Goal: Task Accomplishment & Management: Manage account settings

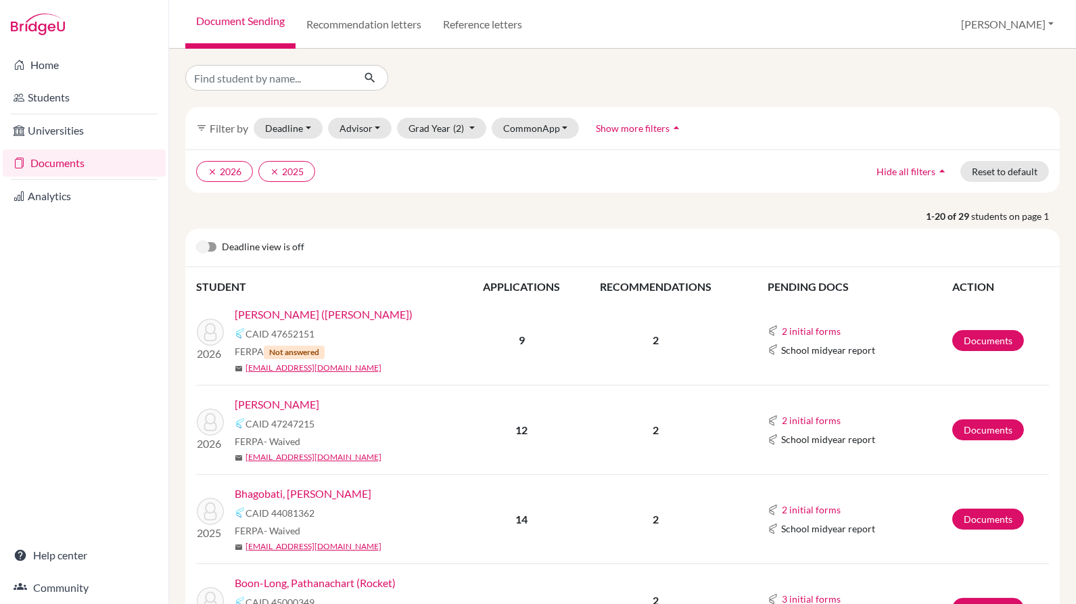
click at [700, 73] on div at bounding box center [622, 78] width 895 height 26
click at [979, 345] on link "Documents" at bounding box center [988, 340] width 72 height 21
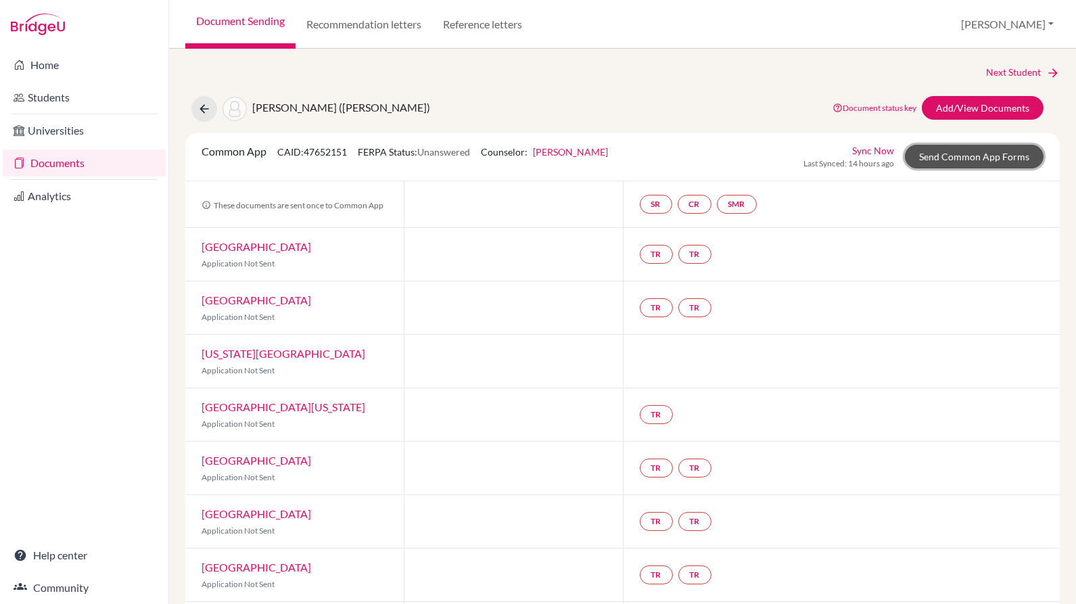
click at [943, 167] on link "Send Common App Forms" at bounding box center [974, 157] width 139 height 24
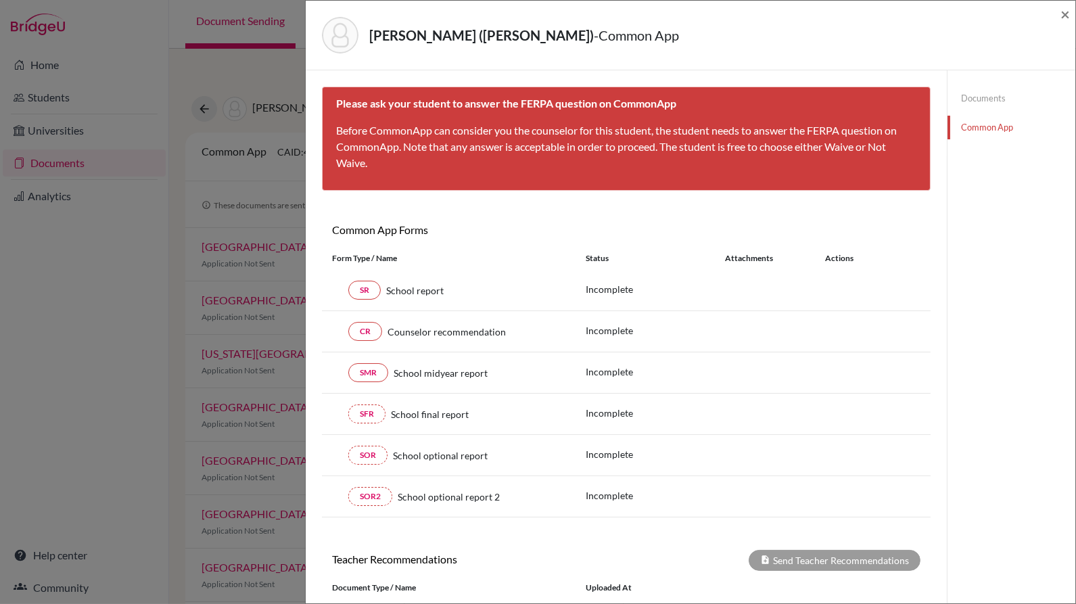
click at [976, 98] on link "Documents" at bounding box center [1011, 99] width 128 height 24
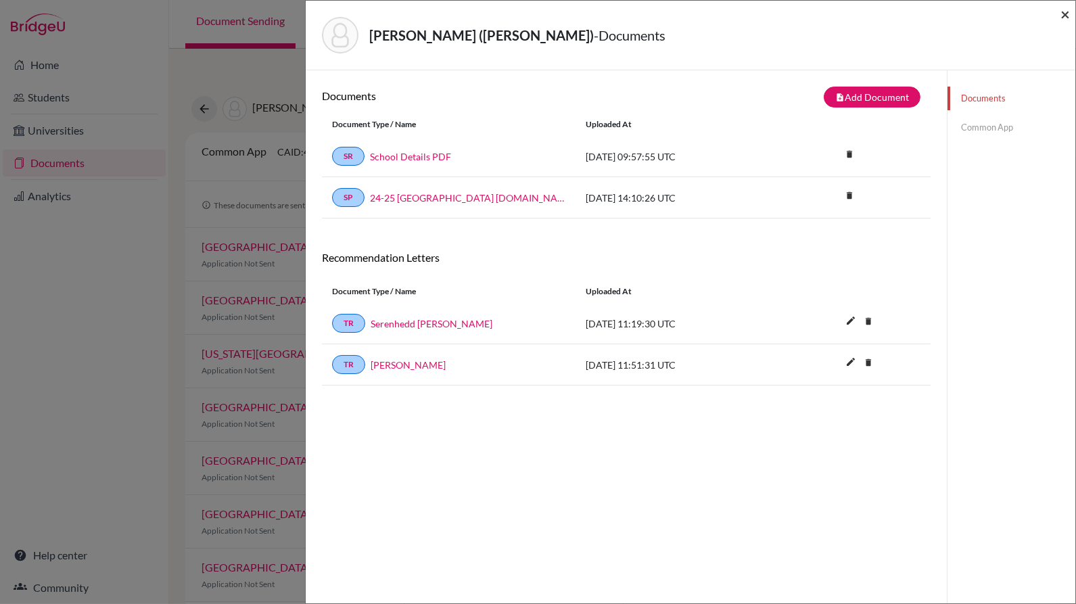
click at [1065, 17] on span "×" at bounding box center [1064, 14] width 9 height 20
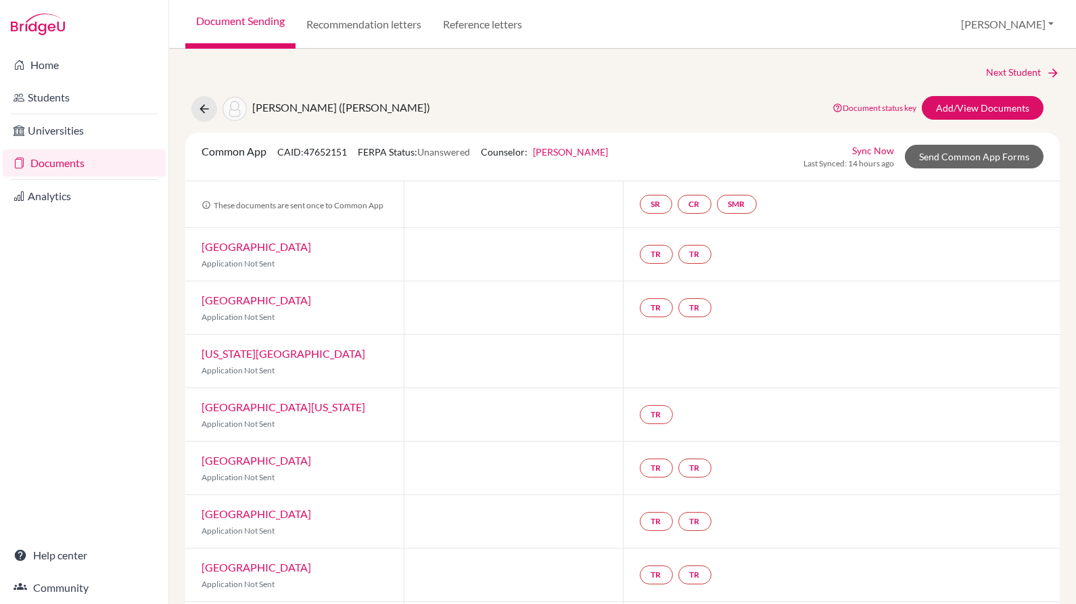
click at [220, 25] on link "Document Sending" at bounding box center [240, 24] width 110 height 49
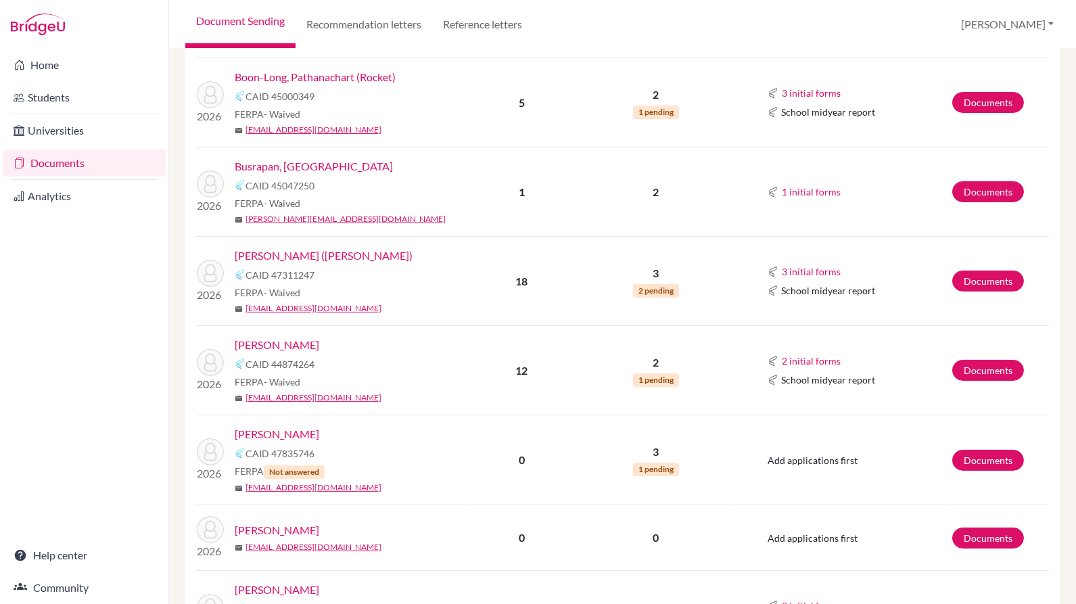
scroll to position [503, 0]
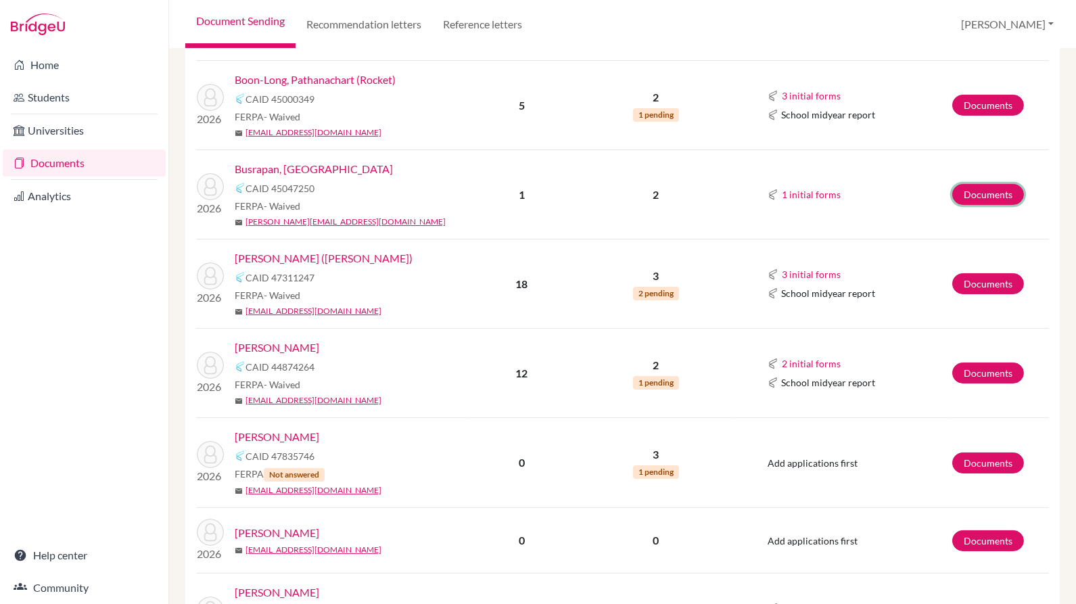
click at [991, 187] on link "Documents" at bounding box center [988, 194] width 72 height 21
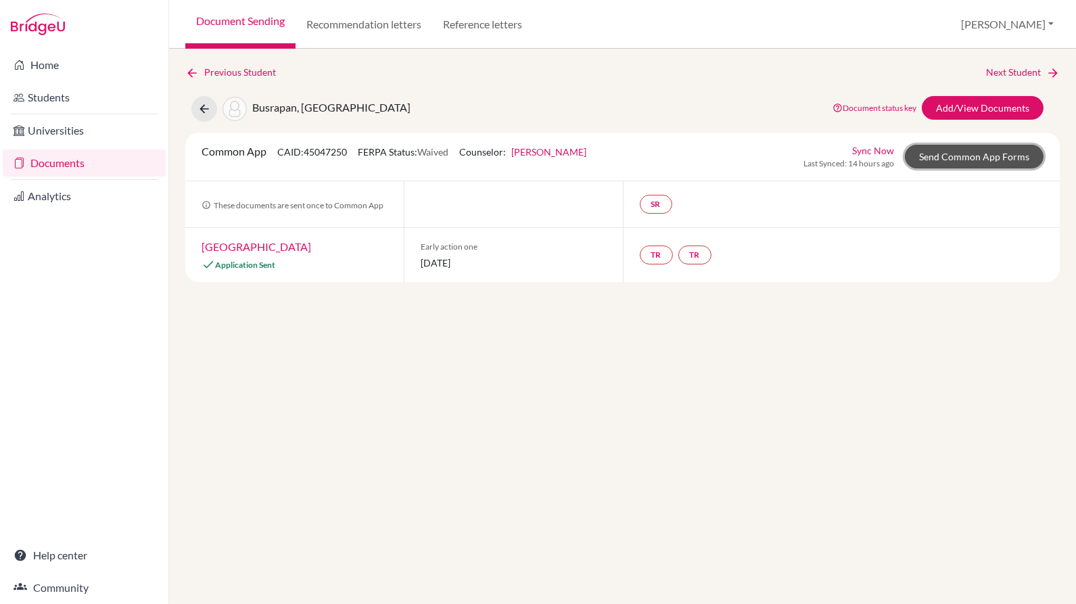
click at [966, 154] on link "Send Common App Forms" at bounding box center [974, 157] width 139 height 24
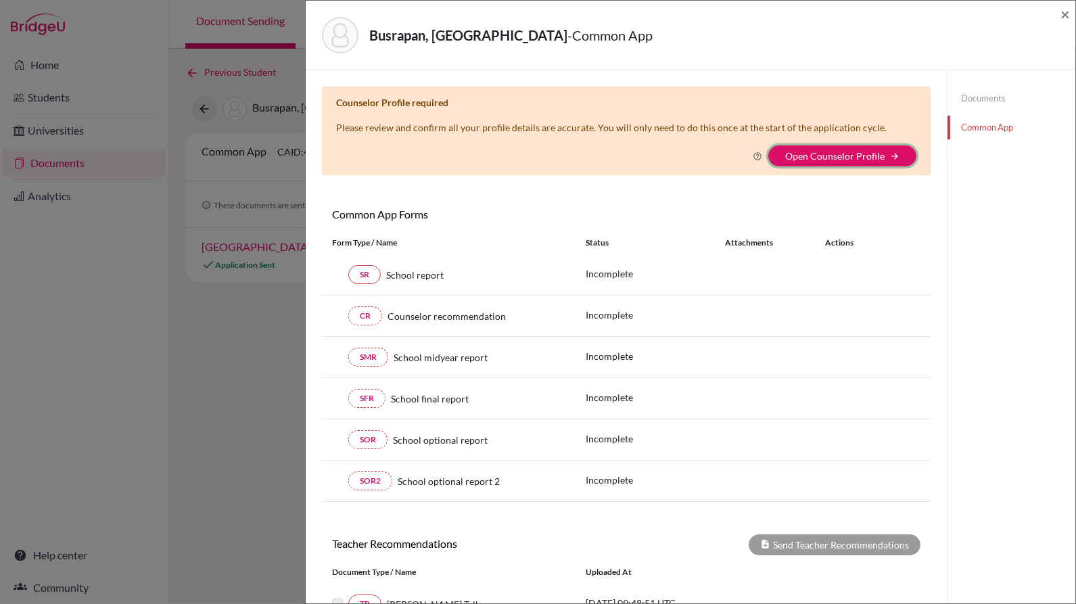
click at [861, 160] on button "Open Counselor Profile arrow_forward" at bounding box center [842, 155] width 148 height 21
click at [812, 160] on button "Open Counselor Profile arrow_forward" at bounding box center [842, 155] width 148 height 21
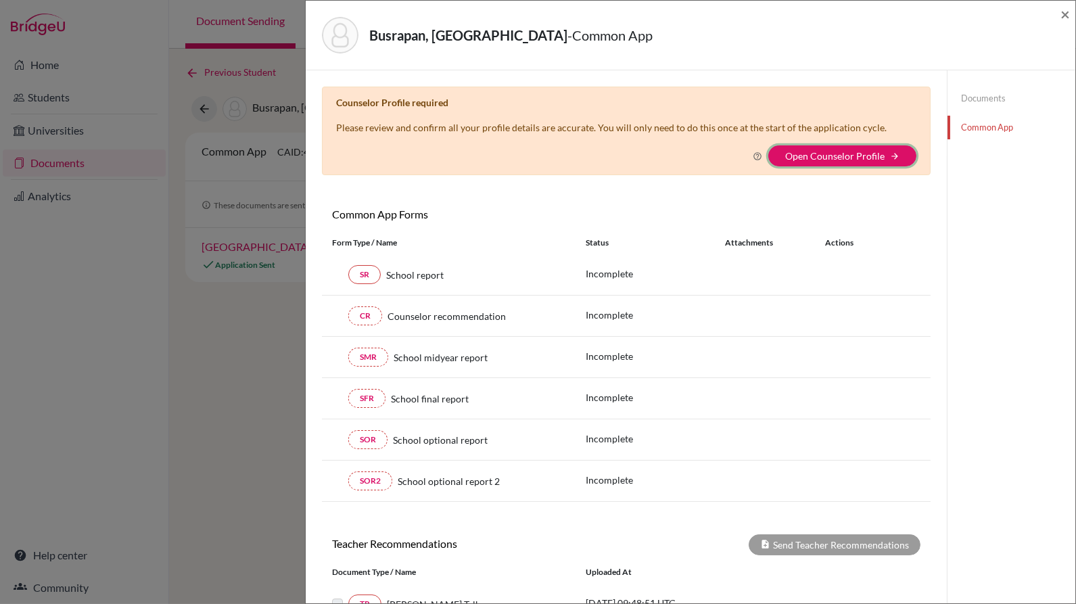
click at [812, 160] on button "Open Counselor Profile arrow_forward" at bounding box center [842, 155] width 148 height 21
click at [808, 146] on button "Open Counselor Profile arrow_forward" at bounding box center [842, 155] width 148 height 21
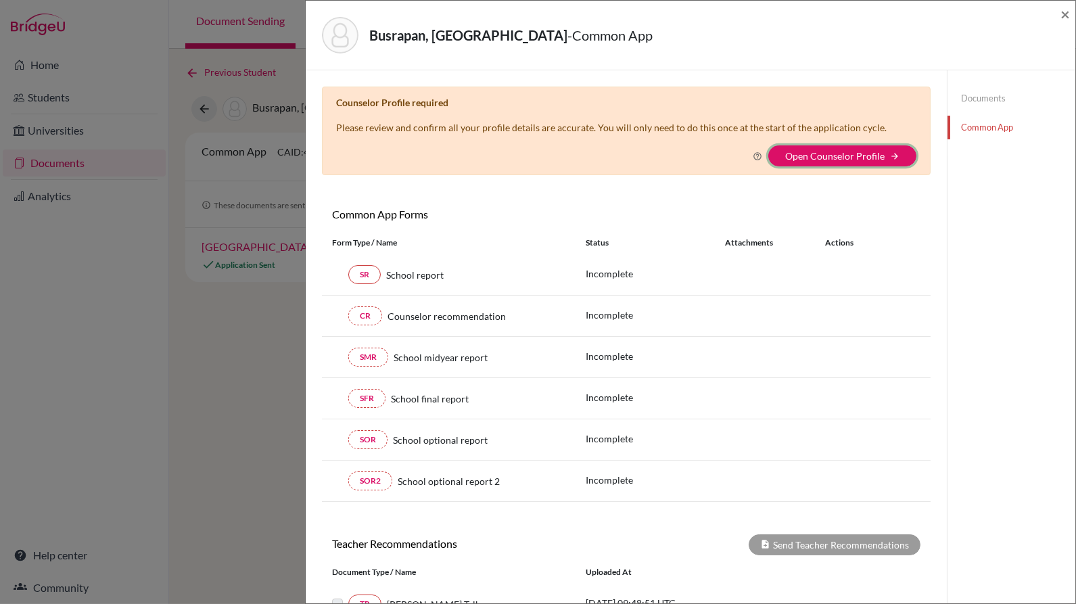
click at [808, 146] on button "Open Counselor Profile arrow_forward" at bounding box center [842, 155] width 148 height 21
click at [768, 145] on button "Open Counselor Profile arrow_forward" at bounding box center [842, 155] width 148 height 21
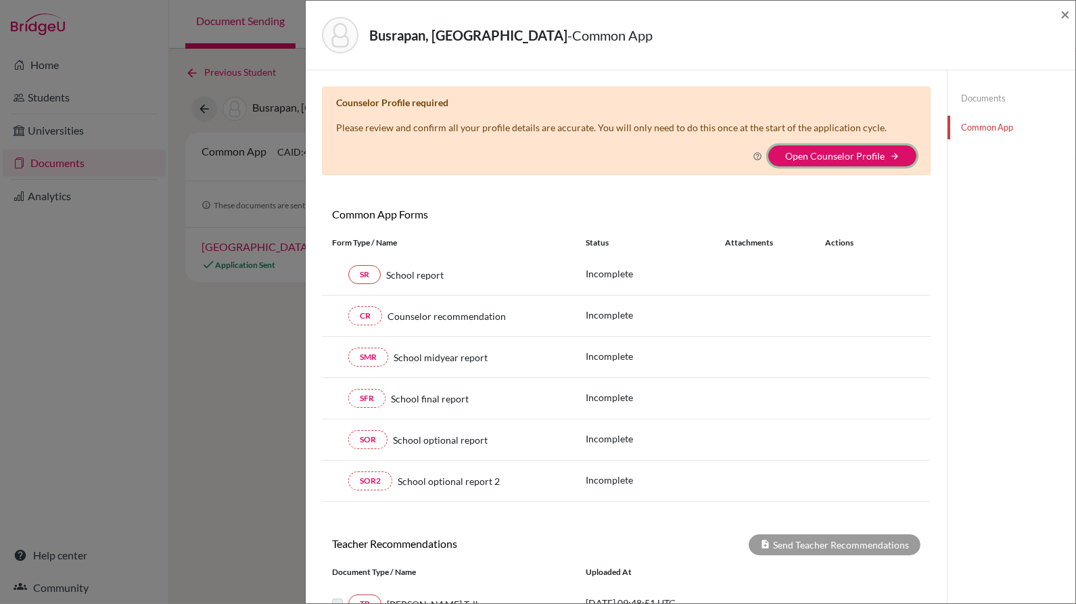
click at [768, 145] on button "Open Counselor Profile arrow_forward" at bounding box center [842, 155] width 148 height 21
click at [884, 159] on button "Open Counselor Profile arrow_forward" at bounding box center [842, 155] width 148 height 21
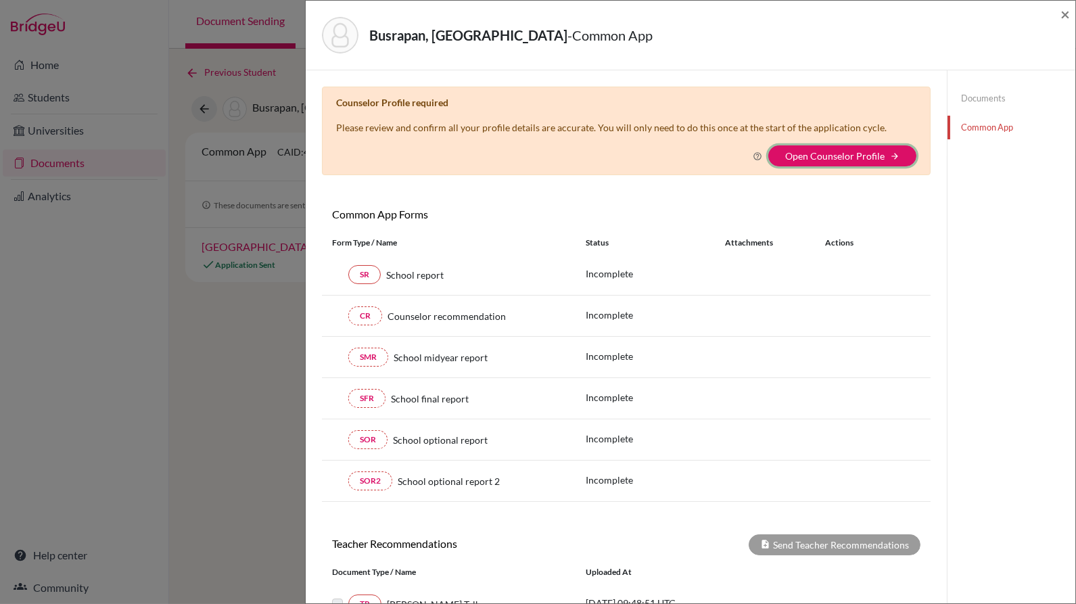
click at [884, 159] on button "Open Counselor Profile arrow_forward" at bounding box center [842, 155] width 148 height 21
drag, startPoint x: 884, startPoint y: 159, endPoint x: 983, endPoint y: 95, distance: 118.0
click at [983, 95] on div "× Counselor Profile required Please review and confirm all your profile details…" at bounding box center [691, 372] width 770 height 604
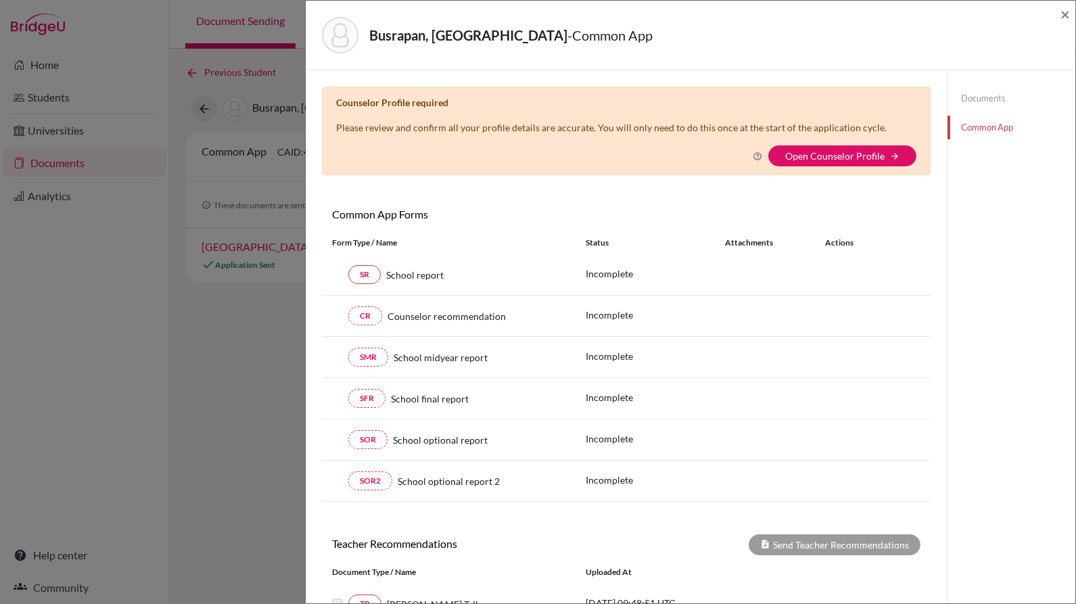
click at [983, 95] on link "Documents" at bounding box center [1011, 99] width 128 height 24
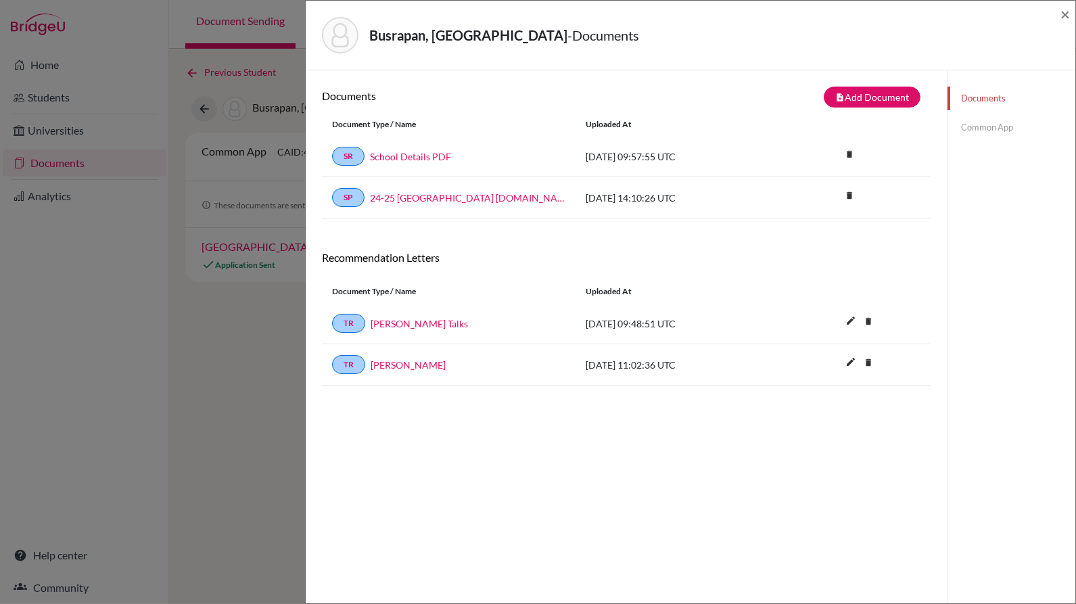
click at [968, 143] on div "Documents Common App" at bounding box center [1011, 112] width 128 height 85
click at [972, 126] on link "Common App" at bounding box center [1011, 128] width 128 height 24
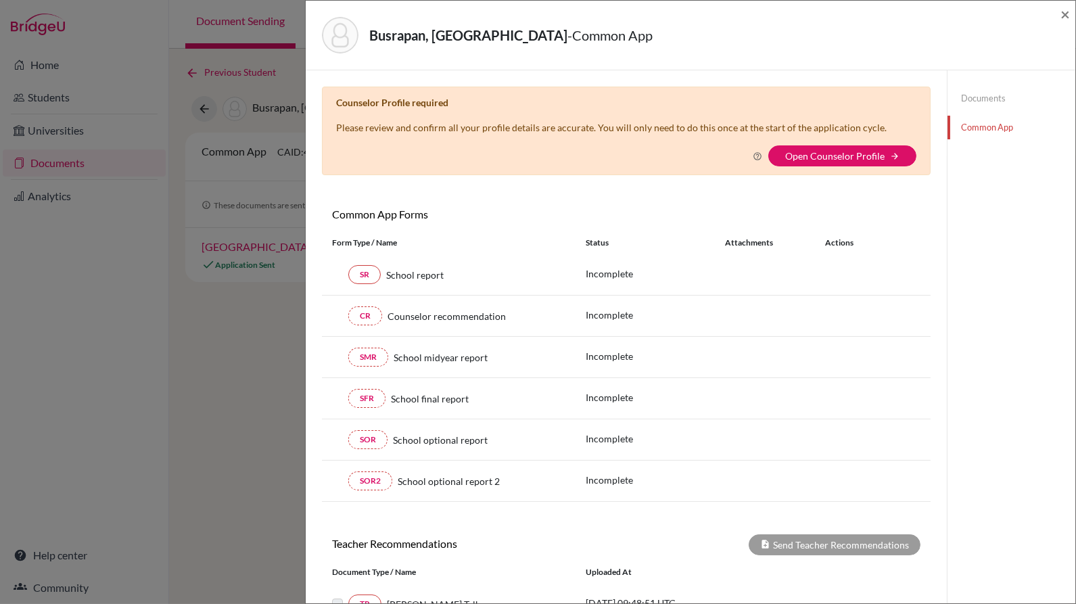
click at [861, 154] on link "Open Counselor Profile" at bounding box center [834, 155] width 99 height 11
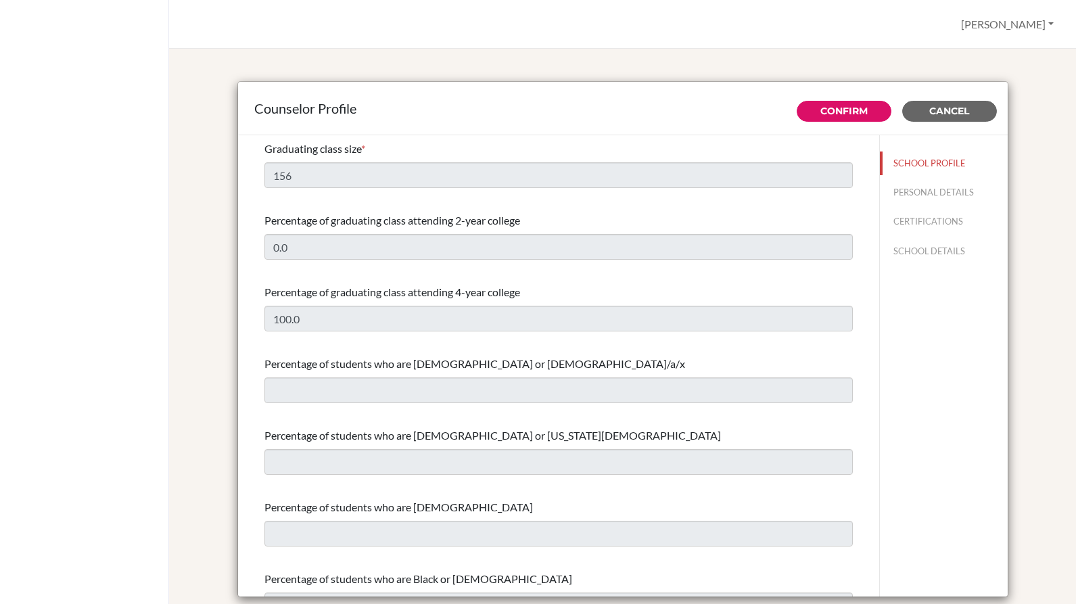
select select "0"
select select "322558"
click at [962, 185] on button "PERSONAL DETAILS" at bounding box center [944, 193] width 128 height 24
type input "[PERSON_NAME]"
type input "Guast"
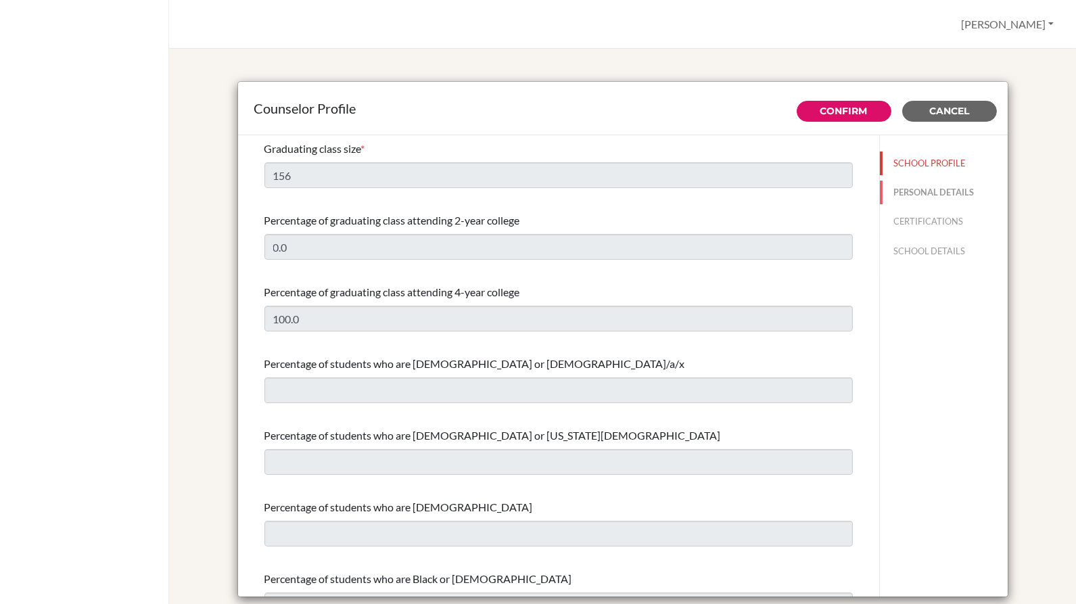
type input "Advisor"
type input "44.7960188671"
type input "[EMAIL_ADDRESS][DOMAIN_NAME]"
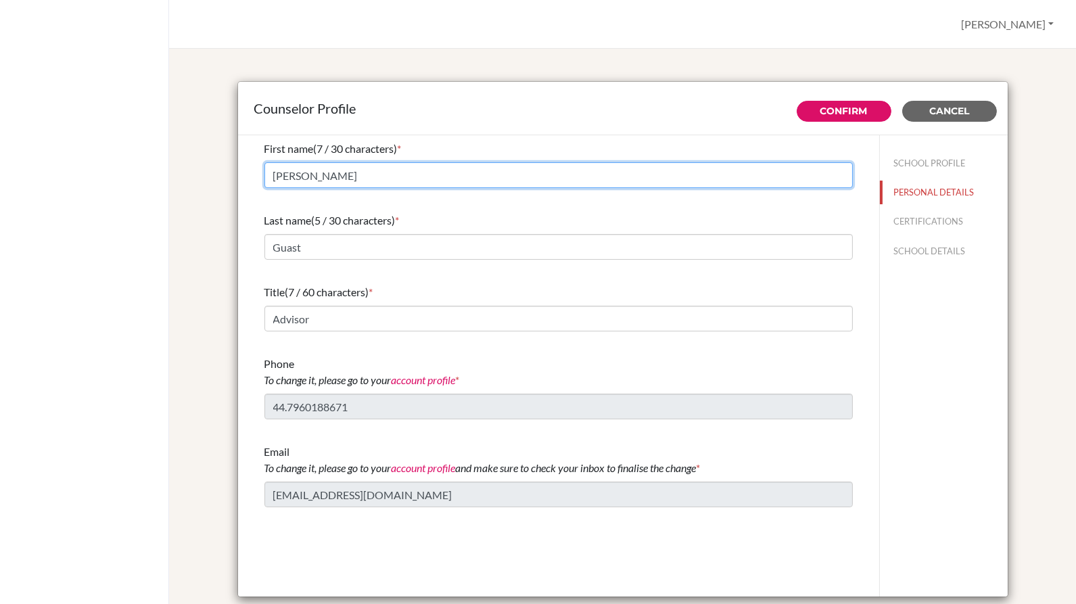
click at [379, 174] on input "[PERSON_NAME]" at bounding box center [558, 175] width 588 height 26
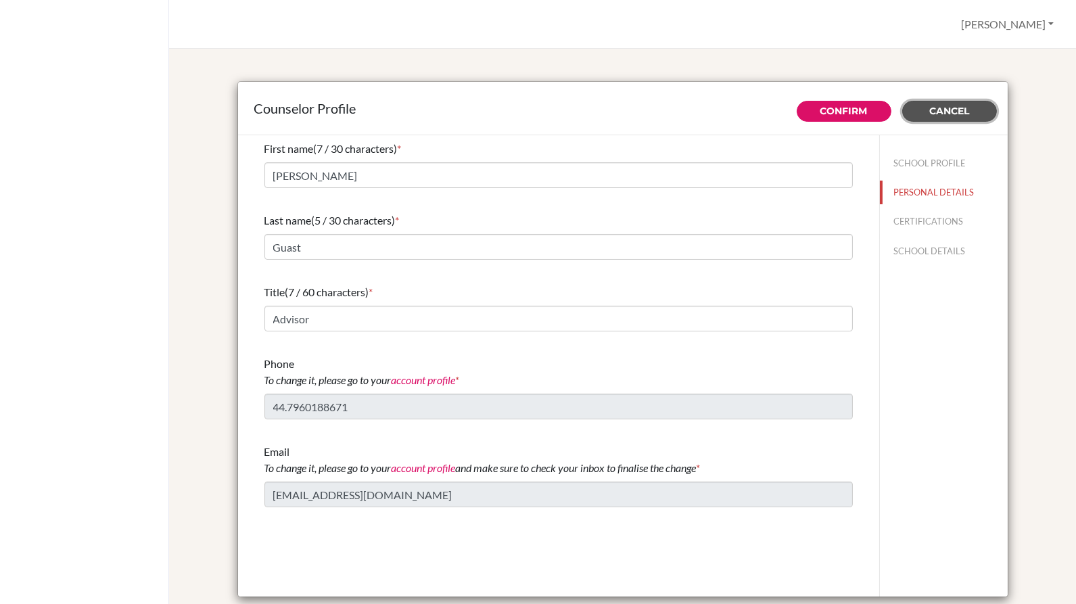
click at [920, 108] on button "Cancel" at bounding box center [949, 111] width 95 height 21
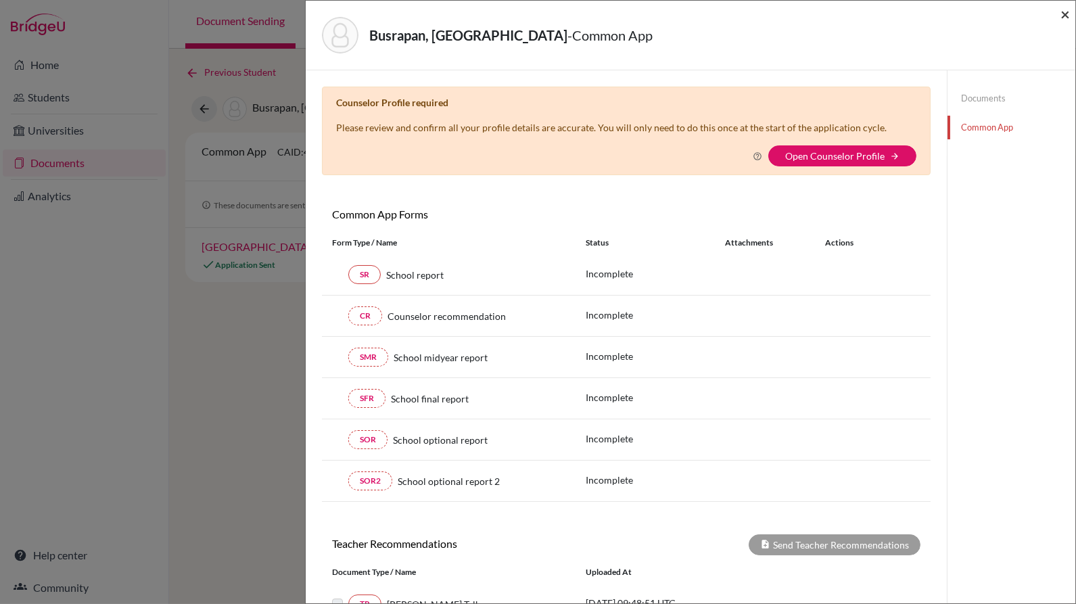
click at [1067, 12] on span "×" at bounding box center [1064, 14] width 9 height 20
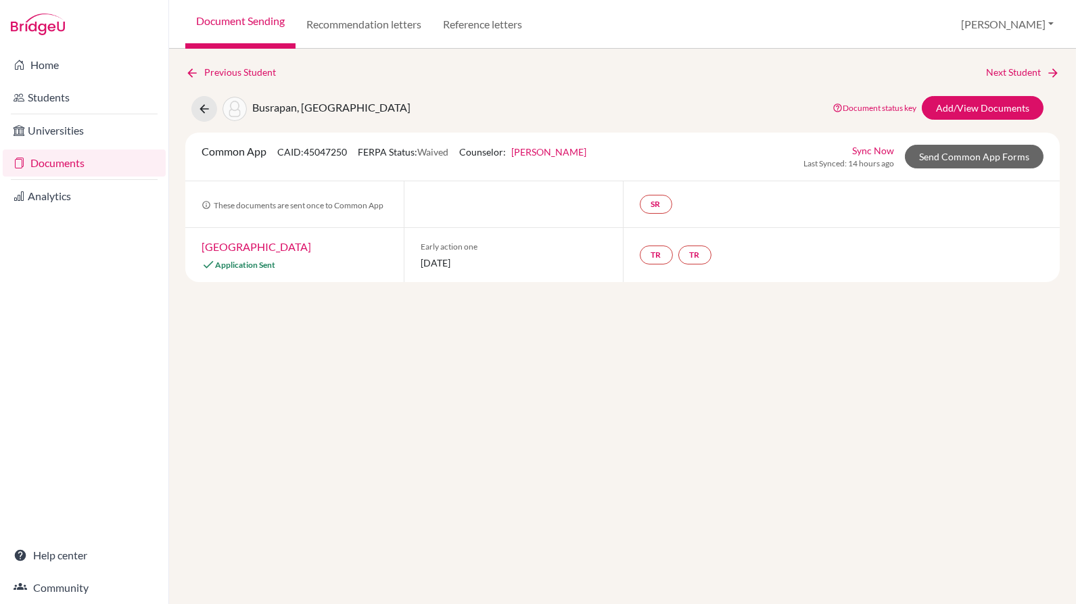
click at [30, 75] on link "Home" at bounding box center [84, 64] width 163 height 27
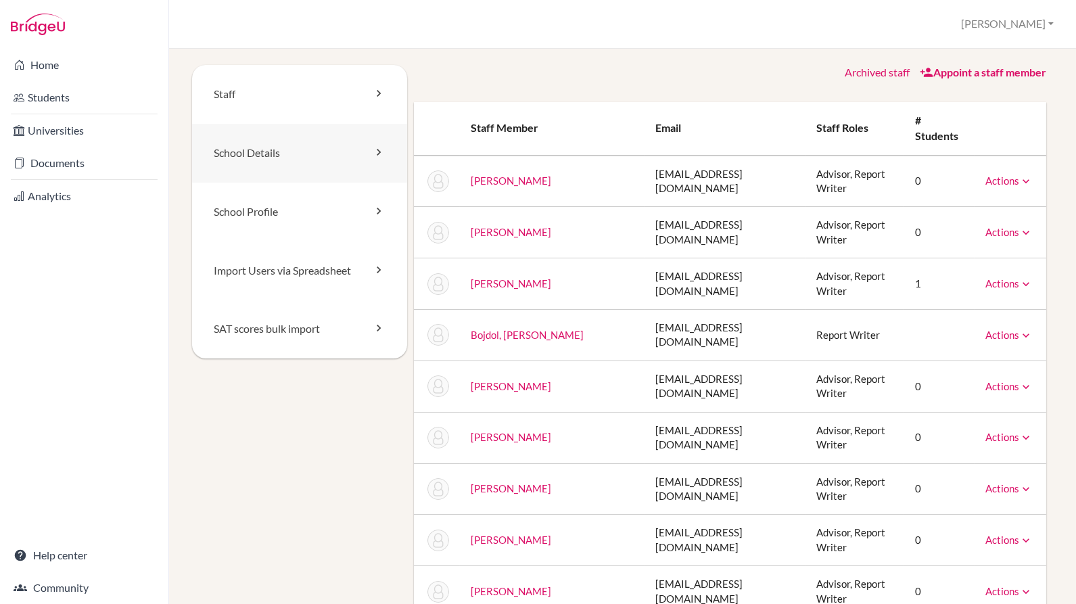
click at [347, 161] on link "School Details" at bounding box center [299, 153] width 215 height 59
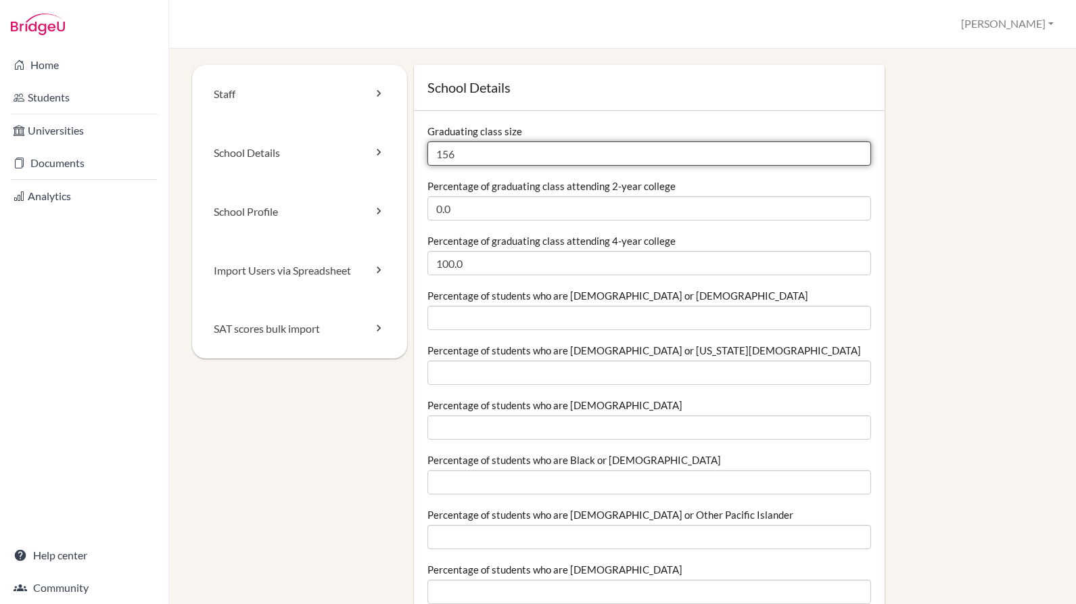
drag, startPoint x: 492, startPoint y: 163, endPoint x: 322, endPoint y: 150, distance: 170.2
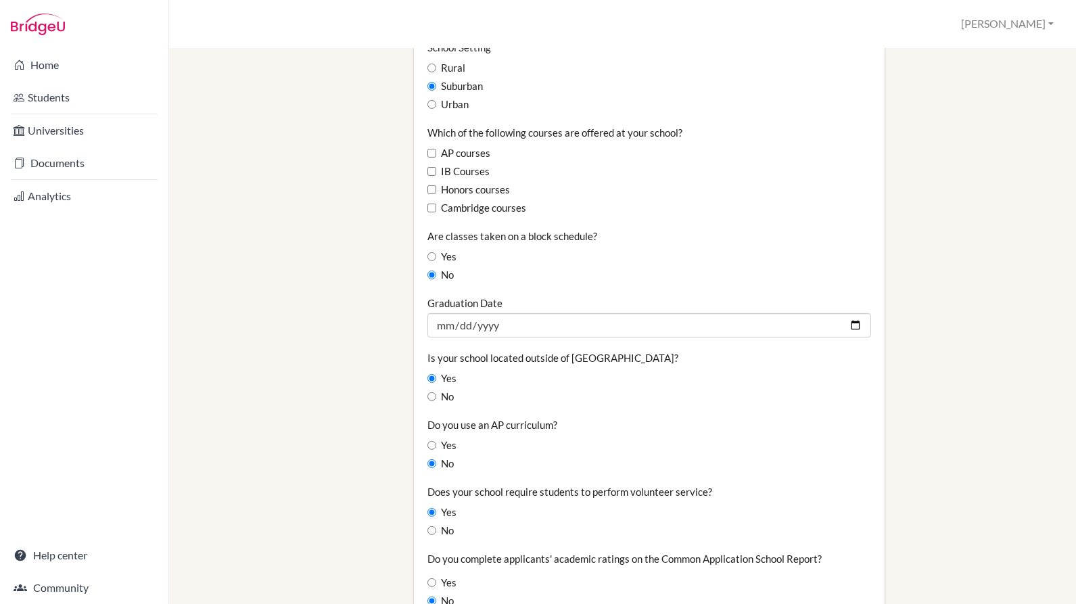
scroll to position [764, 0]
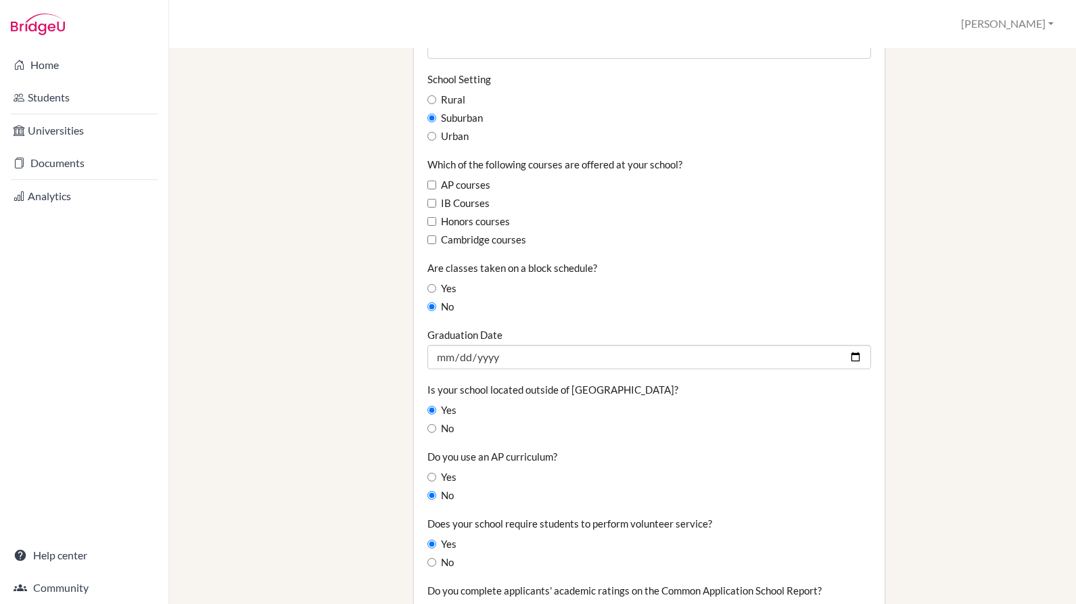
type input "170"
click at [454, 137] on label "Urban" at bounding box center [447, 136] width 41 height 15
click at [436, 137] on input "Urban" at bounding box center [431, 136] width 9 height 9
radio input "true"
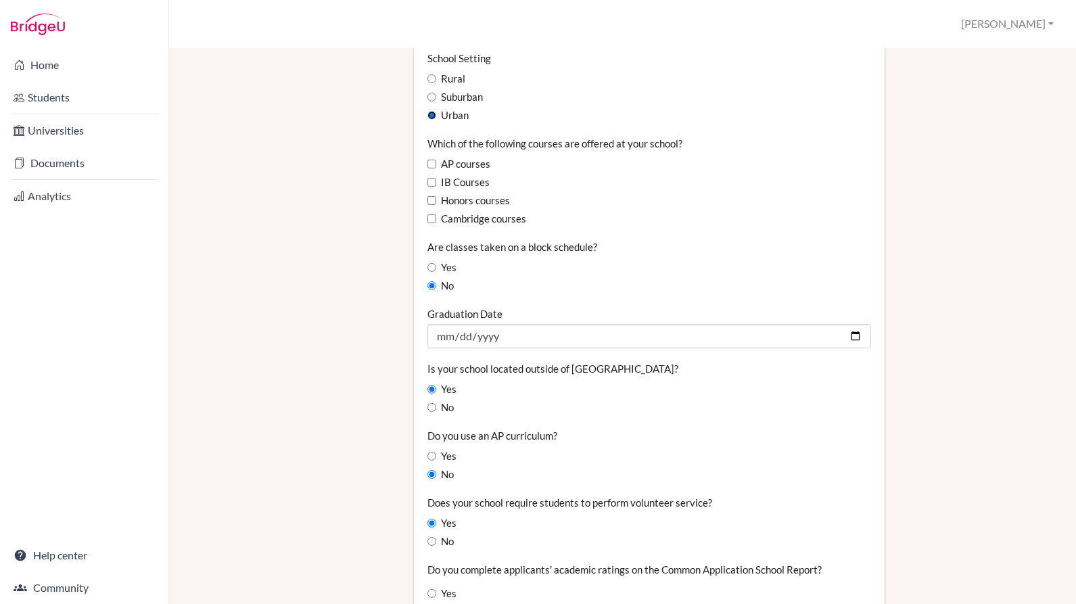
scroll to position [782, 0]
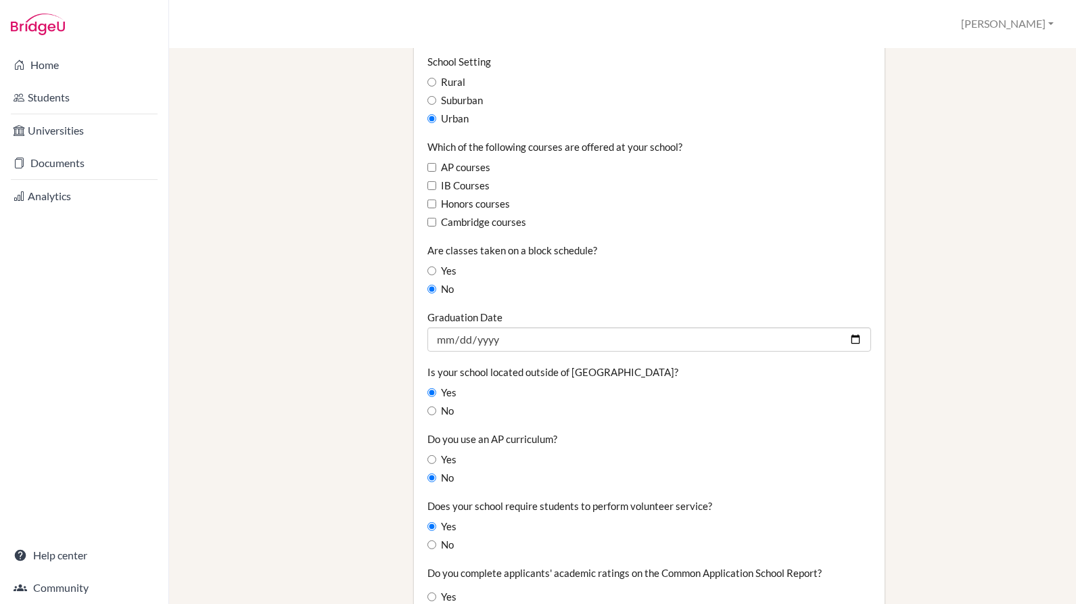
click at [955, 189] on div "School Details Graduating class size 170 Percentage of graduating class attendi…" at bounding box center [730, 269] width 646 height 1973
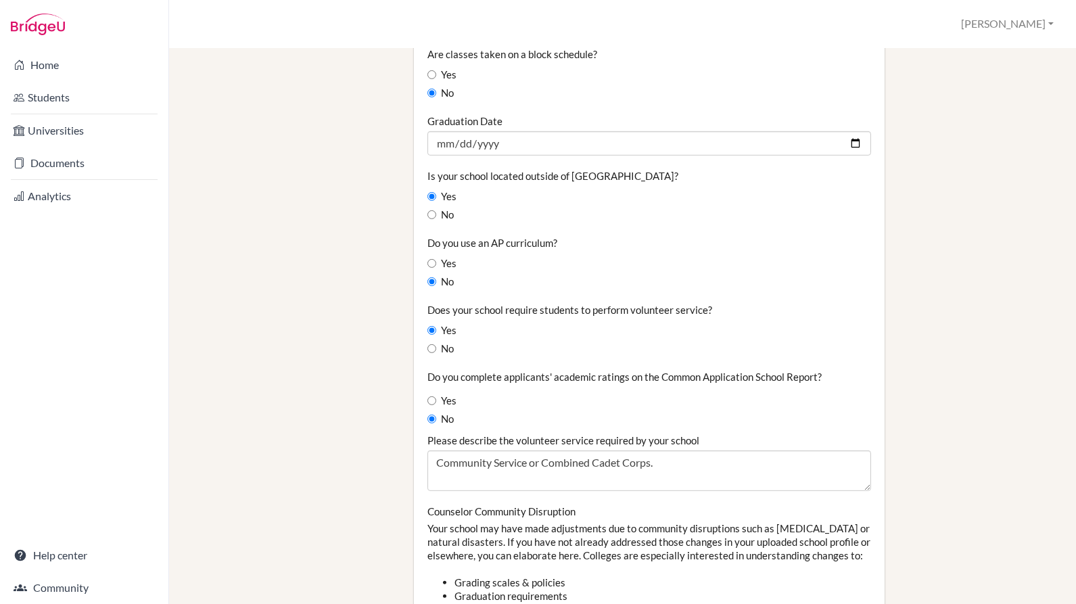
scroll to position [979, 0]
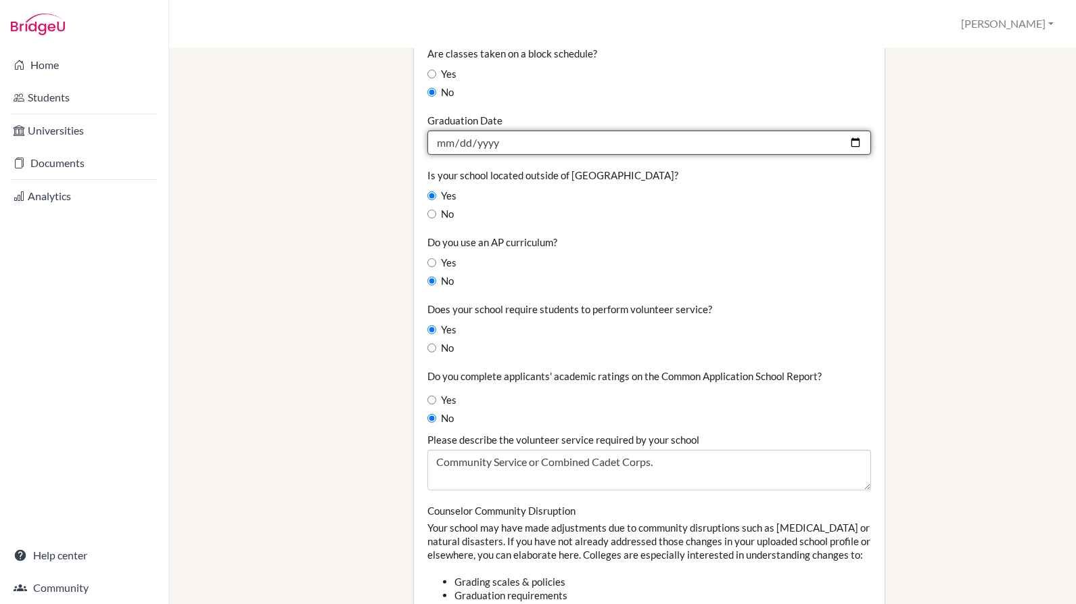
click at [612, 145] on input "2025-07-01" at bounding box center [649, 143] width 444 height 24
click at [561, 144] on input "2025-07-01" at bounding box center [649, 143] width 444 height 24
click at [496, 133] on input "2025-07-01" at bounding box center [649, 143] width 444 height 24
click at [490, 137] on input "2025-07-01" at bounding box center [649, 143] width 444 height 24
type input "2026-07-01"
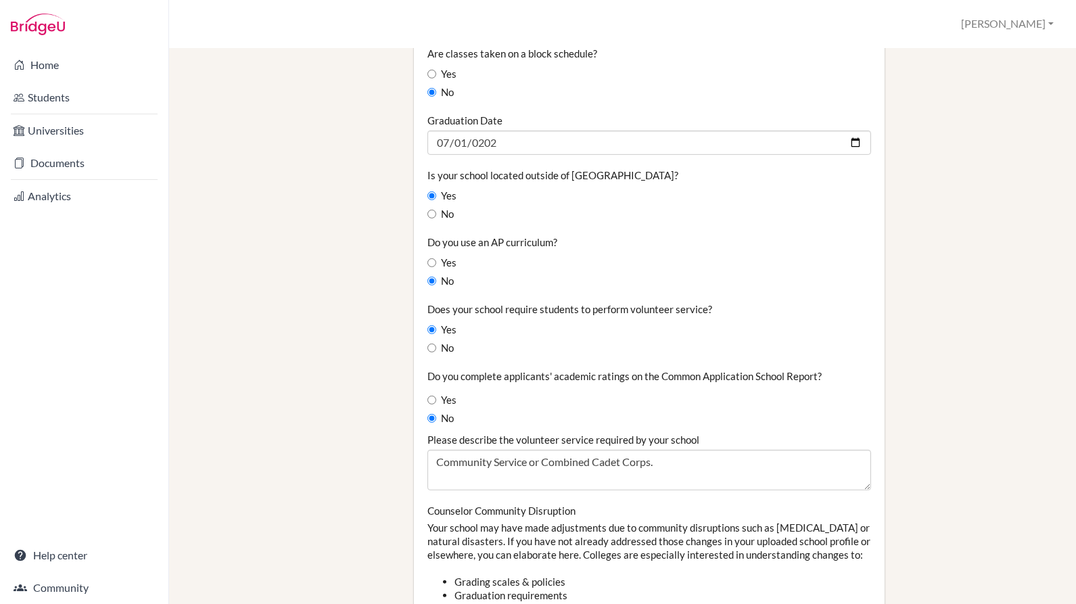
click at [906, 217] on div "School Details Graduating class size 170 Percentage of graduating class attendi…" at bounding box center [730, 72] width 646 height 1973
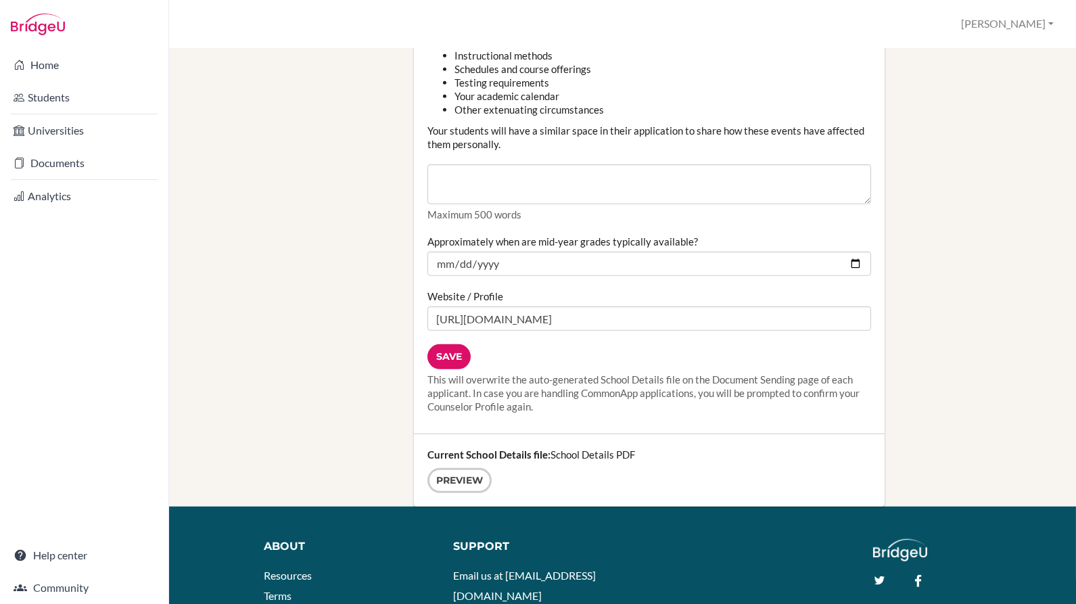
scroll to position [1538, 0]
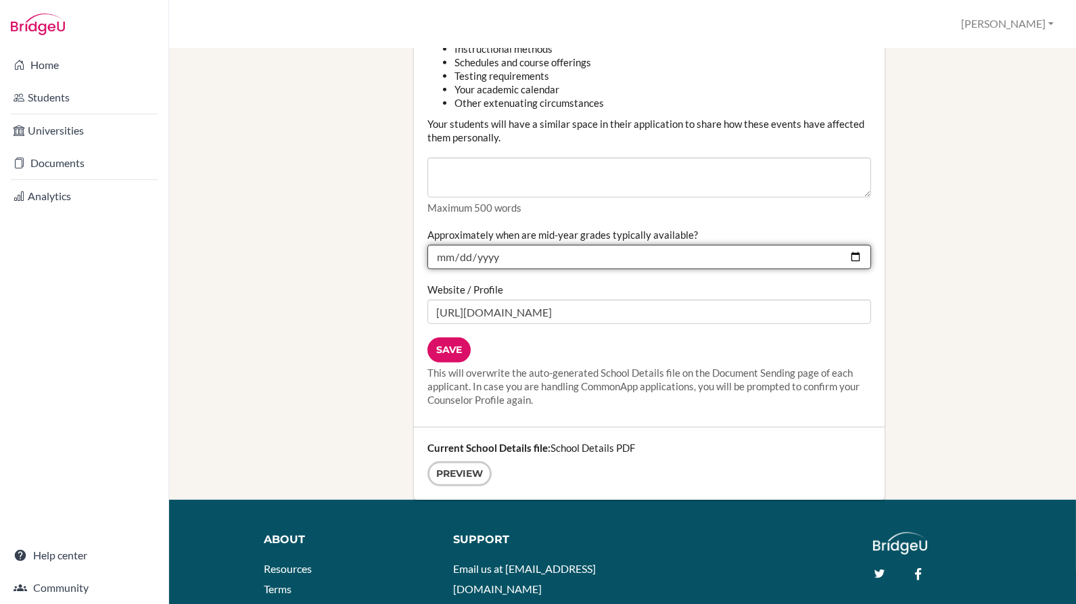
click at [492, 268] on input "2024-02-11" at bounding box center [649, 257] width 444 height 24
type input "[DATE]"
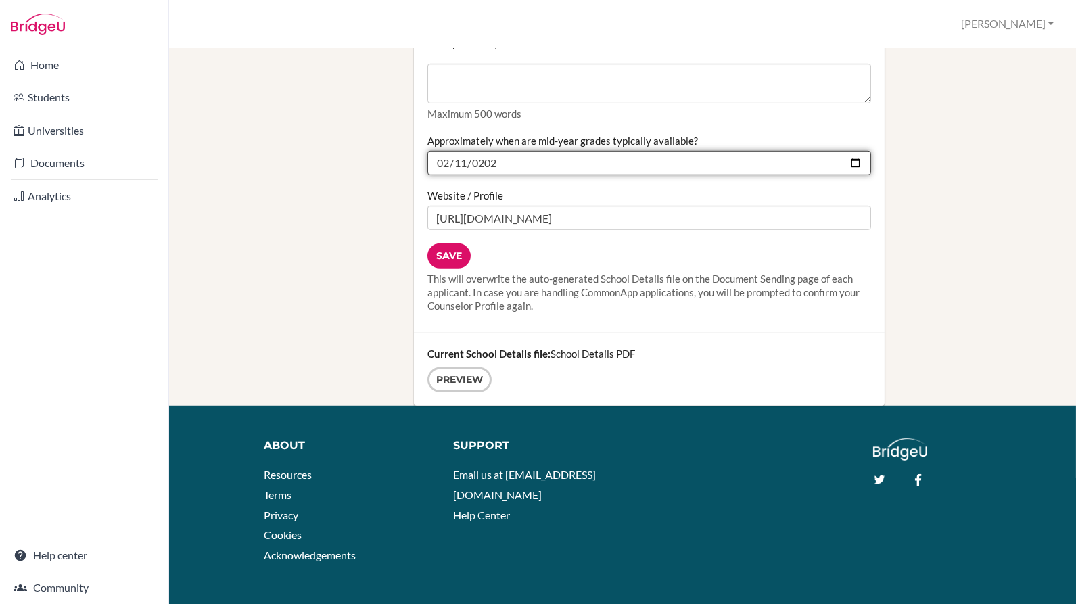
scroll to position [1651, 0]
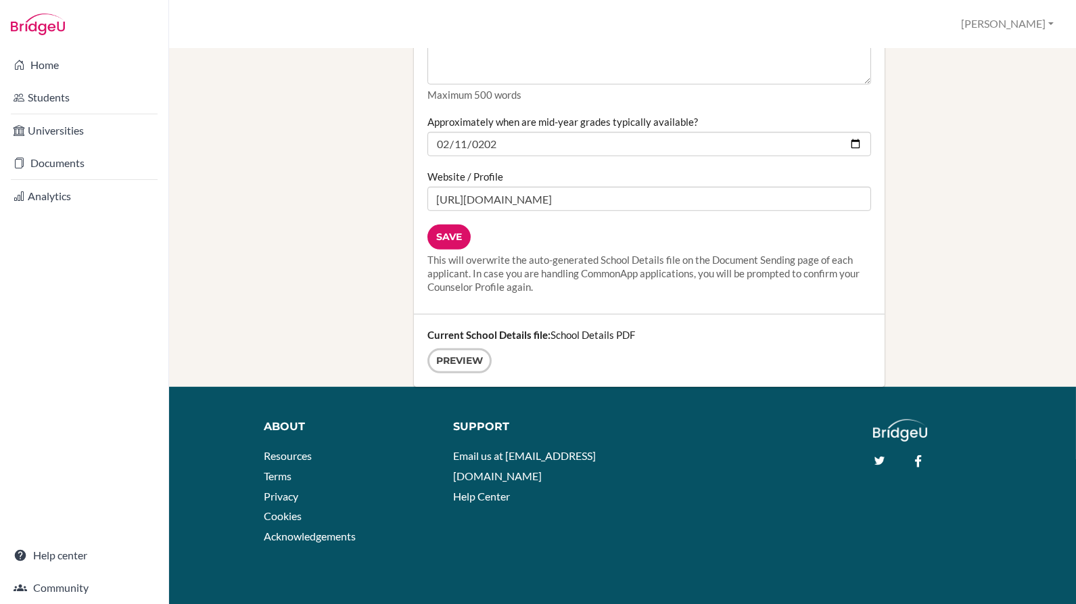
click at [451, 250] on input "Save" at bounding box center [448, 237] width 43 height 25
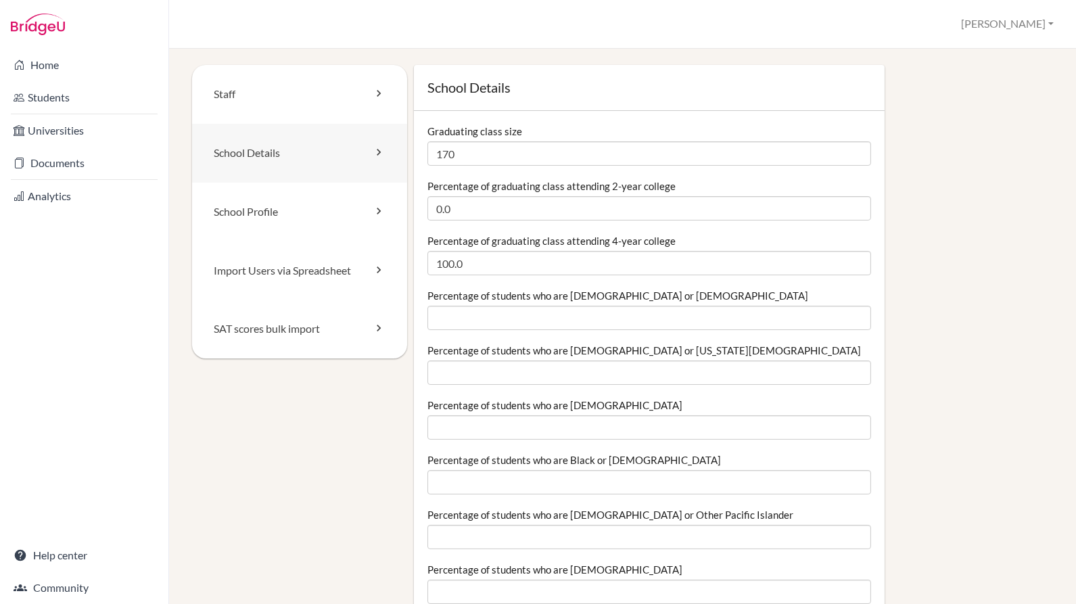
click at [300, 159] on link "School Details" at bounding box center [299, 153] width 215 height 59
click at [317, 112] on link "Staff" at bounding box center [299, 94] width 215 height 59
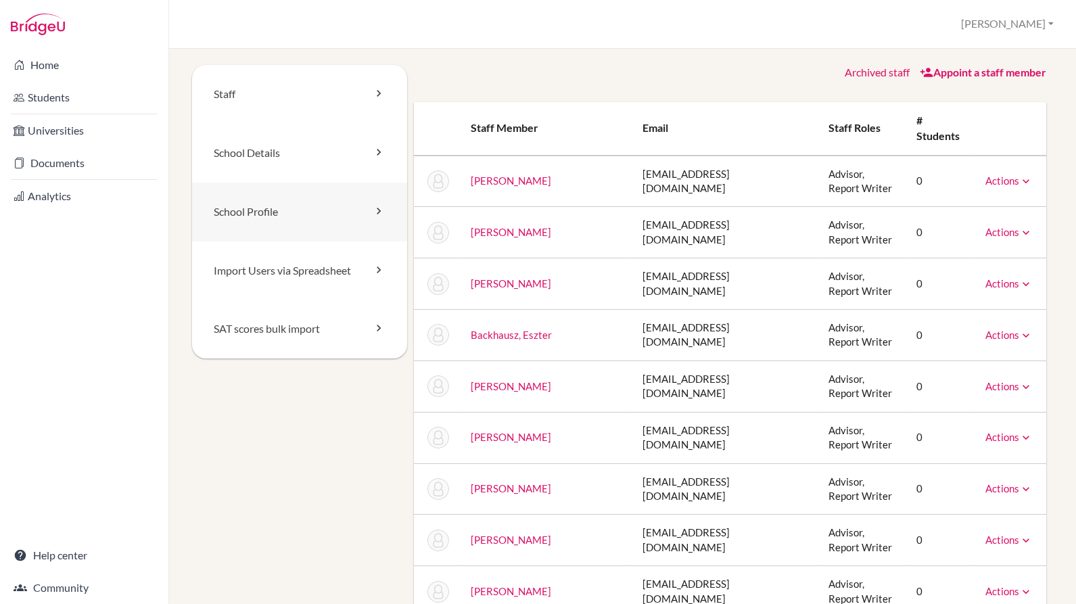
click at [300, 193] on link "School Profile" at bounding box center [299, 212] width 215 height 59
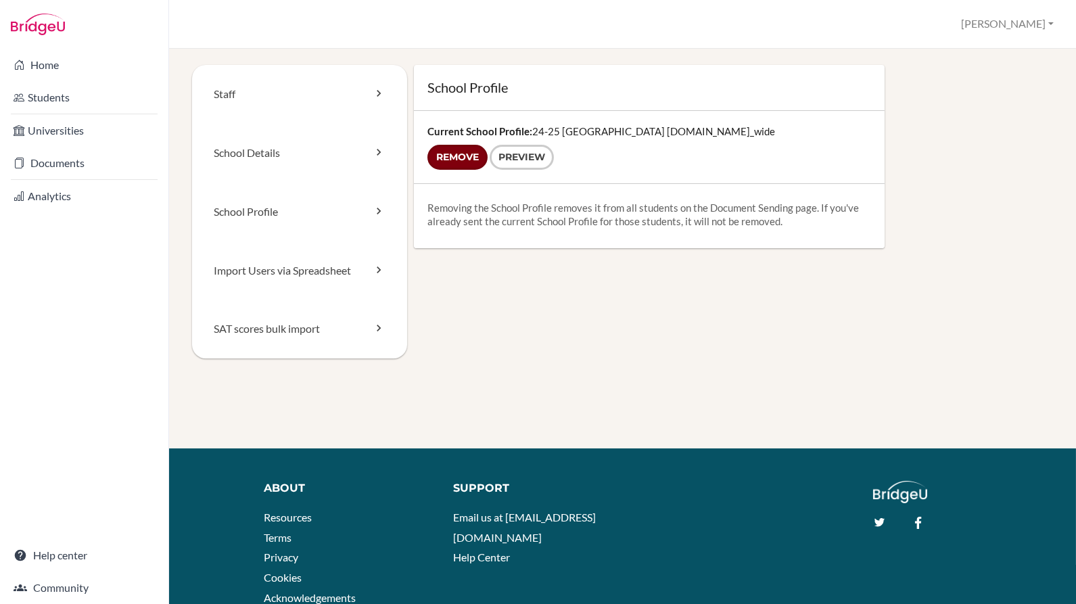
click at [433, 164] on input "Remove" at bounding box center [457, 157] width 60 height 25
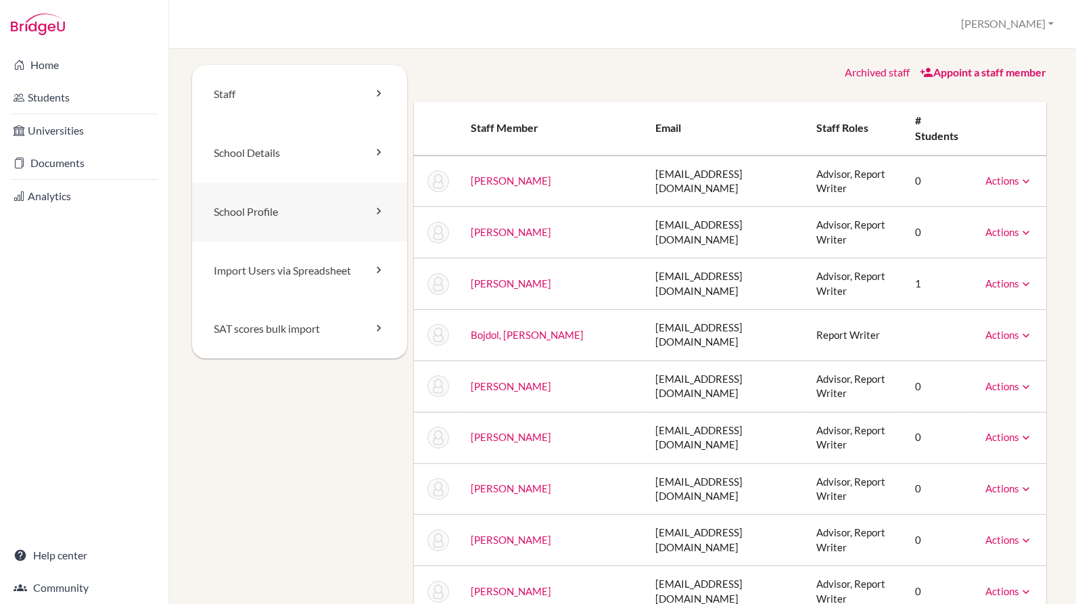
click at [363, 214] on link "School Profile" at bounding box center [299, 212] width 215 height 59
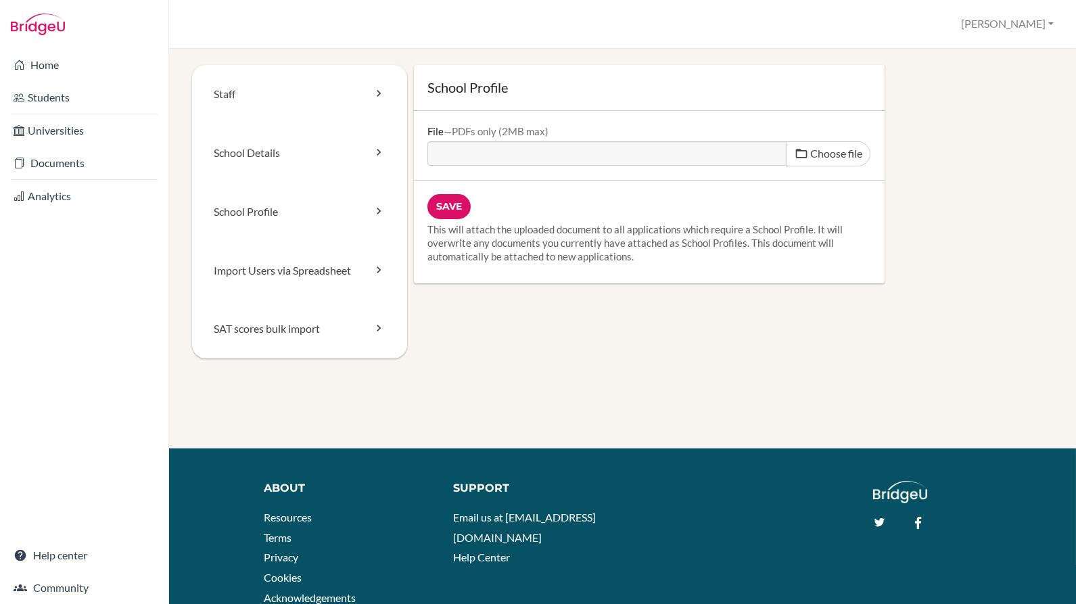
click at [816, 154] on span "Choose file" at bounding box center [836, 153] width 52 height 13
click at [634, 154] on input "Choose file" at bounding box center [530, 149] width 207 height 16
type input "C:\fakepath\Winchester College School Profile 25-26 Final.pdf"
type input "Winchester College School Profile 25-26 Final.pdf"
click at [451, 208] on input "Save" at bounding box center [448, 206] width 43 height 25
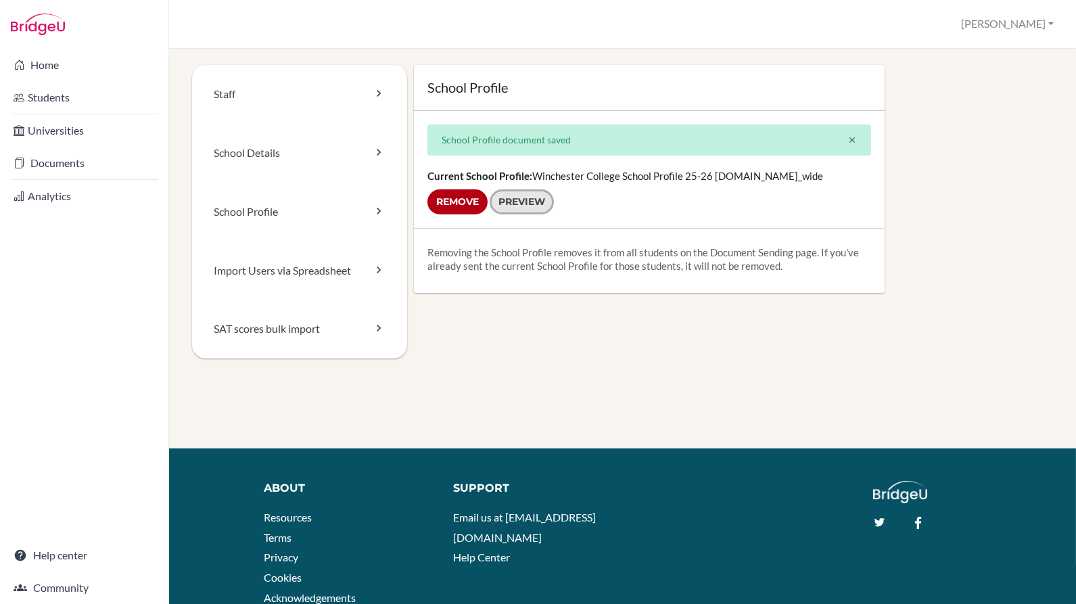
click at [519, 199] on link "Preview" at bounding box center [522, 201] width 64 height 25
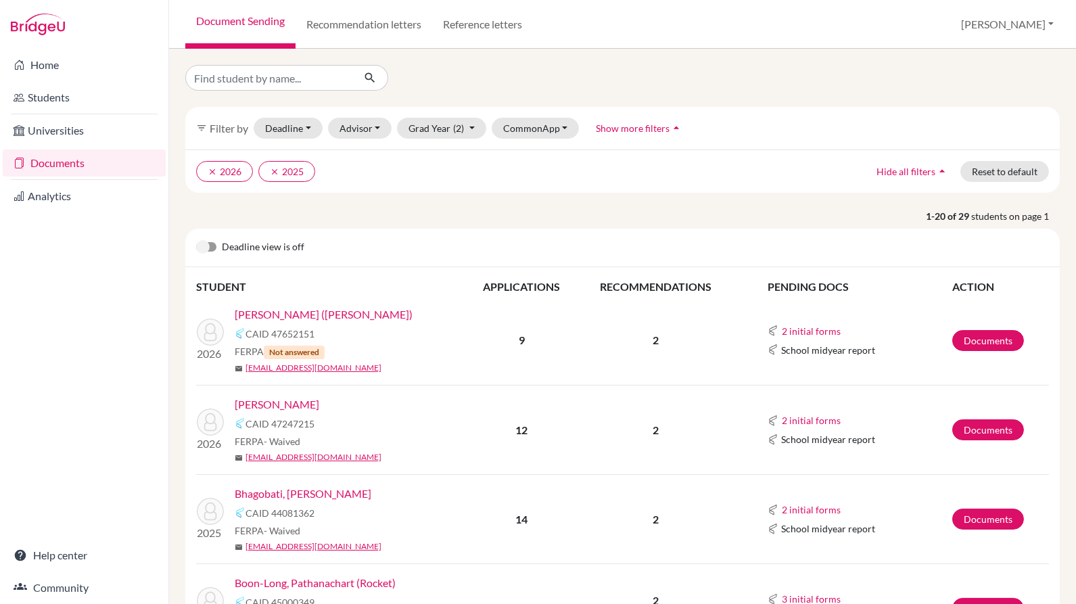
scroll to position [342, 0]
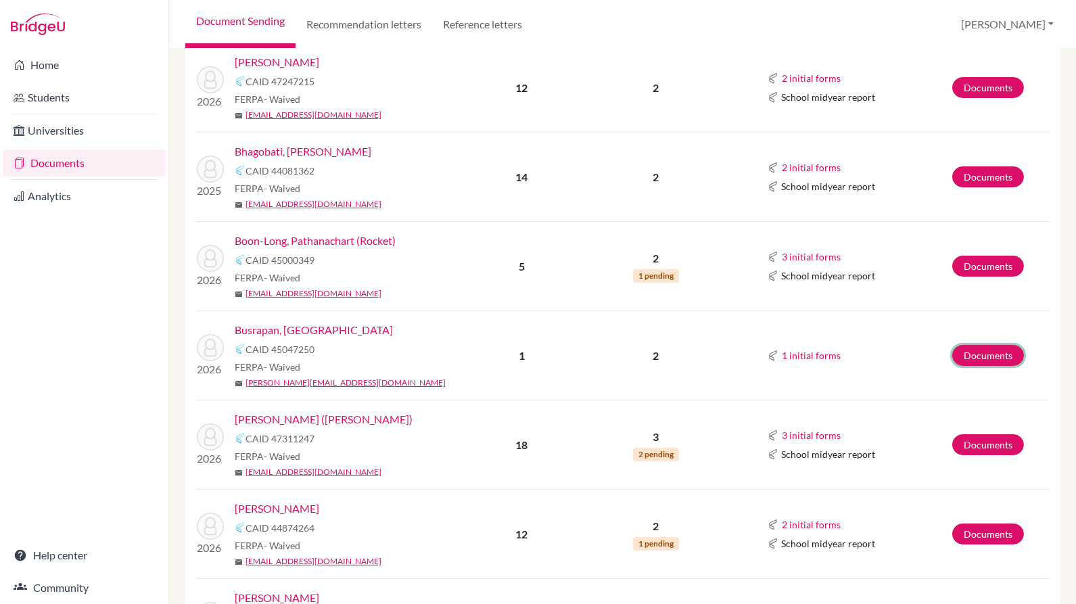
click at [991, 355] on link "Documents" at bounding box center [988, 355] width 72 height 21
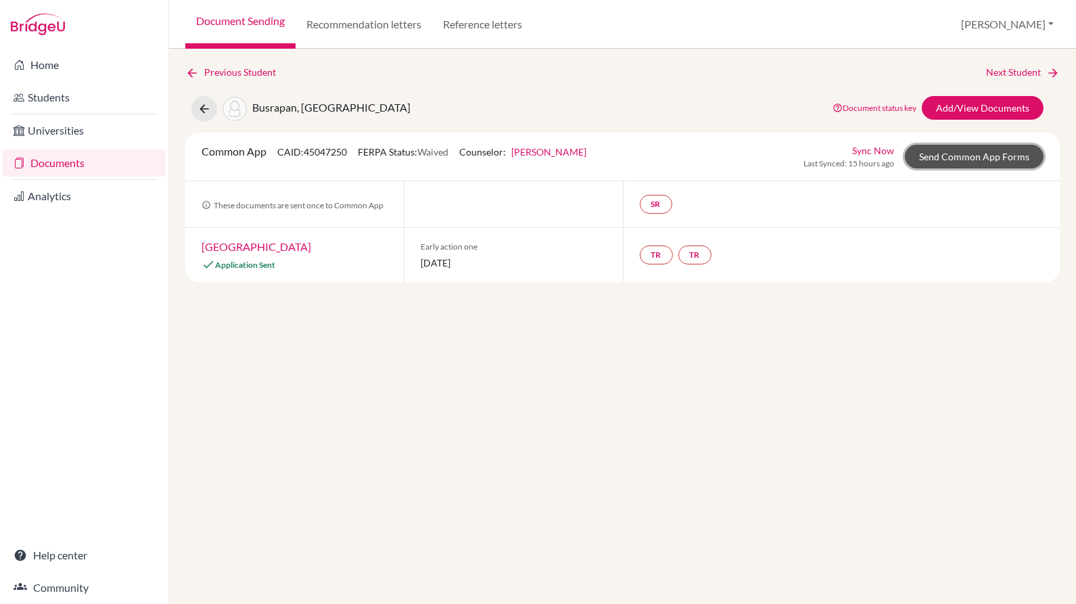
click at [1006, 156] on link "Send Common App Forms" at bounding box center [974, 157] width 139 height 24
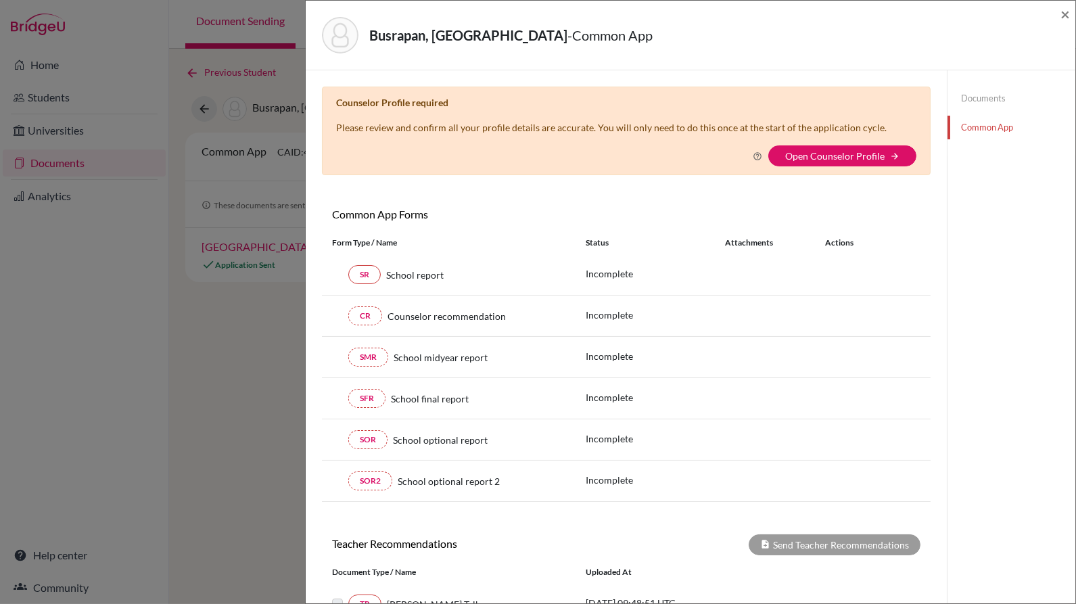
click at [876, 157] on link "Open Counselor Profile" at bounding box center [834, 155] width 99 height 11
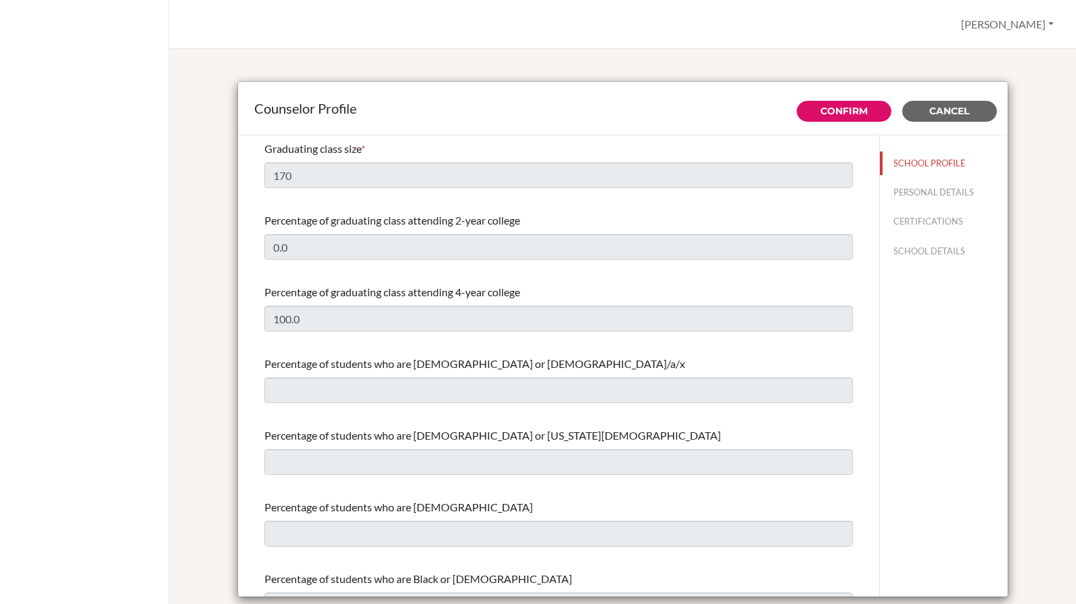
select select "0"
select select "352773"
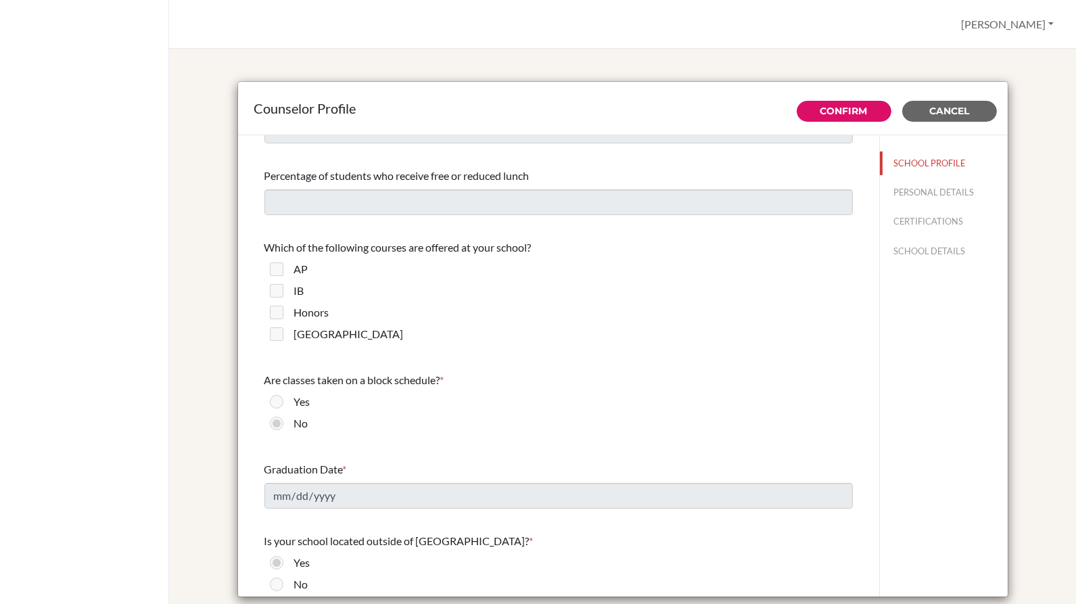
scroll to position [837, 0]
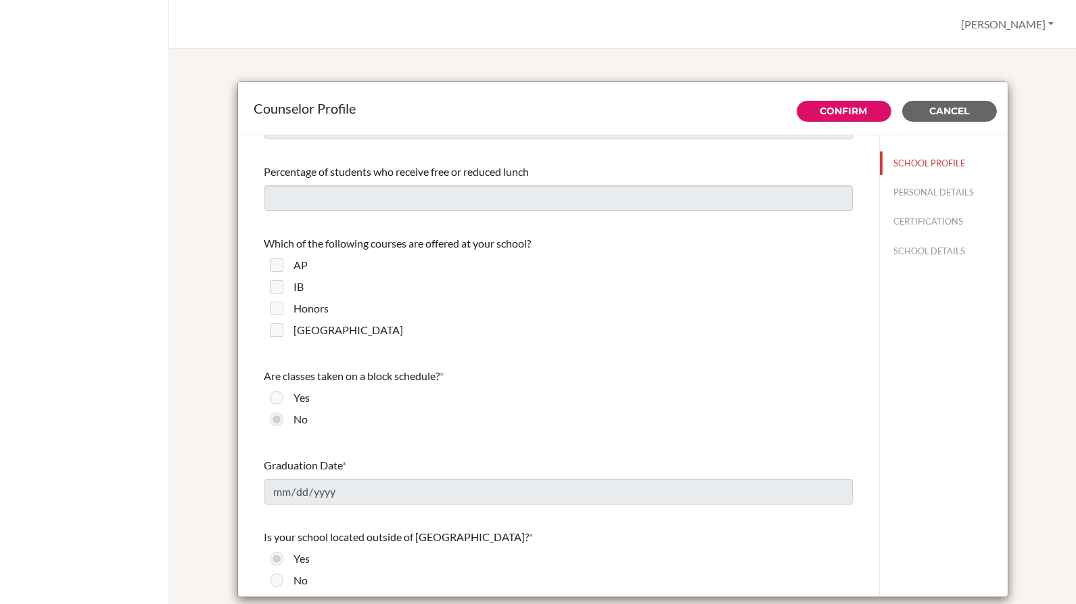
click at [283, 257] on div "AP" at bounding box center [295, 268] width 25 height 22
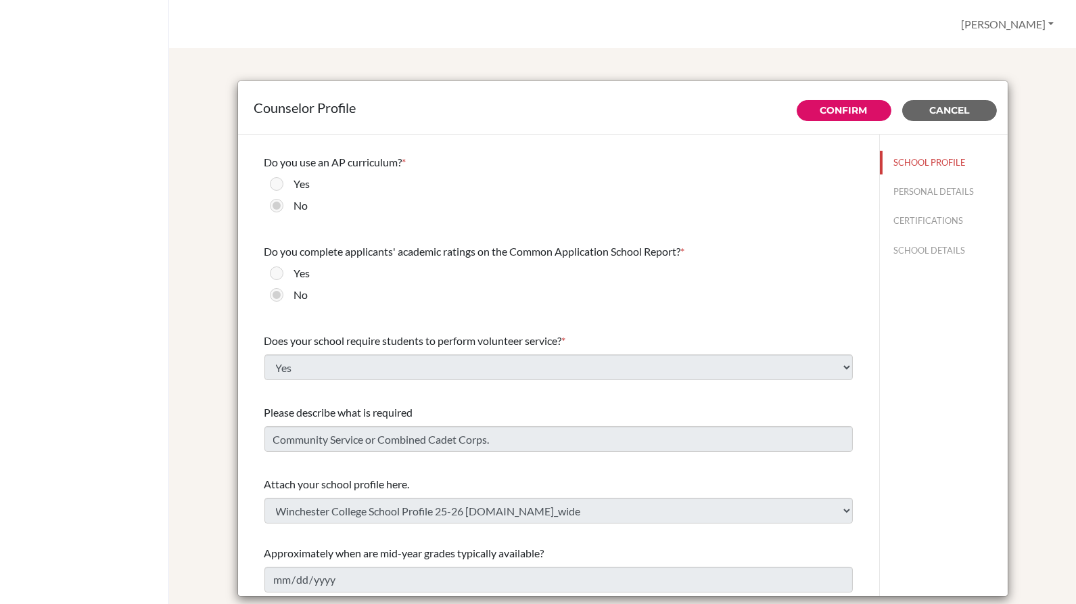
scroll to position [0, 0]
click at [918, 185] on button "PERSONAL DETAILS" at bounding box center [944, 193] width 128 height 24
type input "[PERSON_NAME]"
type input "Guast"
type input "Advisor"
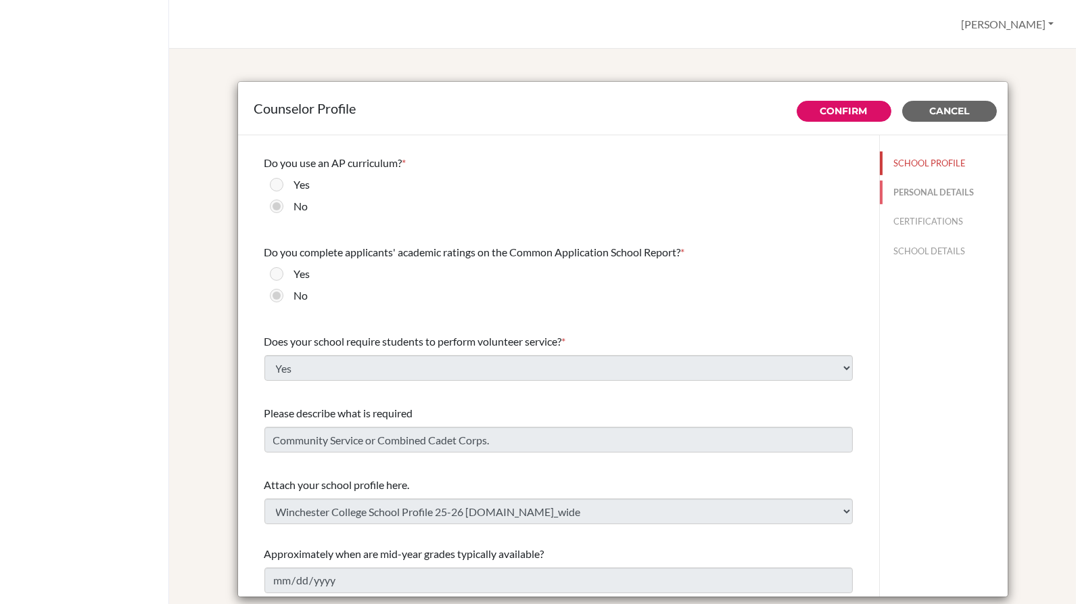
type input "44.7960188671"
type input "[EMAIL_ADDRESS][DOMAIN_NAME]"
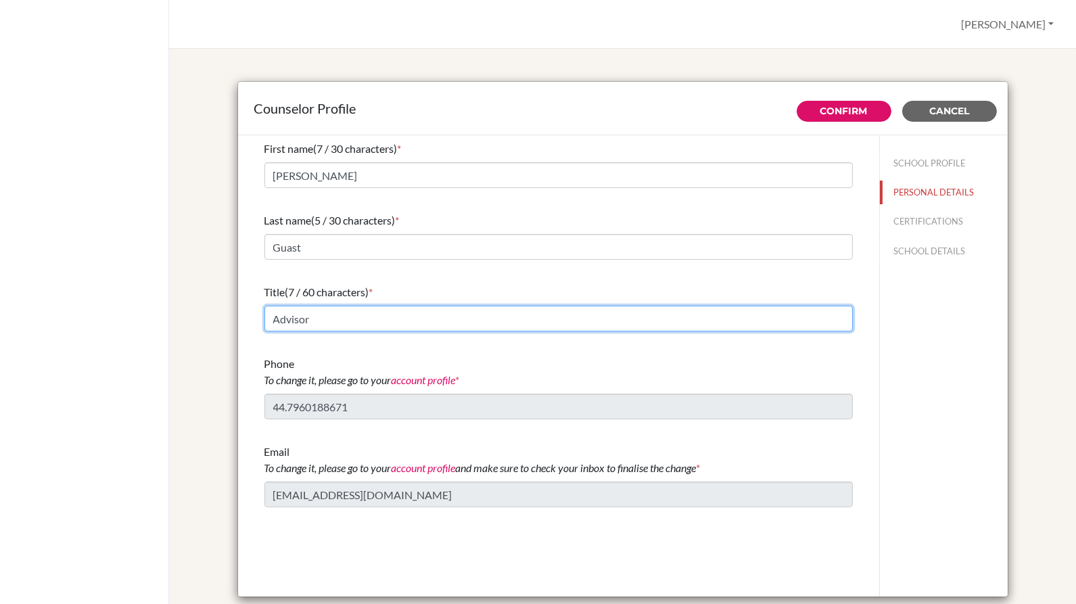
click at [372, 325] on input "Advisor" at bounding box center [558, 319] width 588 height 26
drag, startPoint x: 372, startPoint y: 325, endPoint x: 241, endPoint y: 328, distance: 131.2
click at [241, 328] on div "First name (7 / 30 characters) * William Last name (5 / 30 characters) * Guast …" at bounding box center [558, 366] width 641 height 462
type input "Director of Higher Education"
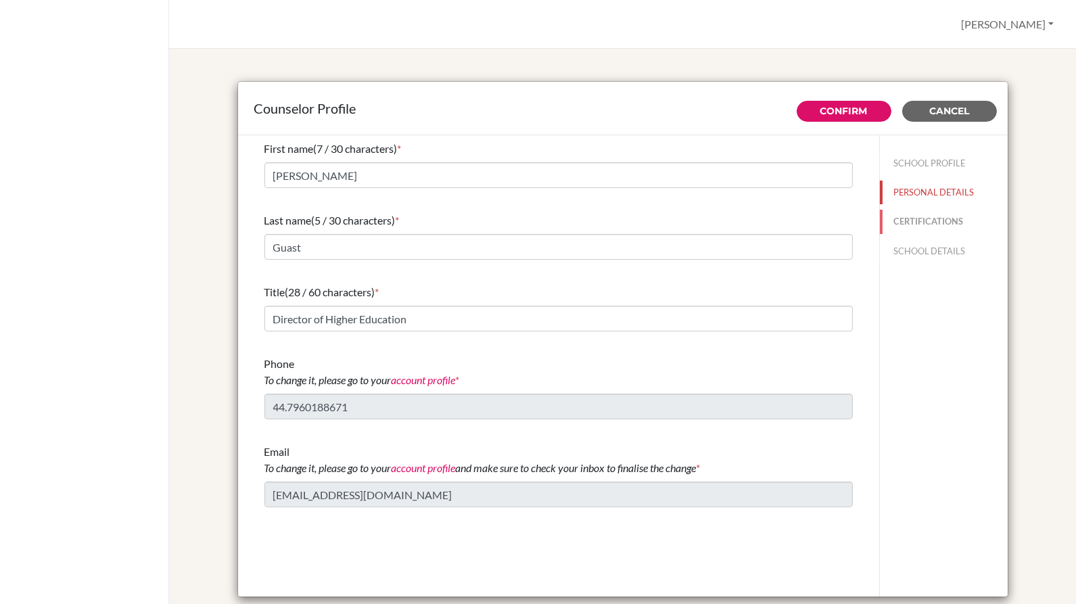
click at [932, 224] on button "CERTIFICATIONS" at bounding box center [944, 222] width 128 height 24
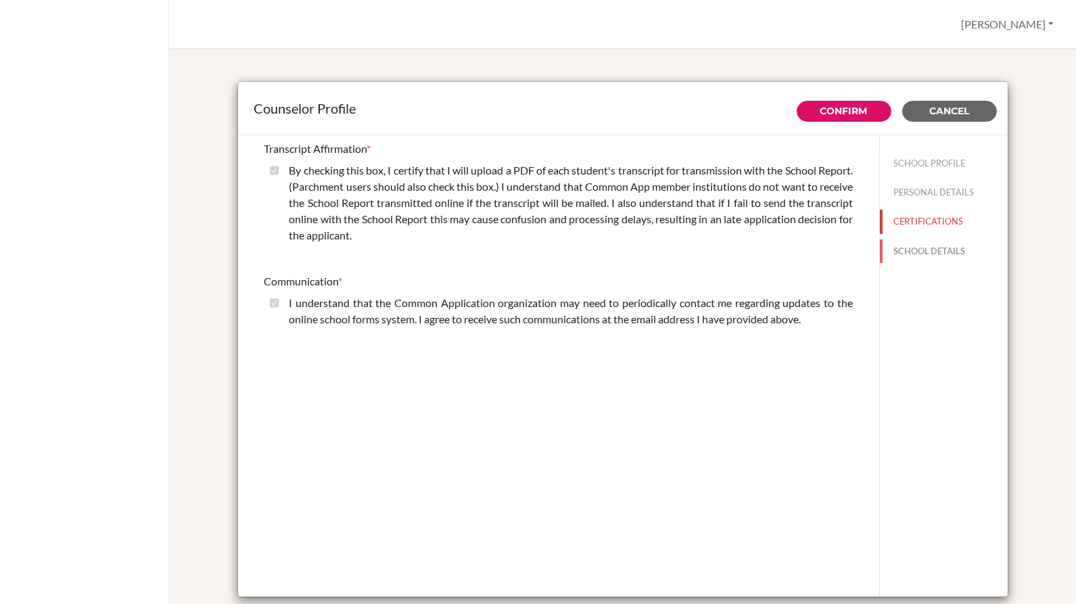
click at [923, 256] on button "SCHOOL DETAILS" at bounding box center [944, 251] width 128 height 24
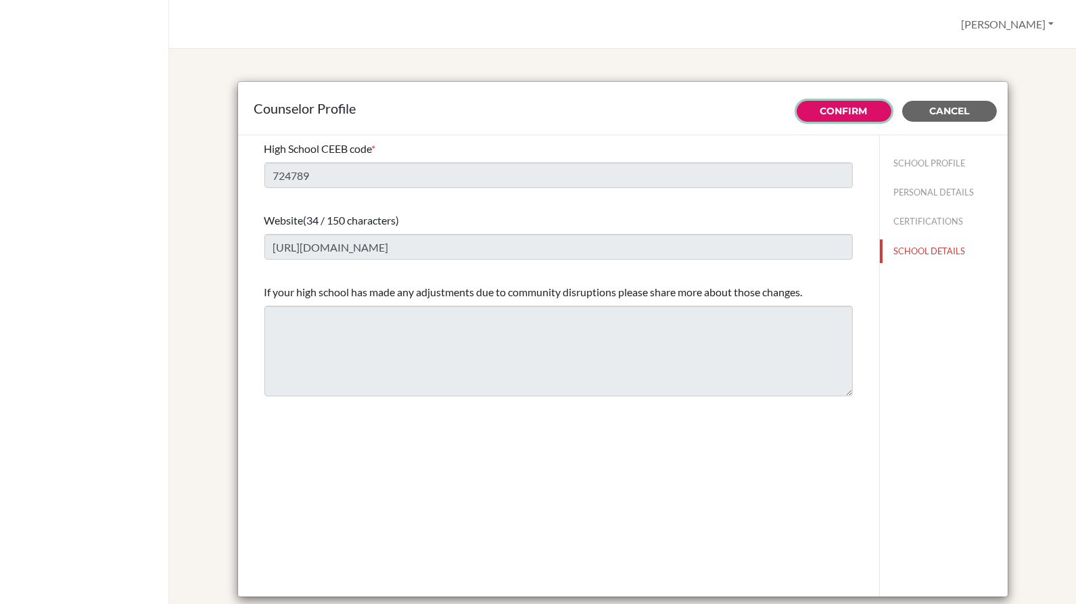
click at [856, 105] on link "Confirm" at bounding box center [843, 111] width 47 height 12
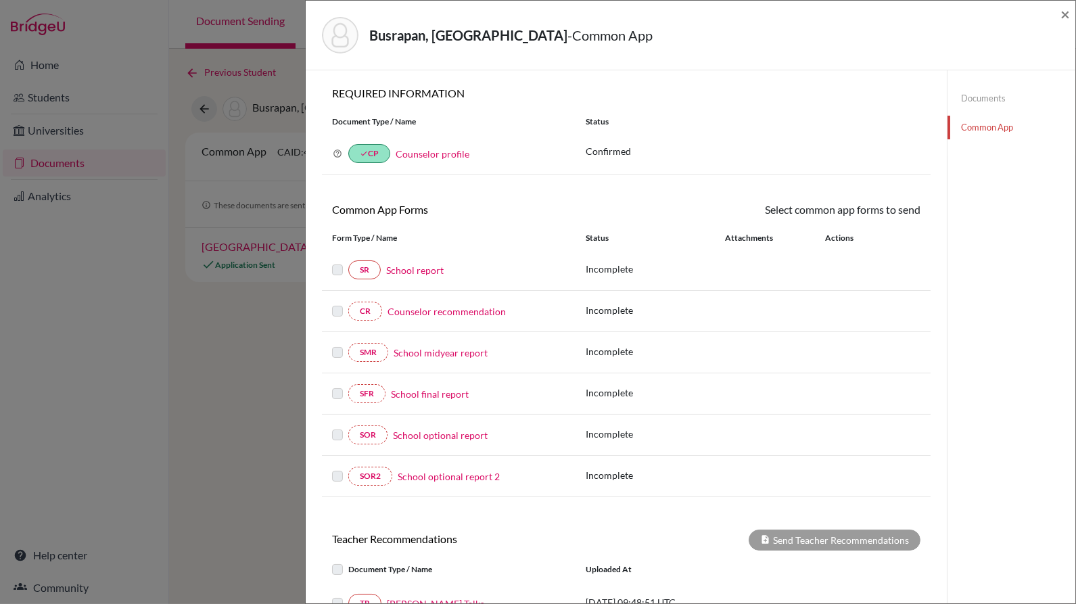
click at [987, 95] on link "Documents" at bounding box center [1011, 99] width 128 height 24
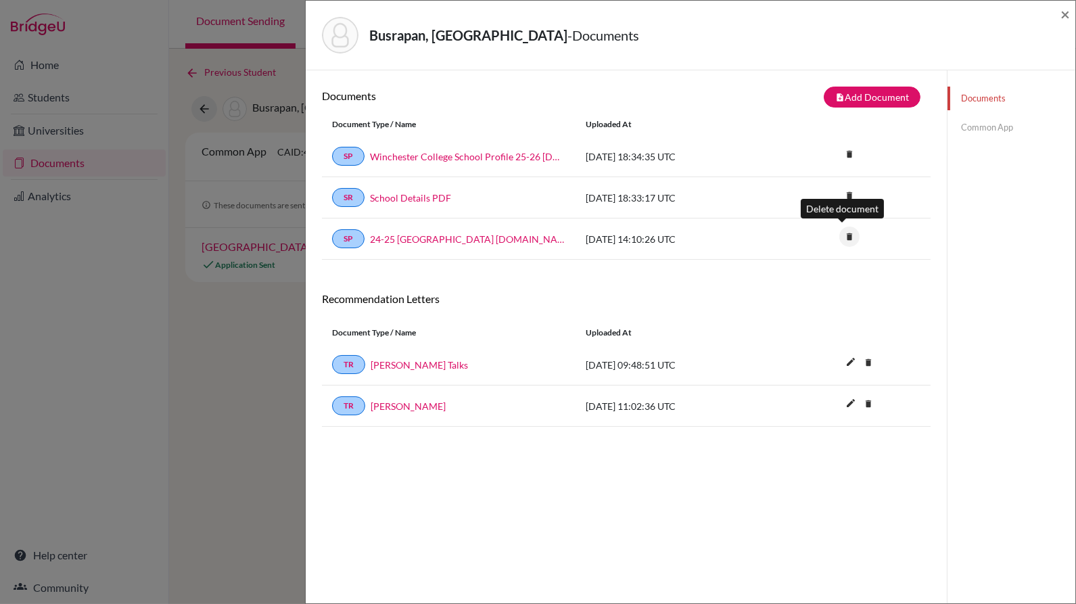
click at [846, 234] on icon "delete" at bounding box center [849, 237] width 20 height 20
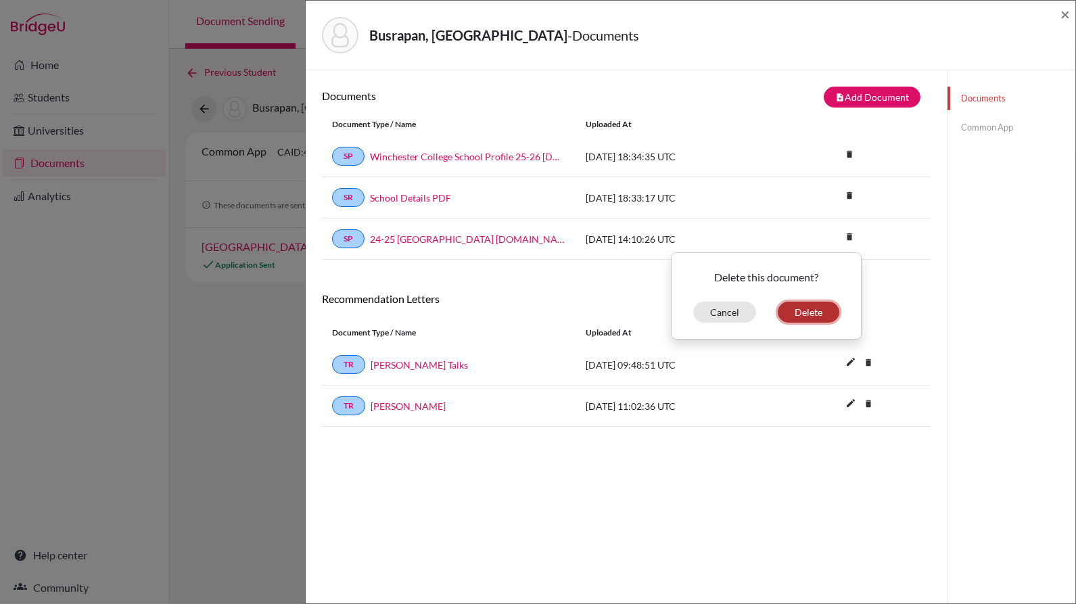
click at [807, 306] on button "Delete" at bounding box center [809, 312] width 62 height 21
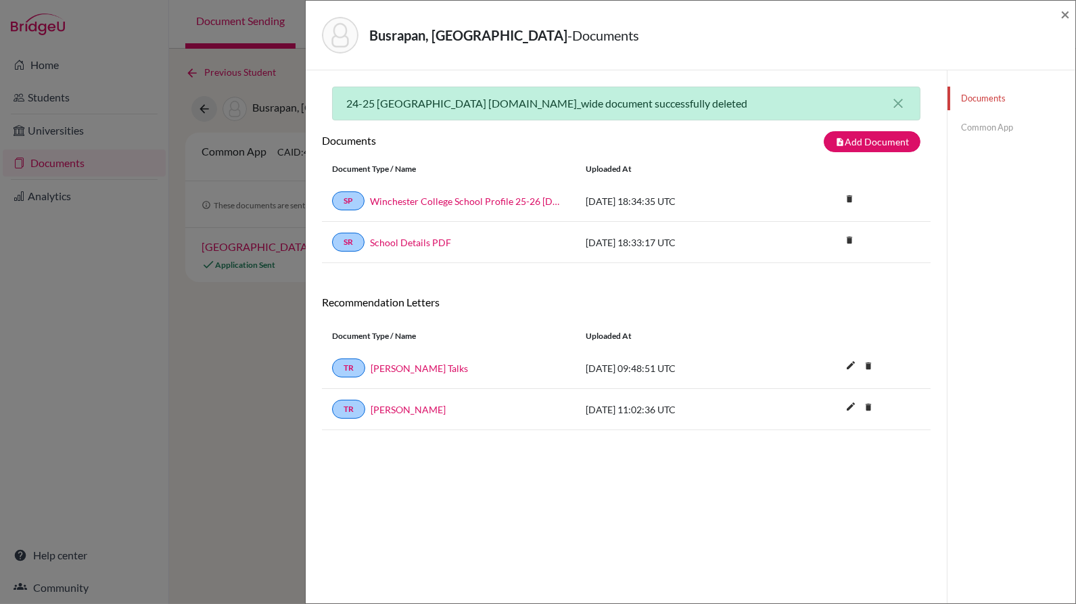
click at [984, 125] on link "Common App" at bounding box center [1011, 128] width 128 height 24
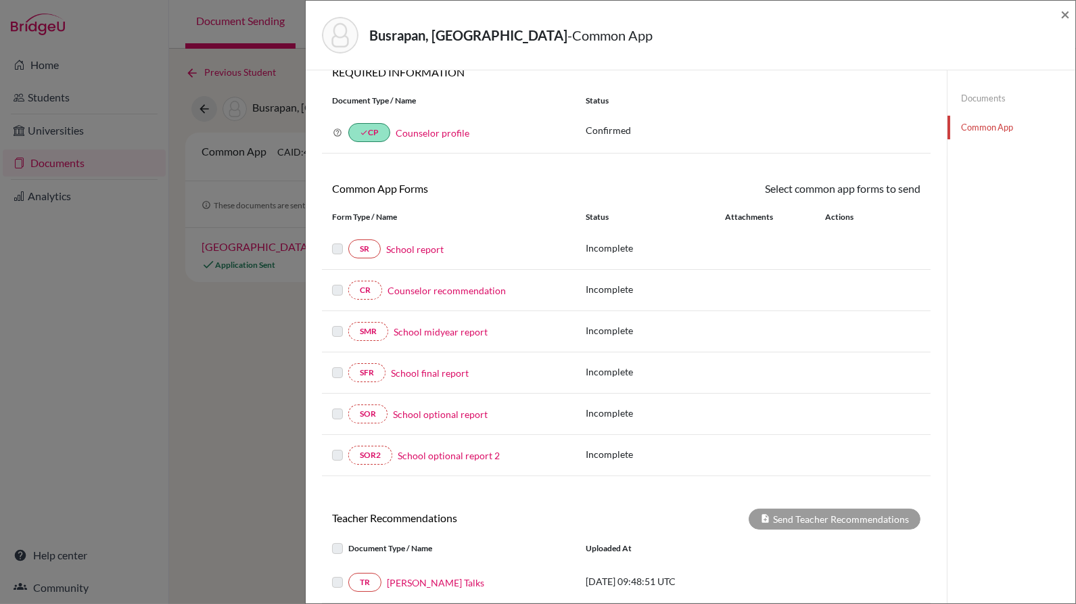
scroll to position [22, 0]
click at [971, 100] on link "Documents" at bounding box center [1011, 99] width 128 height 24
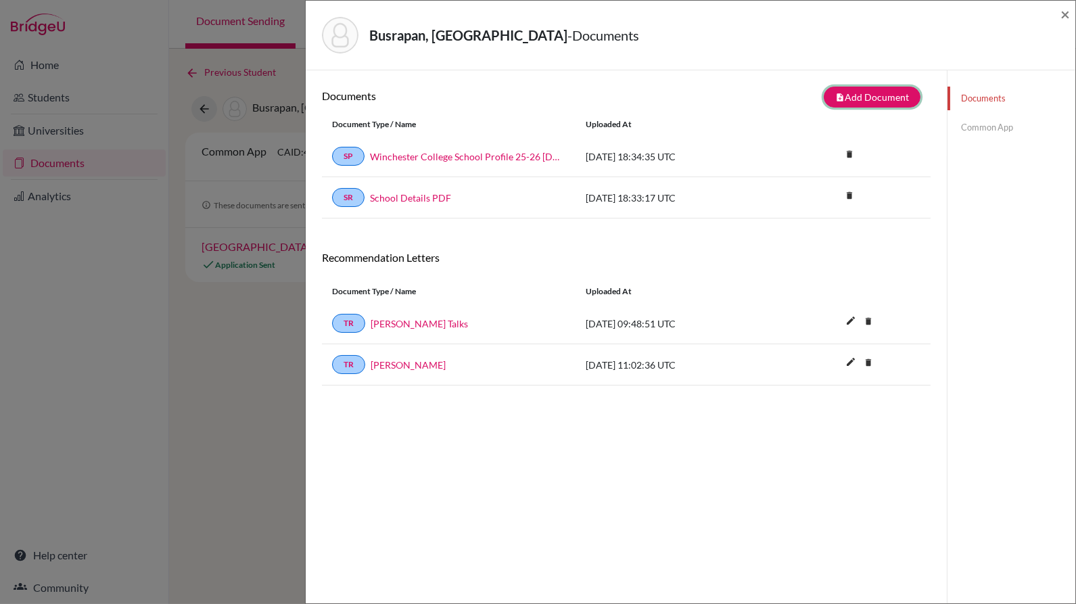
click at [883, 93] on button "note_add Add Document" at bounding box center [872, 97] width 97 height 21
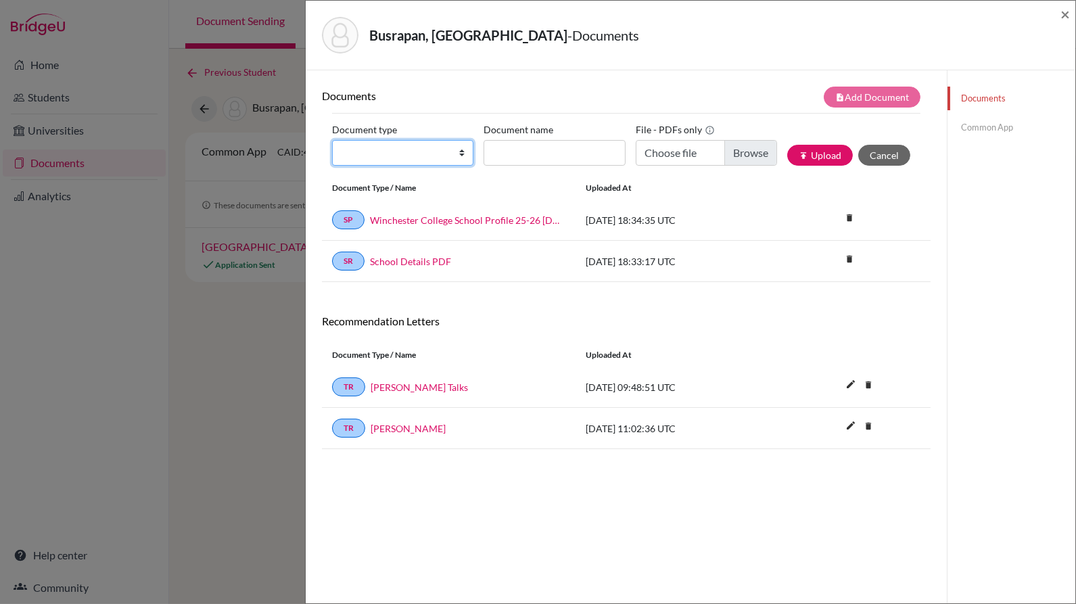
click at [444, 147] on select "Change explanation for Common App reports Counselor recommendation Internationa…" at bounding box center [402, 153] width 141 height 26
select select "4"
click at [332, 140] on select "Change explanation for Common App reports Counselor recommendation Internationa…" at bounding box center [402, 153] width 141 height 26
click at [536, 146] on input "Document name" at bounding box center [554, 153] width 141 height 26
type input "JWC_CR_BUSRAPAN"
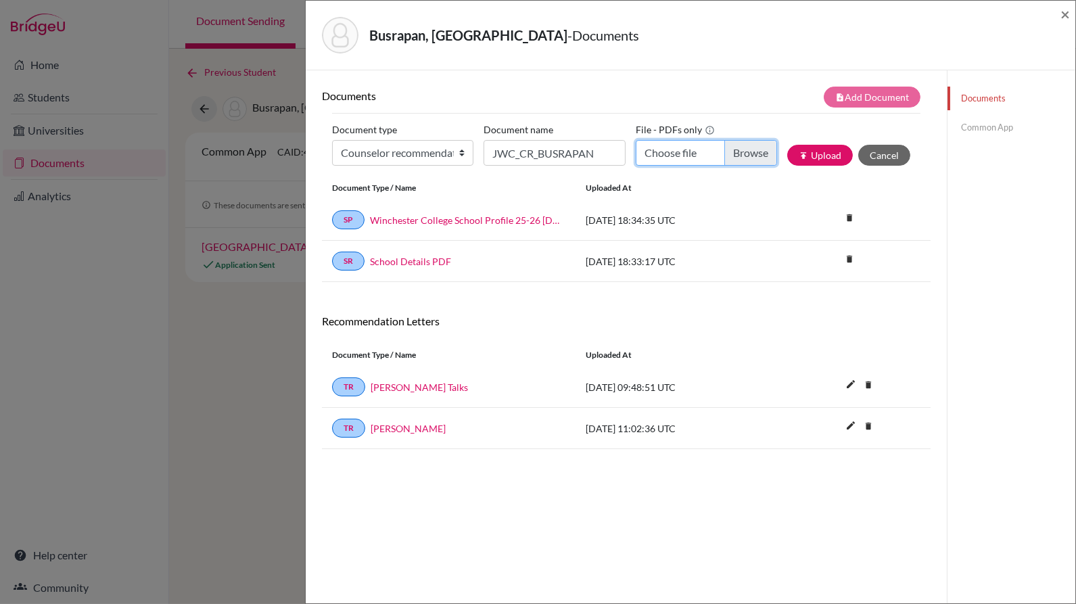
click at [734, 160] on input "Choose file" at bounding box center [706, 153] width 141 height 26
type input "C:\fakepath\JWC Counsellor Recommendation - Pran Busrapan.pdf"
click at [799, 155] on icon "publish" at bounding box center [803, 155] width 9 height 9
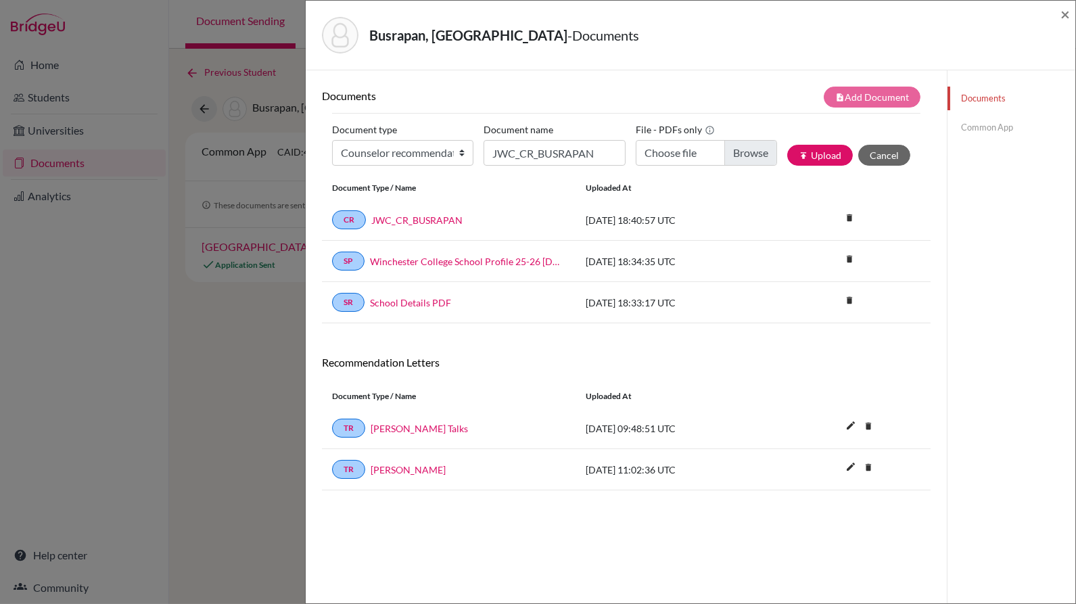
click at [967, 134] on link "Common App" at bounding box center [1011, 128] width 128 height 24
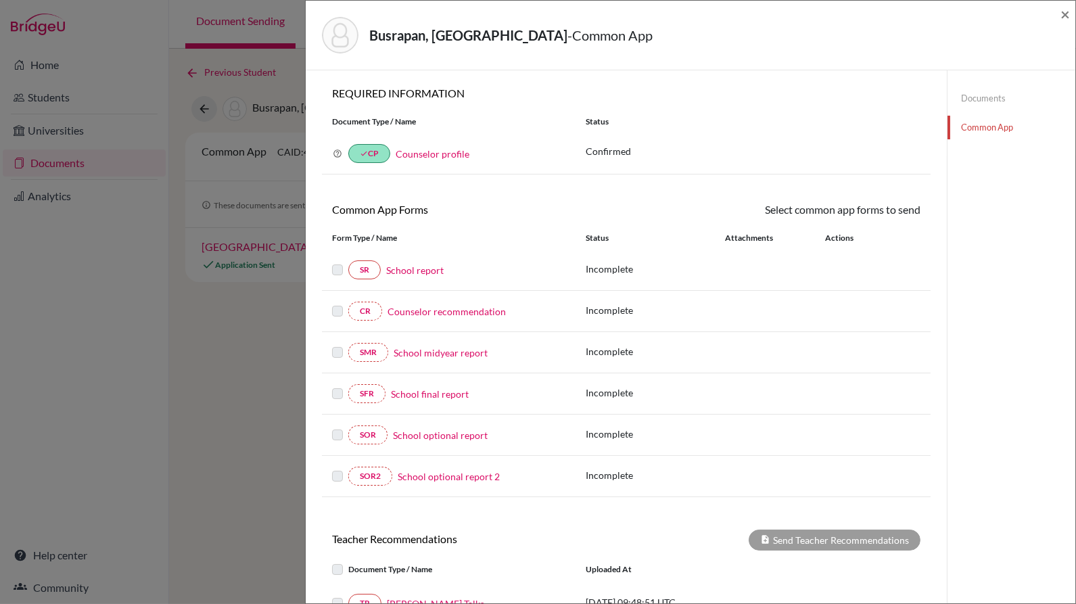
click at [339, 303] on label at bounding box center [337, 303] width 11 height 0
click at [974, 94] on link "Documents" at bounding box center [1011, 99] width 128 height 24
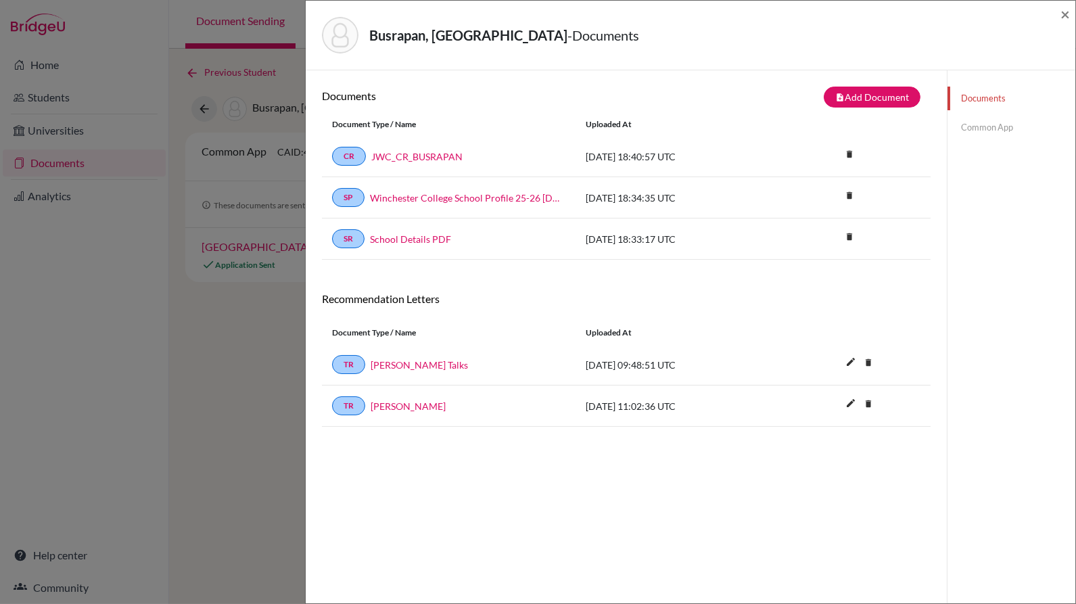
click at [970, 121] on link "Common App" at bounding box center [1011, 128] width 128 height 24
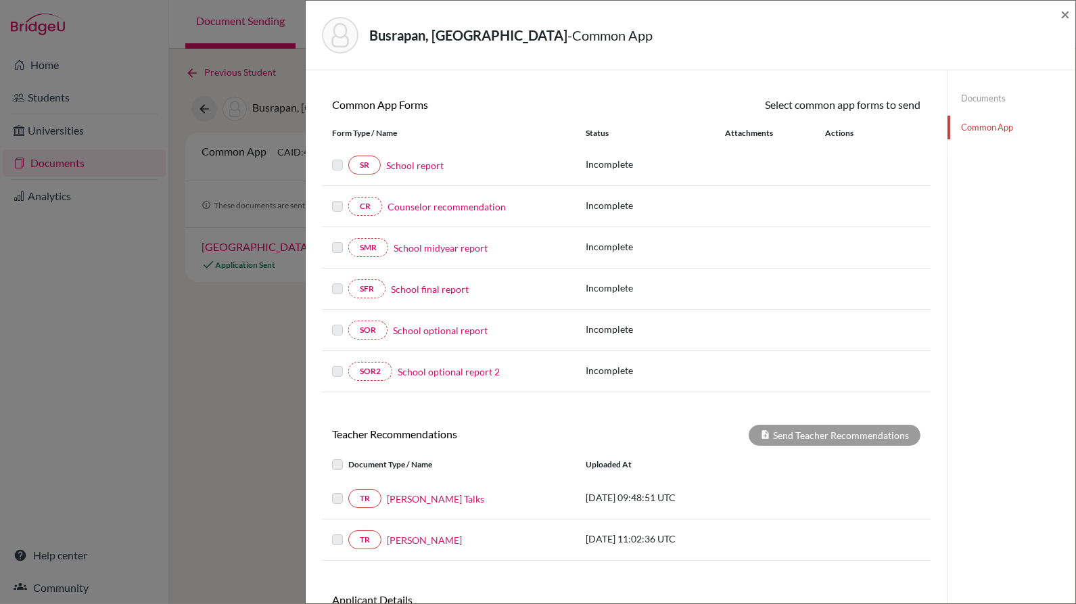
scroll to position [112, 0]
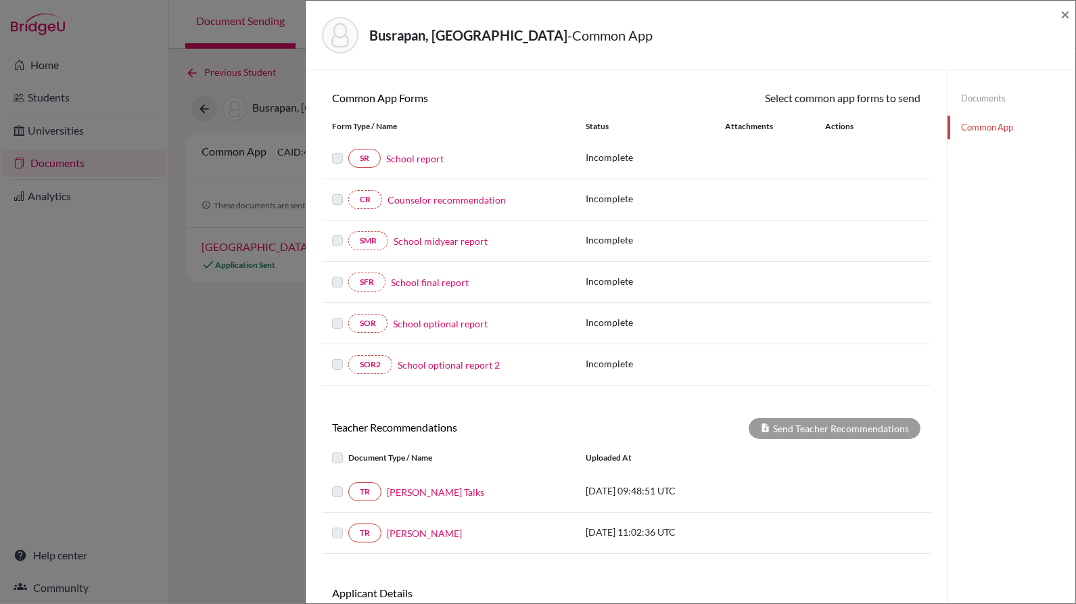
click at [497, 199] on link "Counselor recommendation" at bounding box center [446, 200] width 118 height 14
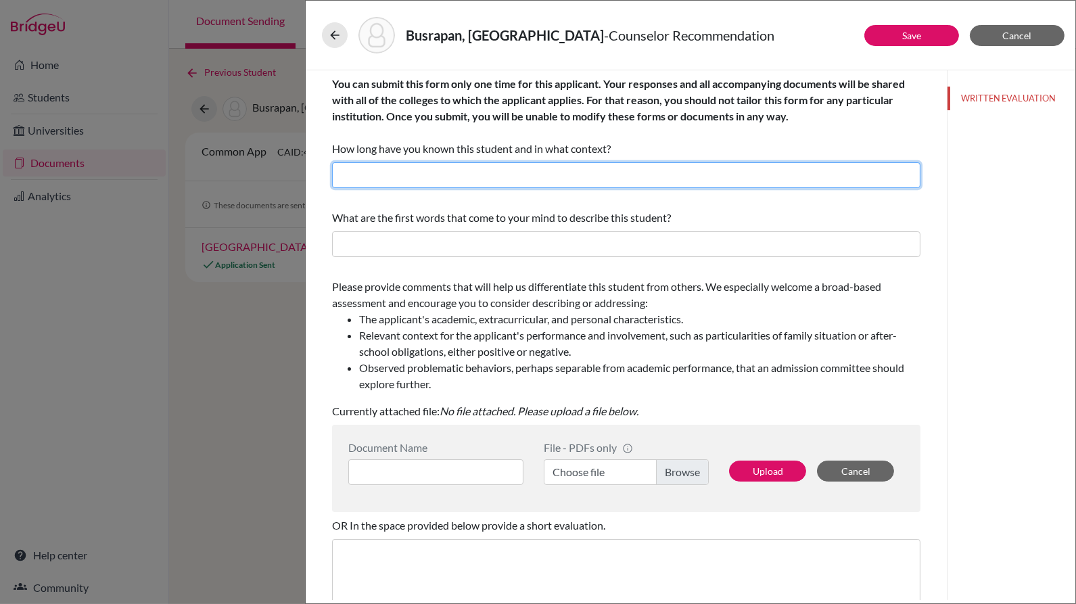
click at [558, 180] on input "text" at bounding box center [626, 175] width 588 height 26
type input "5 years as the housemaster of his boarding house."
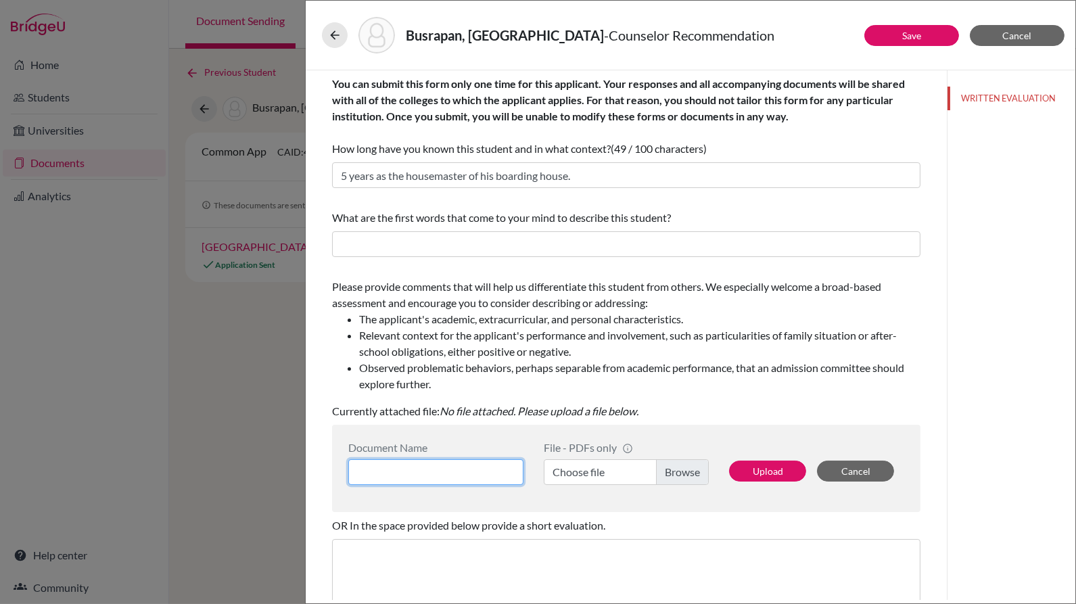
click at [488, 471] on input at bounding box center [435, 472] width 175 height 26
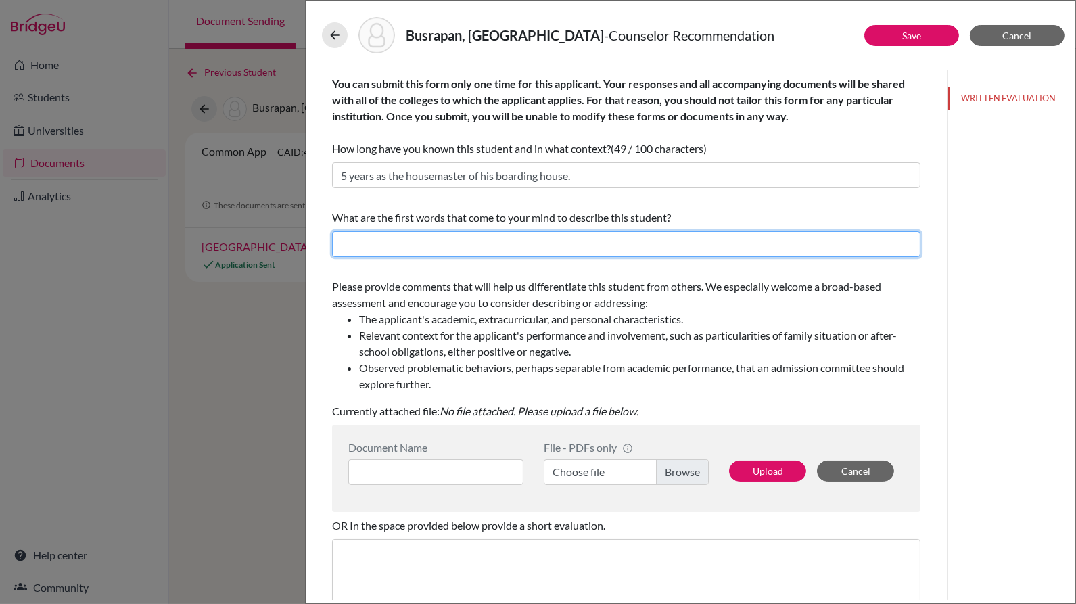
click at [527, 250] on input "text" at bounding box center [626, 244] width 588 height 26
type input "positive, friendly, inclusive, confident, patient, impressive."
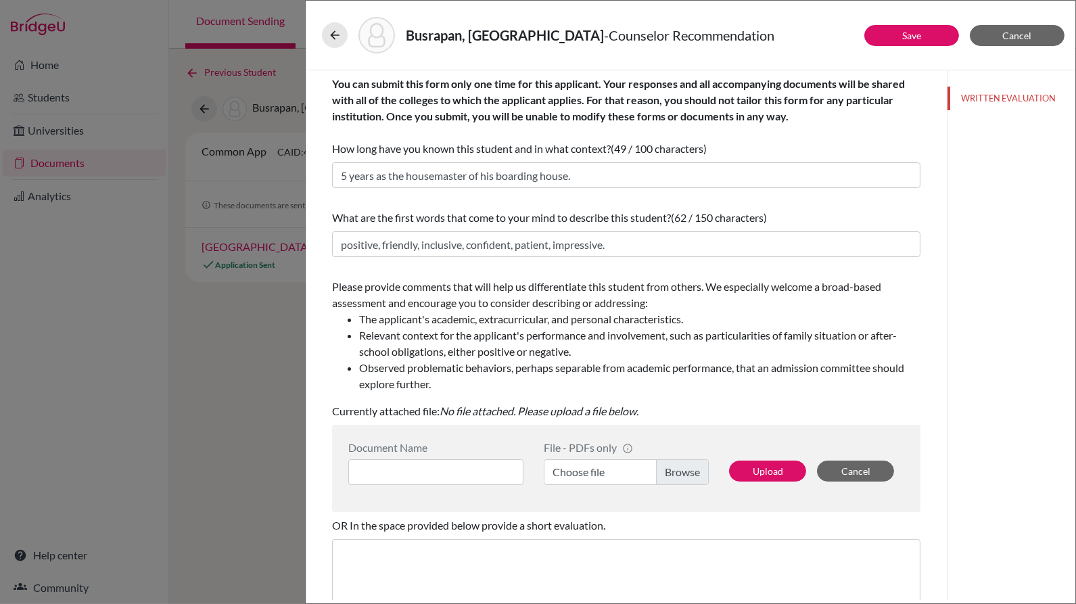
click at [667, 470] on label "Choose file" at bounding box center [626, 472] width 165 height 26
click at [667, 470] on input "Choose file" at bounding box center [626, 472] width 165 height 26
click at [425, 478] on input at bounding box center [435, 472] width 175 height 26
type input "BUSRAPAN CR (JWC)"
click at [743, 477] on button "Upload" at bounding box center [767, 471] width 77 height 21
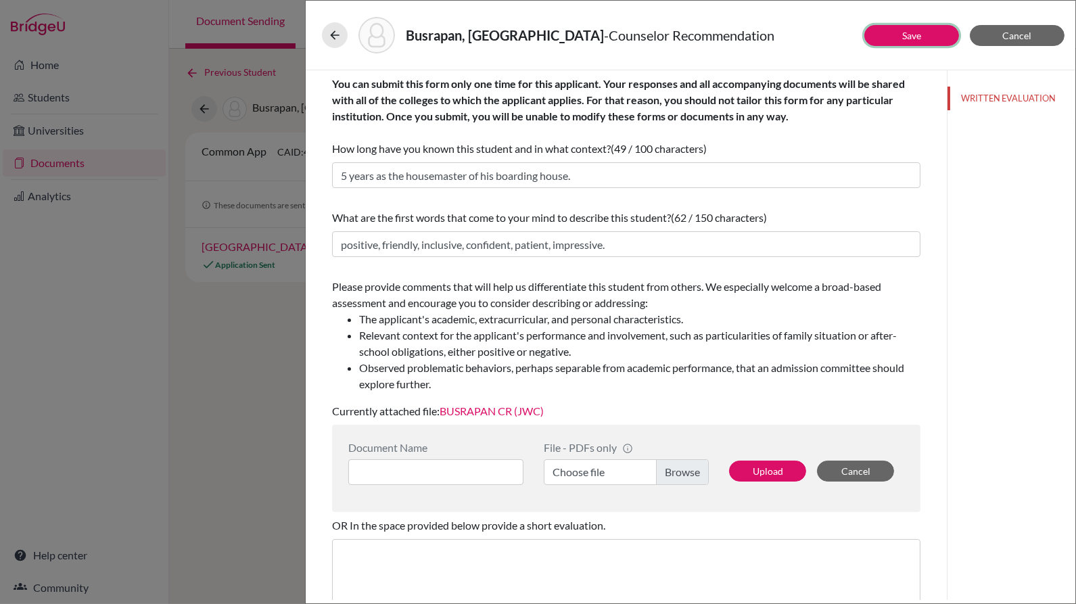
click at [929, 32] on button "Save" at bounding box center [911, 35] width 95 height 21
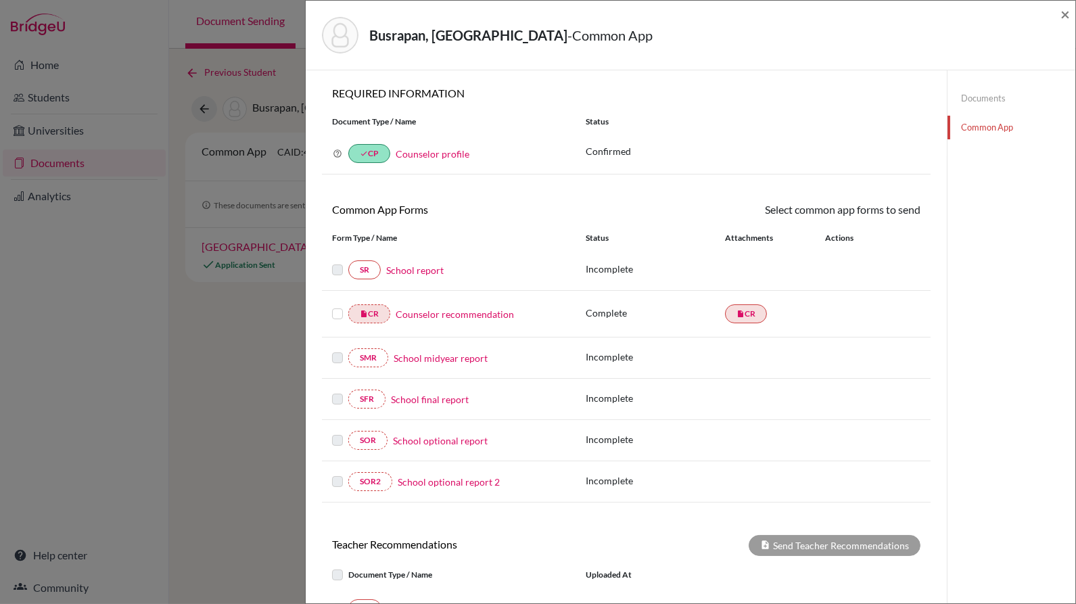
click at [338, 262] on label at bounding box center [337, 262] width 11 height 0
click at [392, 271] on link "School report" at bounding box center [414, 270] width 57 height 14
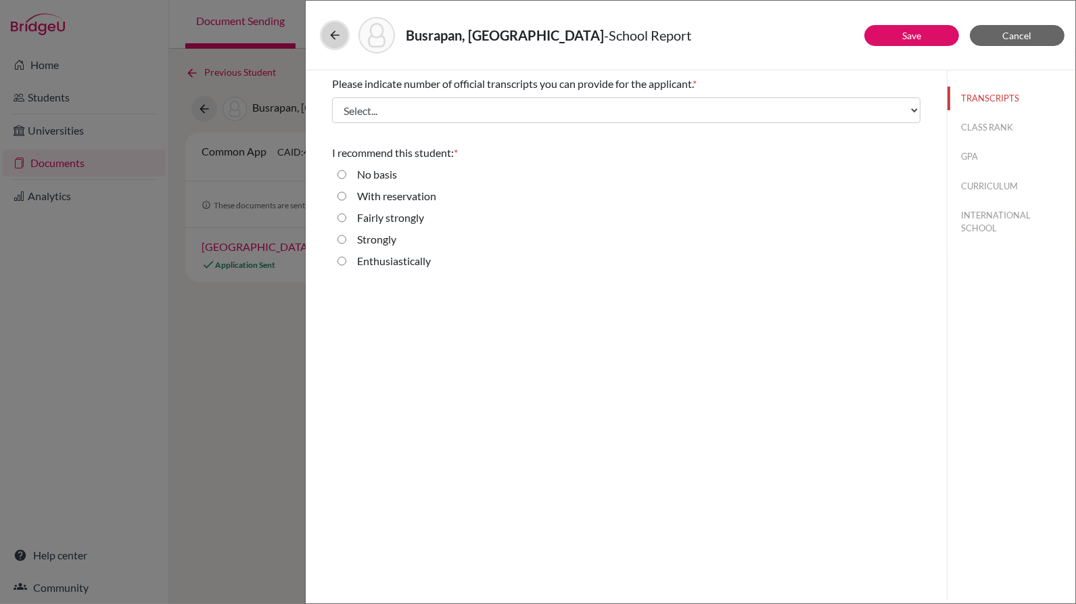
click at [342, 38] on button at bounding box center [335, 35] width 26 height 26
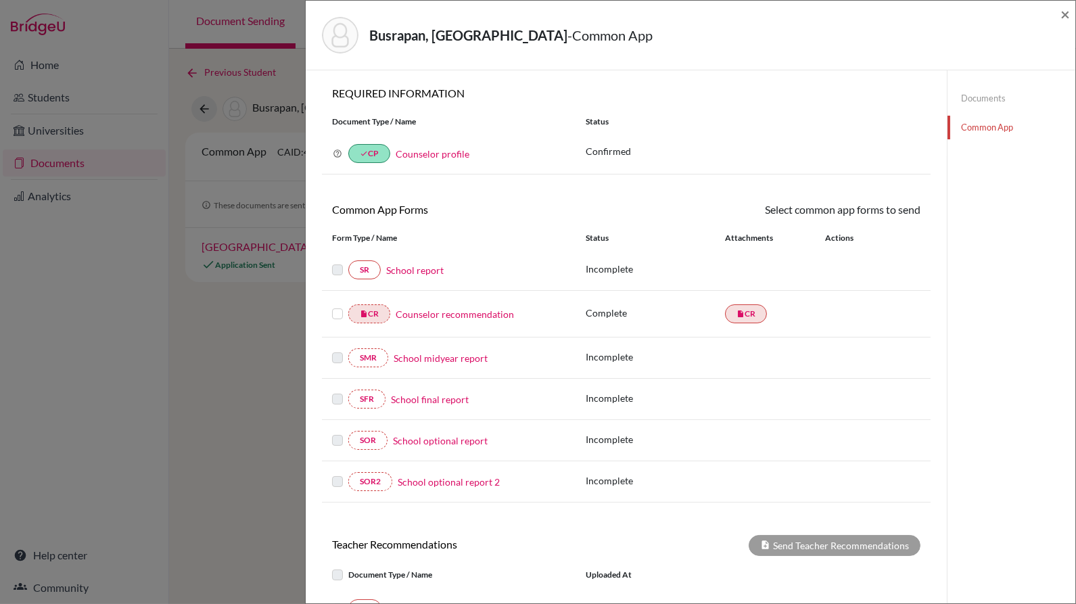
click at [444, 269] on div "School report" at bounding box center [473, 270] width 185 height 14
click at [432, 269] on link "School report" at bounding box center [414, 270] width 57 height 14
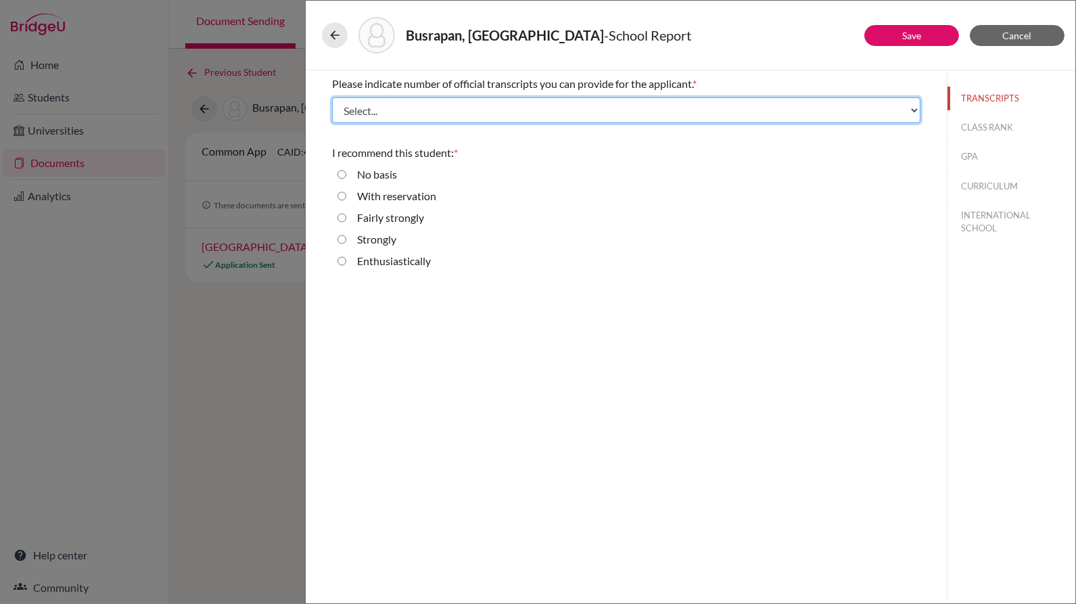
click at [500, 120] on select "Select... 1 2 3 4" at bounding box center [626, 110] width 588 height 26
select select "1"
click at [332, 97] on select "Select... 1 2 3 4" at bounding box center [626, 110] width 588 height 26
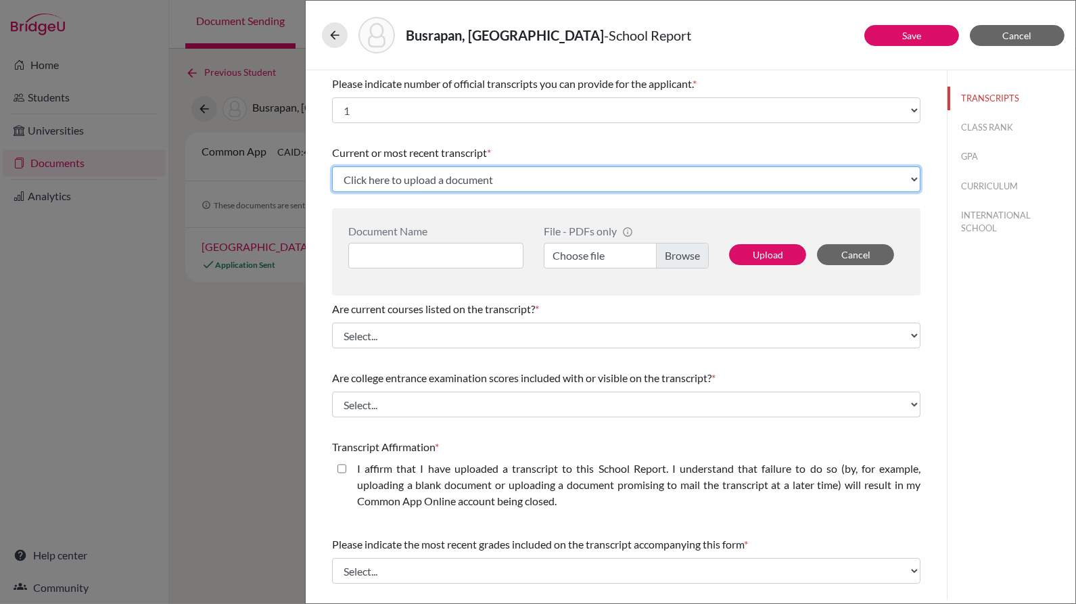
click at [472, 174] on select "Click here to upload a document Upload New File" at bounding box center [626, 179] width 588 height 26
select select "Upload New File"
click at [332, 166] on select "Click here to upload a document Upload New File" at bounding box center [626, 179] width 588 height 26
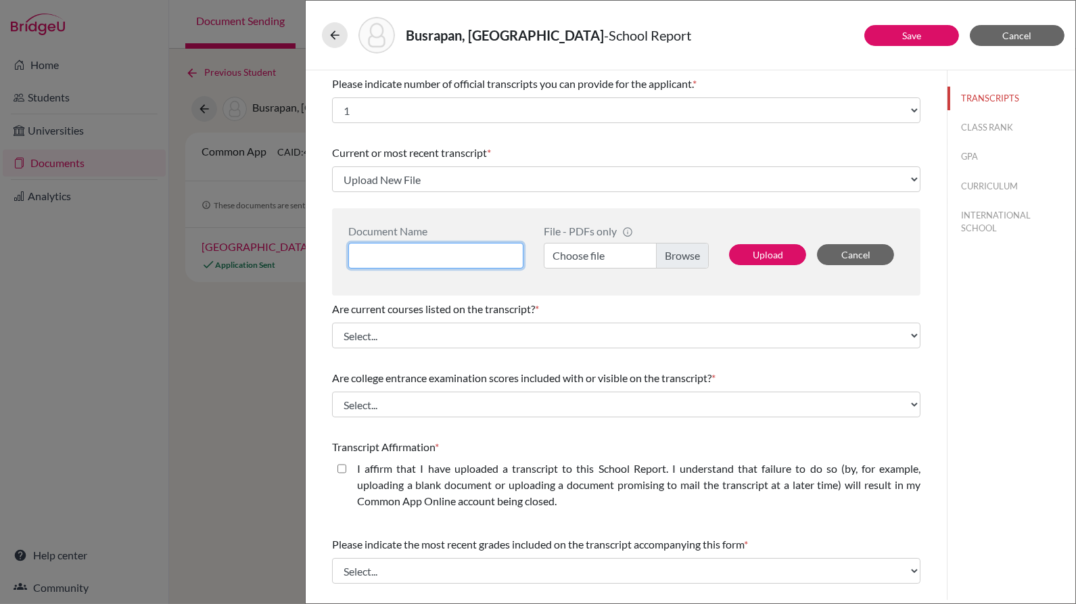
click at [475, 252] on input at bounding box center [435, 256] width 175 height 26
type input "BUSRAPAN_TRANS"
click at [755, 258] on button "Upload" at bounding box center [767, 254] width 77 height 21
click at [755, 243] on div "Upload Cancel" at bounding box center [811, 247] width 185 height 44
click at [684, 262] on label "Choose file" at bounding box center [626, 256] width 165 height 26
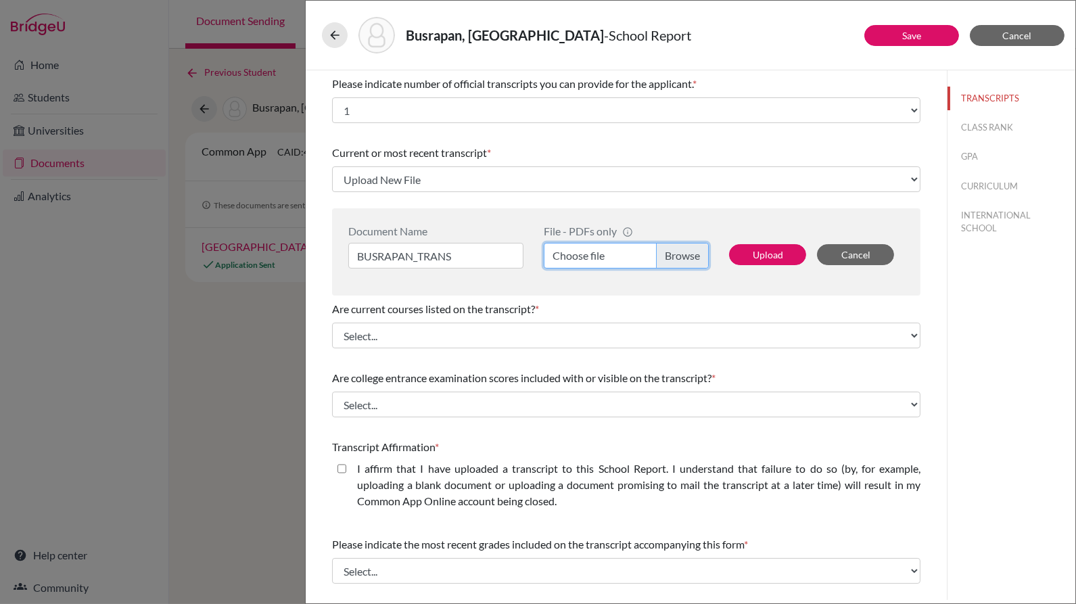
click at [684, 262] on input "Choose file" at bounding box center [626, 256] width 165 height 26
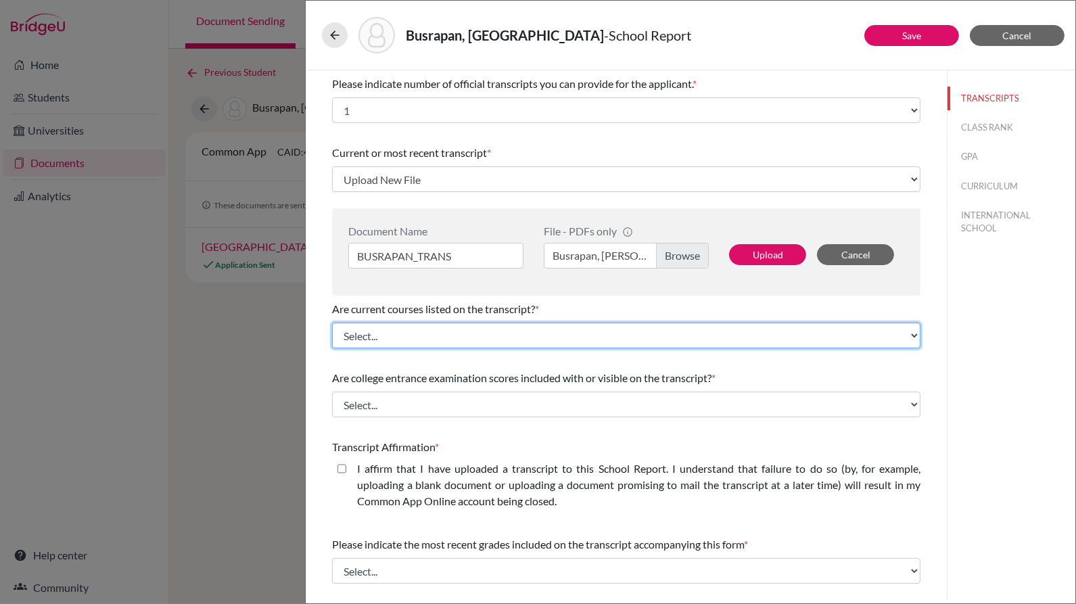
click at [669, 328] on select "Select... Yes No" at bounding box center [626, 336] width 588 height 26
select select "0"
click at [332, 323] on select "Select... Yes No" at bounding box center [626, 336] width 588 height 26
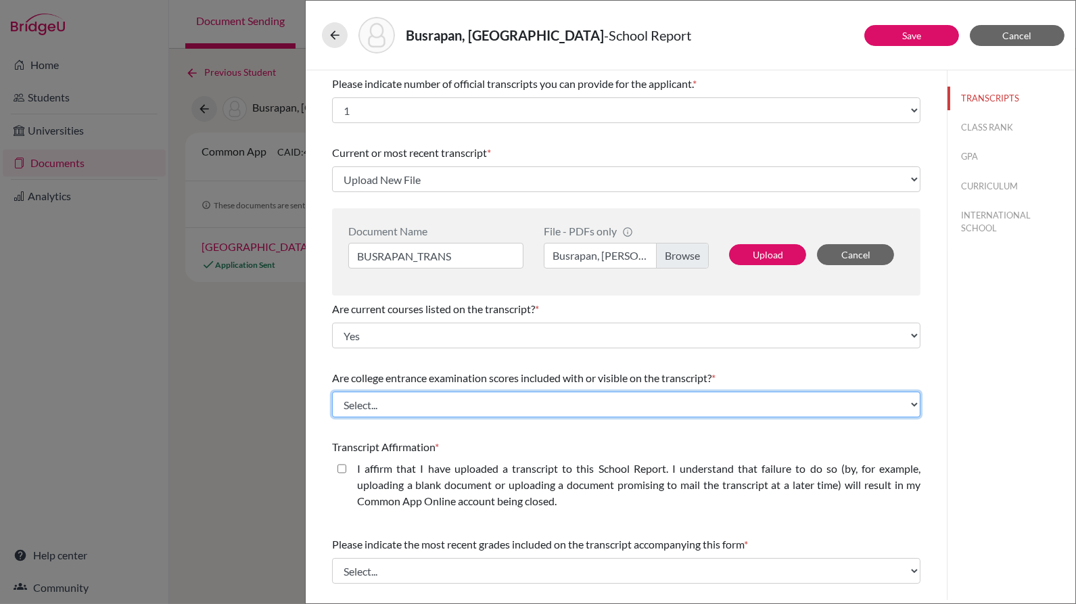
click at [600, 397] on select "Select... Yes No" at bounding box center [626, 405] width 588 height 26
select select "1"
click at [332, 392] on select "Select... Yes No" at bounding box center [626, 405] width 588 height 26
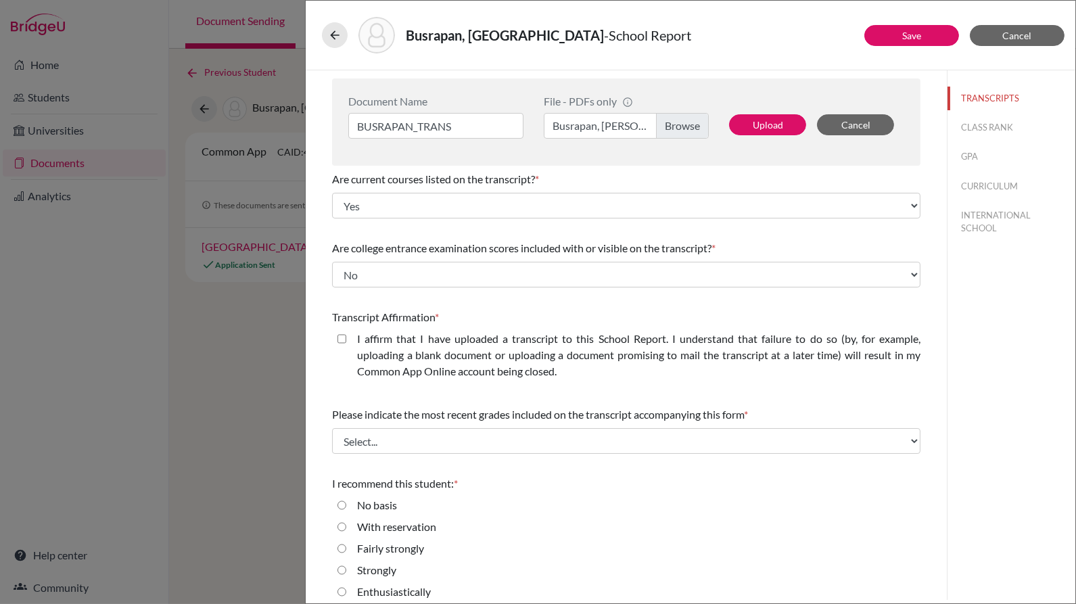
scroll to position [140, 0]
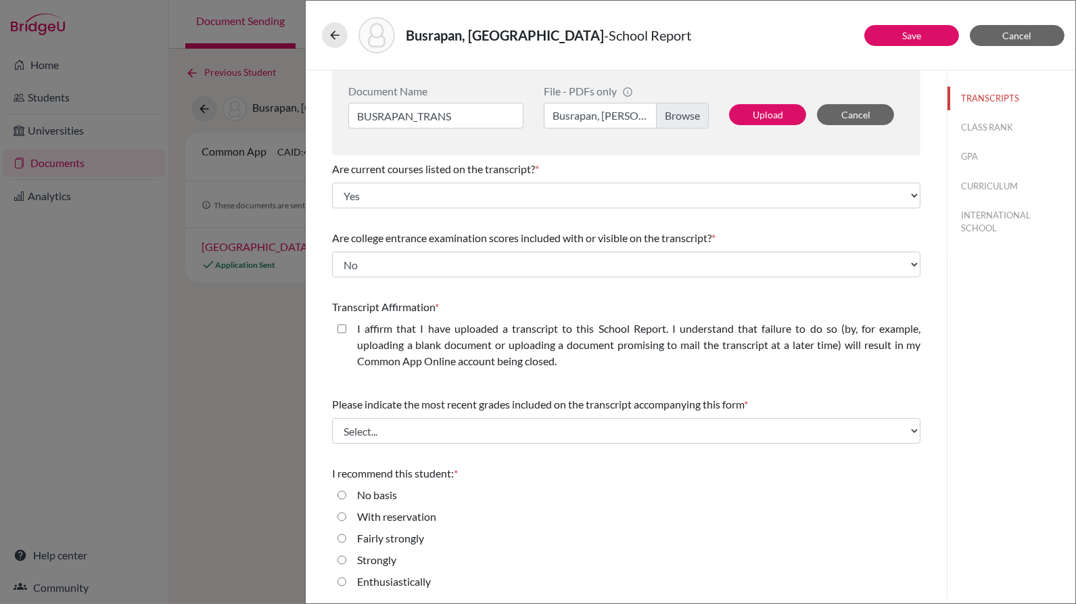
click at [480, 337] on label "I affirm that I have uploaded a transcript to this School Report. I understand …" at bounding box center [638, 345] width 563 height 49
click at [346, 337] on closed\ "I affirm that I have uploaded a transcript to this School Report. I understand …" at bounding box center [341, 329] width 9 height 16
checkbox closed\ "true"
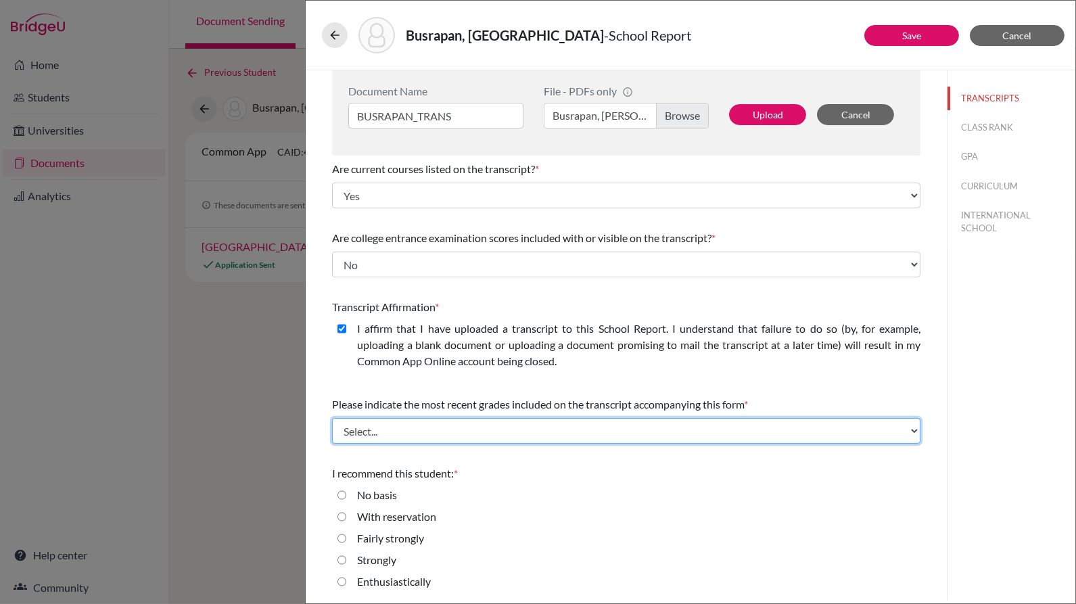
click at [494, 436] on select "Select... Final junior year grades 1st Quarter senior year grades 2nd Quarter/1…" at bounding box center [626, 431] width 588 height 26
select select "4"
click at [332, 418] on select "Select... Final junior year grades 1st Quarter senior year grades 2nd Quarter/1…" at bounding box center [626, 431] width 588 height 26
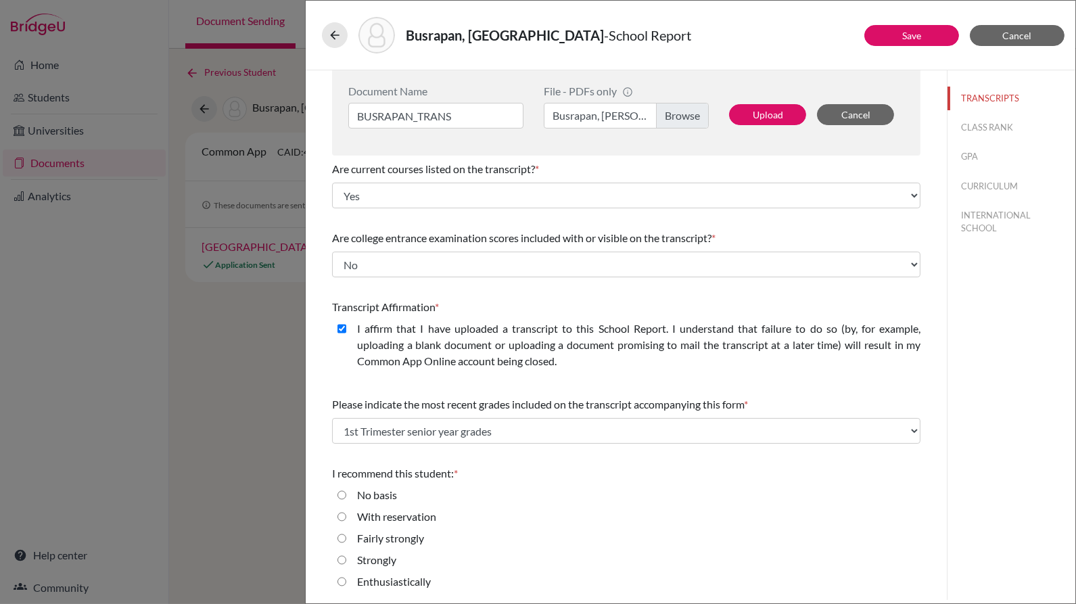
click at [544, 296] on div "Transcript Affirmation * I affirm that I have uploaded a transcript to this Sch…" at bounding box center [626, 336] width 588 height 87
click at [372, 580] on label "Enthusiastically" at bounding box center [394, 581] width 74 height 16
click at [346, 580] on input "Enthusiastically" at bounding box center [341, 581] width 9 height 16
radio input "true"
click at [962, 119] on button "CLASS RANK" at bounding box center [1011, 128] width 128 height 24
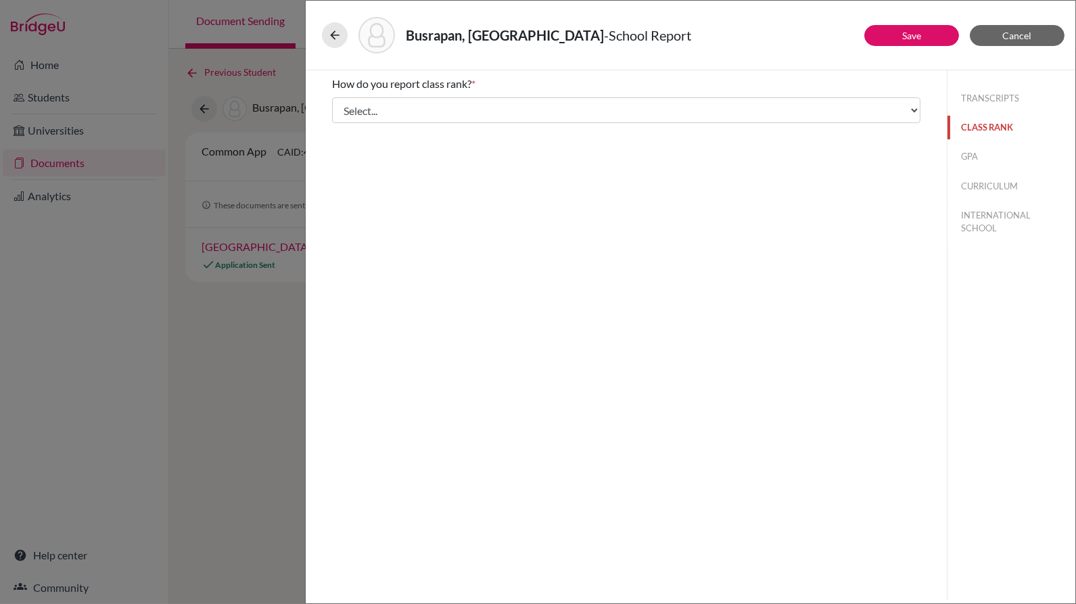
scroll to position [0, 0]
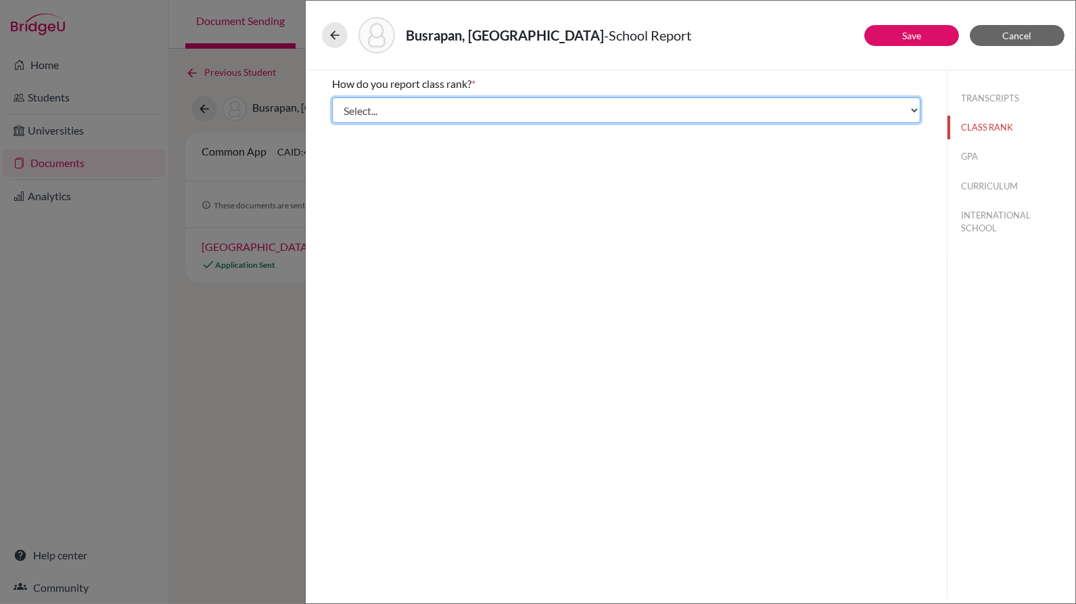
click at [775, 102] on select "Select... Exact Decile Quintile Quartile None" at bounding box center [626, 110] width 588 height 26
select select "5"
click at [332, 97] on select "Select... Exact Decile Quintile Quartile None" at bounding box center [626, 110] width 588 height 26
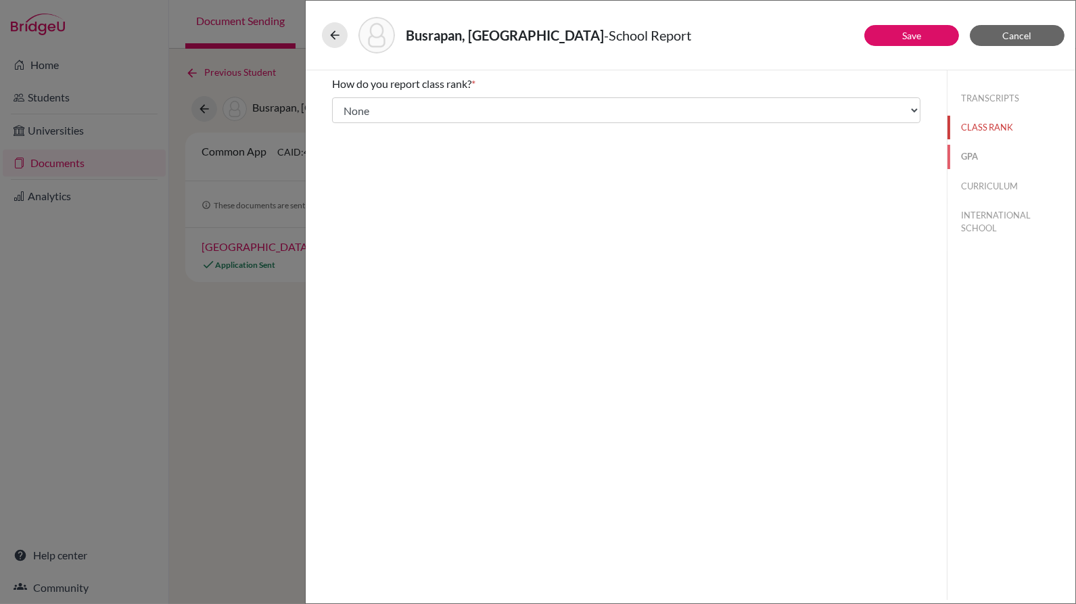
click at [977, 149] on button "GPA" at bounding box center [1011, 157] width 128 height 24
click at [365, 129] on label "No" at bounding box center [364, 127] width 14 height 16
click at [346, 129] on input "No" at bounding box center [341, 127] width 9 height 16
radio input "true"
click at [1002, 181] on button "CURRICULUM" at bounding box center [1011, 186] width 128 height 24
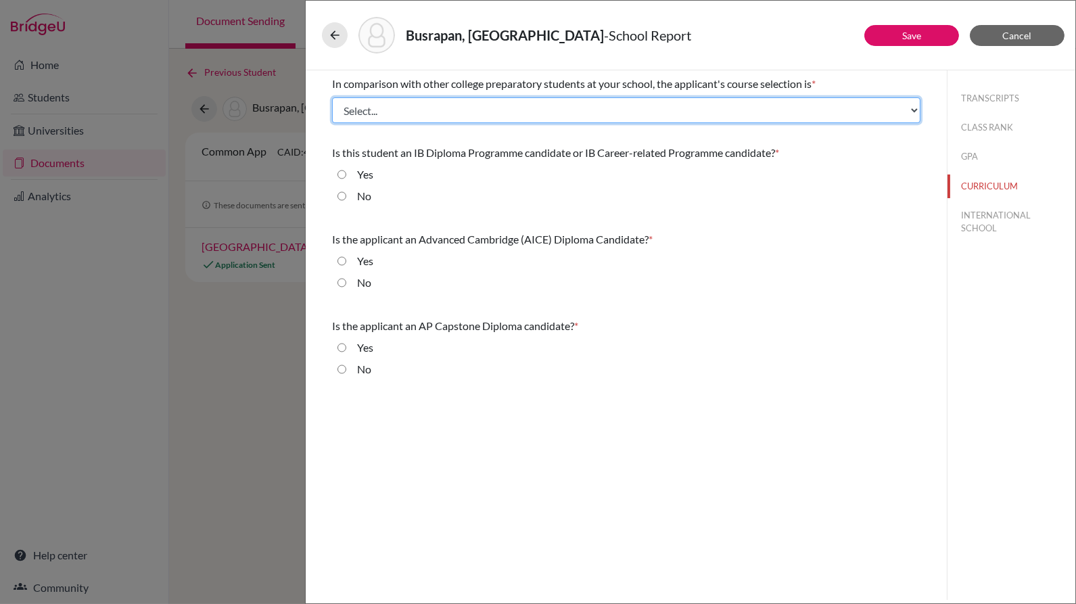
click at [448, 112] on select "Select... Less than demanding Average Demanding Very demanding Most demanding P…" at bounding box center [626, 110] width 588 height 26
click at [332, 97] on select "Select... Less than demanding Average Demanding Very demanding Most demanding P…" at bounding box center [626, 110] width 588 height 26
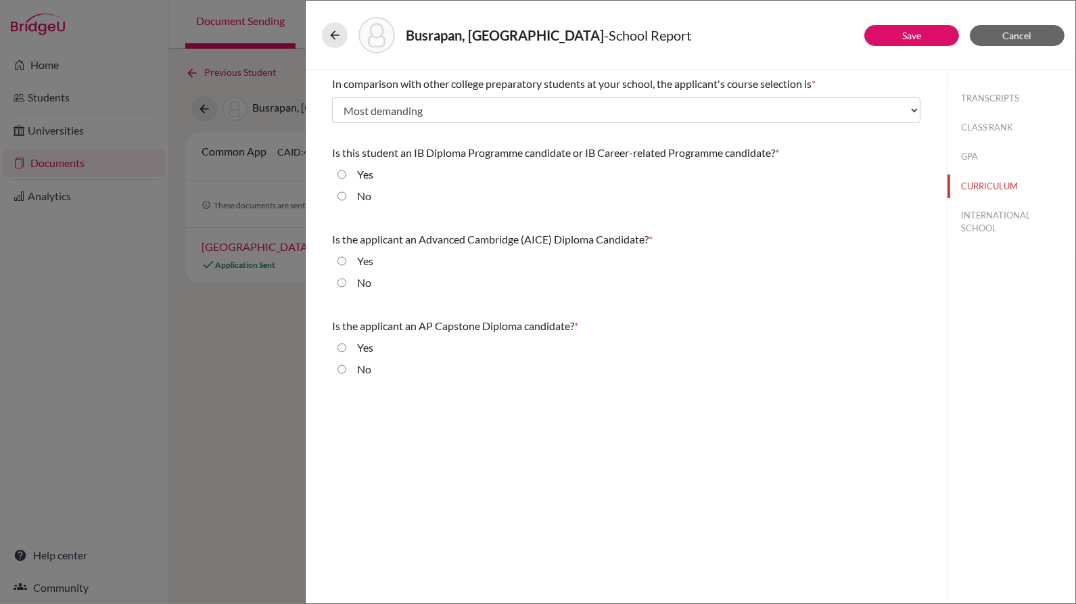
click at [112, 603] on html "Home Students Universities Documents Analytics Help center Community Document S…" at bounding box center [538, 302] width 1076 height 604
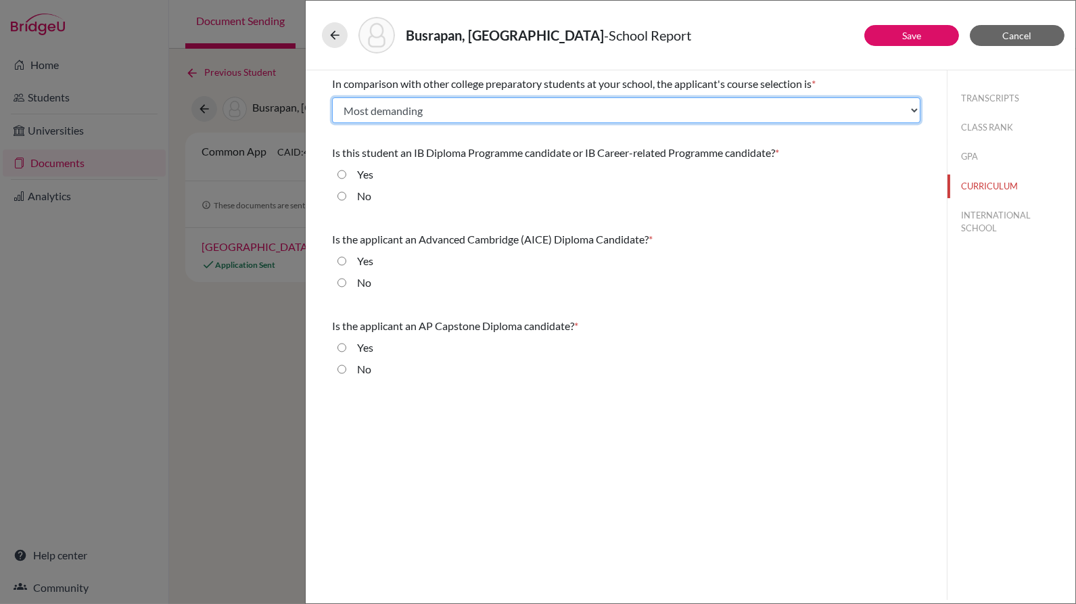
click at [633, 108] on select "Select... Less than demanding Average Demanding Very demanding Most demanding P…" at bounding box center [626, 110] width 588 height 26
select select "3"
click at [332, 97] on select "Select... Less than demanding Average Demanding Very demanding Most demanding P…" at bounding box center [626, 110] width 588 height 26
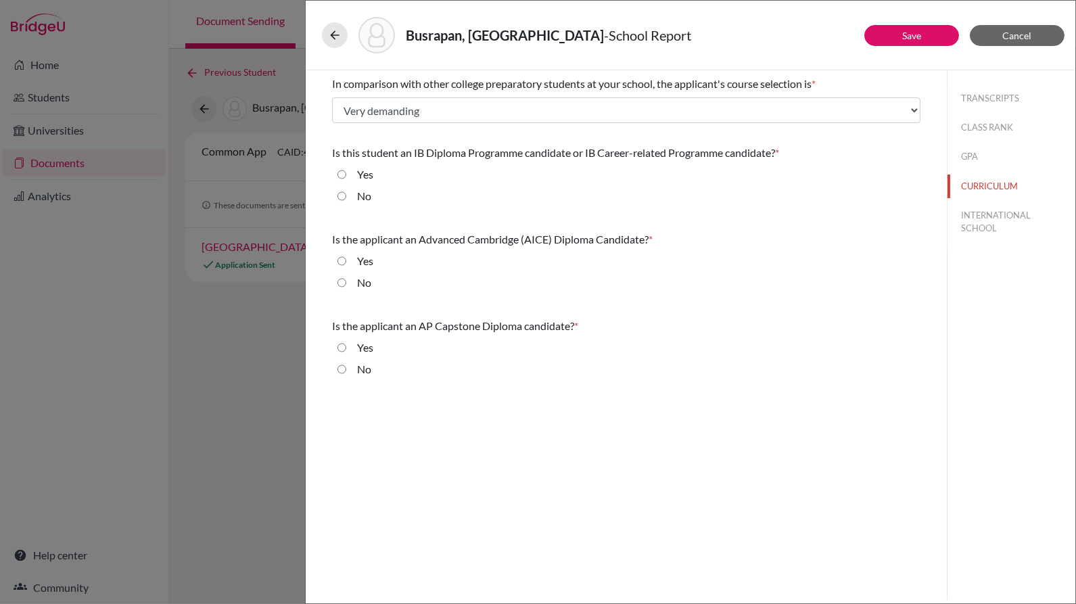
click at [365, 199] on label "No" at bounding box center [364, 196] width 14 height 16
click at [346, 199] on input "No" at bounding box center [341, 196] width 9 height 16
radio input "true"
click at [357, 287] on label "No" at bounding box center [364, 283] width 14 height 16
click at [346, 287] on input "No" at bounding box center [341, 283] width 9 height 16
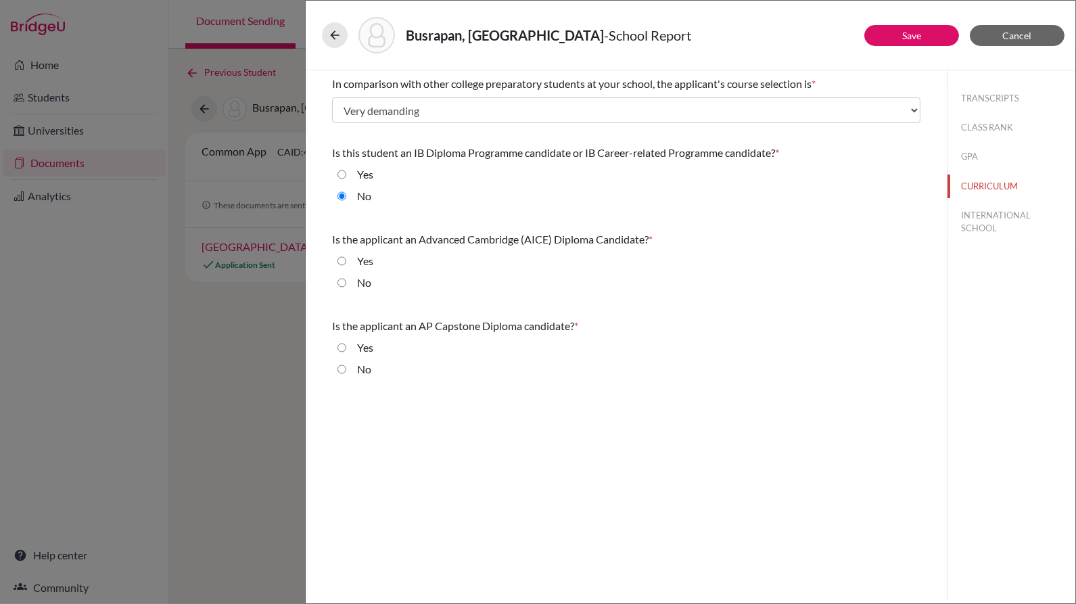
radio input "true"
click at [358, 367] on label "No" at bounding box center [364, 369] width 14 height 16
click at [346, 367] on input "No" at bounding box center [341, 369] width 9 height 16
radio input "true"
click at [1027, 206] on button "INTERNATIONAL SCHOOL" at bounding box center [1011, 222] width 128 height 37
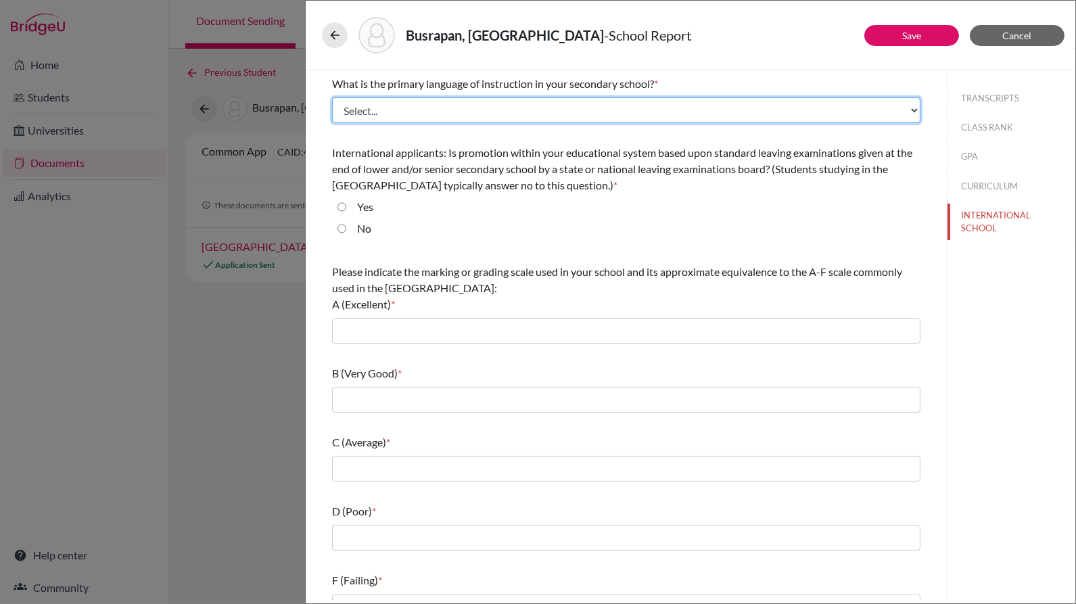
click at [603, 120] on select "Select... Albanian Arabic Armenian Assamese Azerbaijani Belarusian Bengali Bulg…" at bounding box center [626, 110] width 588 height 26
select select "14"
click at [332, 97] on select "Select... Albanian Arabic Armenian Assamese Azerbaijani Belarusian Bengali Bulg…" at bounding box center [626, 110] width 588 height 26
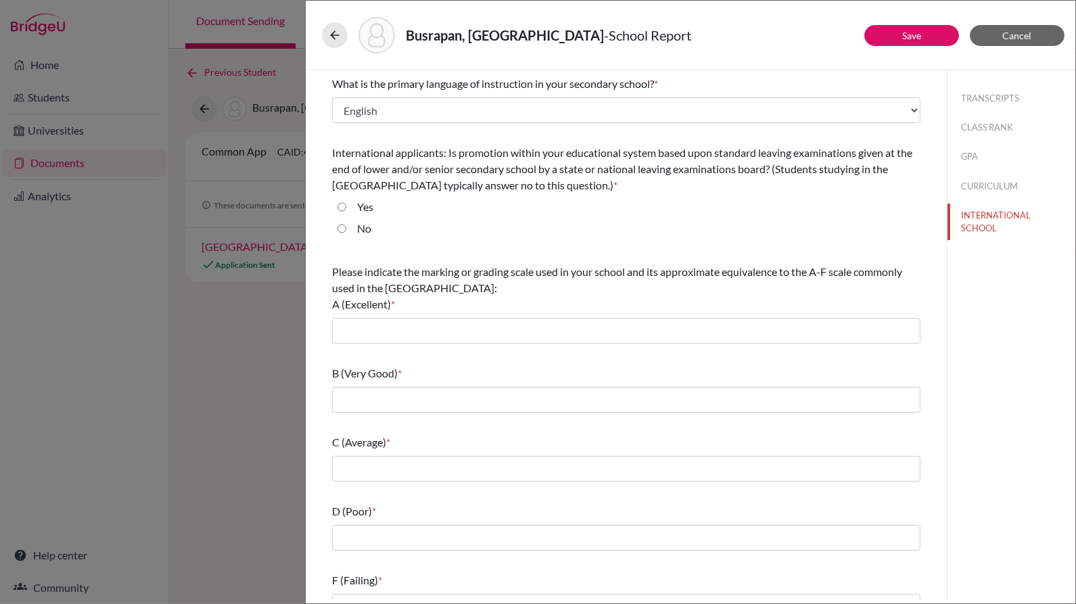
click at [359, 204] on label "Yes" at bounding box center [365, 207] width 16 height 16
click at [346, 204] on input "Yes" at bounding box center [341, 207] width 9 height 16
radio input "true"
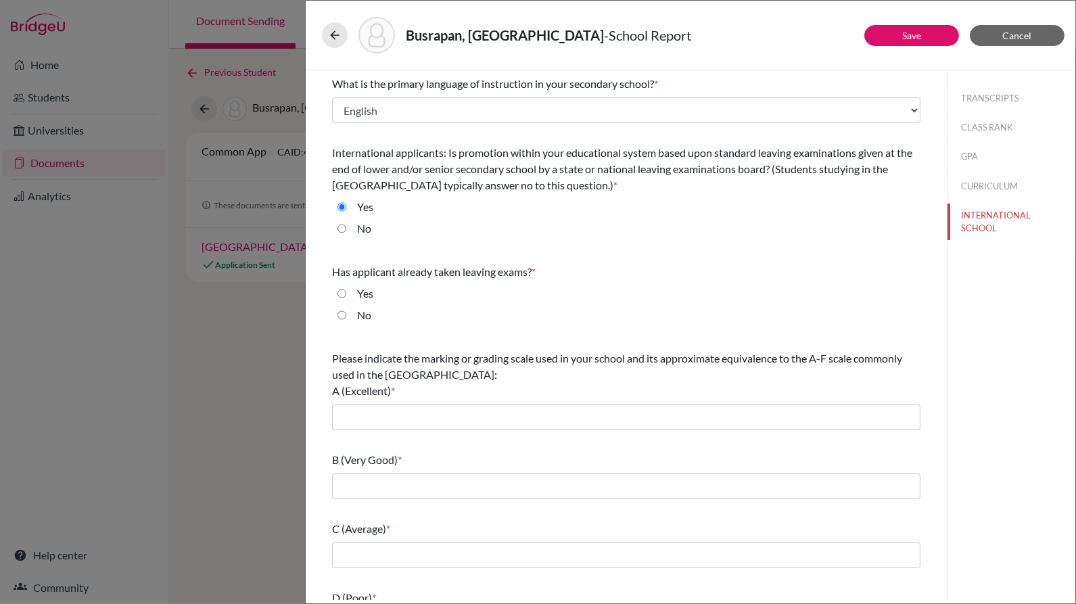
click at [363, 316] on label "No" at bounding box center [364, 315] width 14 height 16
click at [346, 316] on input "No" at bounding box center [341, 315] width 9 height 16
radio input "true"
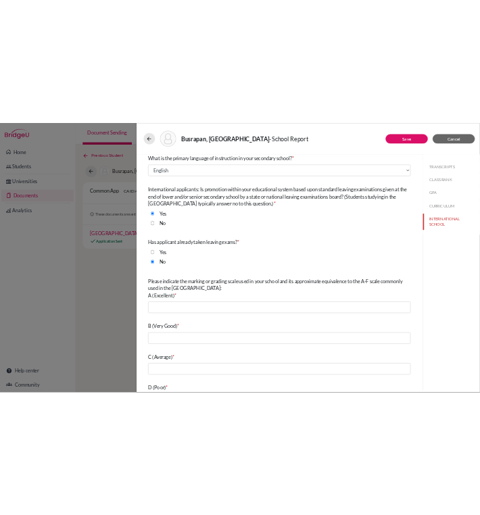
scroll to position [110, 0]
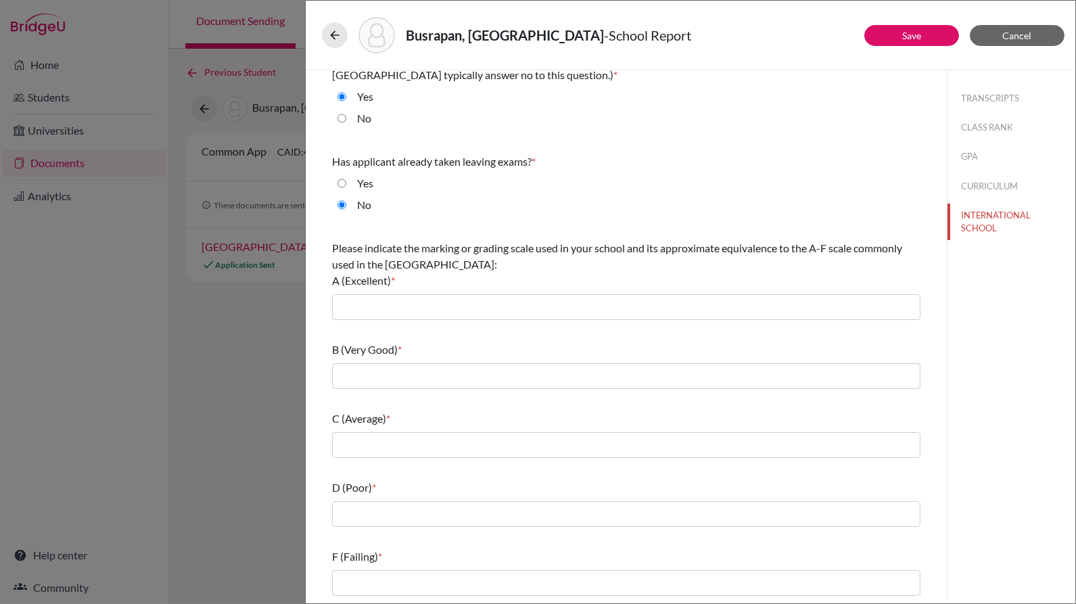
click at [404, 319] on div "Please indicate the marking or grading scale used in your school and its approx…" at bounding box center [626, 280] width 588 height 91
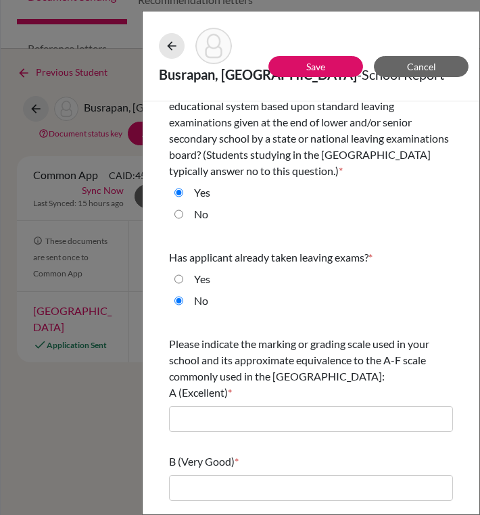
scroll to position [126, 0]
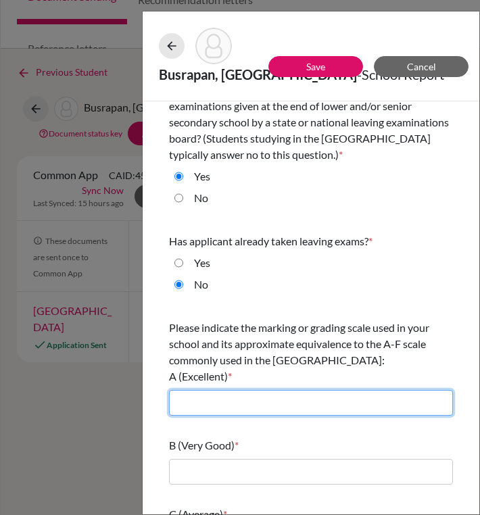
click at [284, 390] on input "text" at bounding box center [311, 403] width 284 height 26
type input "A*-A"
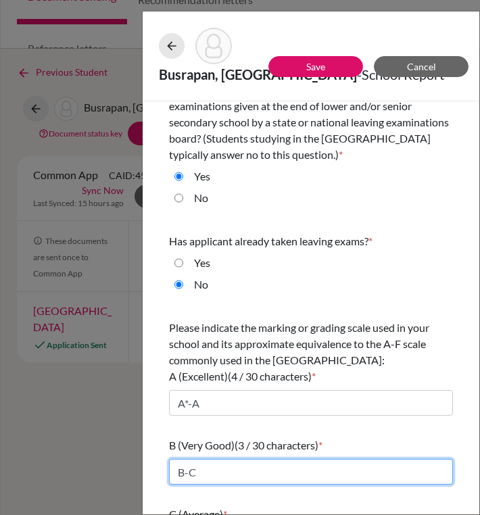
type input "B-C"
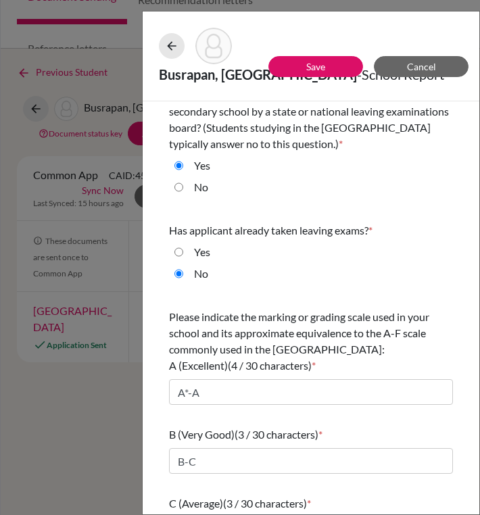
type input "D-E"
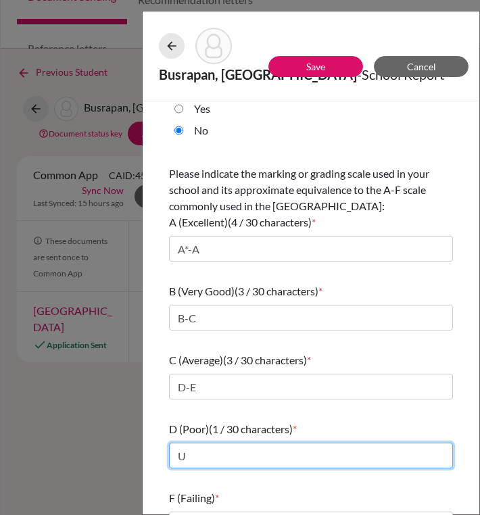
type input "U"
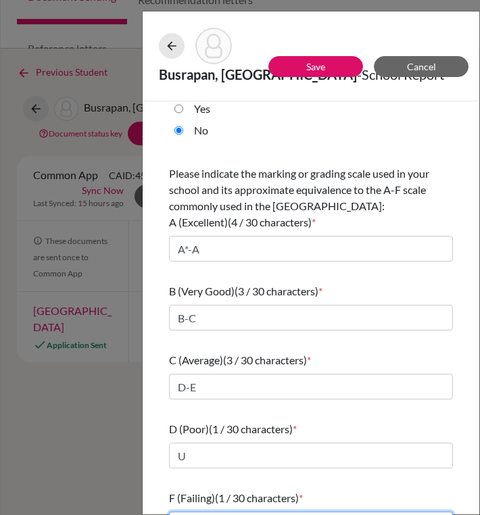
type input "U"
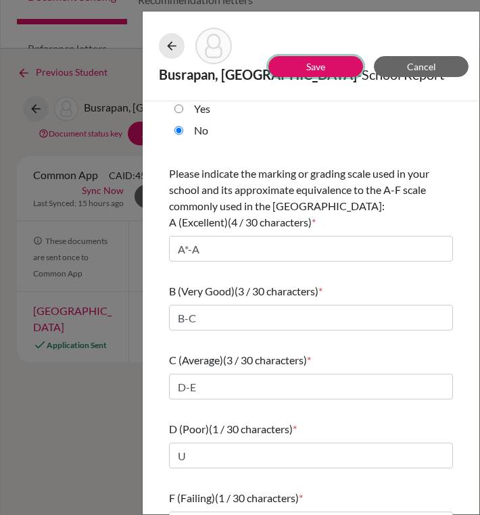
click at [329, 56] on button "Save" at bounding box center [315, 66] width 95 height 21
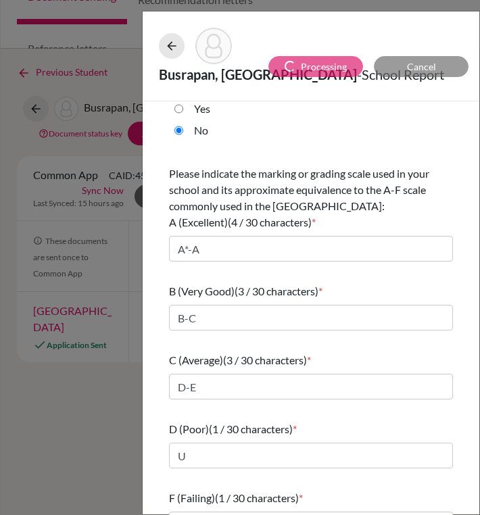
select select "1"
select select "4"
select select "0"
select select "1"
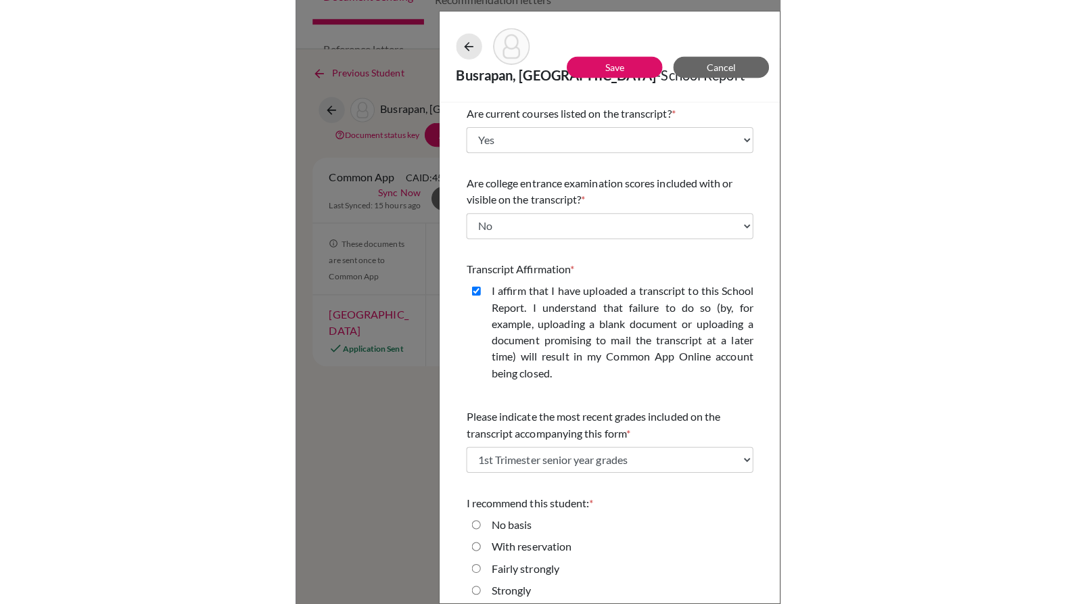
scroll to position [275, 0]
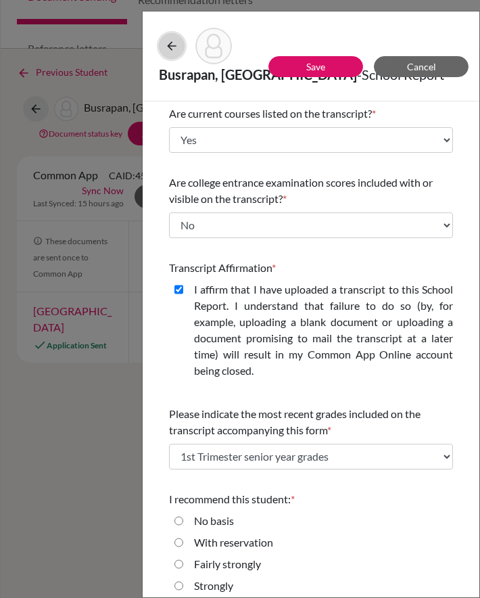
click at [174, 45] on icon at bounding box center [172, 46] width 14 height 14
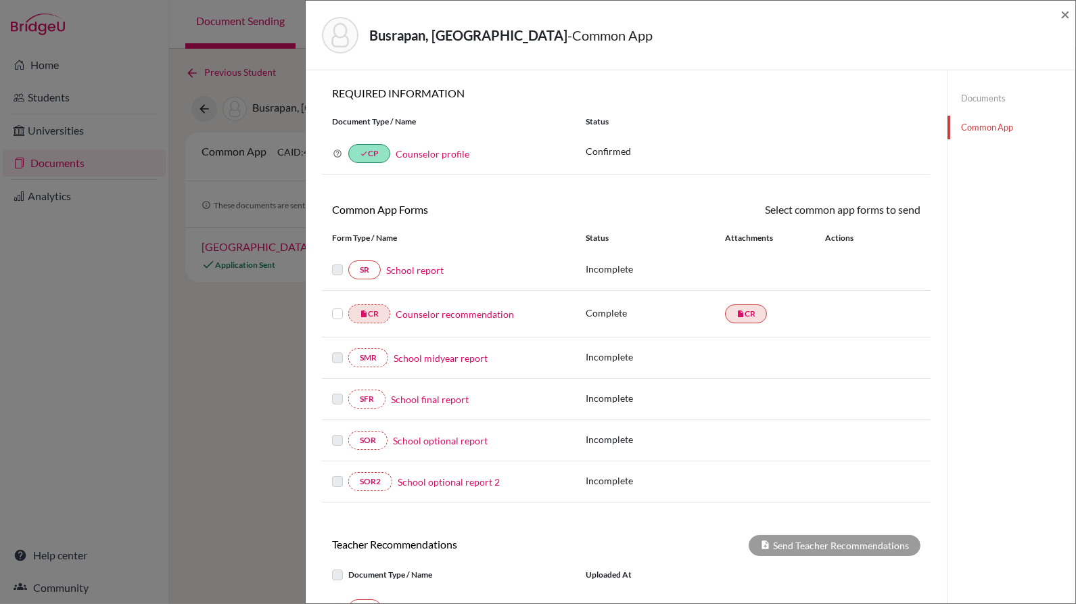
click at [430, 269] on link "School report" at bounding box center [414, 270] width 57 height 14
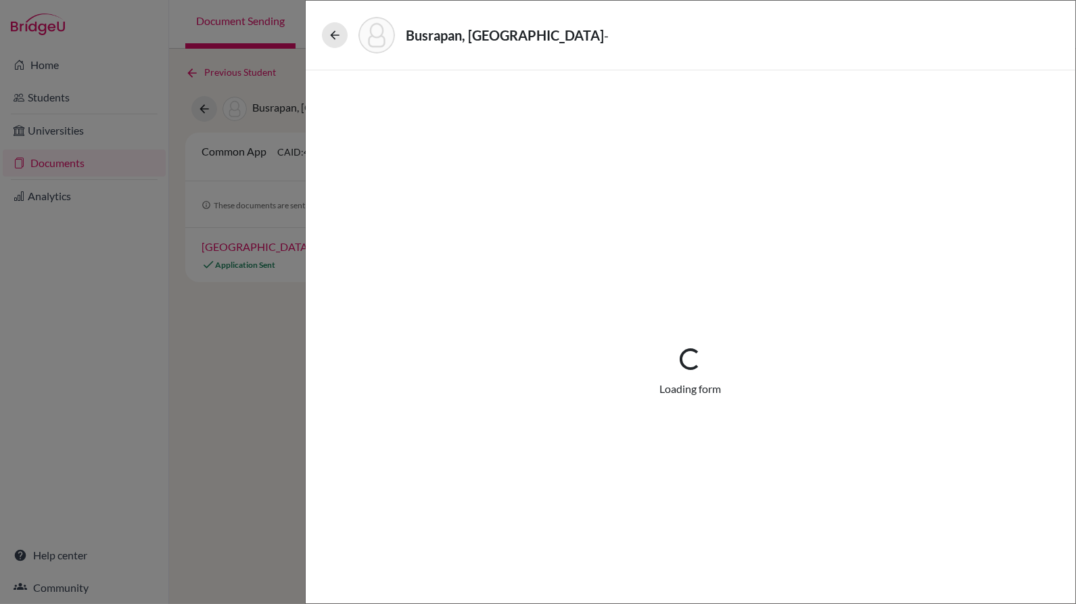
select select "1"
select select "0"
select select "1"
select select "4"
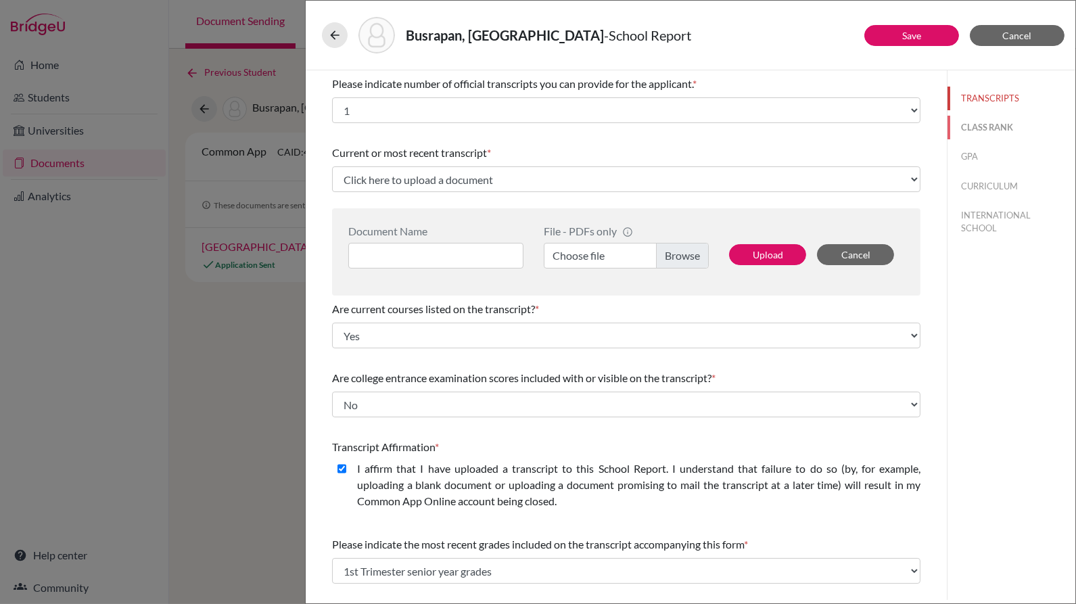
click at [965, 132] on button "CLASS RANK" at bounding box center [1011, 128] width 128 height 24
select select "5"
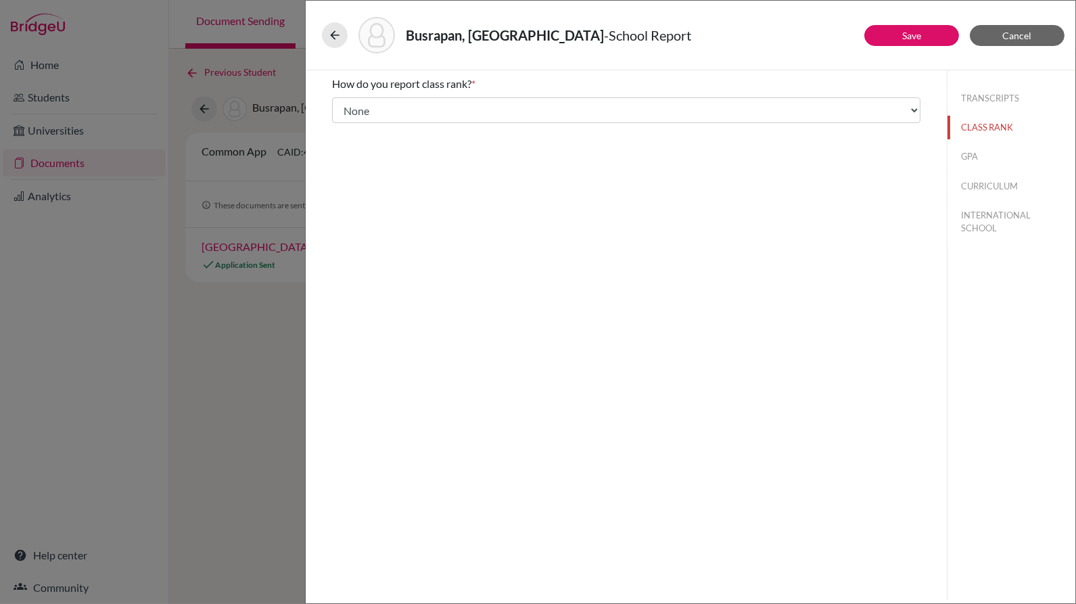
click at [964, 139] on div "TRANSCRIPTS CLASS RANK GPA CURRICULUM INTERNATIONAL SCHOOL" at bounding box center [1011, 160] width 128 height 181
click at [964, 147] on button "GPA" at bounding box center [1011, 157] width 128 height 24
click at [974, 186] on button "CURRICULUM" at bounding box center [1011, 186] width 128 height 24
select select "3"
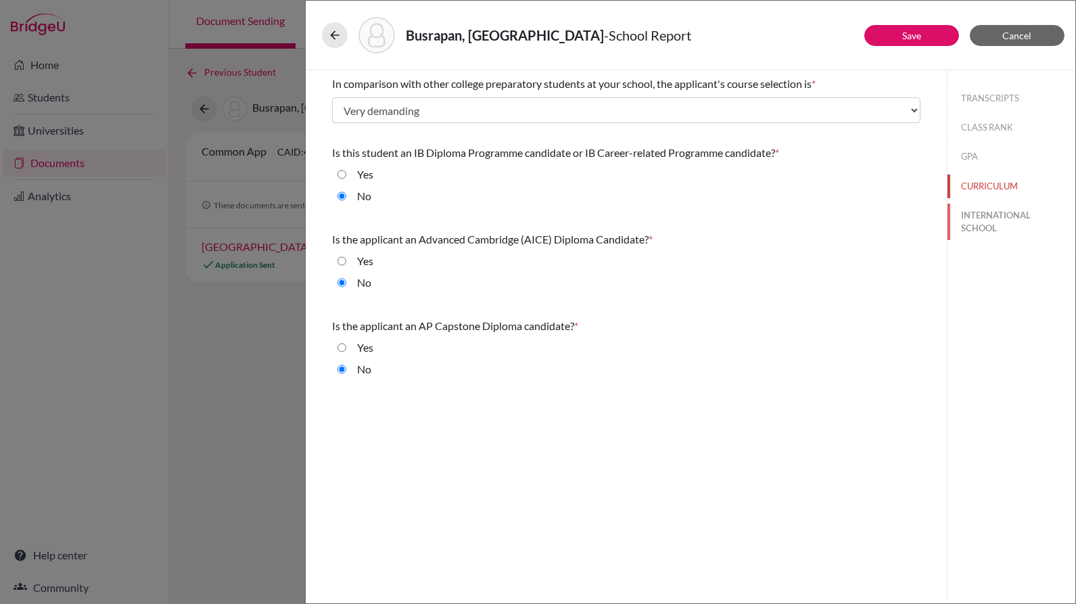
click at [974, 210] on button "INTERNATIONAL SCHOOL" at bounding box center [1011, 222] width 128 height 37
radio input "true"
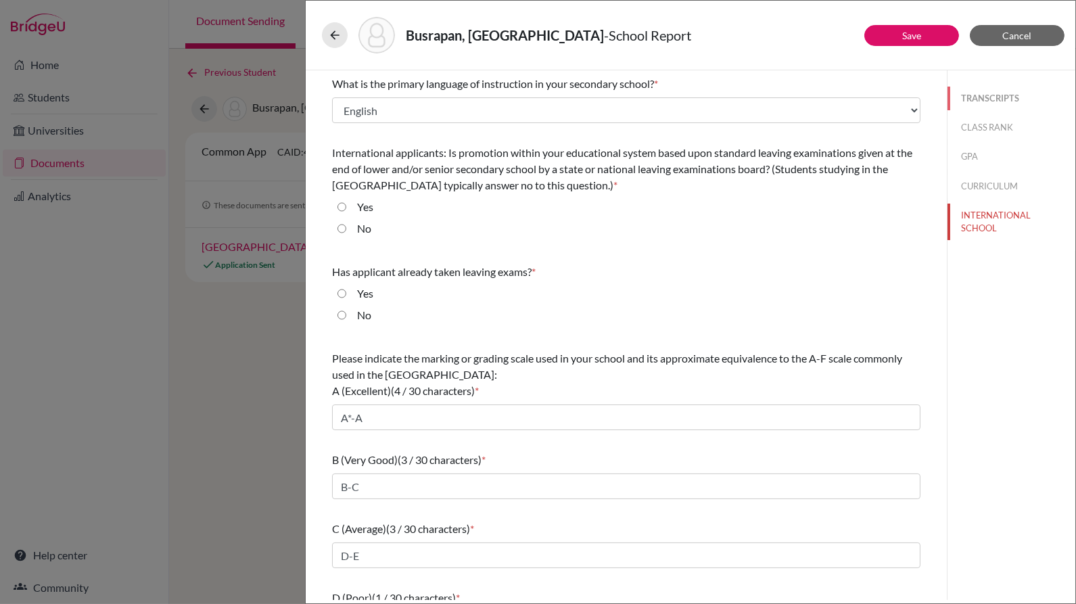
click at [960, 87] on button "TRANSCRIPTS" at bounding box center [1011, 99] width 128 height 24
select select "1"
select select "4"
select select "0"
select select "1"
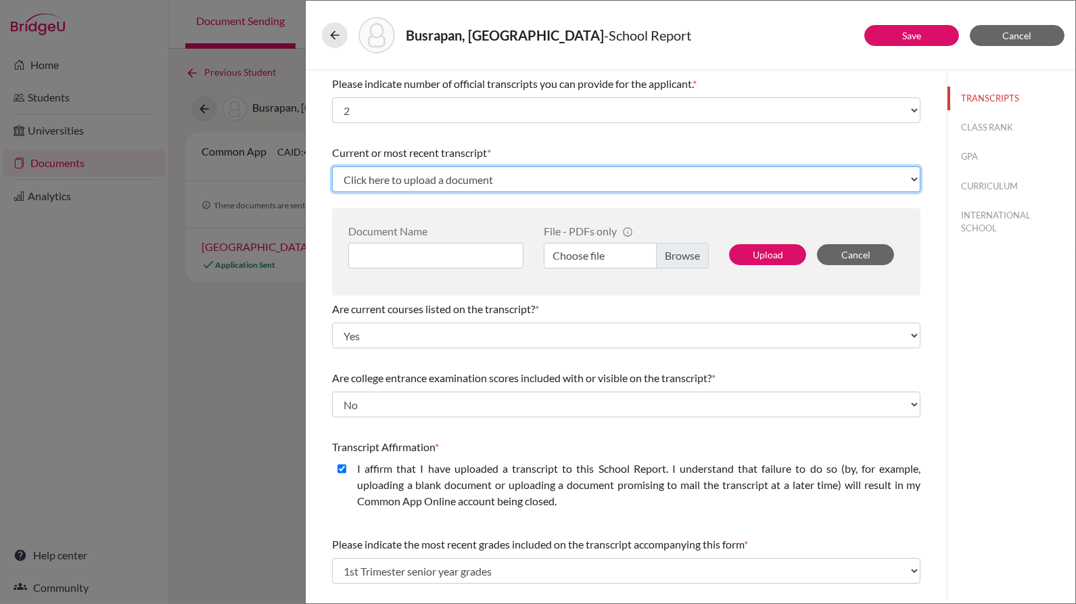
click at [659, 185] on select "Click here to upload a document Upload New File" at bounding box center [626, 179] width 588 height 26
select select "Upload New File"
click at [332, 166] on select "Click here to upload a document Upload New File" at bounding box center [626, 179] width 588 height 26
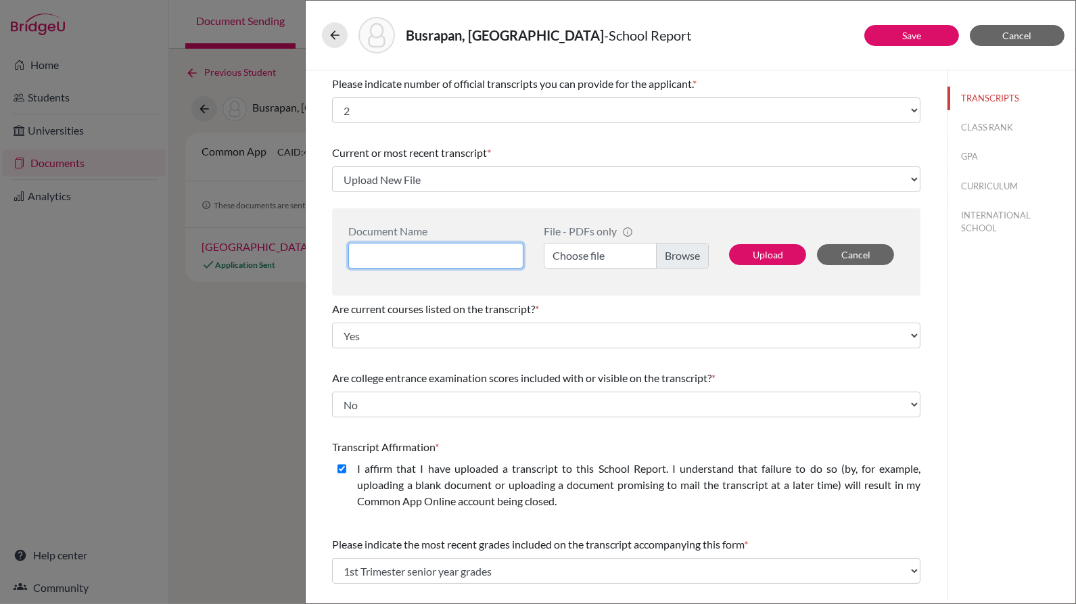
click at [482, 252] on input at bounding box center [435, 256] width 175 height 26
type input "T"
drag, startPoint x: 490, startPoint y: 253, endPoint x: 669, endPoint y: 252, distance: 179.2
click at [669, 252] on div "Document Name BUSRAPAN_TRANS File - PDFs only info CommonApp has file size limi…" at bounding box center [626, 251] width 588 height 87
type input "BUSRAPAN_TRANS"
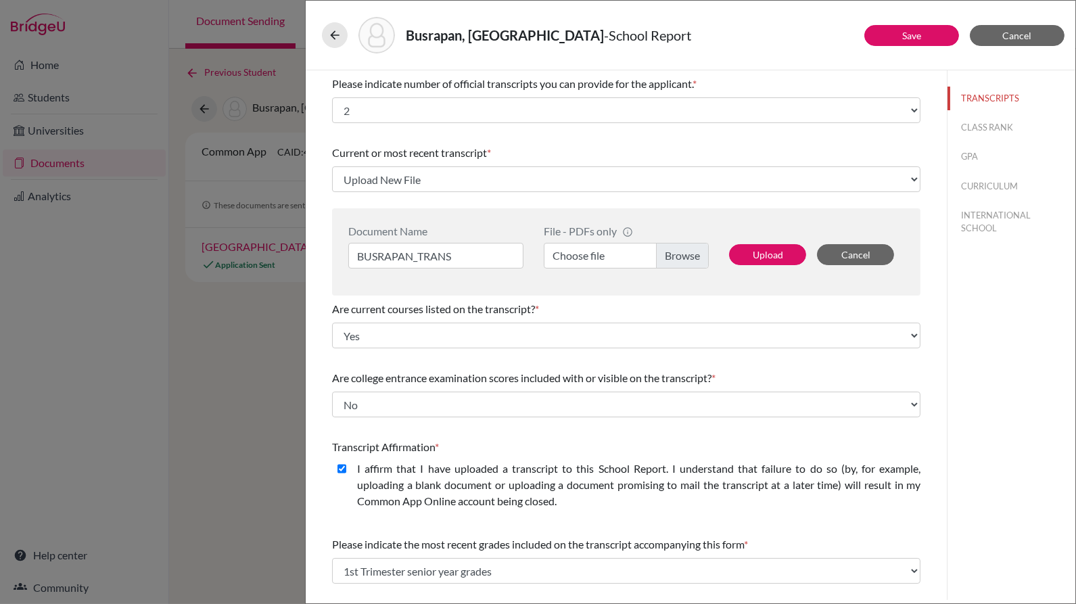
click at [669, 252] on label "Choose file" at bounding box center [626, 256] width 165 height 26
click at [669, 252] on input "Choose file" at bounding box center [626, 256] width 165 height 26
click at [753, 262] on button "Upload" at bounding box center [767, 254] width 77 height 21
select select "682412"
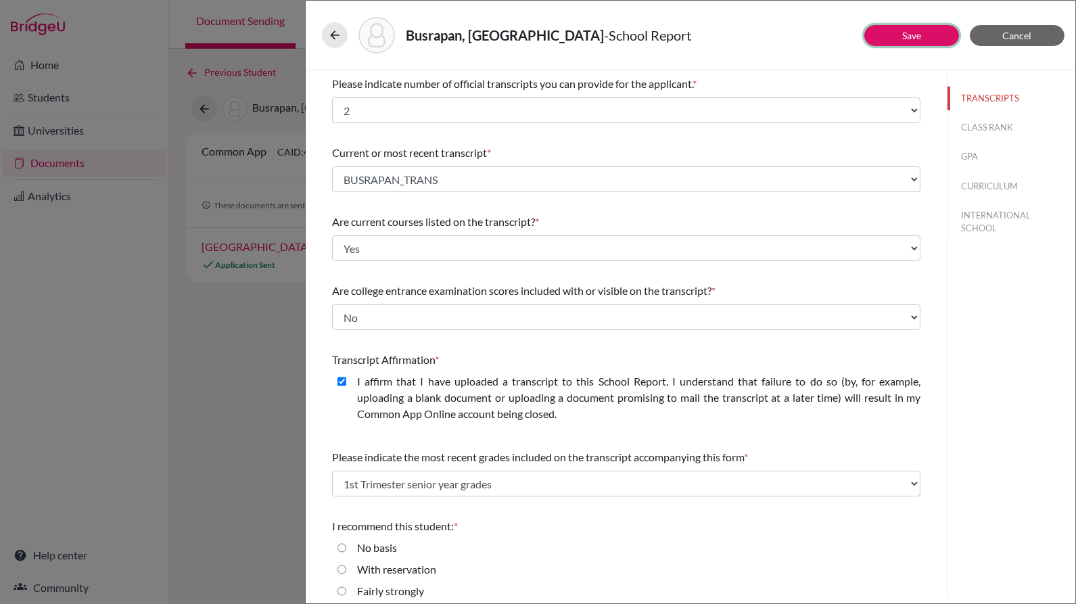
click at [925, 39] on button "Save" at bounding box center [911, 35] width 95 height 21
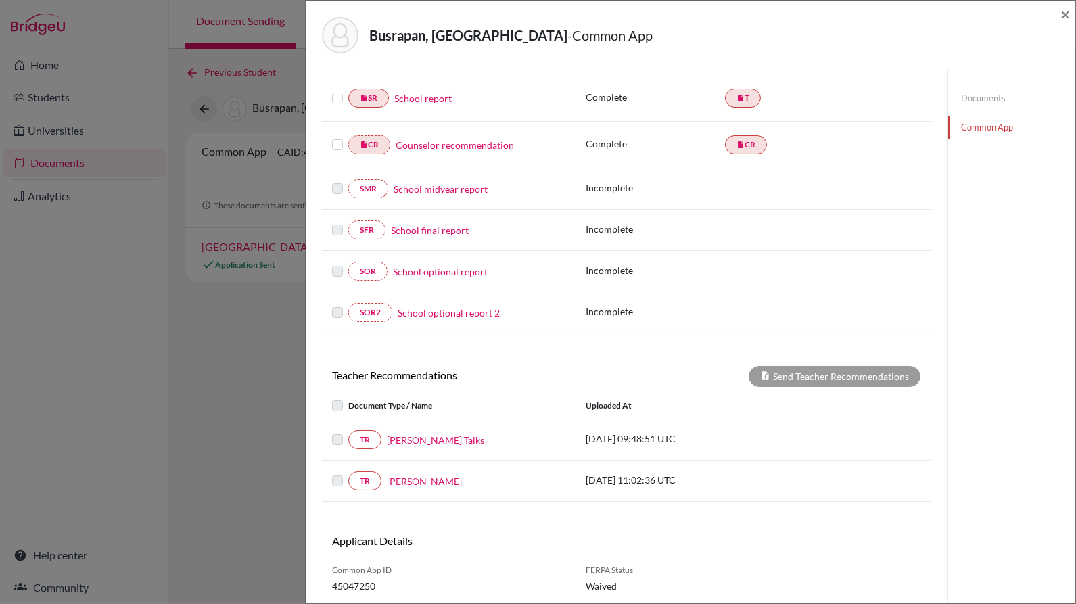
scroll to position [181, 0]
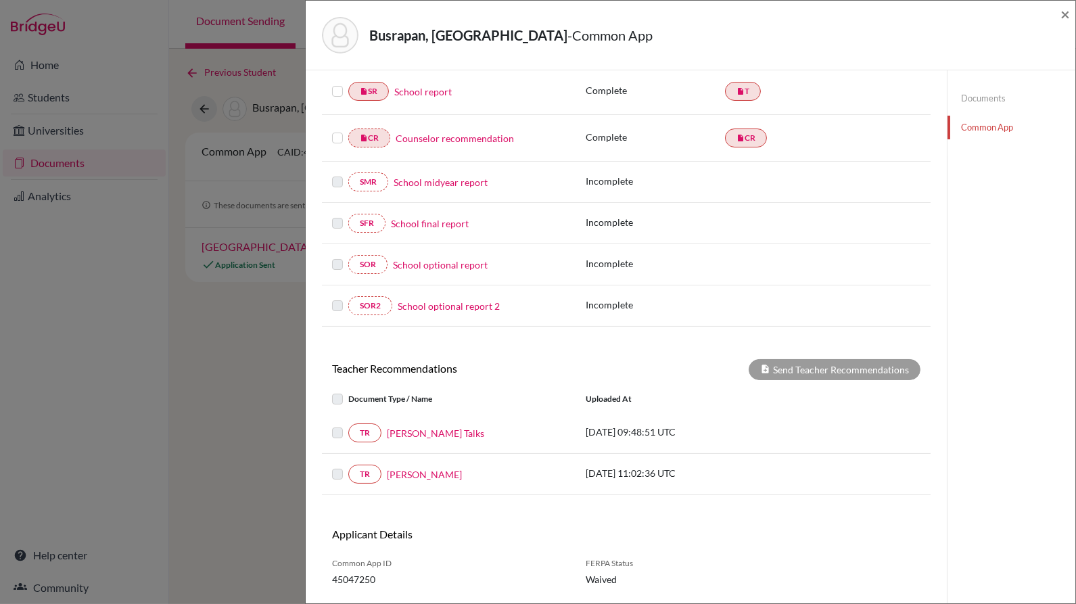
click at [340, 83] on label at bounding box center [337, 83] width 11 height 0
click at [0, 0] on input "checkbox" at bounding box center [0, 0] width 0 height 0
click at [340, 83] on label at bounding box center [337, 83] width 11 height 0
click at [0, 0] on input "checkbox" at bounding box center [0, 0] width 0 height 0
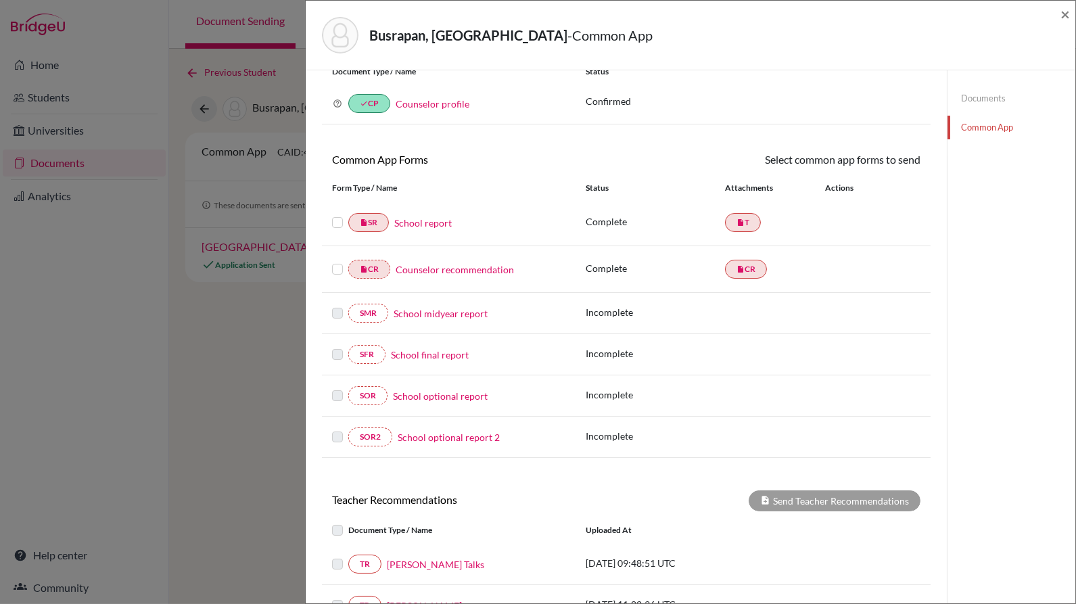
scroll to position [0, 0]
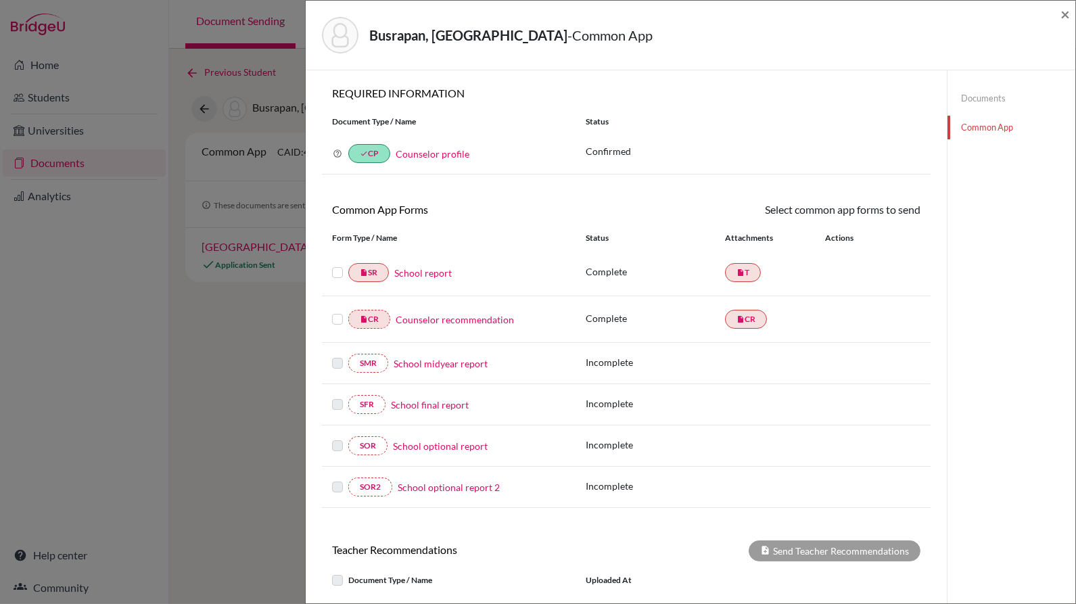
click at [979, 93] on link "Documents" at bounding box center [1011, 99] width 128 height 24
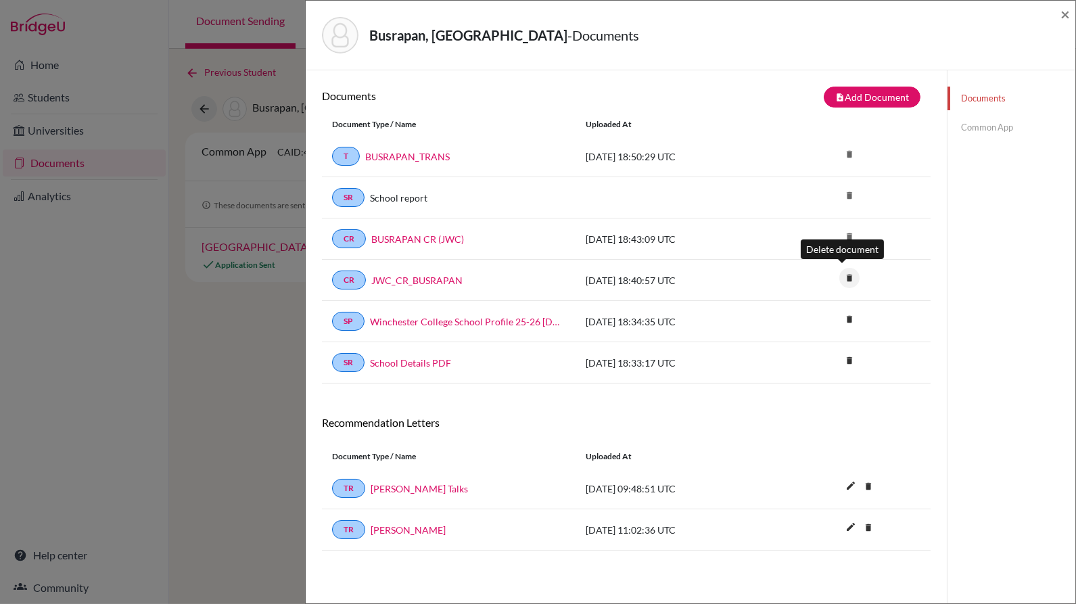
click at [843, 281] on icon "delete" at bounding box center [849, 278] width 20 height 20
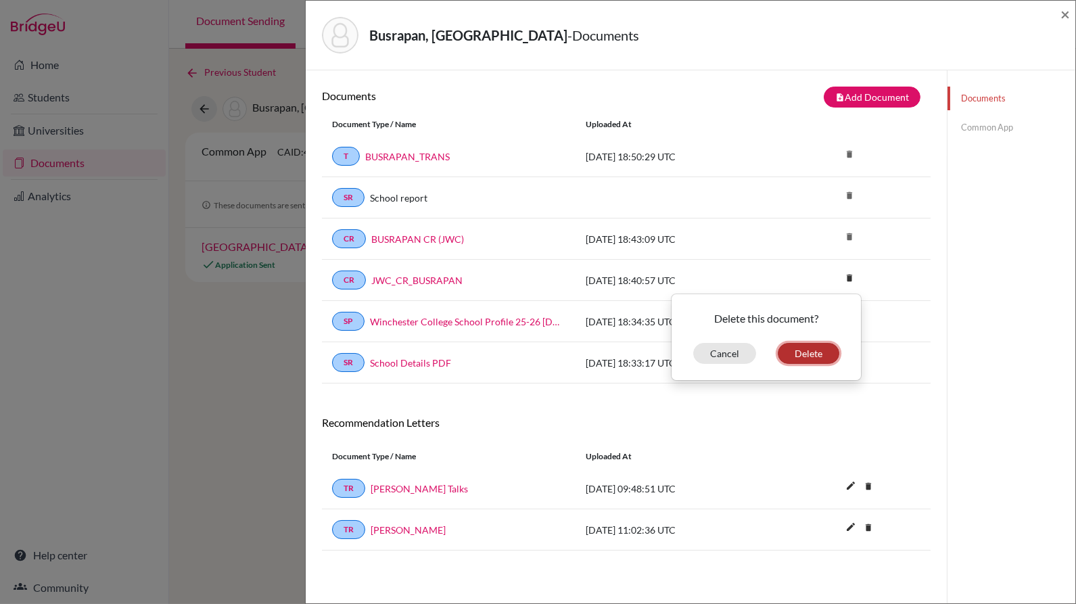
click at [812, 350] on button "Delete" at bounding box center [809, 353] width 62 height 21
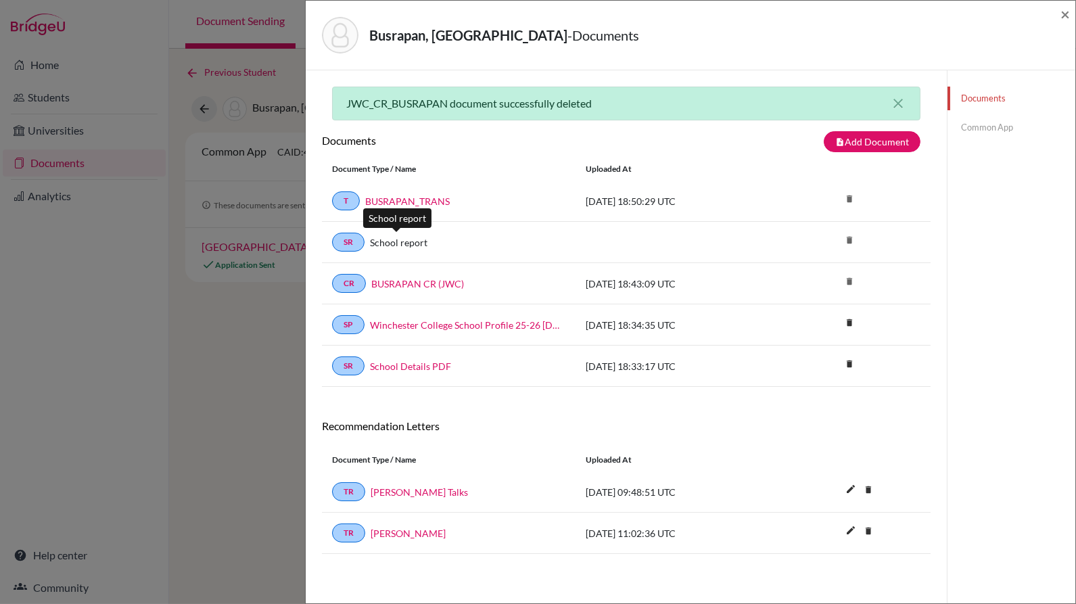
click at [411, 239] on link "School report" at bounding box center [398, 242] width 57 height 14
click at [994, 120] on link "Common App" at bounding box center [1011, 128] width 128 height 24
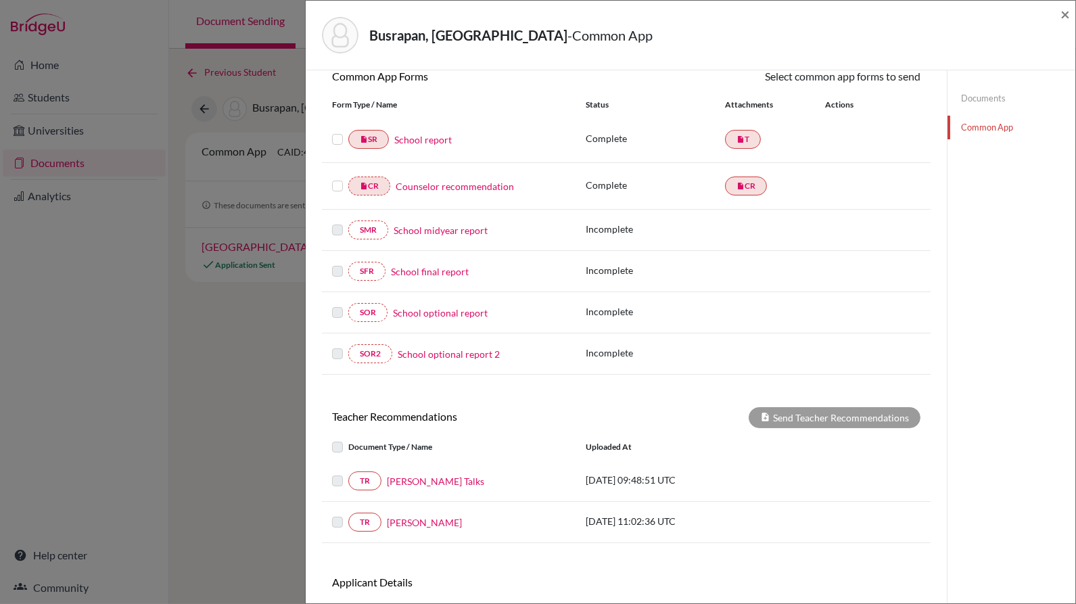
scroll to position [117, 0]
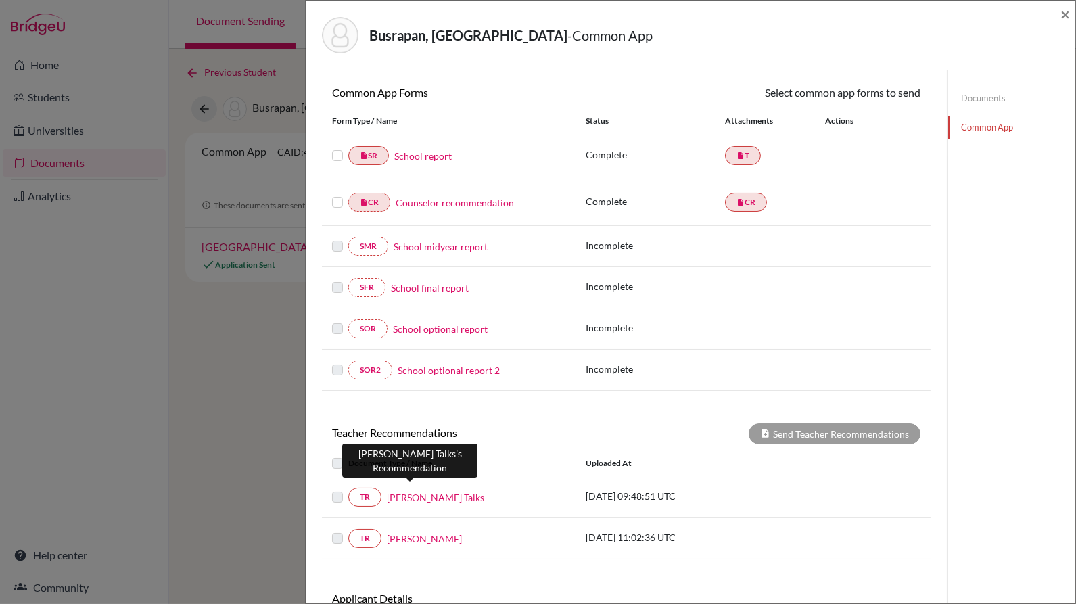
click at [420, 490] on link "Claire Talks" at bounding box center [435, 497] width 97 height 14
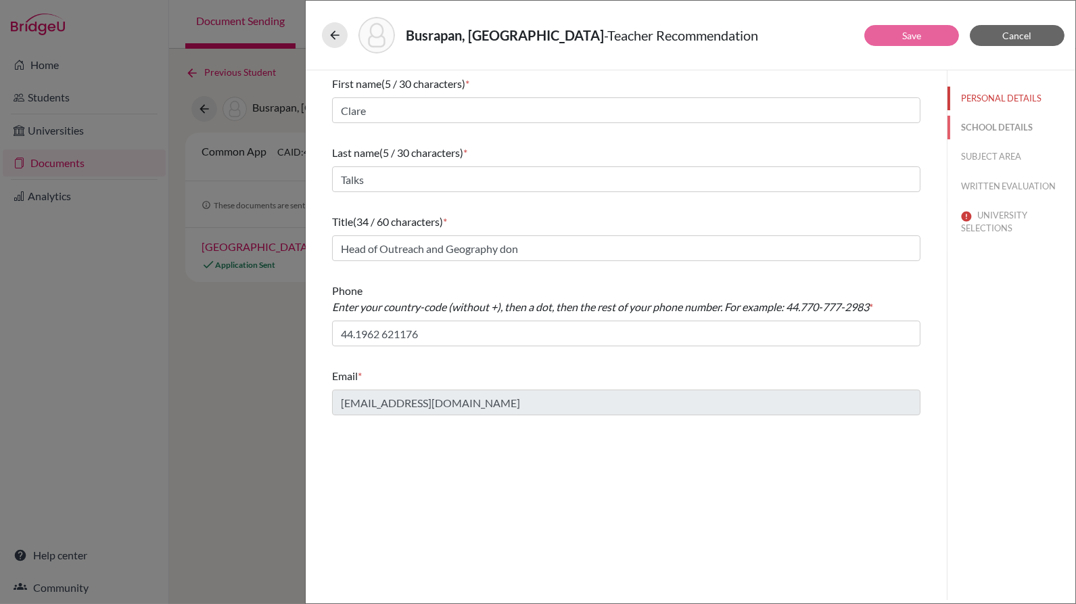
click at [993, 127] on button "SCHOOL DETAILS" at bounding box center [1011, 128] width 128 height 24
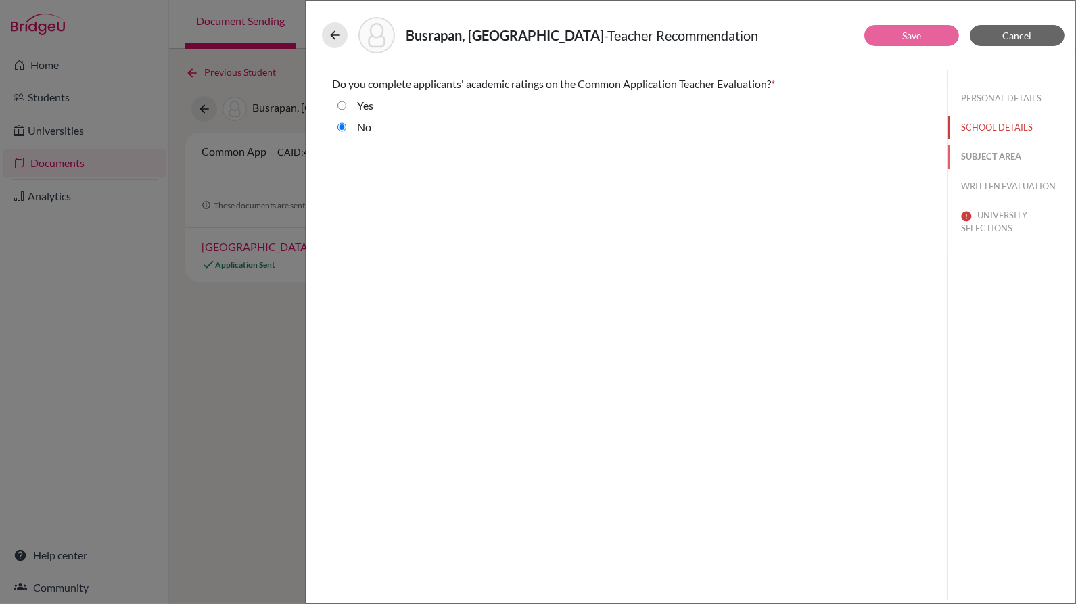
click at [989, 156] on button "SUBJECT AREA" at bounding box center [1011, 157] width 128 height 24
select select "4"
click at [985, 178] on button "WRITTEN EVALUATION" at bounding box center [1011, 186] width 128 height 24
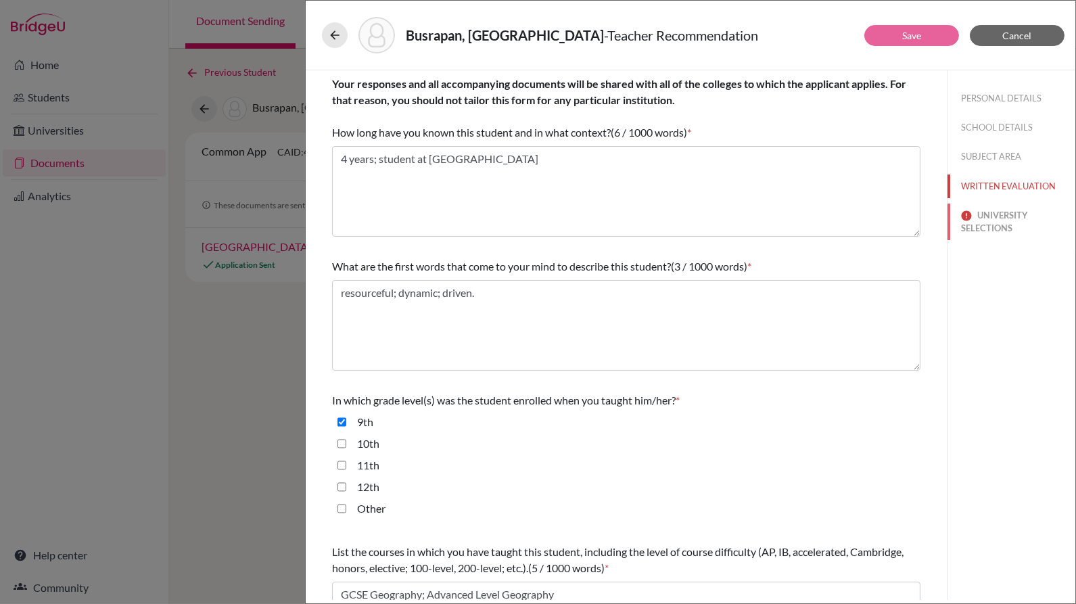
click at [987, 215] on button "UNIVERSITY SELECTIONS" at bounding box center [1011, 222] width 128 height 37
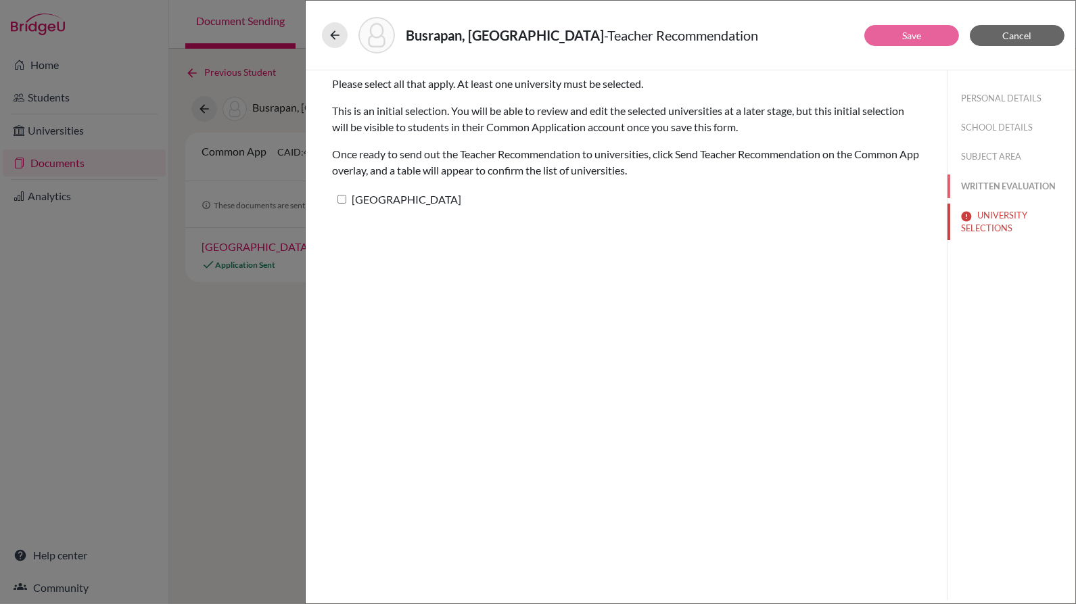
click at [997, 187] on button "WRITTEN EVALUATION" at bounding box center [1011, 186] width 128 height 24
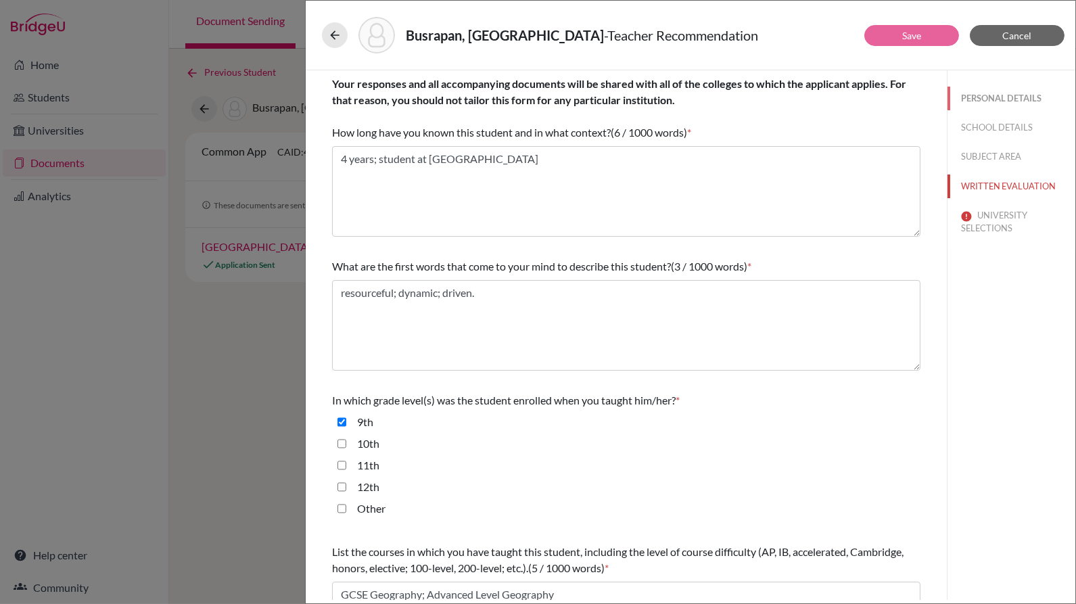
click at [1005, 99] on button "PERSONAL DETAILS" at bounding box center [1011, 99] width 128 height 24
type input "44.1962 621176"
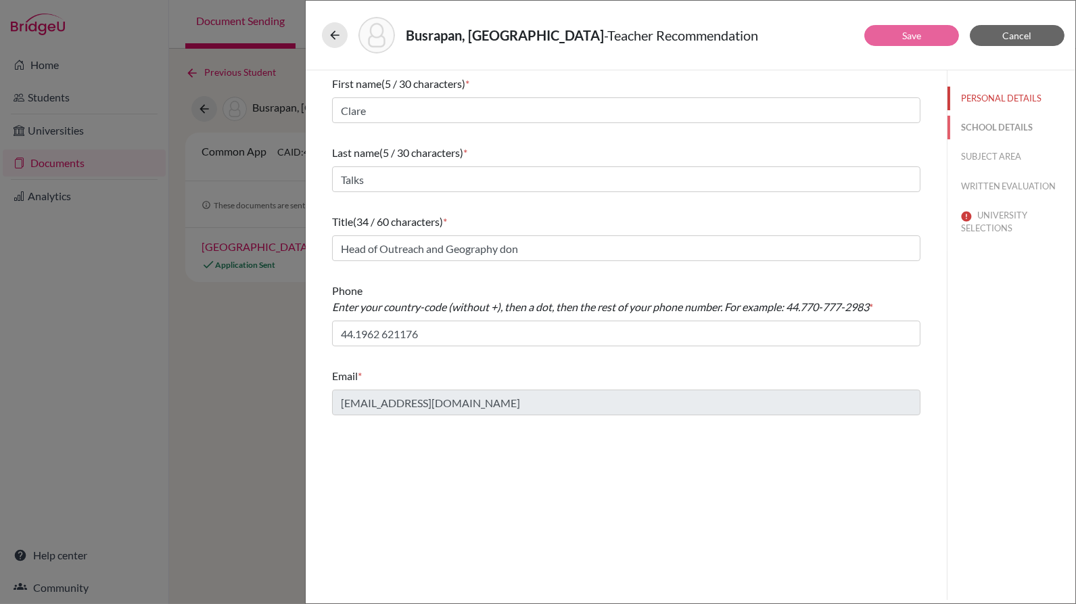
click at [979, 126] on button "SCHOOL DETAILS" at bounding box center [1011, 128] width 128 height 24
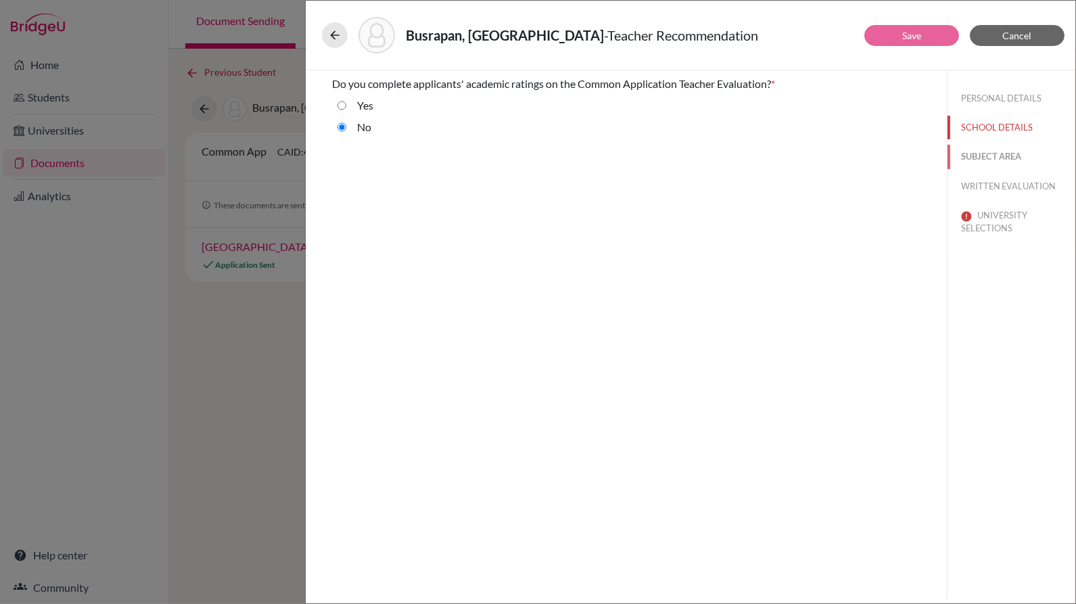
click at [981, 156] on button "SUBJECT AREA" at bounding box center [1011, 157] width 128 height 24
select select "4"
click at [981, 186] on button "WRITTEN EVALUATION" at bounding box center [1011, 186] width 128 height 24
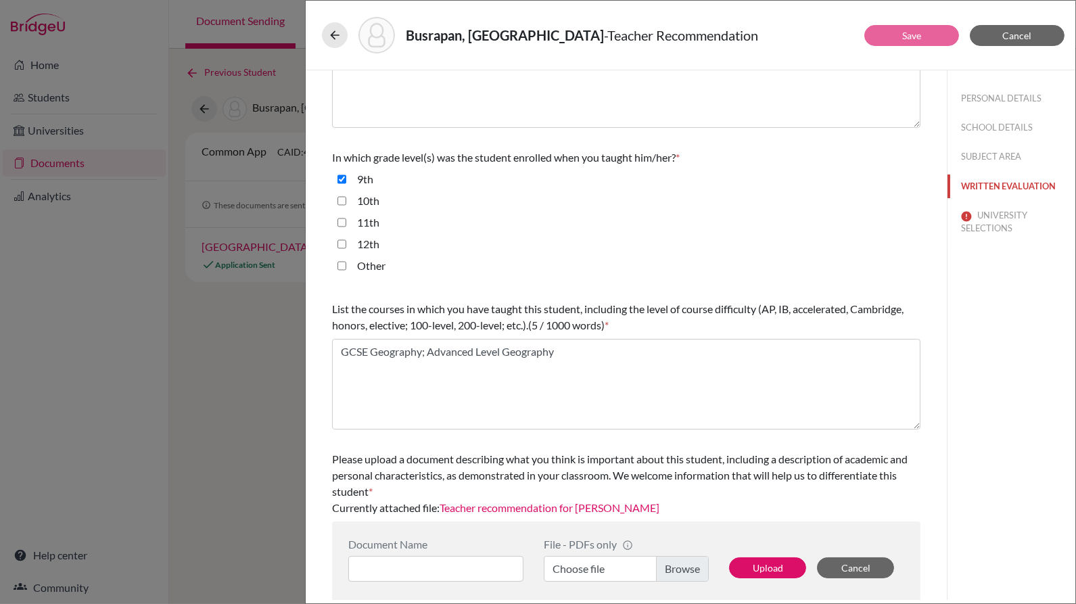
scroll to position [249, 0]
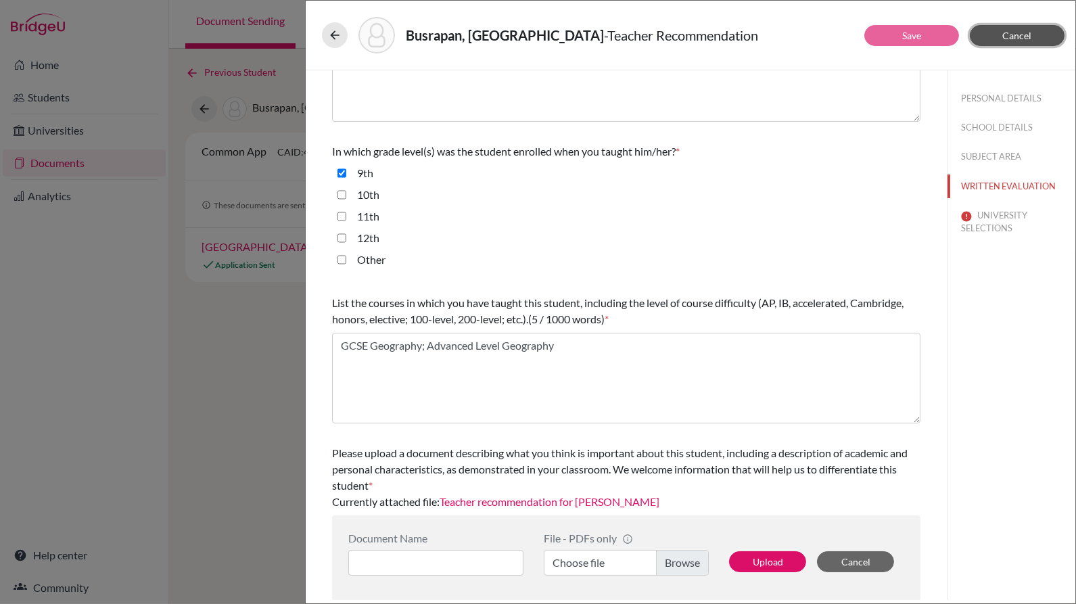
click at [1019, 33] on span "Cancel" at bounding box center [1017, 35] width 29 height 11
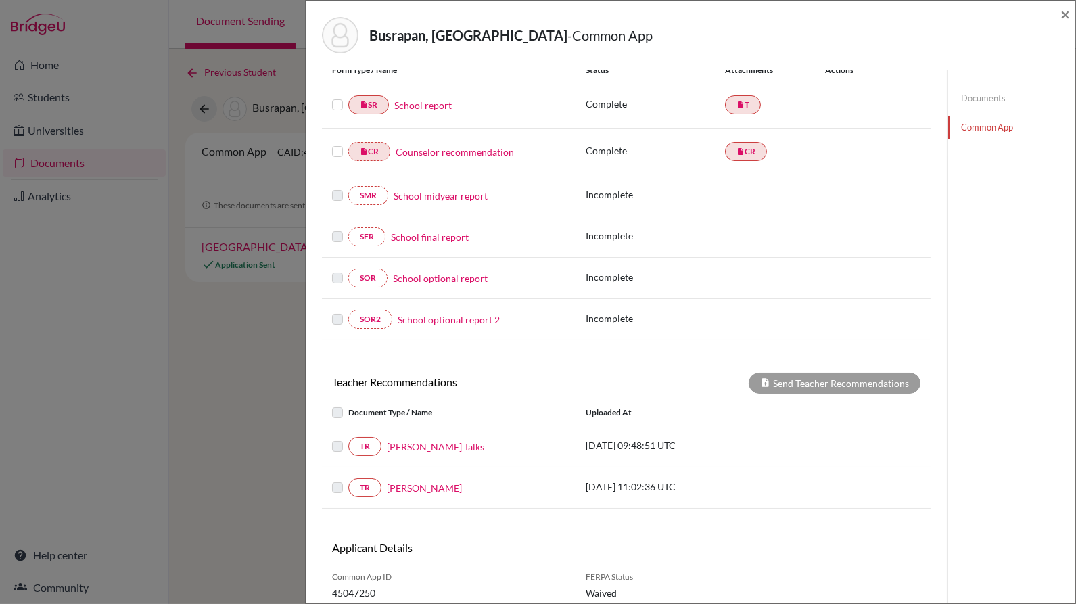
scroll to position [208, 0]
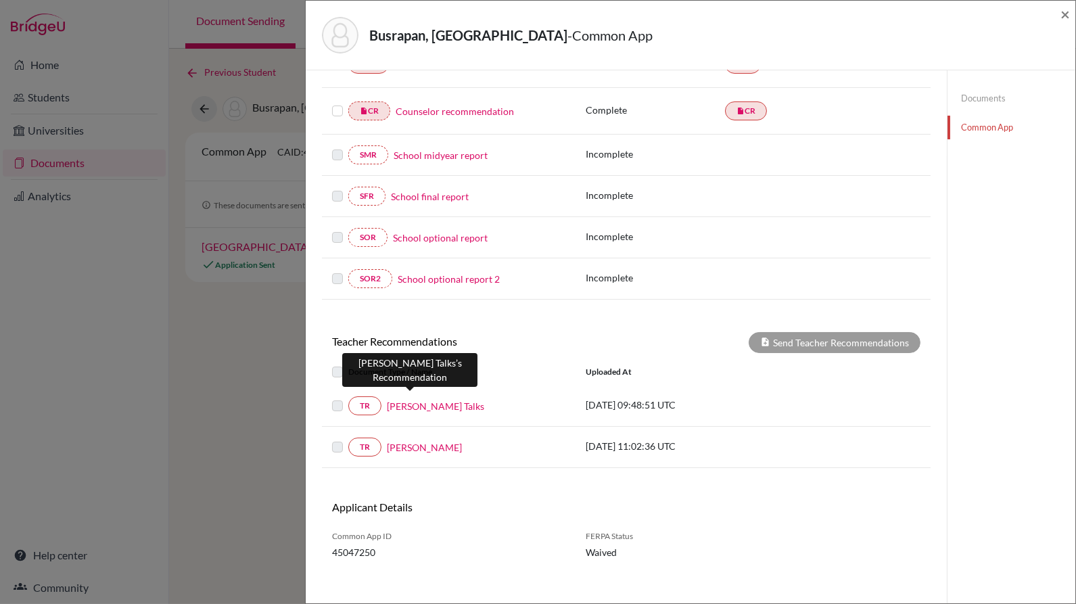
click at [415, 403] on link "[PERSON_NAME] Talks" at bounding box center [435, 406] width 97 height 14
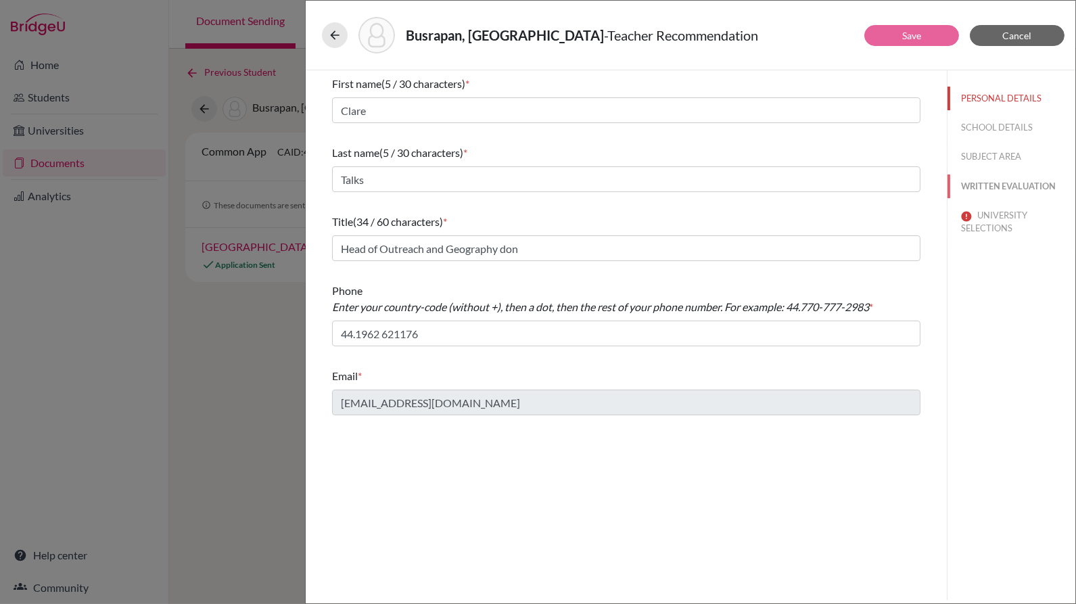
click at [1009, 195] on button "WRITTEN EVALUATION" at bounding box center [1011, 186] width 128 height 24
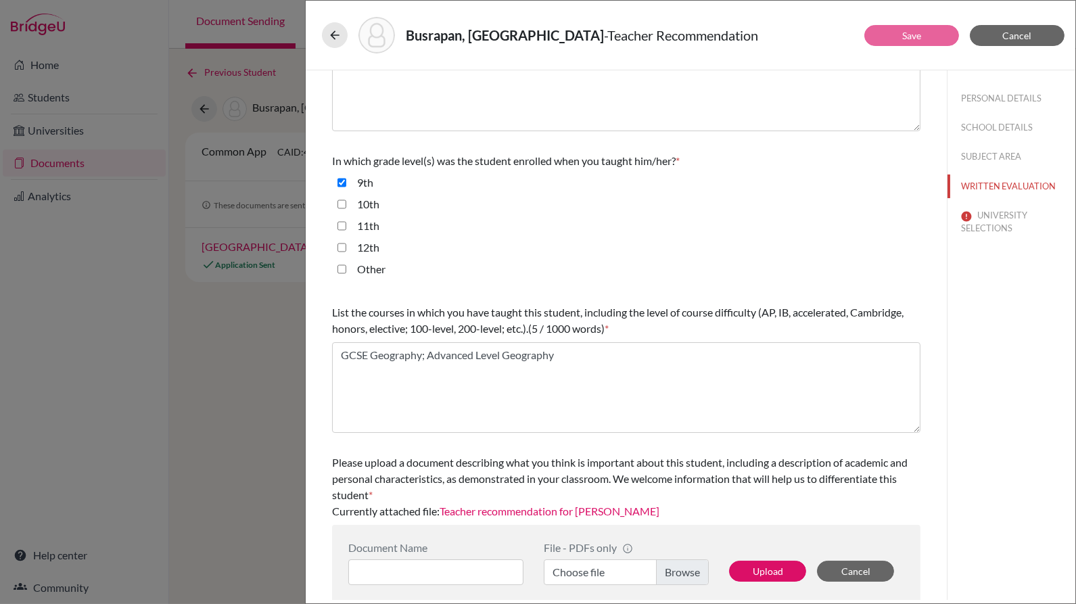
scroll to position [249, 0]
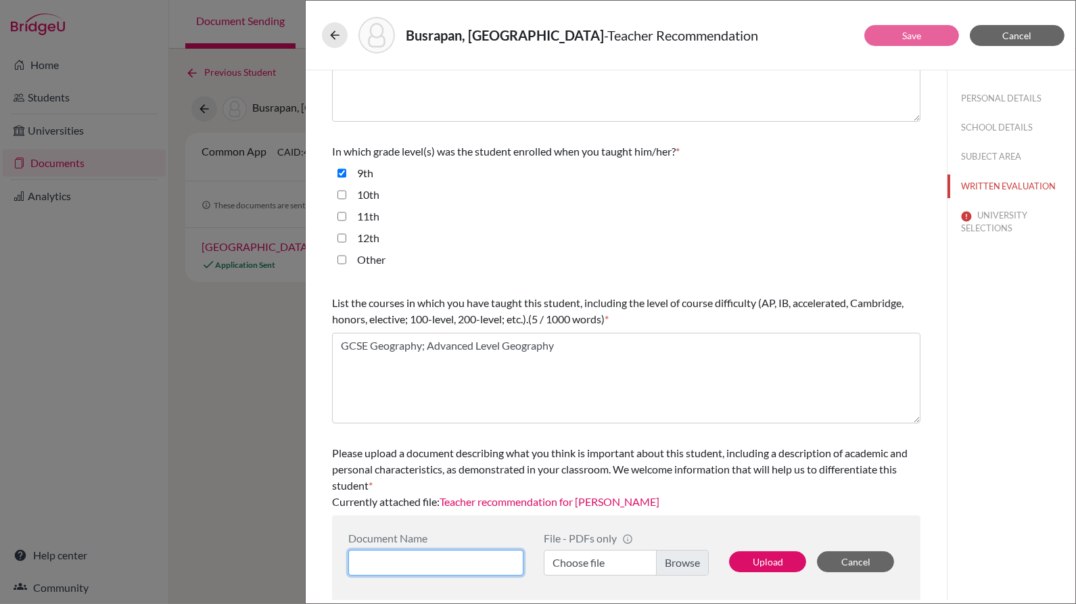
click at [508, 569] on input at bounding box center [435, 563] width 175 height 26
type input "CLT_TR_BUSRAPAN"
click at [660, 555] on label "Choose file" at bounding box center [626, 563] width 165 height 26
click at [660, 555] on input "Choose file" at bounding box center [626, 563] width 165 height 26
click at [772, 560] on button "Upload" at bounding box center [767, 561] width 77 height 21
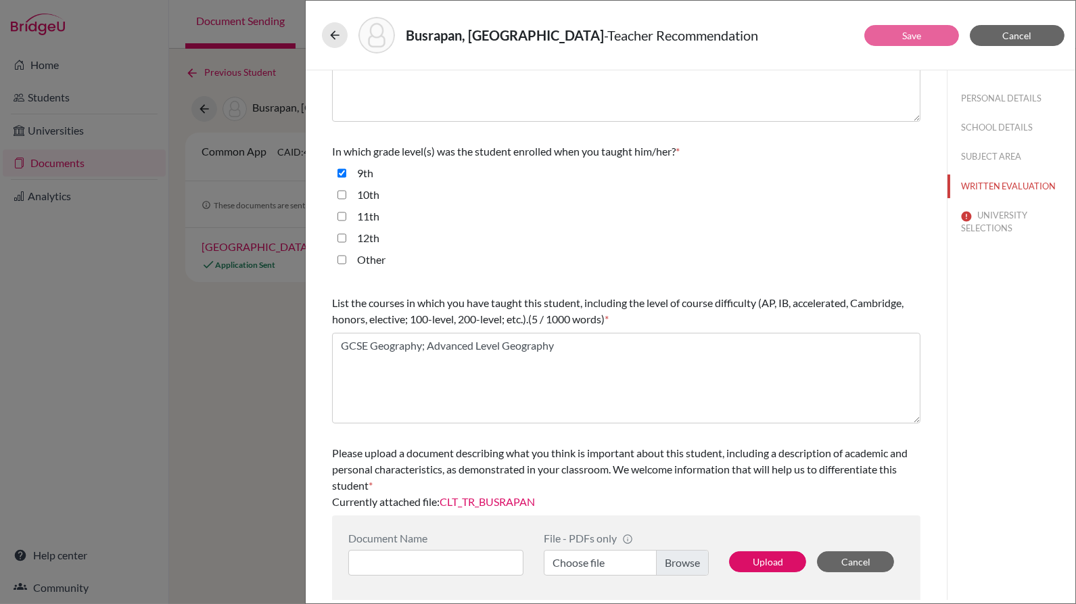
scroll to position [0, 0]
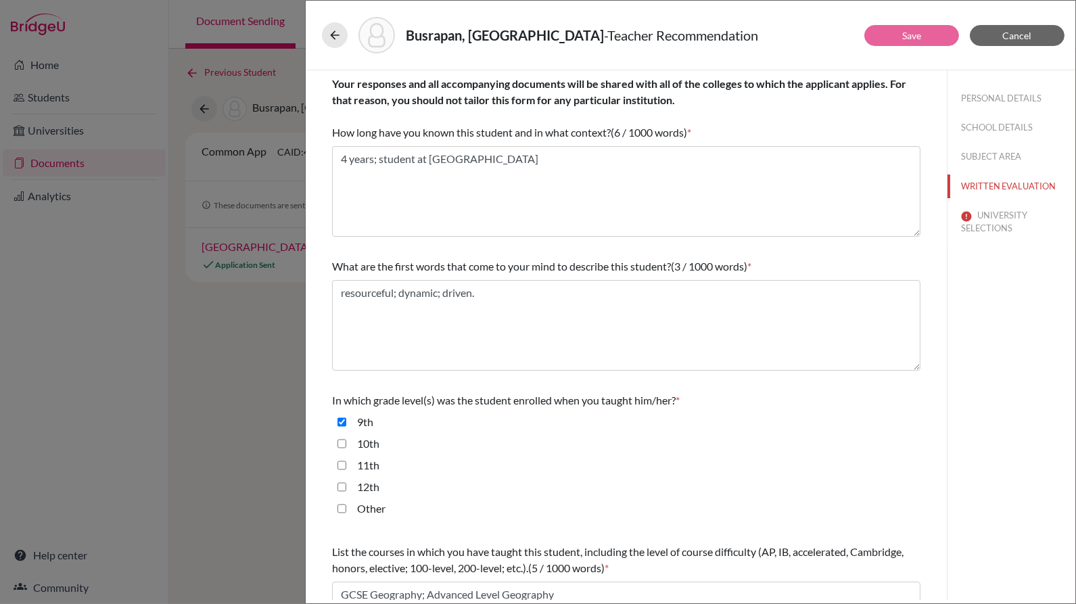
click at [920, 34] on div "Busrapan, Pran - Teacher Recommendation Save Cancel Your responses and all acco…" at bounding box center [690, 302] width 771 height 604
click at [965, 220] on button "UNIVERSITY SELECTIONS" at bounding box center [1011, 222] width 128 height 37
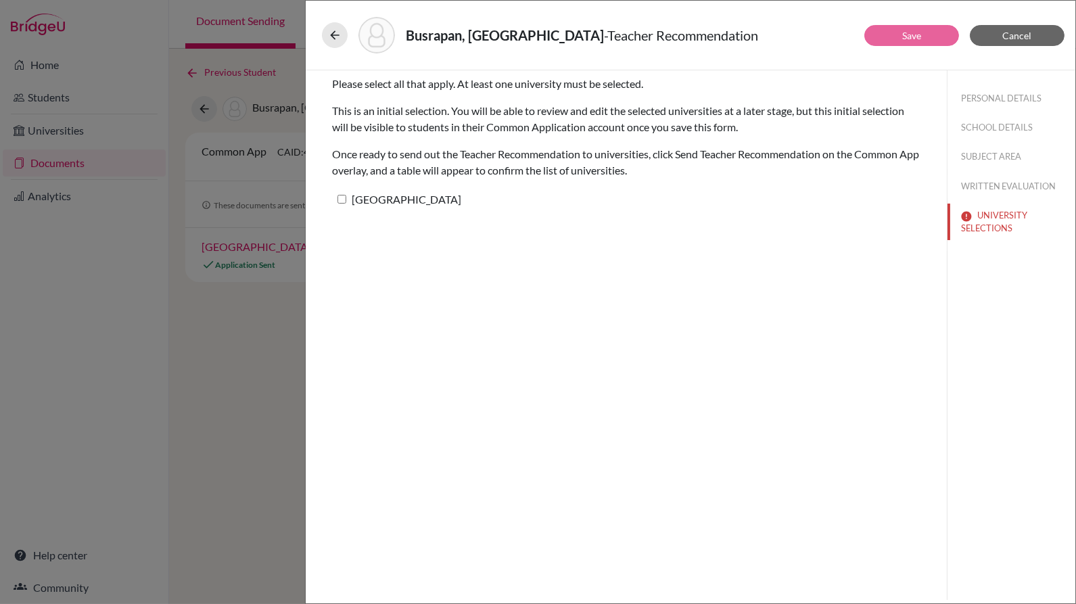
click at [433, 193] on label "University of Chicago" at bounding box center [396, 199] width 129 height 20
click at [346, 195] on input "University of Chicago" at bounding box center [341, 199] width 9 height 9
checkbox input "true"
click at [889, 45] on button "Save" at bounding box center [911, 35] width 95 height 21
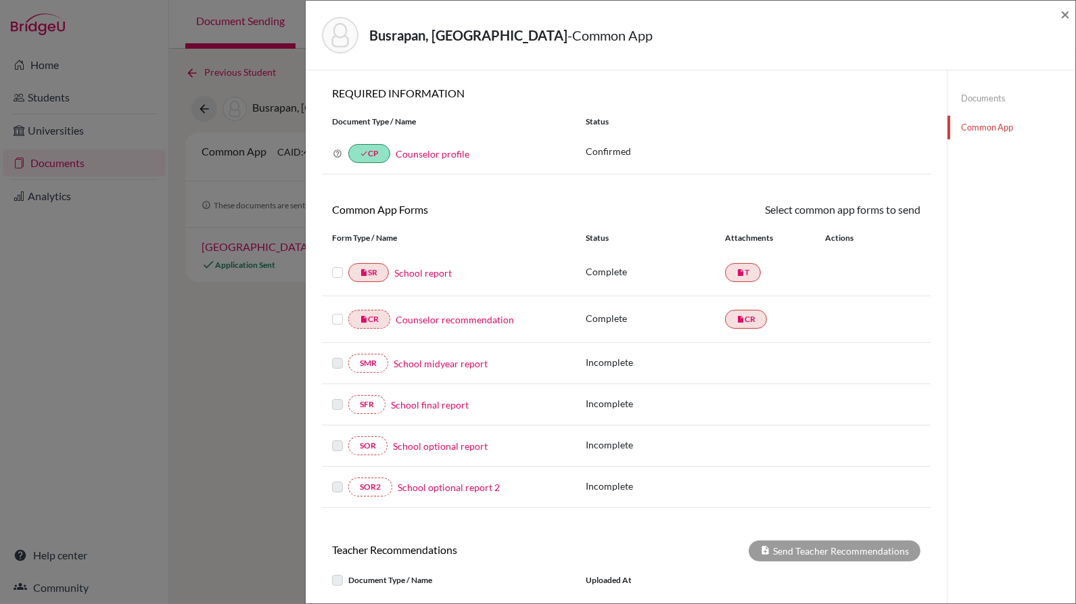
click at [981, 87] on link "Documents" at bounding box center [1011, 99] width 128 height 24
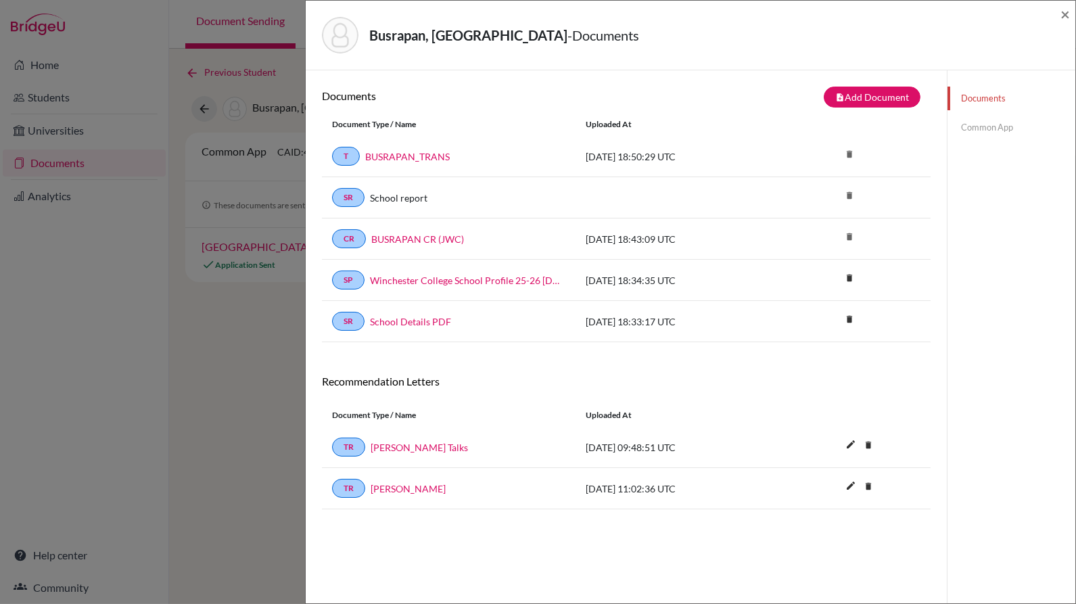
click at [977, 129] on link "Common App" at bounding box center [1011, 128] width 128 height 24
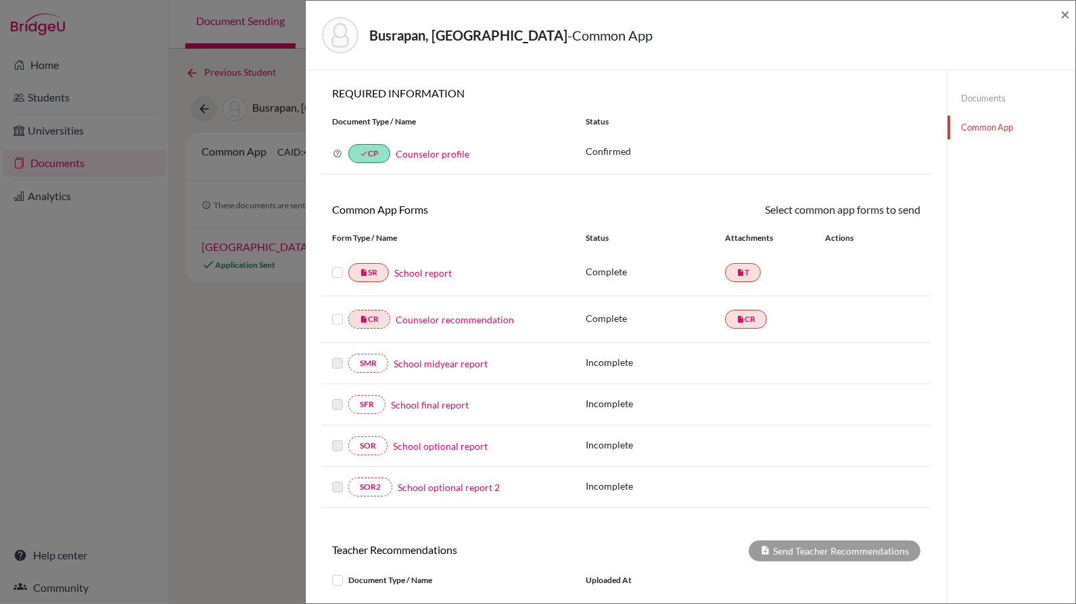
click at [979, 99] on link "Documents" at bounding box center [1011, 99] width 128 height 24
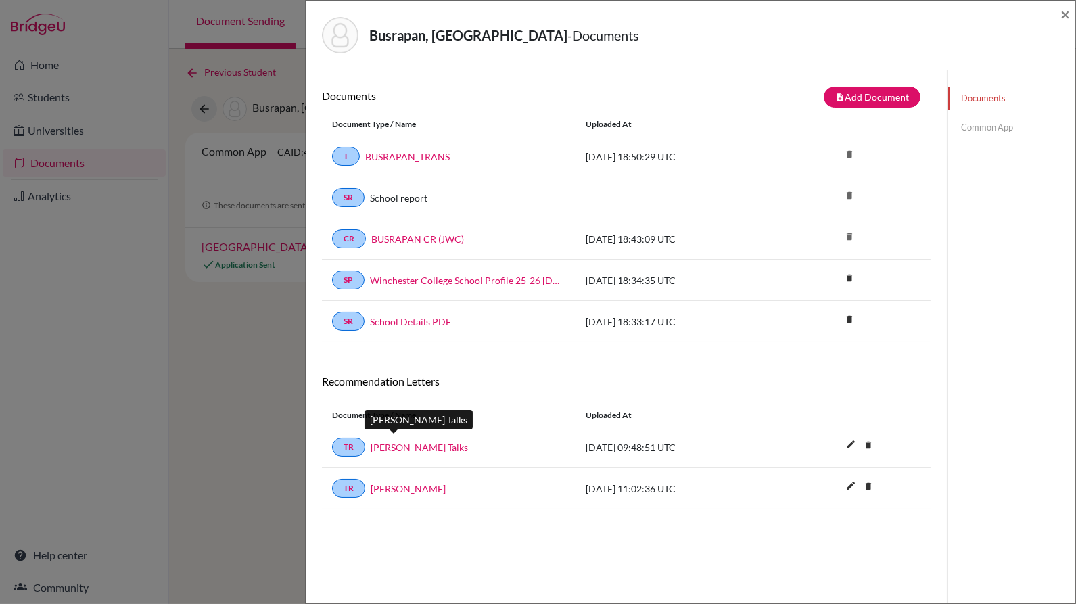
click at [405, 446] on link "Claire Talks" at bounding box center [419, 447] width 97 height 14
click at [997, 121] on link "Common App" at bounding box center [1011, 128] width 128 height 24
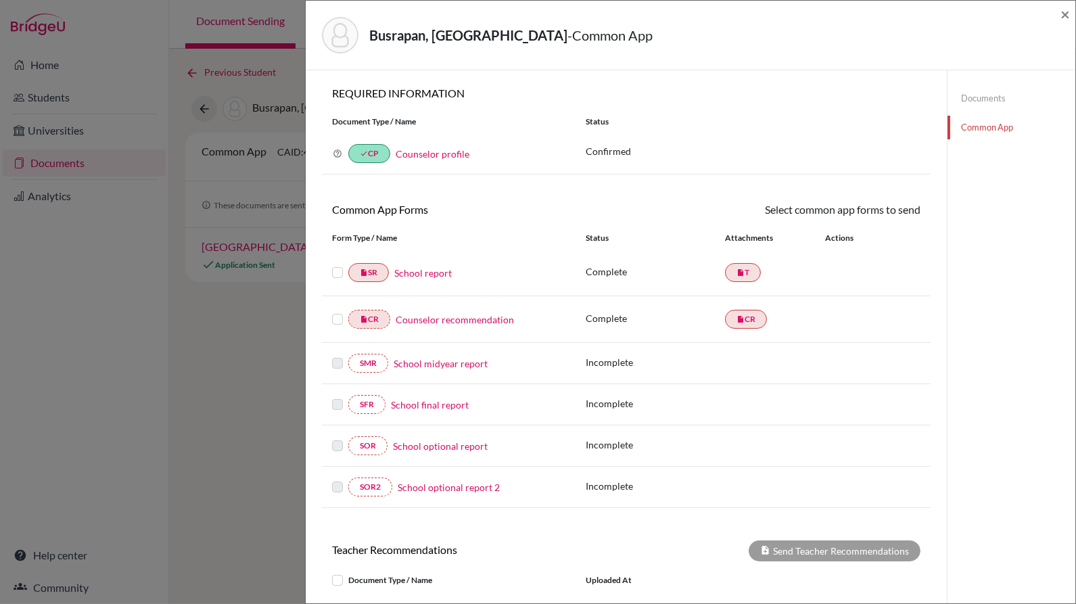
scroll to position [208, 0]
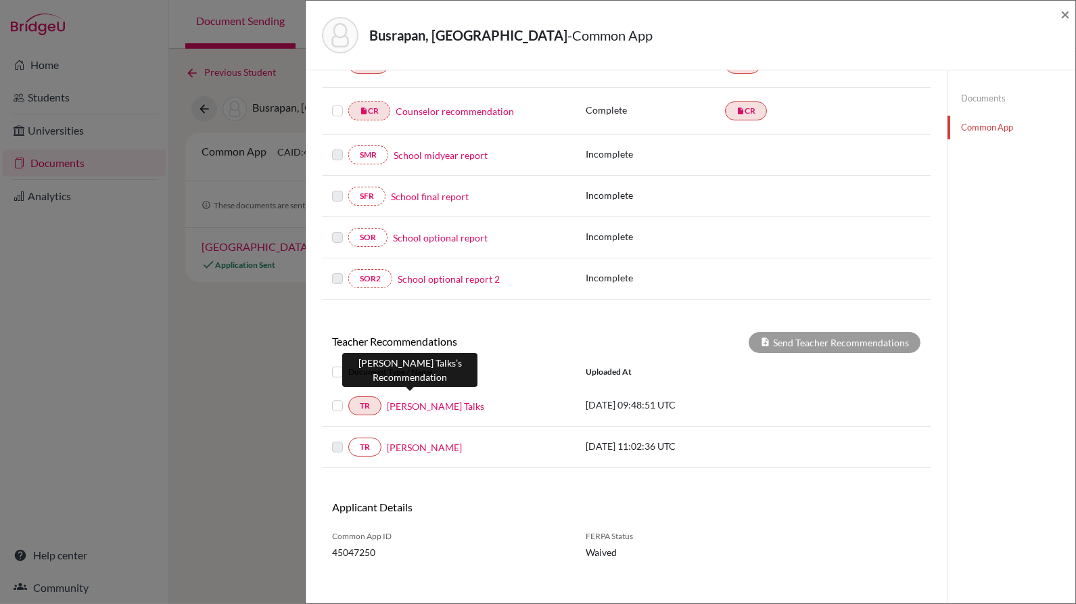
click at [421, 401] on link "Claire Talks" at bounding box center [435, 406] width 97 height 14
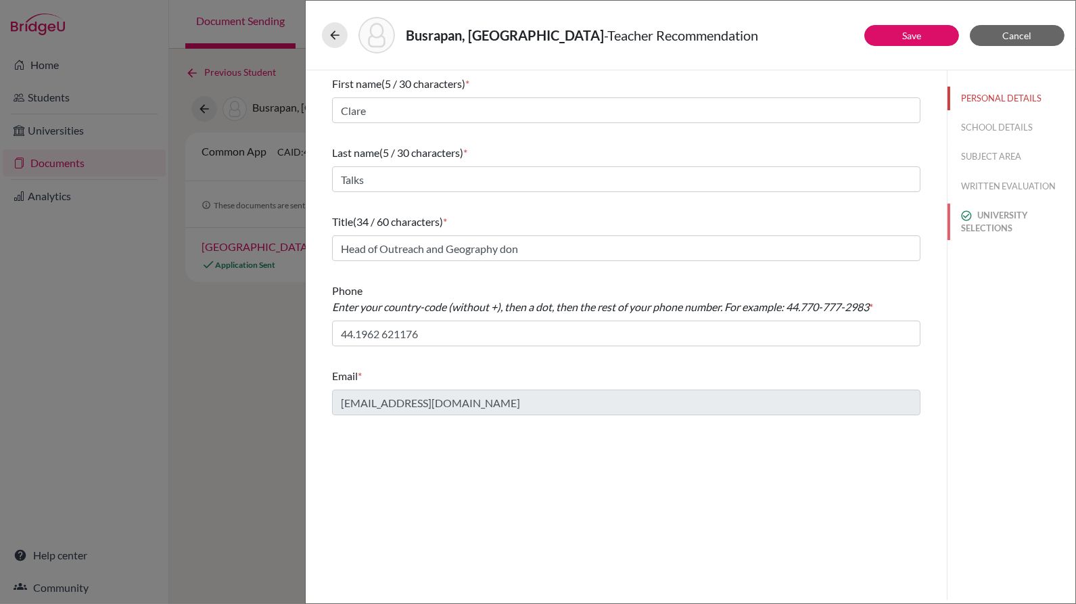
click at [1023, 222] on button "UNIVERSITY SELECTIONS" at bounding box center [1011, 222] width 128 height 37
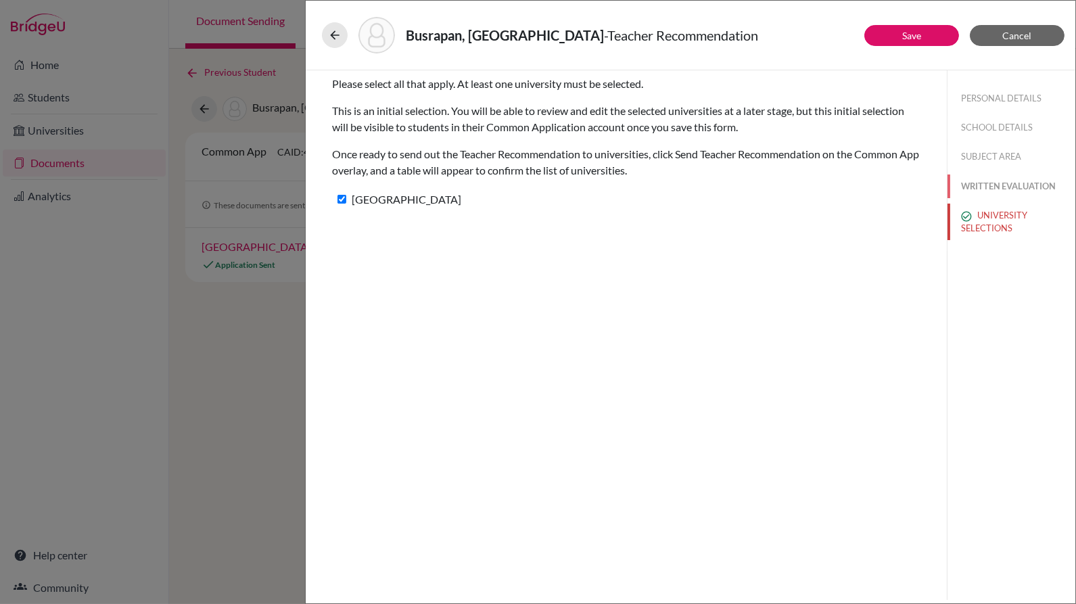
click at [1019, 196] on button "WRITTEN EVALUATION" at bounding box center [1011, 186] width 128 height 24
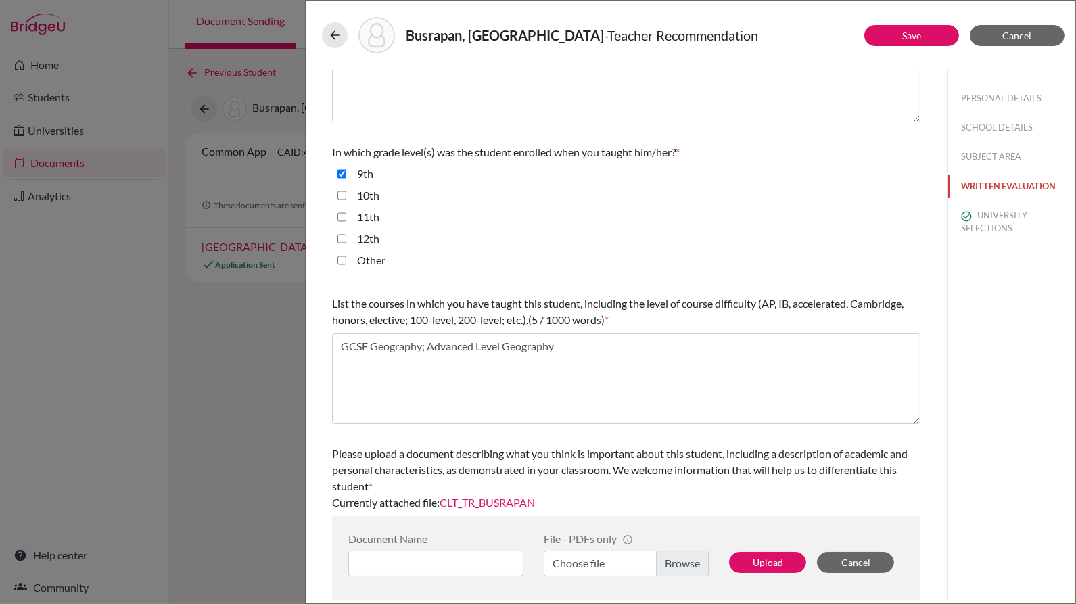
scroll to position [249, 0]
click at [484, 504] on link "CLT_TR_BUSRAPAN" at bounding box center [487, 501] width 95 height 13
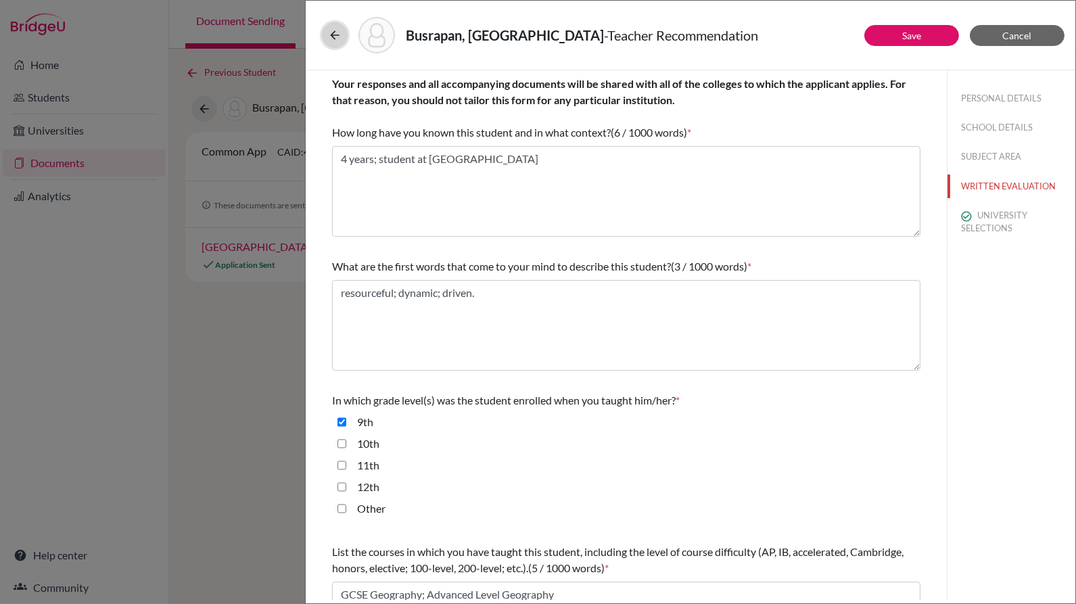
click at [331, 31] on icon at bounding box center [335, 35] width 14 height 14
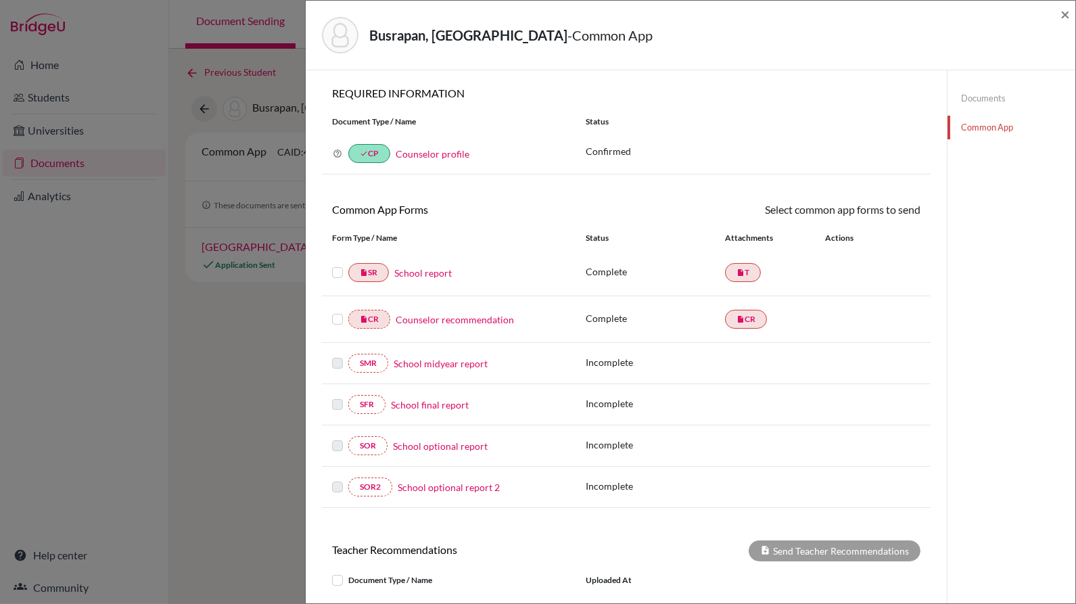
click at [992, 93] on link "Documents" at bounding box center [1011, 99] width 128 height 24
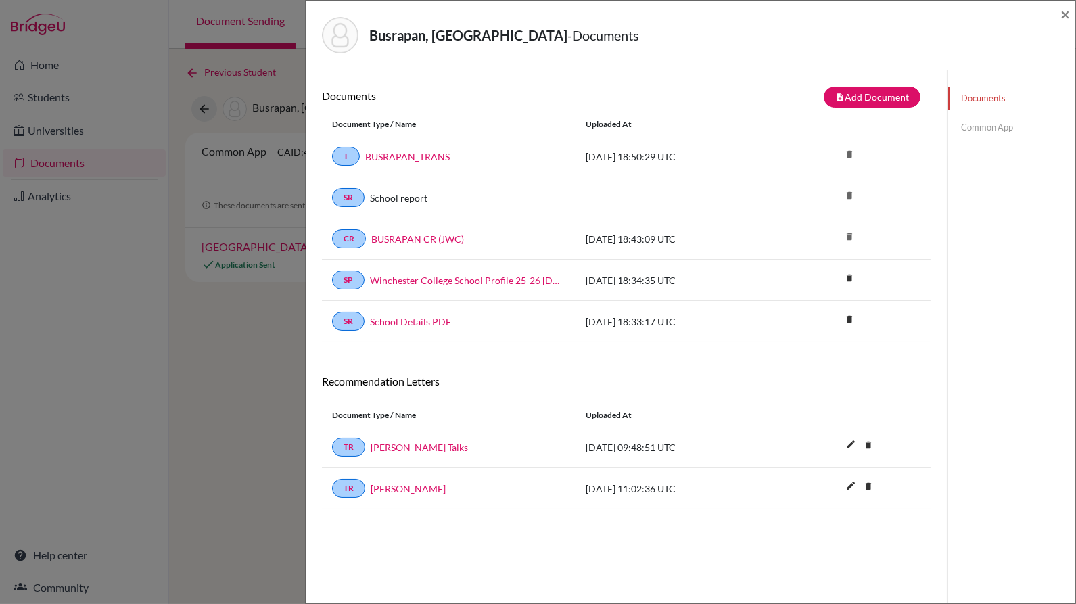
click at [986, 126] on link "Common App" at bounding box center [1011, 128] width 128 height 24
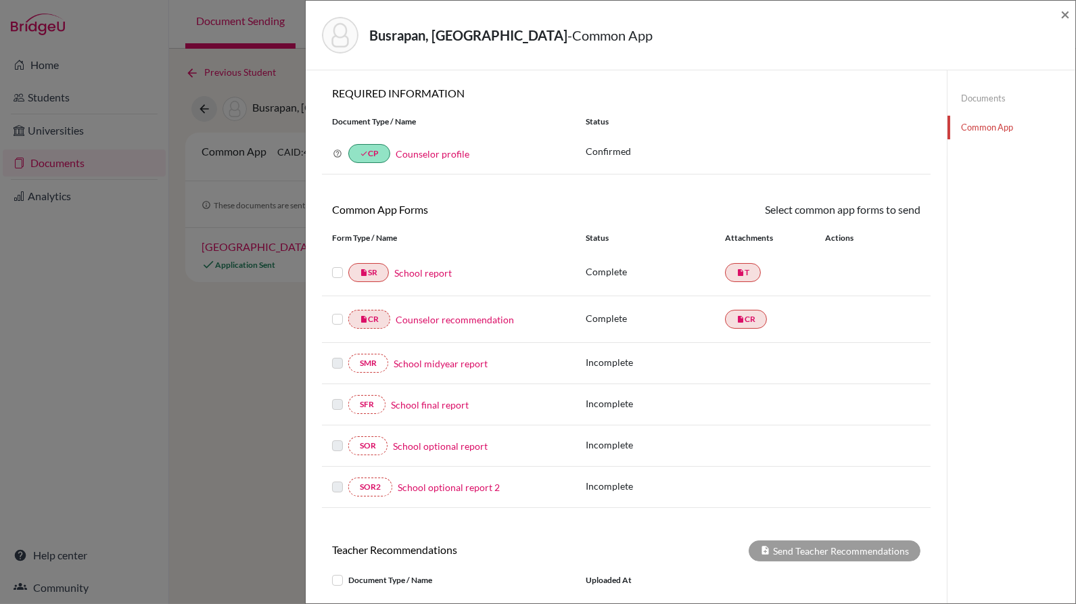
click at [981, 98] on link "Documents" at bounding box center [1011, 99] width 128 height 24
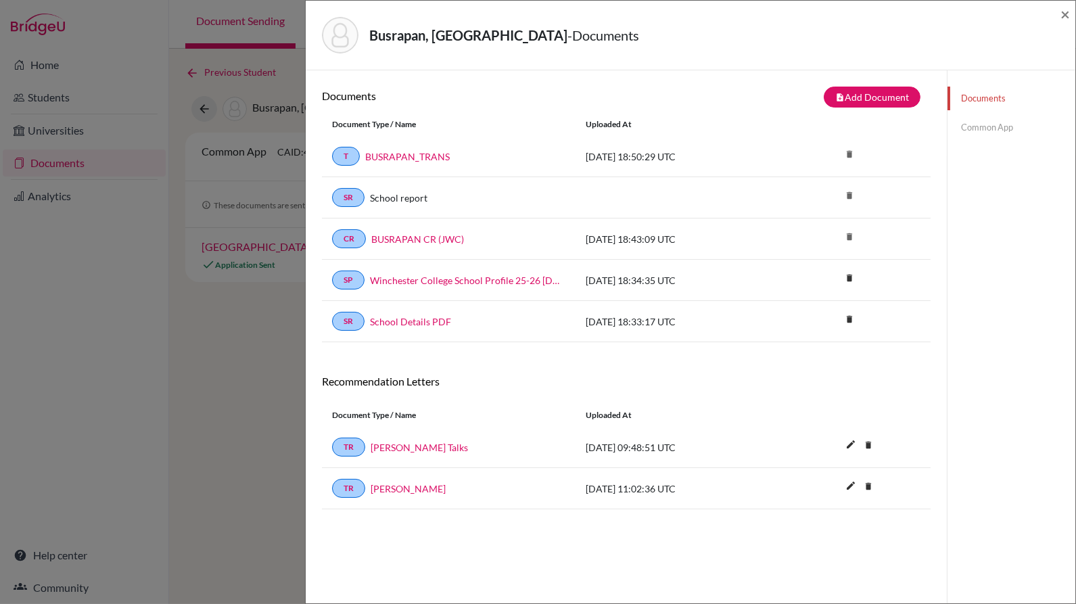
click at [972, 125] on link "Common App" at bounding box center [1011, 128] width 128 height 24
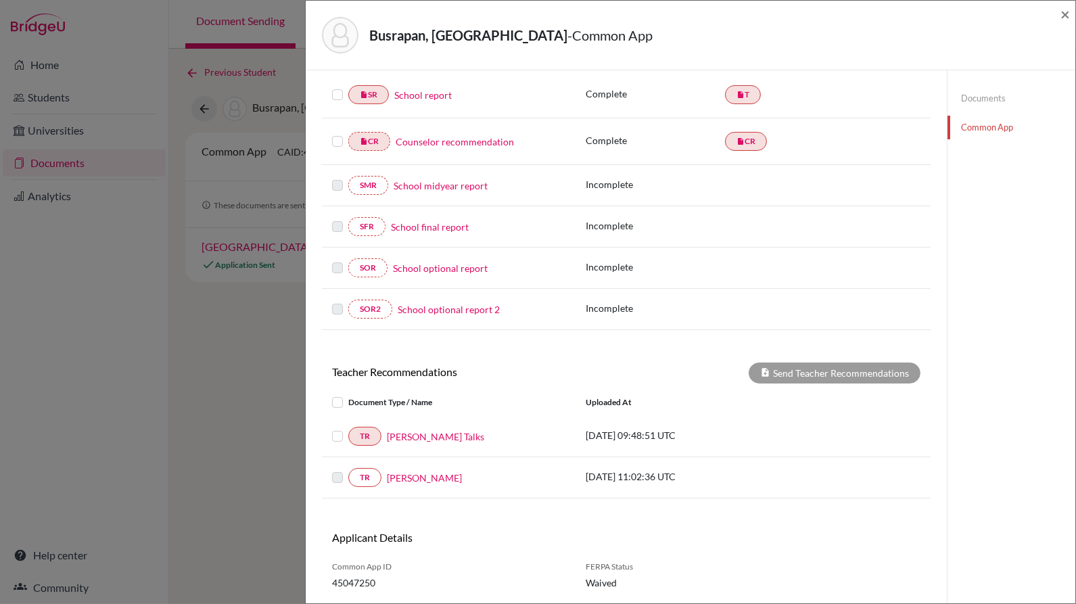
scroll to position [208, 0]
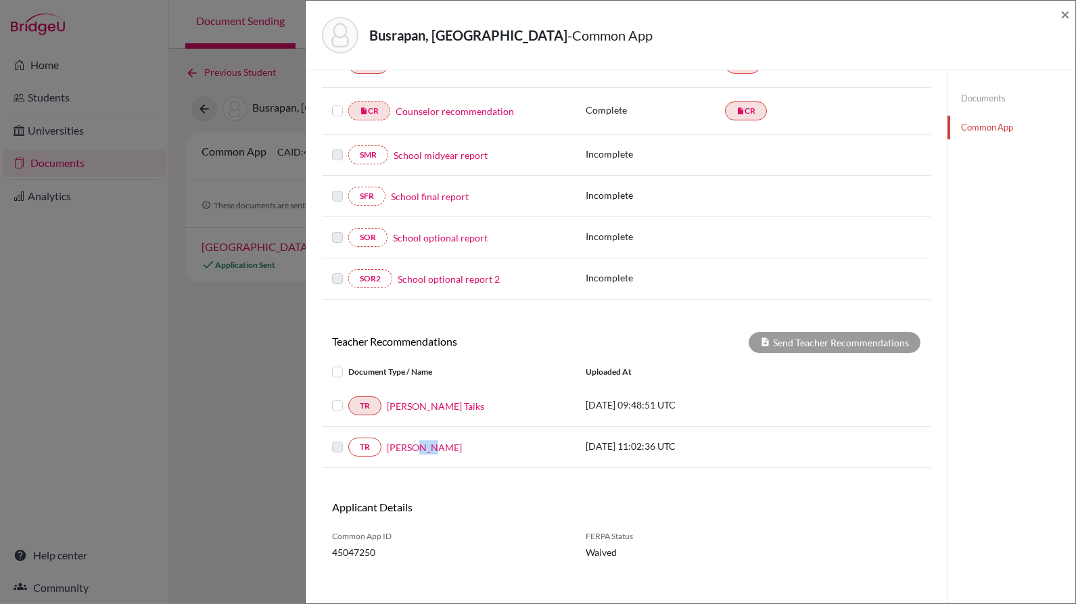
drag, startPoint x: 416, startPoint y: 446, endPoint x: 431, endPoint y: 434, distance: 19.8
click at [431, 438] on div "TR Andrew Reeve" at bounding box center [448, 447] width 233 height 19
click at [431, 440] on link "Andrew Reeve" at bounding box center [424, 447] width 75 height 14
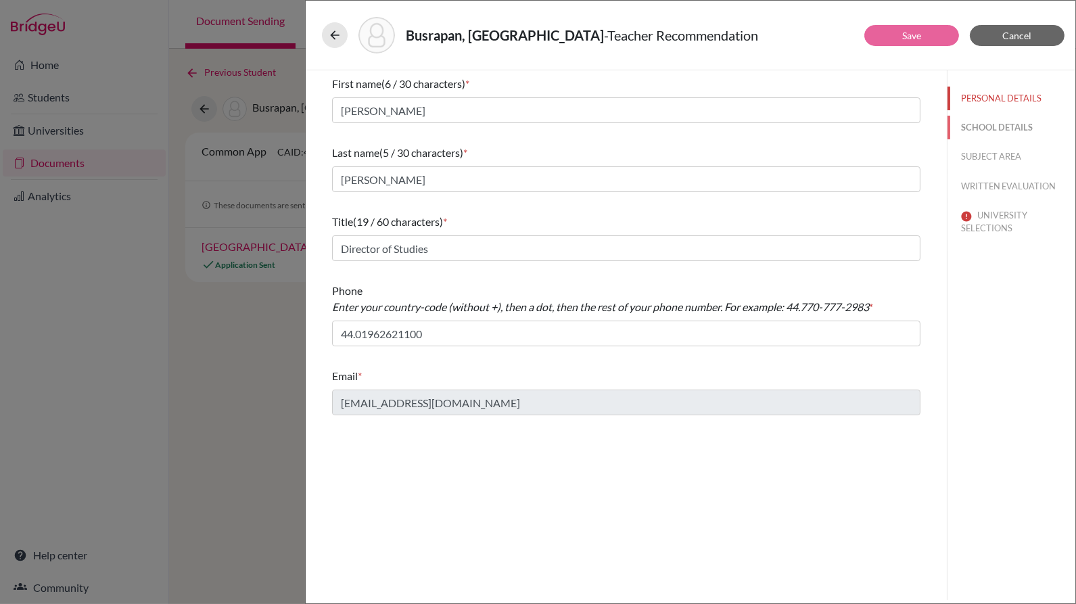
click at [1003, 127] on button "SCHOOL DETAILS" at bounding box center [1011, 128] width 128 height 24
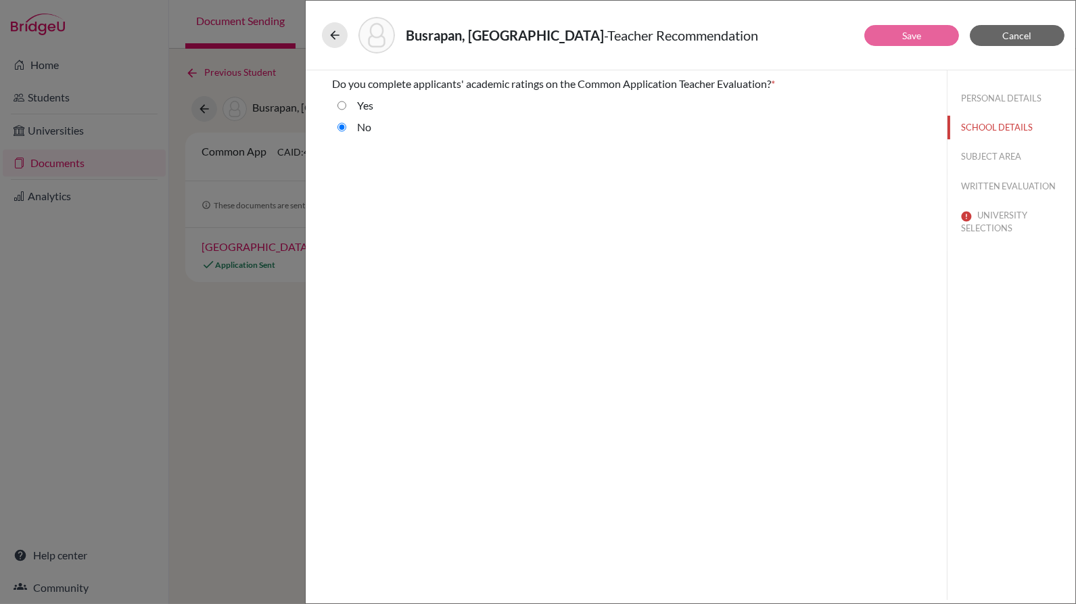
click at [991, 143] on div "PERSONAL DETAILS SCHOOL DETAILS SUBJECT AREA WRITTEN EVALUATION UNIVERSITY SELE…" at bounding box center [1011, 160] width 128 height 181
click at [986, 147] on button "SUBJECT AREA" at bounding box center [1011, 157] width 128 height 24
select select "4"
click at [983, 178] on button "WRITTEN EVALUATION" at bounding box center [1011, 186] width 128 height 24
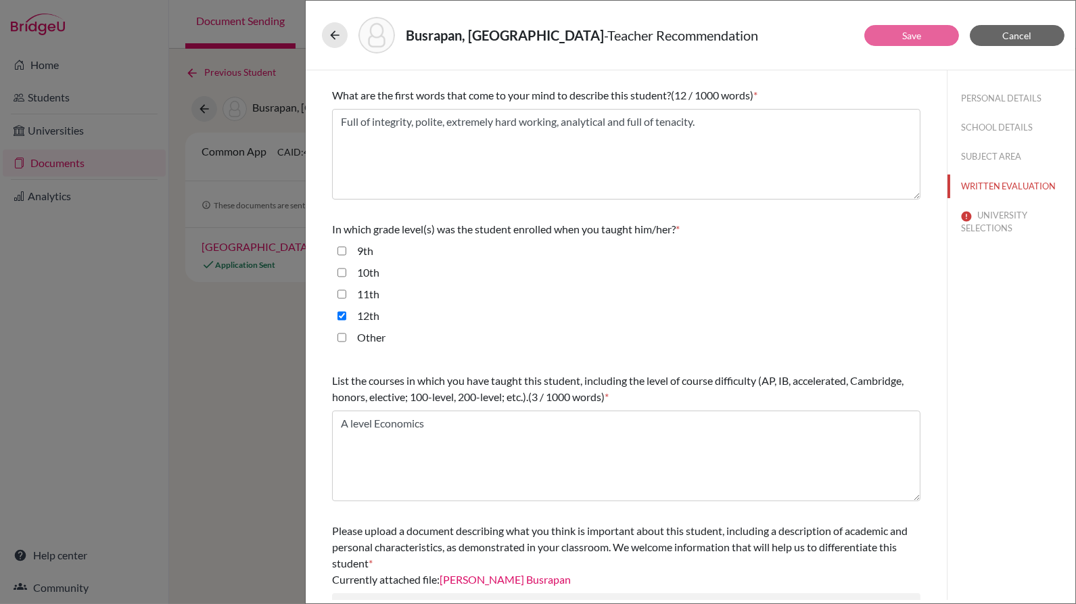
scroll to position [249, 0]
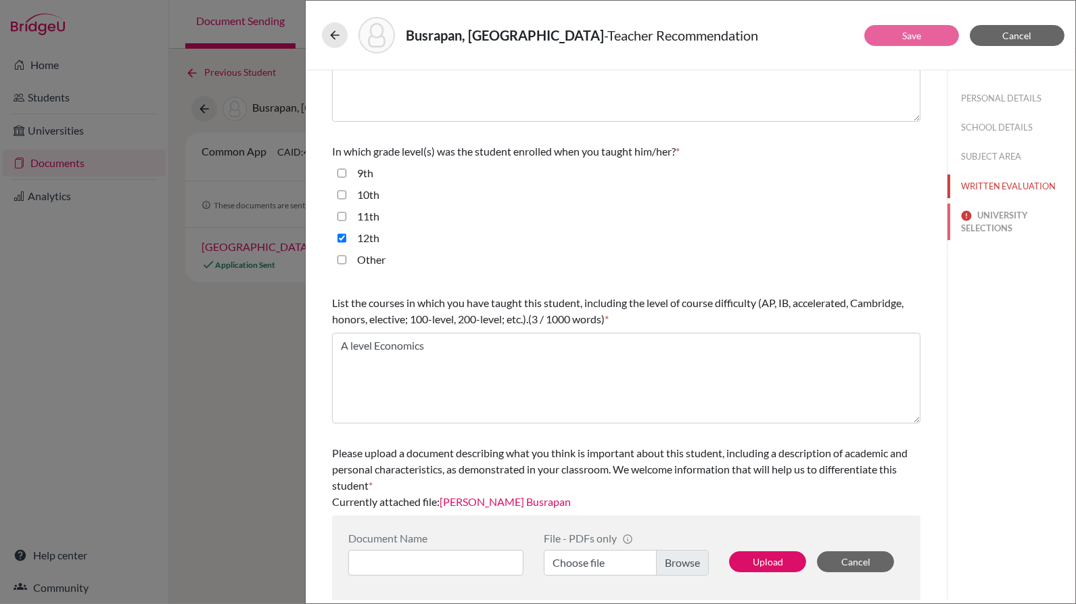
click at [995, 218] on button "UNIVERSITY SELECTIONS" at bounding box center [1011, 222] width 128 height 37
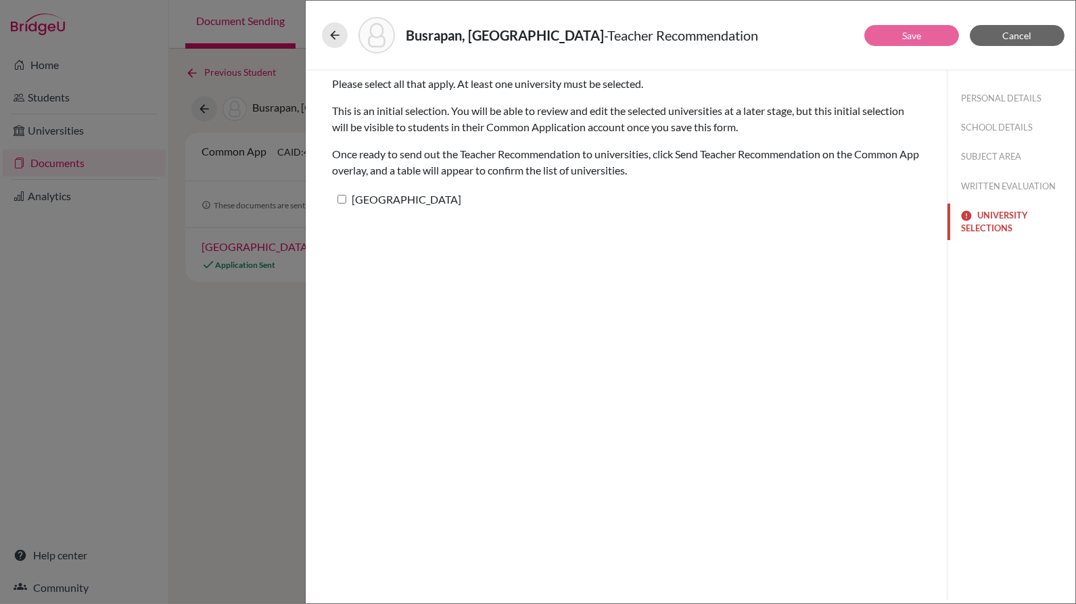
scroll to position [0, 0]
click at [431, 195] on label "University of Chicago" at bounding box center [396, 199] width 129 height 20
click at [346, 195] on input "University of Chicago" at bounding box center [341, 199] width 9 height 9
checkbox input "true"
click at [1001, 187] on button "WRITTEN EVALUATION" at bounding box center [1011, 186] width 128 height 24
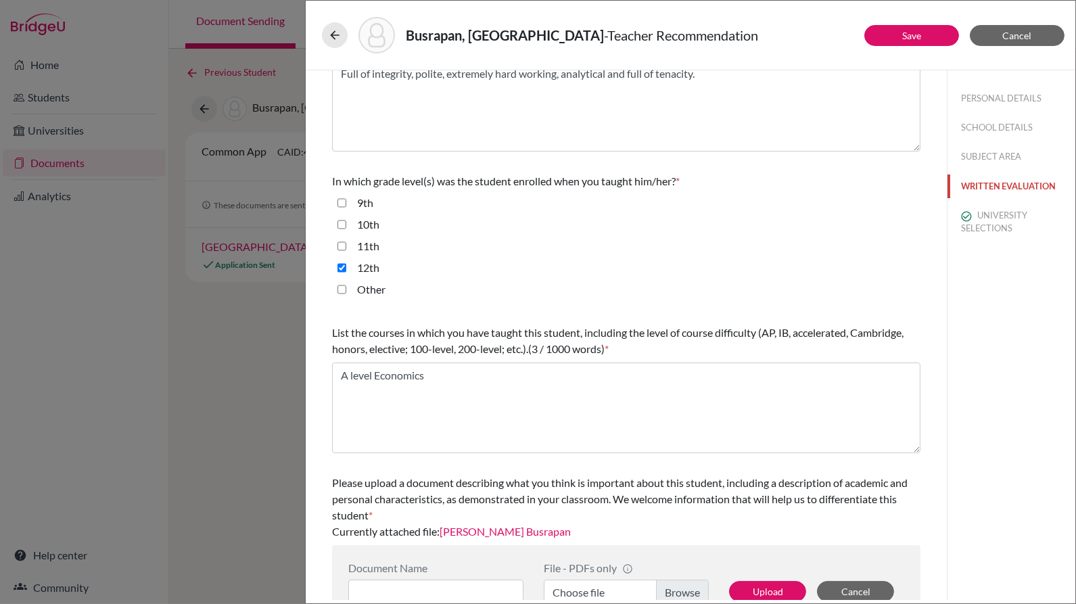
scroll to position [249, 0]
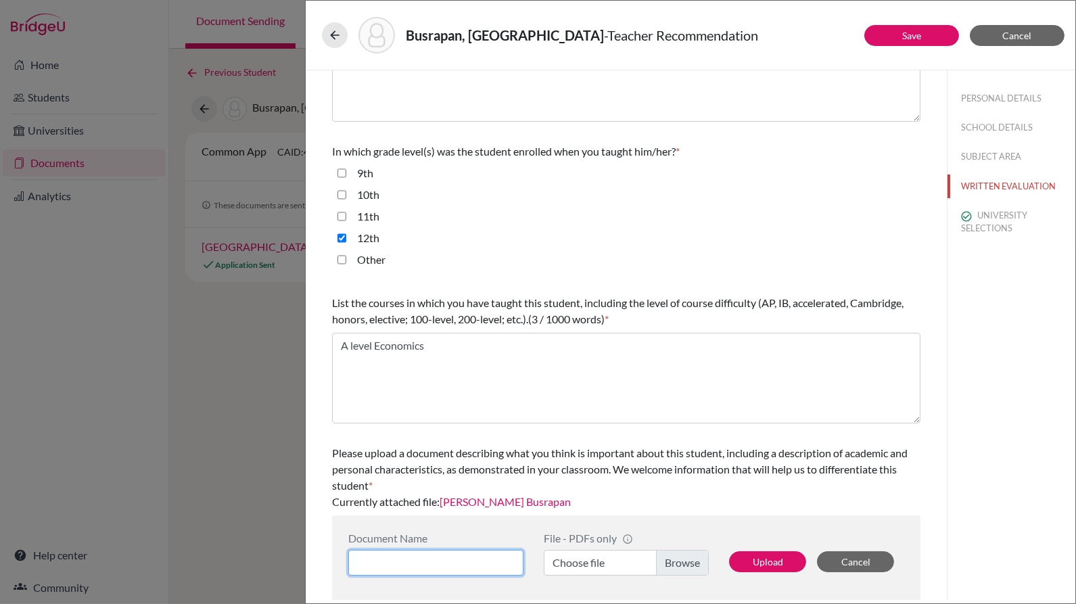
click at [403, 565] on input at bounding box center [435, 563] width 175 height 26
type input "t"
type input "TR_BUSRAPAN_APR"
click at [677, 568] on label "Choose file" at bounding box center [626, 563] width 165 height 26
click at [677, 568] on input "Choose file" at bounding box center [626, 563] width 165 height 26
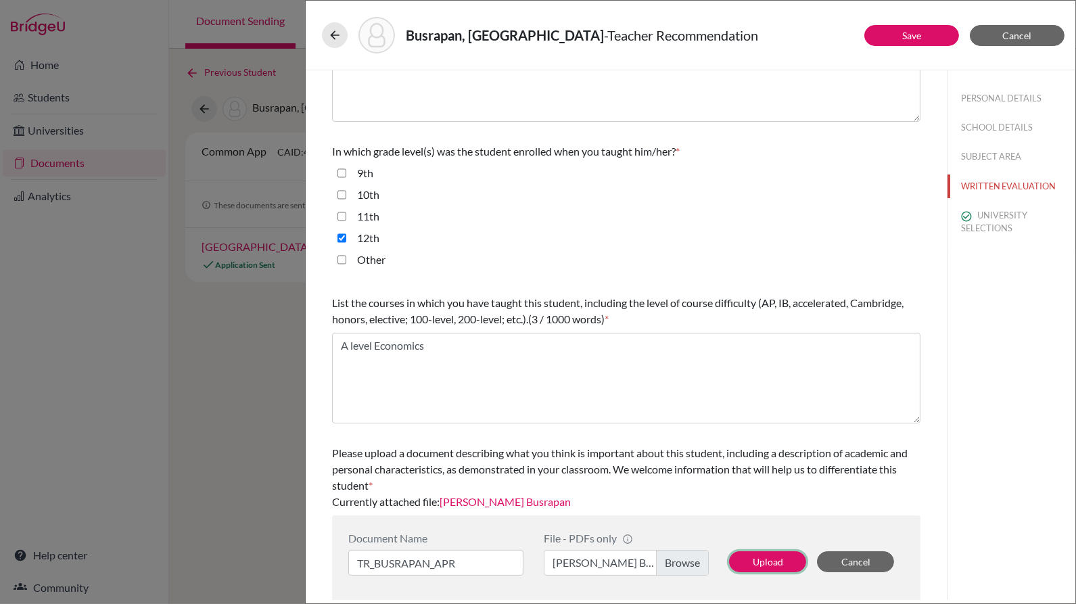
click at [734, 560] on button "Upload" at bounding box center [767, 561] width 77 height 21
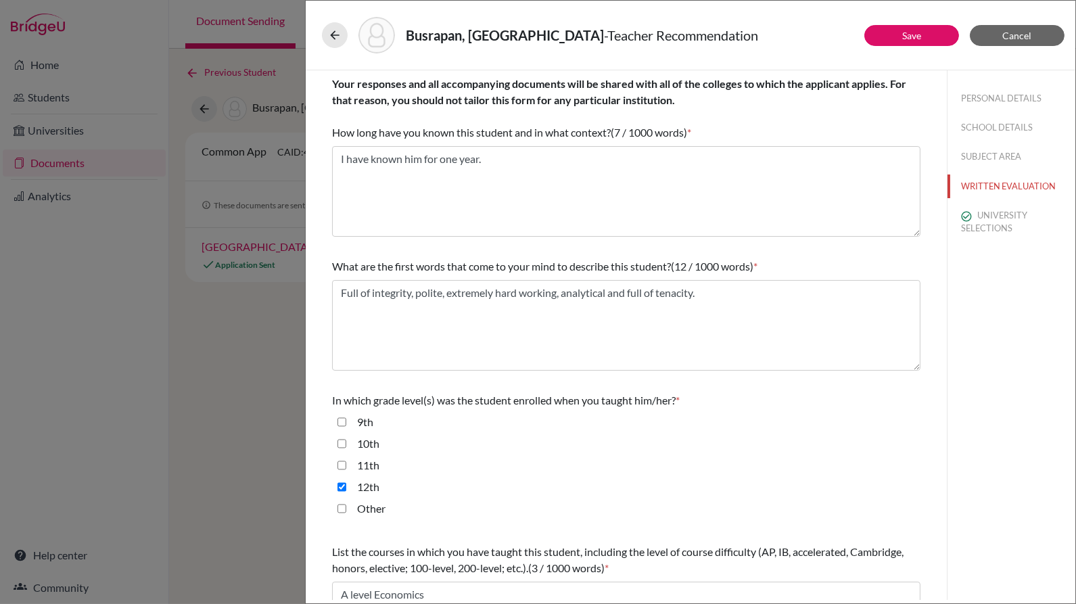
click at [923, 45] on div "Busrapan, Pran - Teacher Recommendation" at bounding box center [690, 35] width 737 height 37
click at [931, 39] on button "Save" at bounding box center [911, 35] width 95 height 21
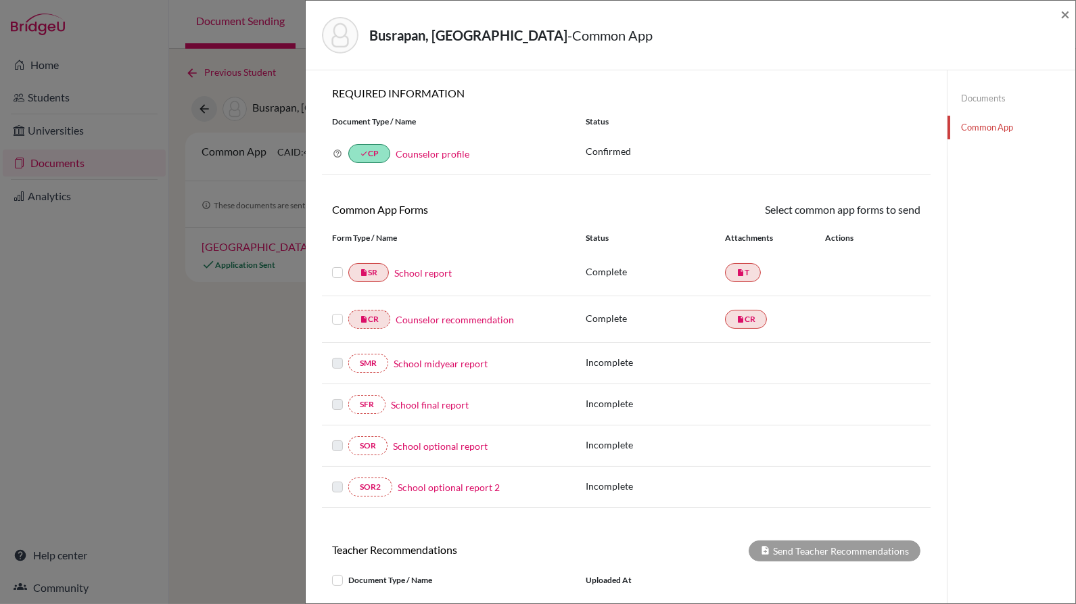
click at [986, 93] on link "Documents" at bounding box center [1011, 99] width 128 height 24
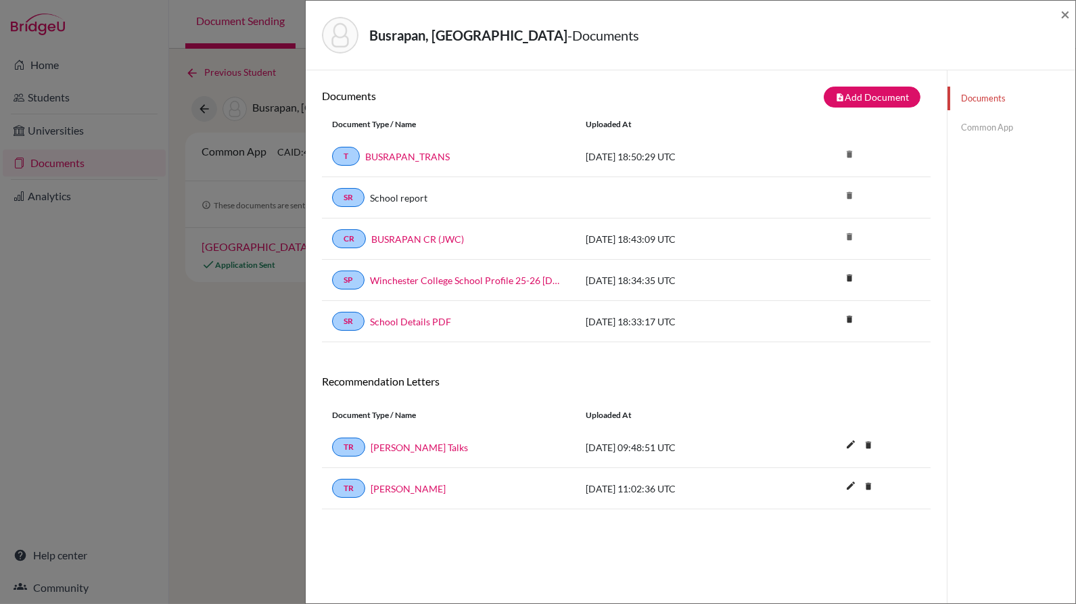
click at [989, 129] on link "Common App" at bounding box center [1011, 128] width 128 height 24
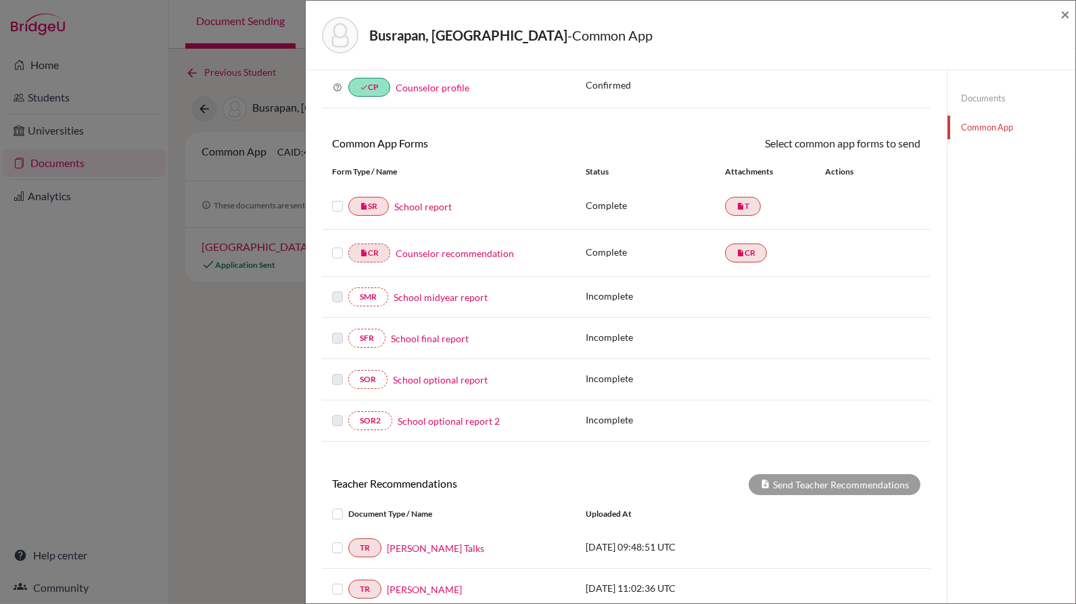
scroll to position [66, 0]
click at [337, 198] on label at bounding box center [337, 198] width 11 height 0
click at [0, 0] on input "checkbox" at bounding box center [0, 0] width 0 height 0
click at [334, 246] on label at bounding box center [337, 246] width 11 height 0
click at [0, 0] on input "checkbox" at bounding box center [0, 0] width 0 height 0
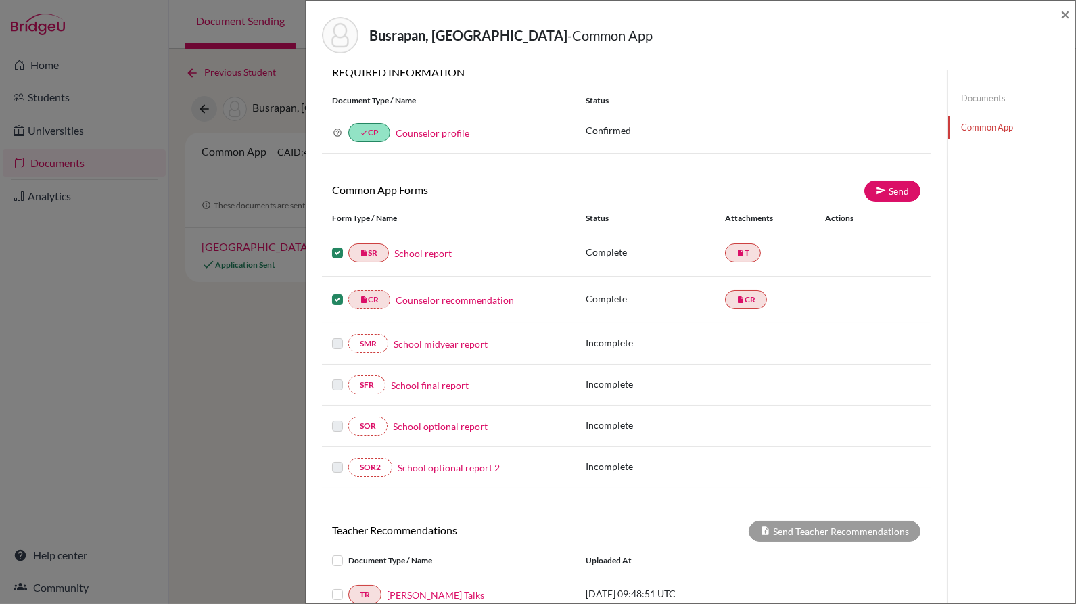
scroll to position [0, 0]
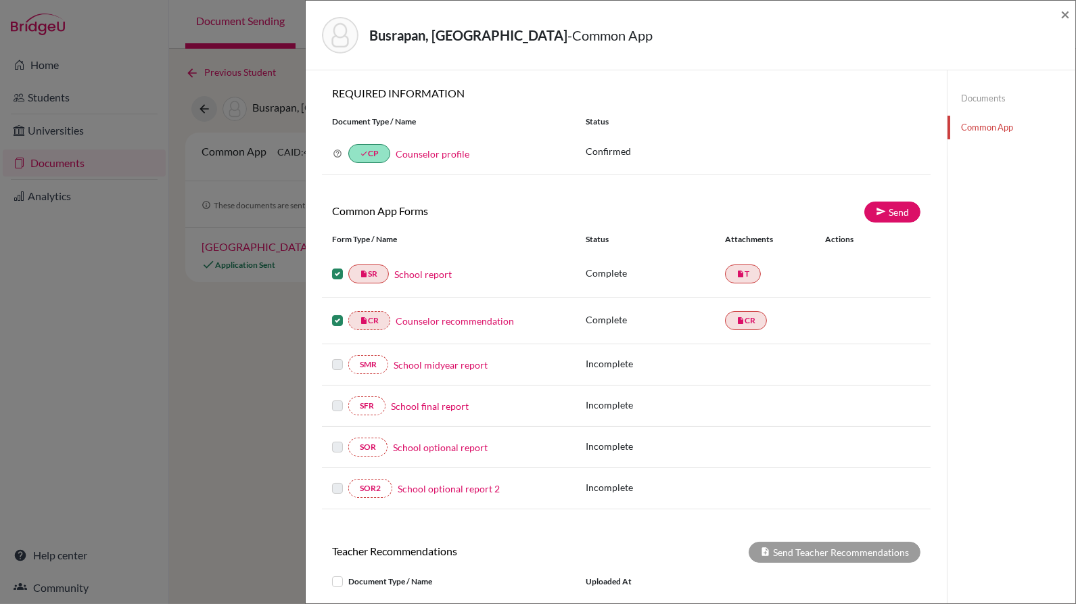
click at [341, 150] on icon at bounding box center [337, 153] width 9 height 9
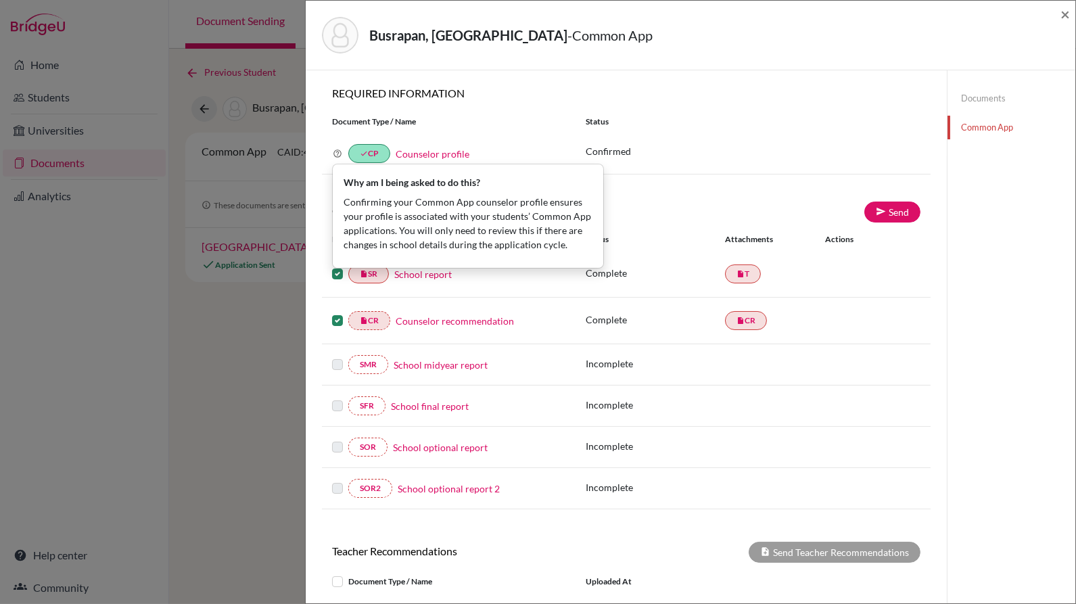
click at [479, 122] on div "Document Type / Name" at bounding box center [449, 122] width 254 height 12
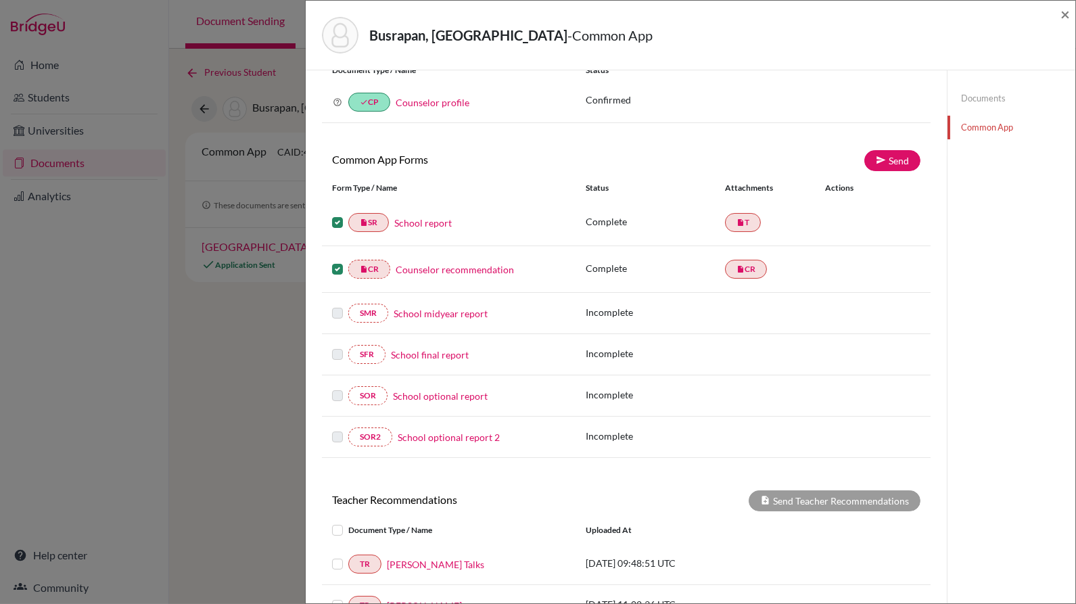
scroll to position [55, 0]
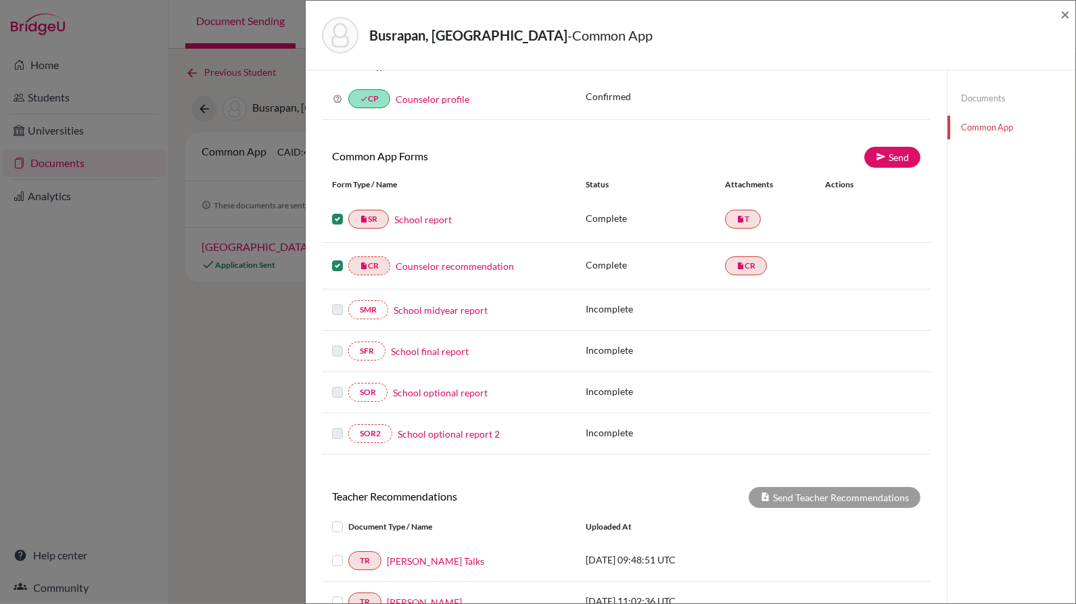
click at [974, 97] on link "Documents" at bounding box center [1011, 99] width 128 height 24
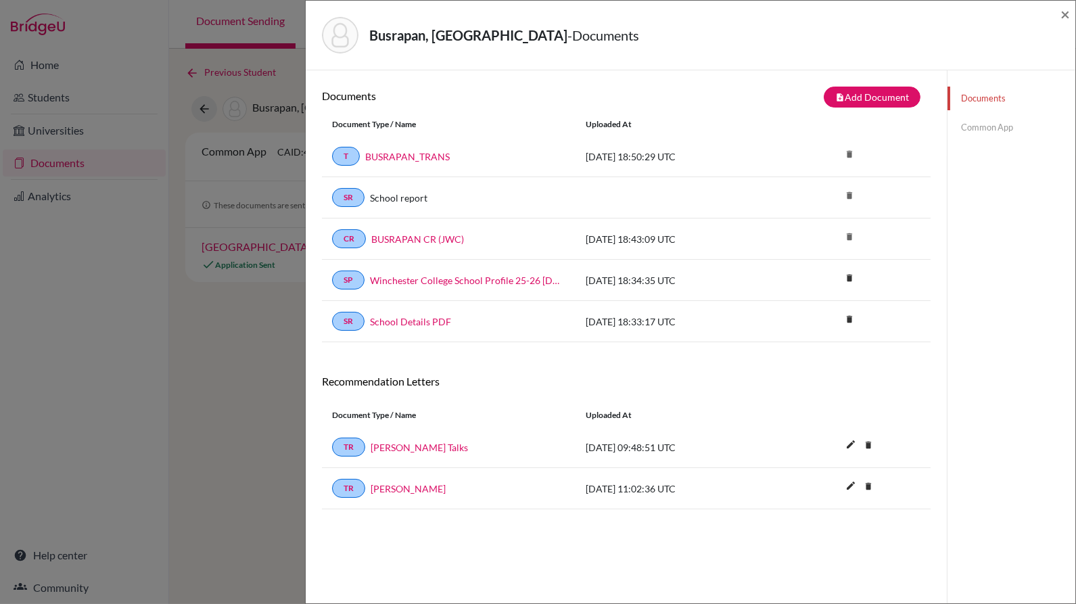
click at [966, 135] on link "Common App" at bounding box center [1011, 128] width 128 height 24
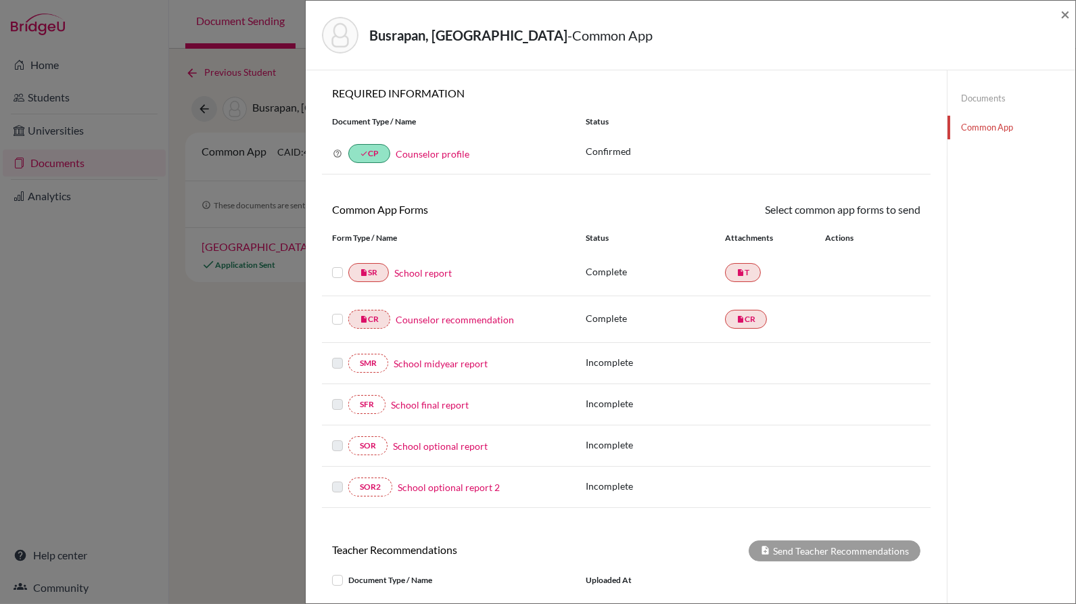
click at [440, 154] on link "Counselor profile" at bounding box center [433, 153] width 74 height 11
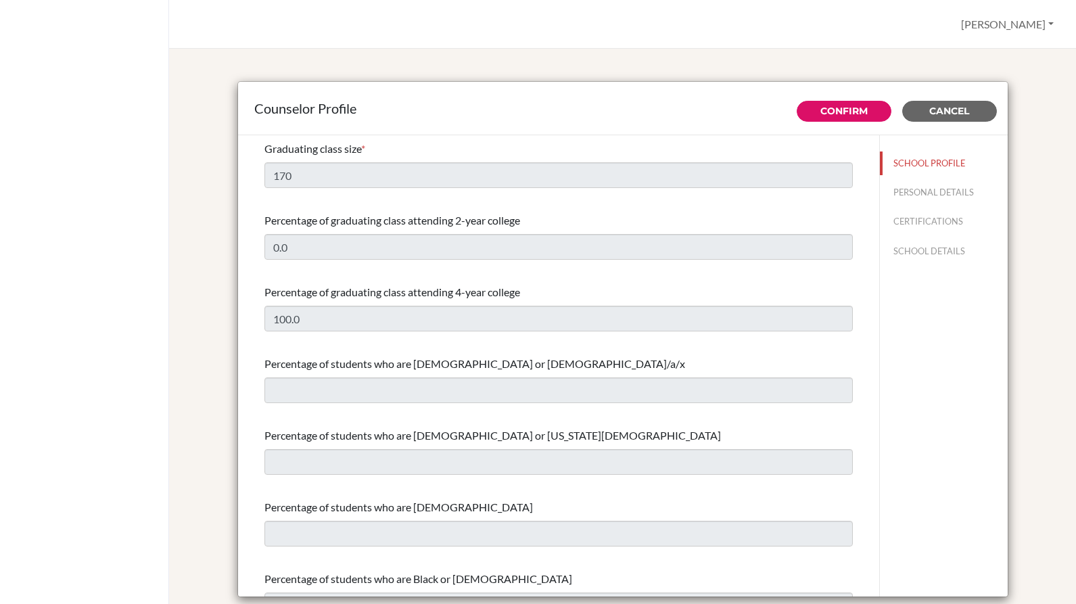
select select "0"
select select "352773"
click at [962, 119] on button "Cancel" at bounding box center [949, 111] width 95 height 21
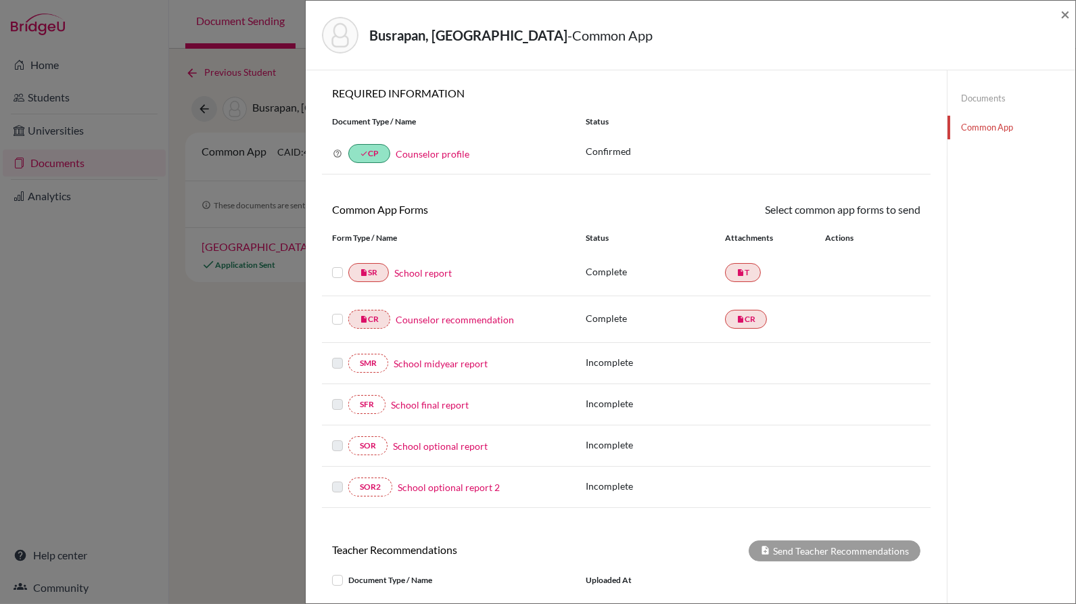
click at [435, 271] on link "School report" at bounding box center [422, 273] width 57 height 14
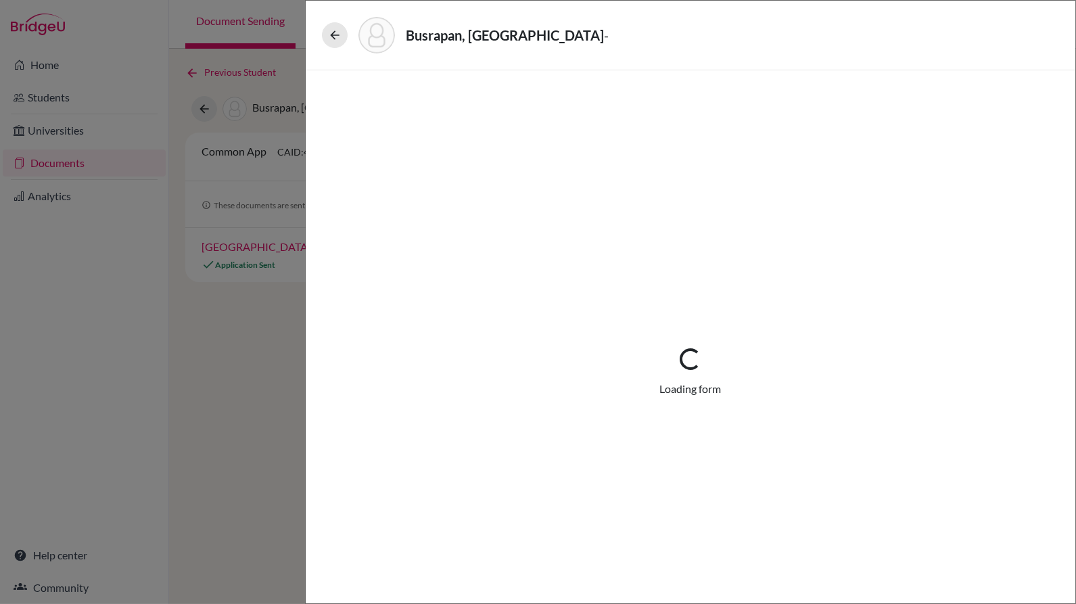
select select "1"
select select "682412"
select select "0"
select select "1"
select select "4"
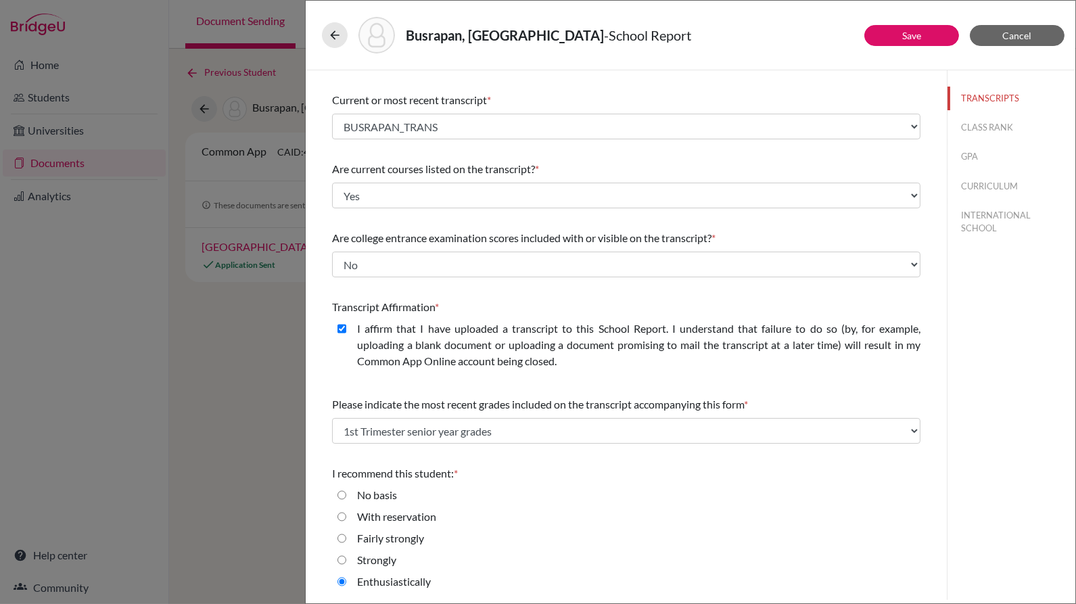
scroll to position [52, 0]
click at [1002, 127] on button "CLASS RANK" at bounding box center [1011, 128] width 128 height 24
select select "5"
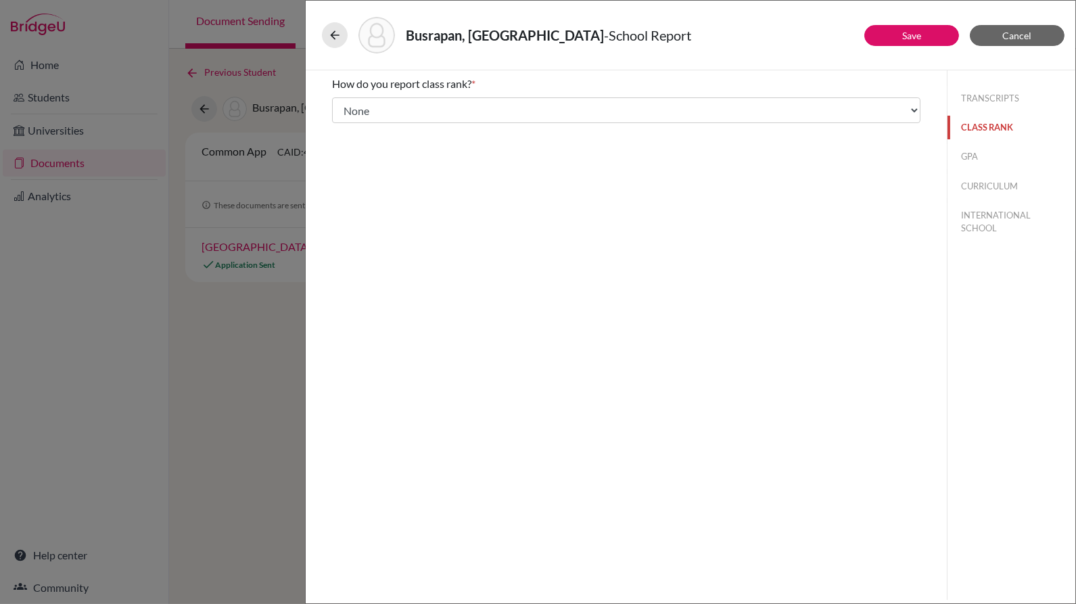
scroll to position [0, 0]
click at [961, 162] on button "GPA" at bounding box center [1011, 157] width 128 height 24
click at [993, 181] on button "CURRICULUM" at bounding box center [1011, 186] width 128 height 24
select select "3"
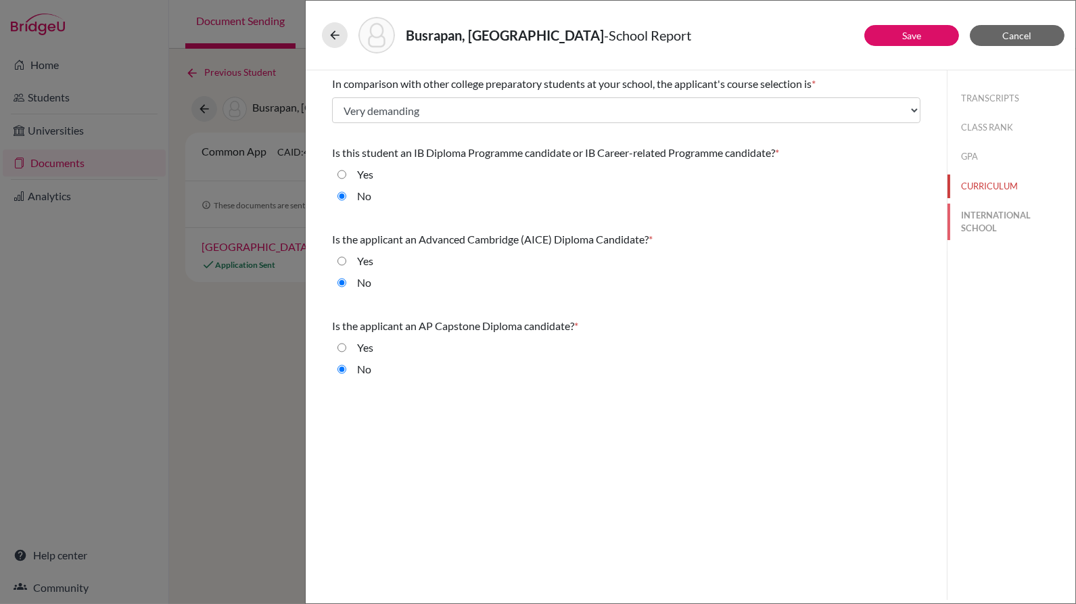
click at [970, 218] on button "INTERNATIONAL SCHOOL" at bounding box center [1011, 222] width 128 height 37
radio input "true"
select select "14"
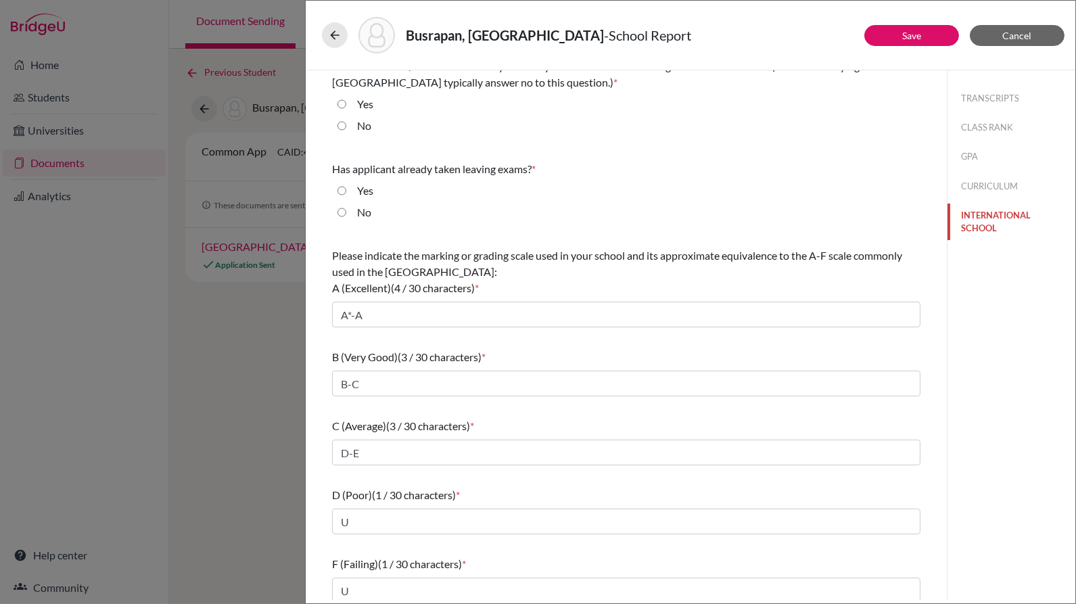
scroll to position [110, 0]
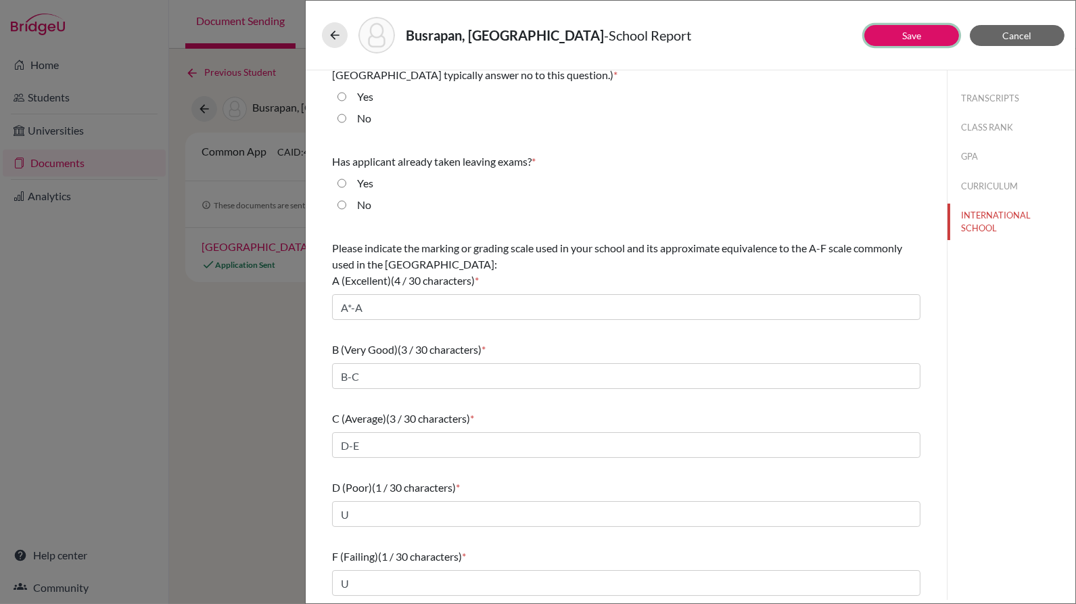
click at [918, 34] on link "Save" at bounding box center [911, 35] width 19 height 11
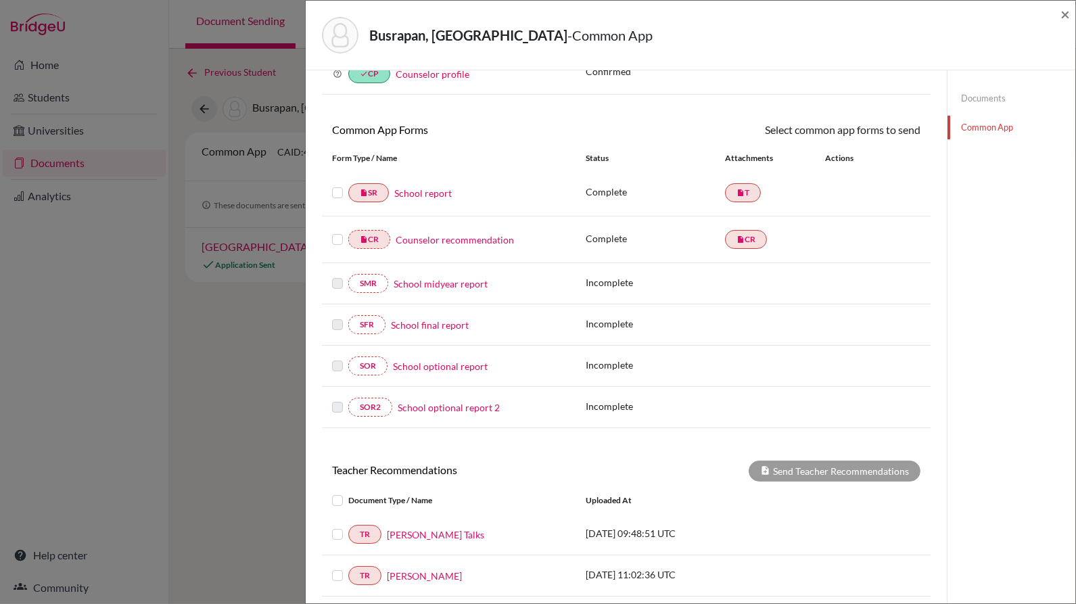
scroll to position [93, 0]
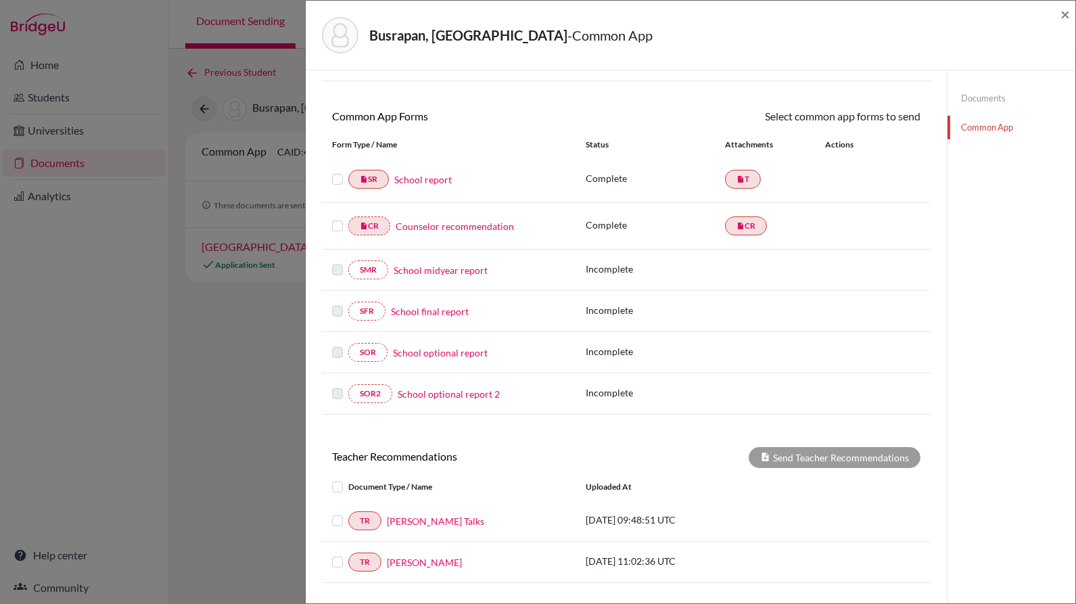
click at [489, 224] on link "Counselor recommendation" at bounding box center [455, 226] width 118 height 14
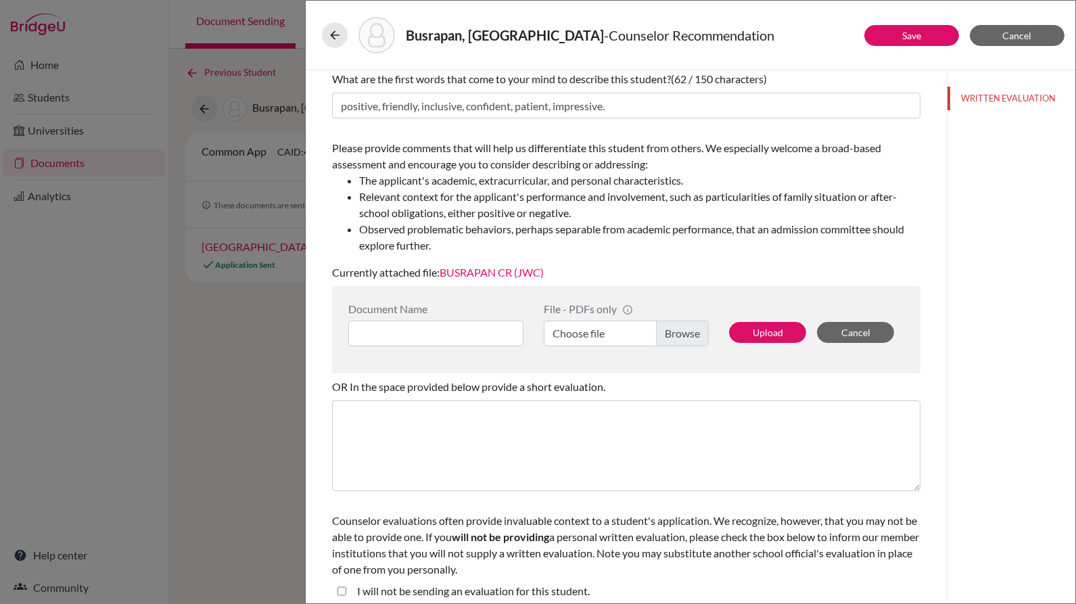
scroll to position [147, 0]
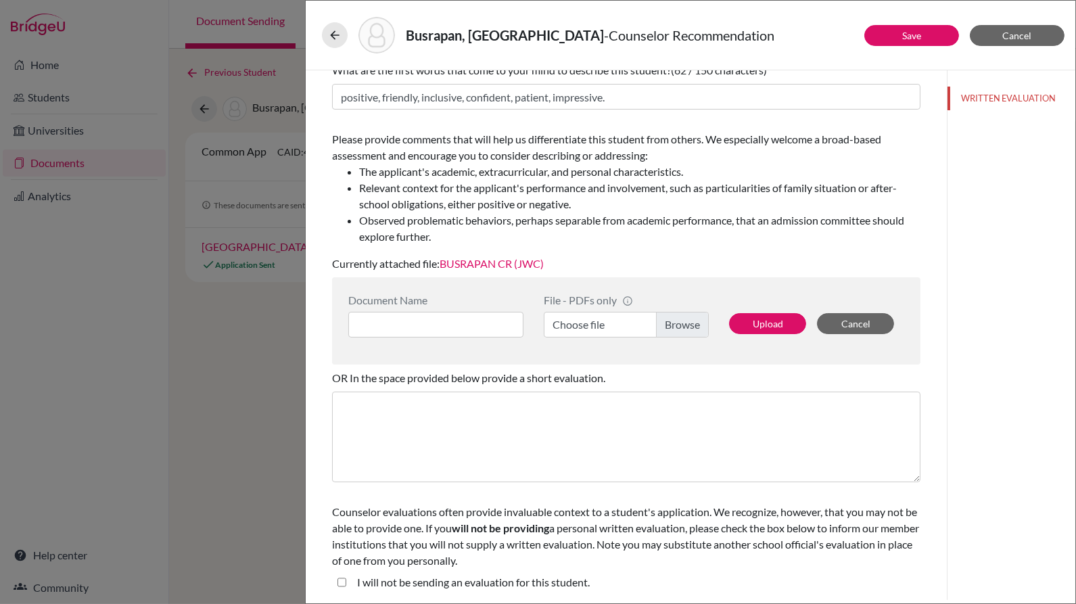
click at [517, 265] on link "BUSRAPAN CR (JWC)" at bounding box center [492, 263] width 104 height 13
click at [920, 34] on link "Save" at bounding box center [911, 35] width 19 height 11
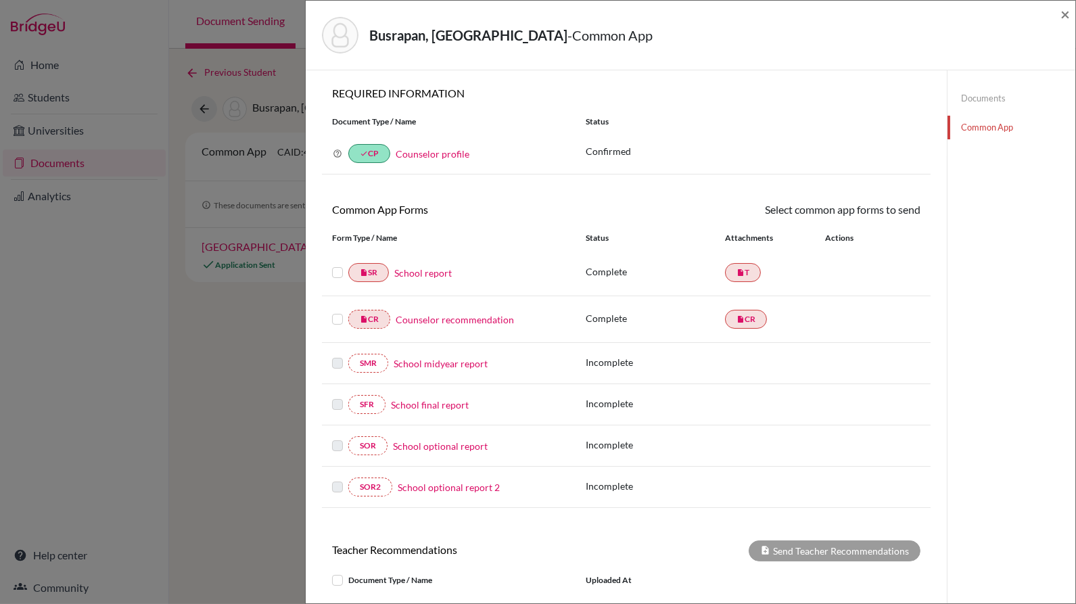
click at [335, 311] on label at bounding box center [337, 311] width 11 height 0
click at [0, 0] on input "checkbox" at bounding box center [0, 0] width 0 height 0
click at [335, 266] on label at bounding box center [337, 266] width 11 height 0
click at [0, 0] on input "checkbox" at bounding box center [0, 0] width 0 height 0
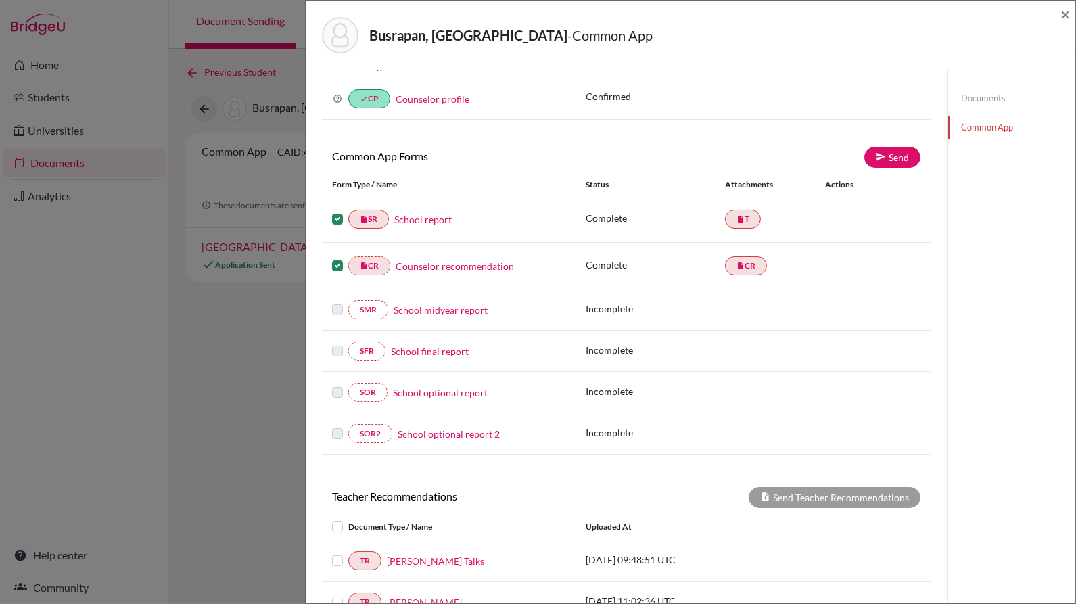
scroll to position [56, 0]
click at [893, 155] on link "Send" at bounding box center [892, 155] width 56 height 21
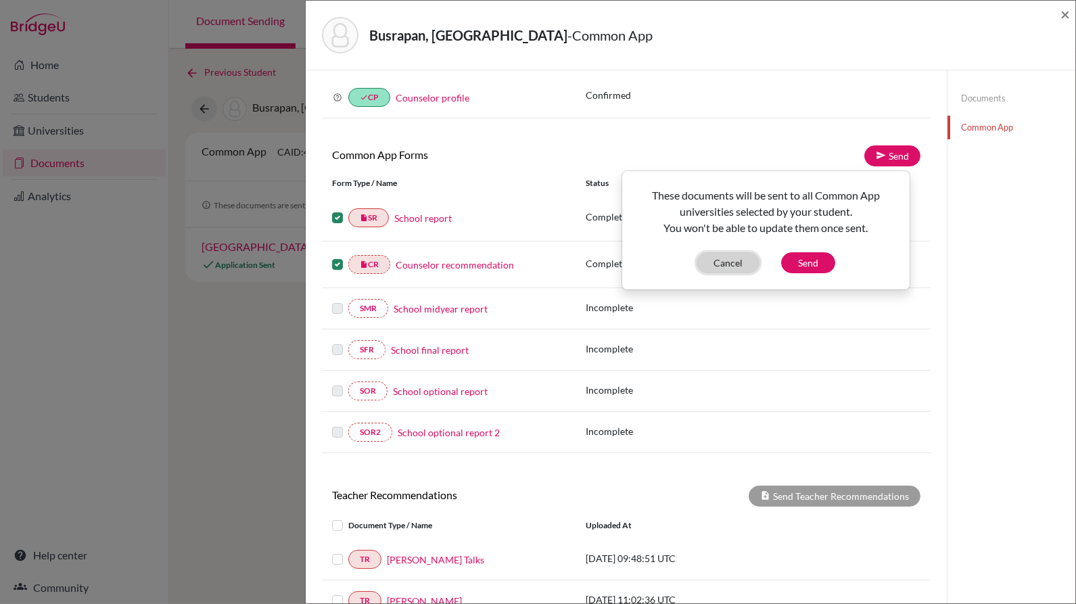
click at [738, 260] on button "Cancel" at bounding box center [728, 262] width 63 height 21
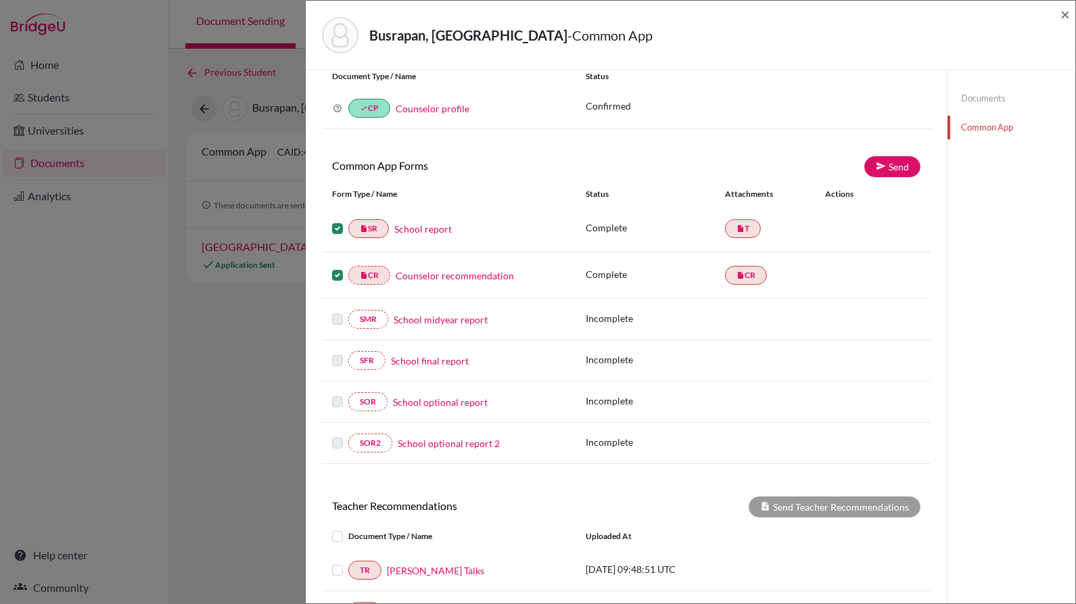
scroll to position [0, 0]
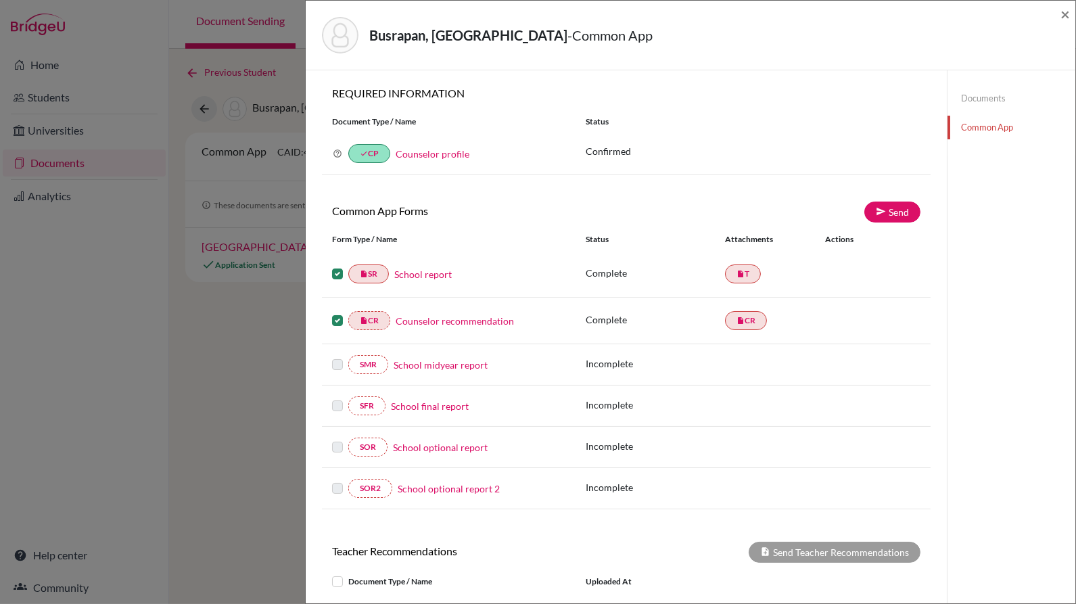
click at [977, 108] on link "Documents" at bounding box center [1011, 99] width 128 height 24
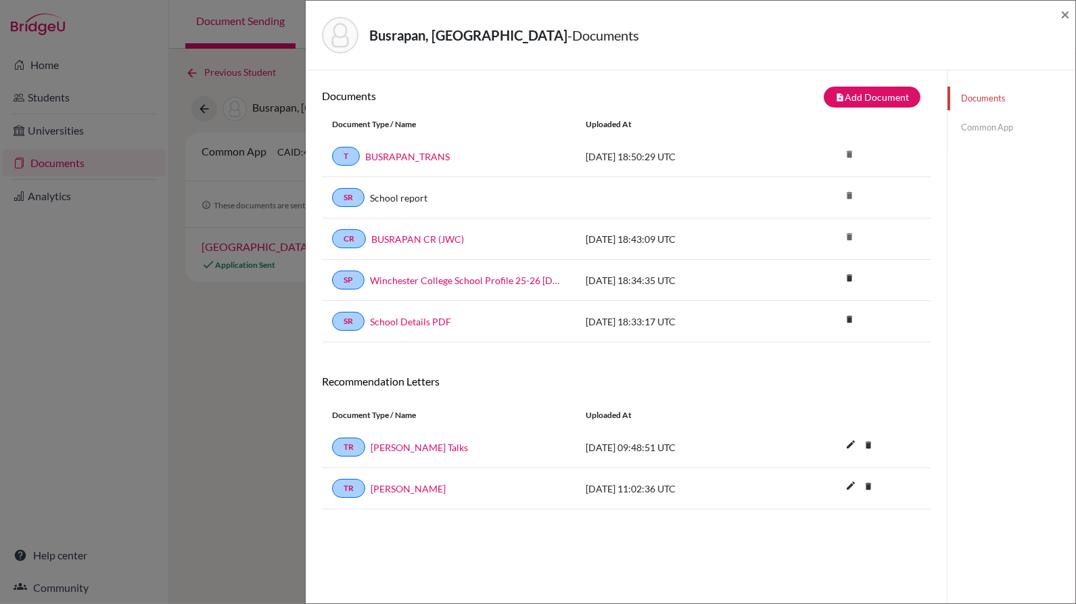
click at [972, 131] on link "Common App" at bounding box center [1011, 128] width 128 height 24
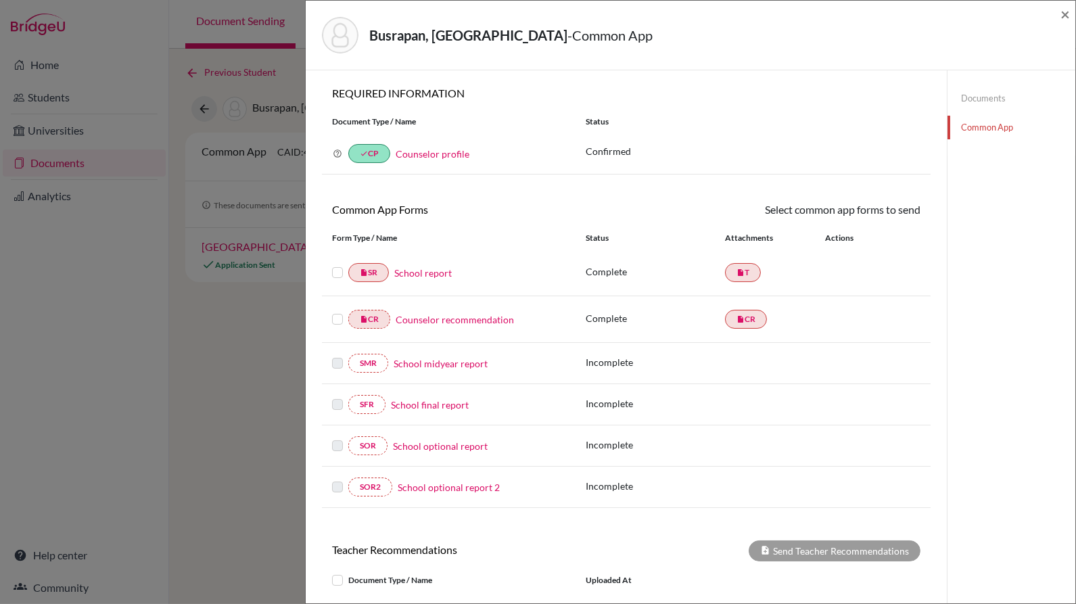
click at [333, 264] on label at bounding box center [337, 264] width 11 height 0
click at [0, 0] on input "checkbox" at bounding box center [0, 0] width 0 height 0
click at [334, 312] on label at bounding box center [337, 312] width 11 height 0
click at [0, 0] on input "checkbox" at bounding box center [0, 0] width 0 height 0
click at [888, 210] on link "Send" at bounding box center [892, 212] width 56 height 21
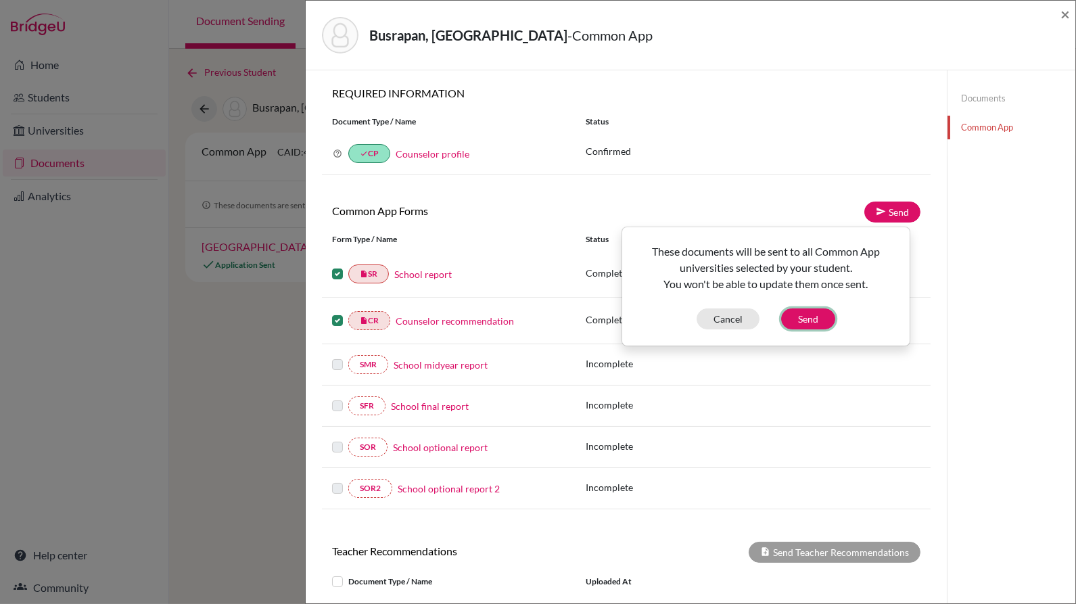
click at [812, 322] on button "Send" at bounding box center [808, 318] width 54 height 21
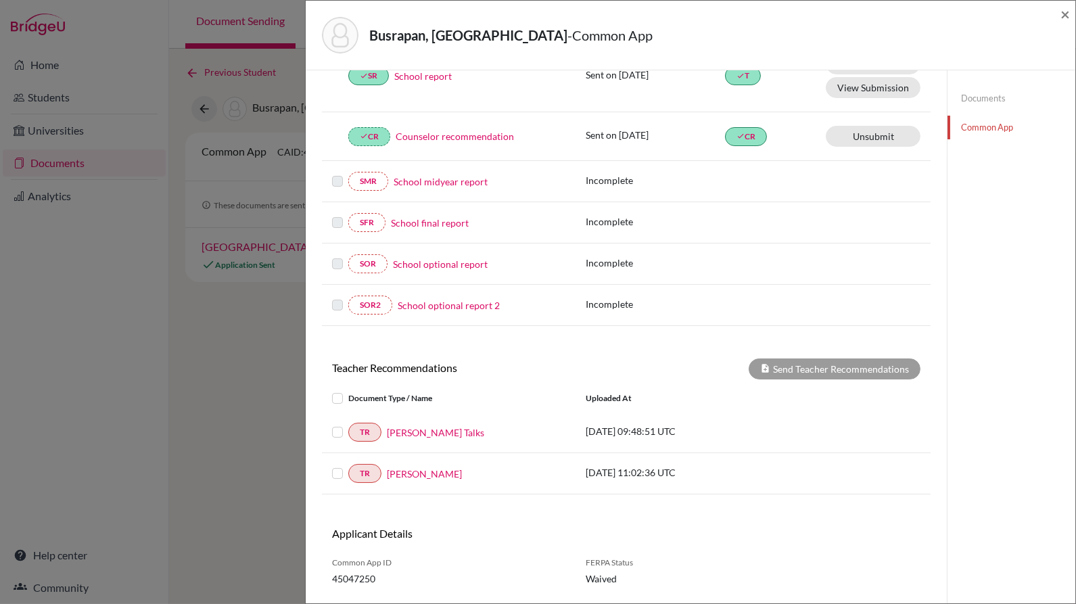
scroll to position [235, 0]
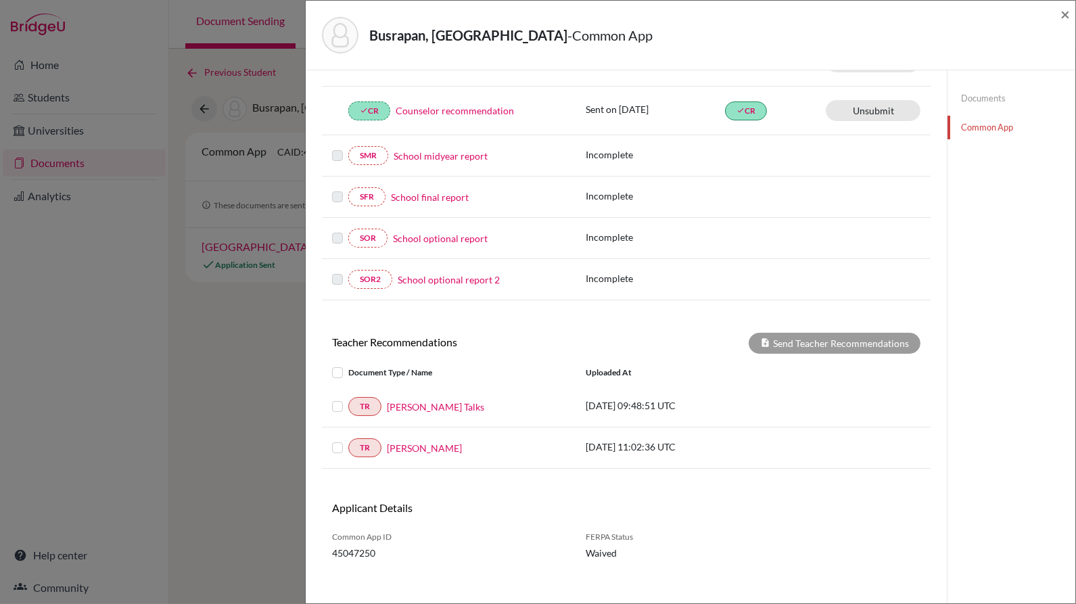
click at [348, 365] on label at bounding box center [348, 365] width 0 height 0
click at [0, 0] on input "checkbox" at bounding box center [0, 0] width 0 height 0
click at [348, 398] on label at bounding box center [348, 398] width 0 height 0
click at [0, 0] on input "checkbox" at bounding box center [0, 0] width 0 height 0
click at [338, 440] on div at bounding box center [340, 448] width 16 height 16
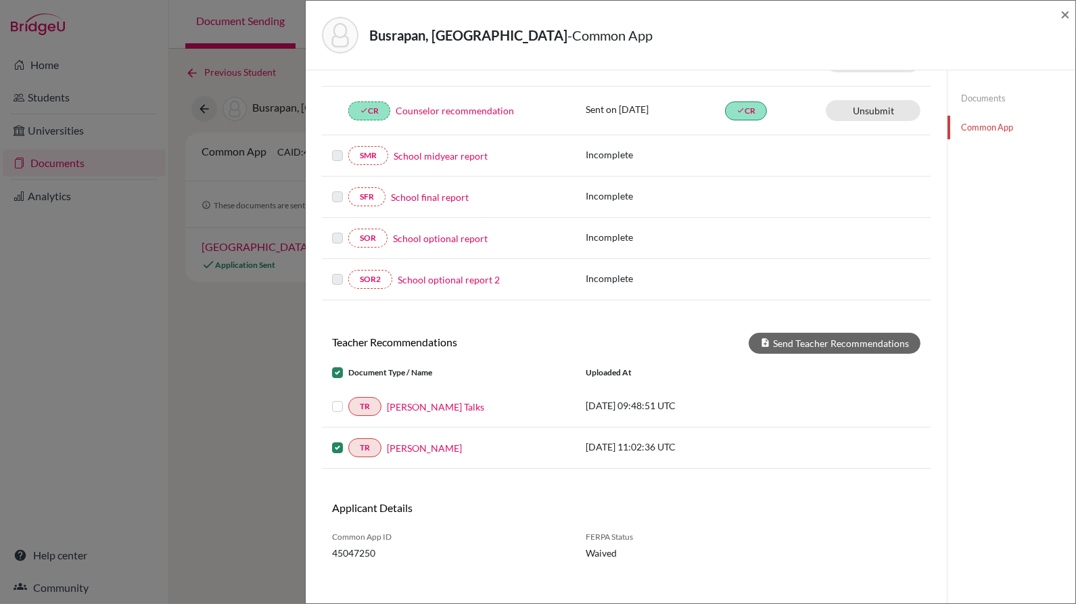
click at [331, 438] on div "TR Andrew Reeve" at bounding box center [449, 447] width 254 height 19
click at [348, 440] on label at bounding box center [348, 440] width 0 height 0
click at [0, 0] on input "checkbox" at bounding box center [0, 0] width 0 height 0
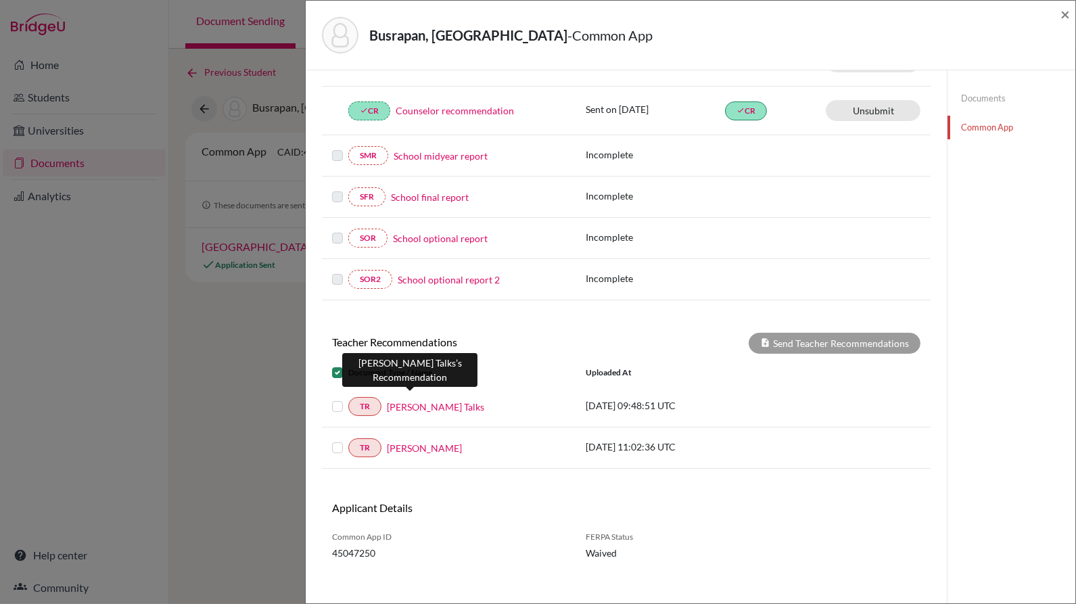
click at [400, 400] on link "Claire Talks" at bounding box center [435, 407] width 97 height 14
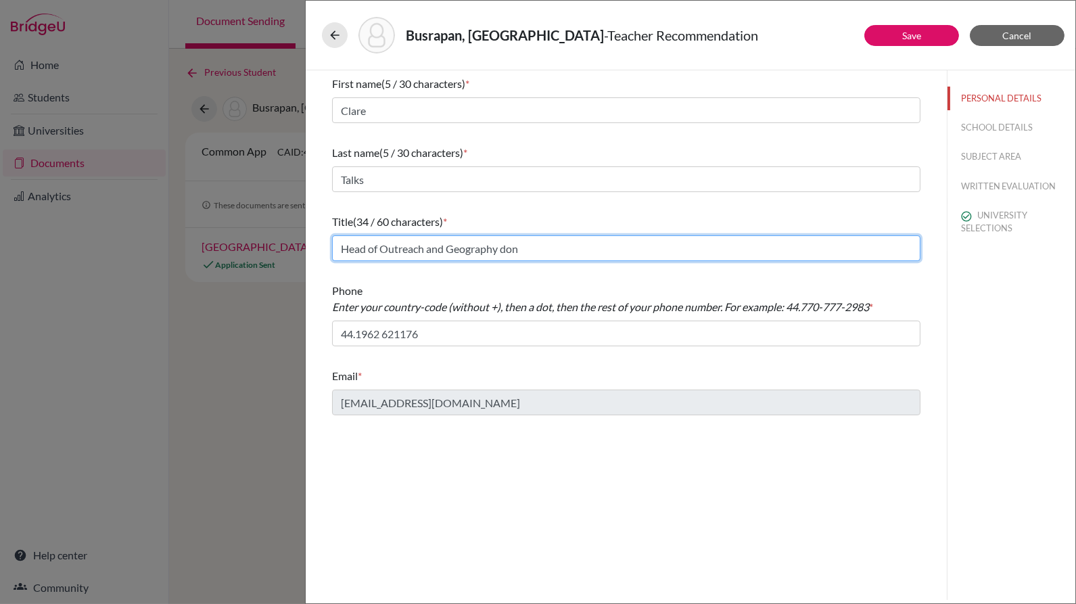
click at [516, 250] on input "Head of Outreach and Geography don" at bounding box center [626, 248] width 588 height 26
click at [508, 250] on input "Head of Outreach and Geography don" at bounding box center [626, 248] width 588 height 26
type input "Head of Outreach and Geography Teacher"
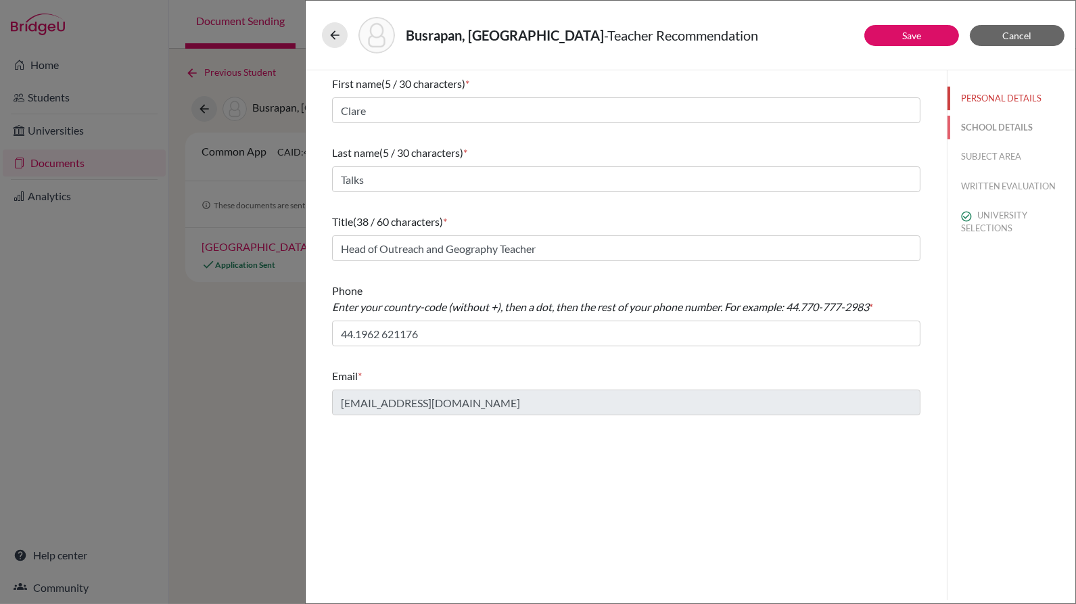
click at [995, 120] on button "SCHOOL DETAILS" at bounding box center [1011, 128] width 128 height 24
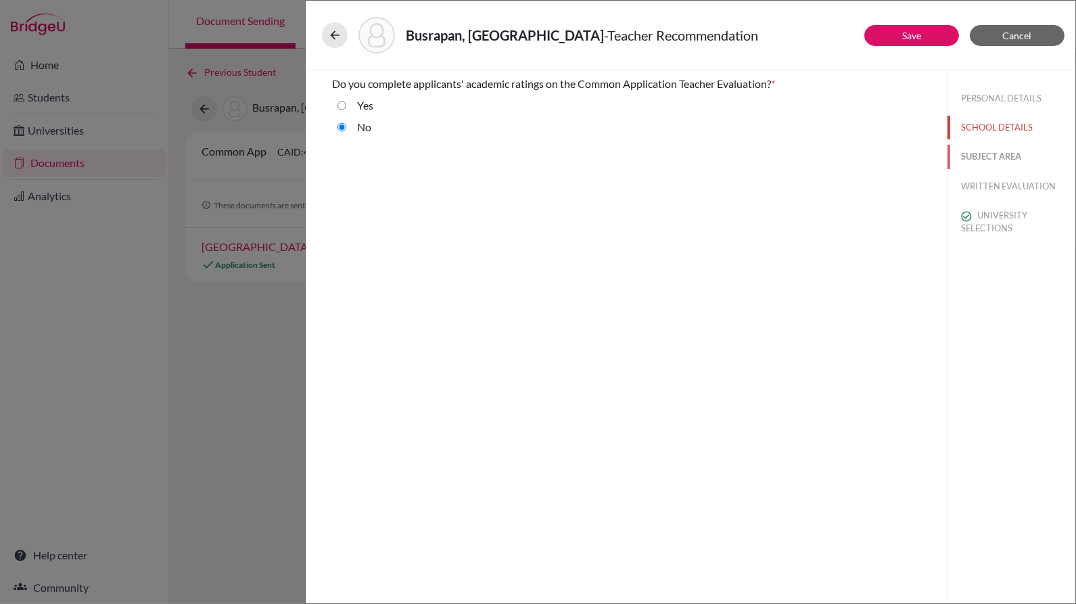
click at [1000, 157] on button "SUBJECT AREA" at bounding box center [1011, 157] width 128 height 24
select select "4"
drag, startPoint x: 1001, startPoint y: 172, endPoint x: 998, endPoint y: 179, distance: 7.3
click at [998, 179] on button "WRITTEN EVALUATION" at bounding box center [1011, 186] width 128 height 24
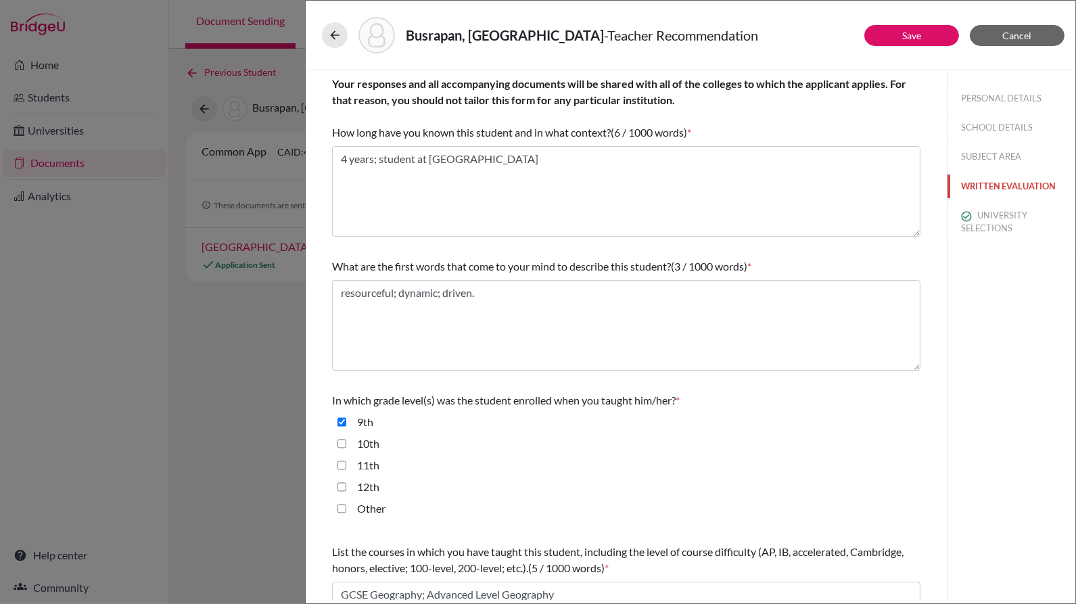
click at [998, 179] on button "WRITTEN EVALUATION" at bounding box center [1011, 186] width 128 height 24
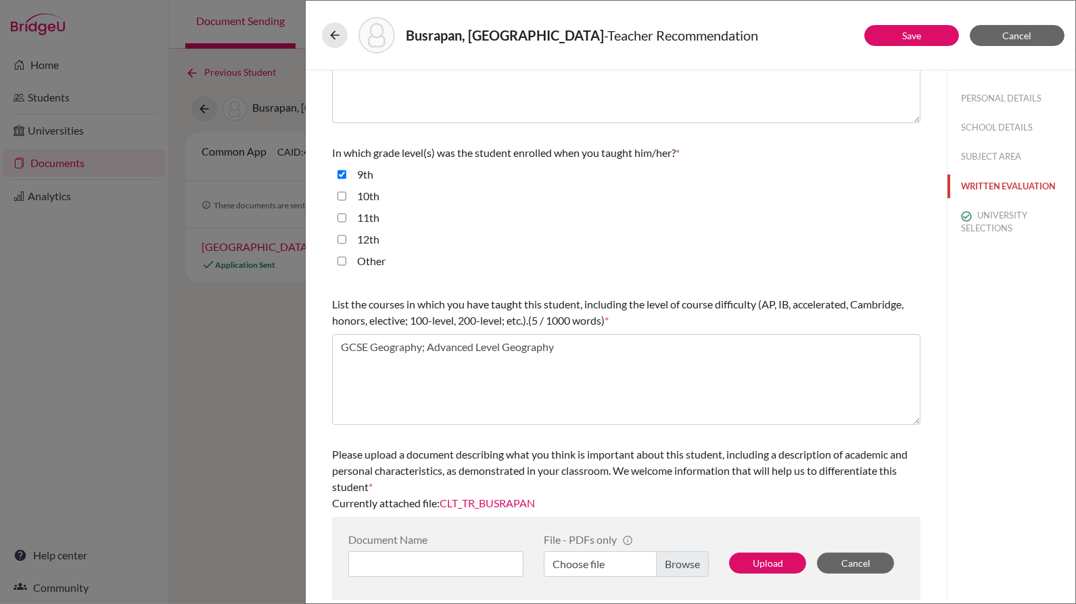
scroll to position [249, 0]
click at [342, 194] on input "10th" at bounding box center [341, 195] width 9 height 16
checkbox input "true"
click at [342, 214] on input "11th" at bounding box center [341, 216] width 9 height 16
checkbox input "true"
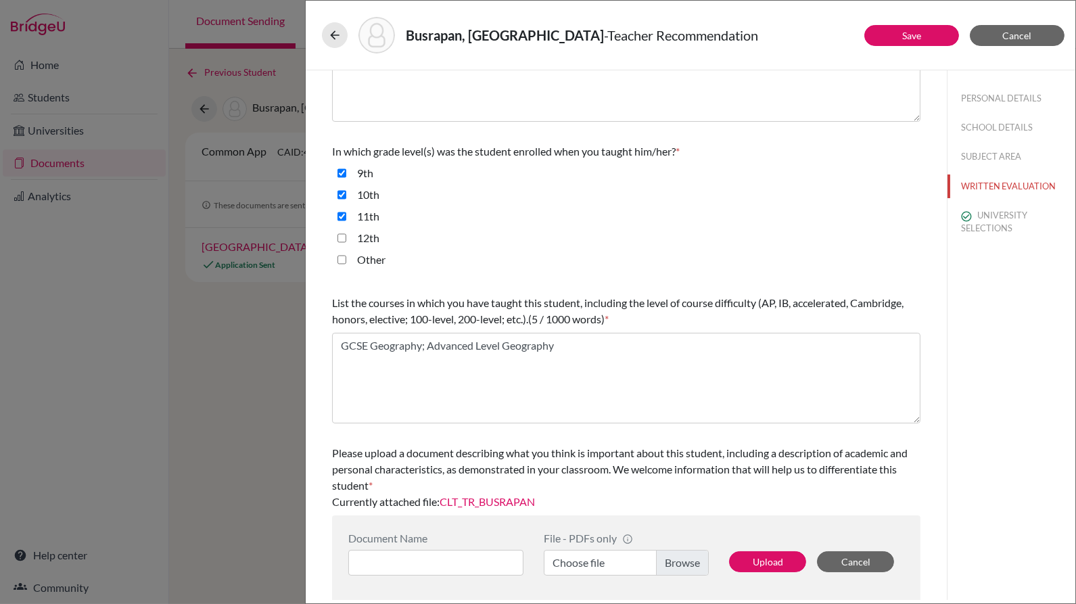
click at [342, 238] on input "12th" at bounding box center [341, 238] width 9 height 16
checkbox input "true"
click at [500, 500] on link "CLT_TR_BUSRAPAN" at bounding box center [487, 501] width 95 height 13
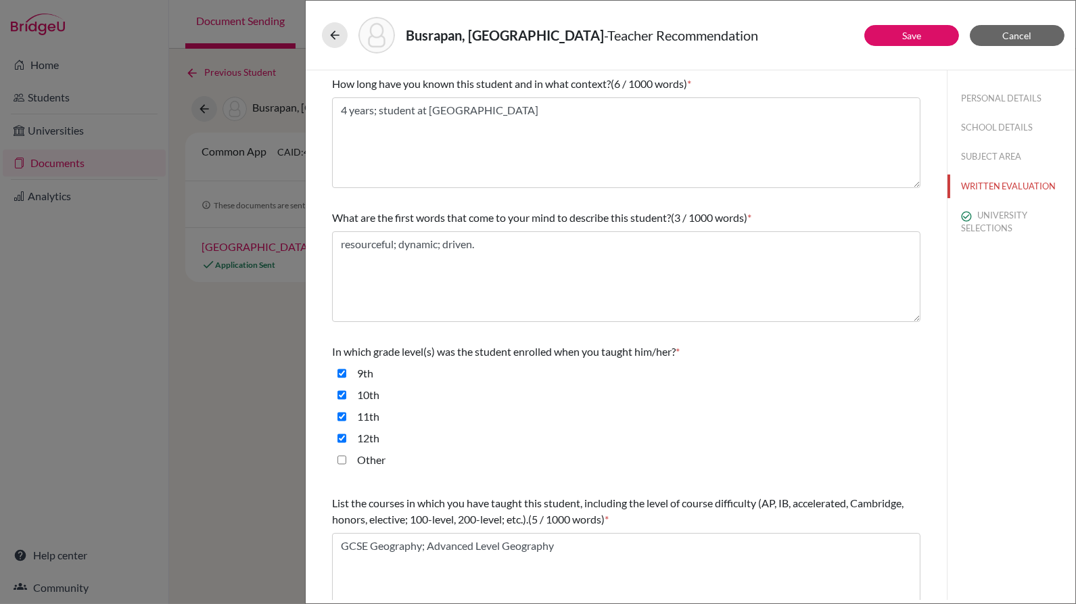
scroll to position [0, 0]
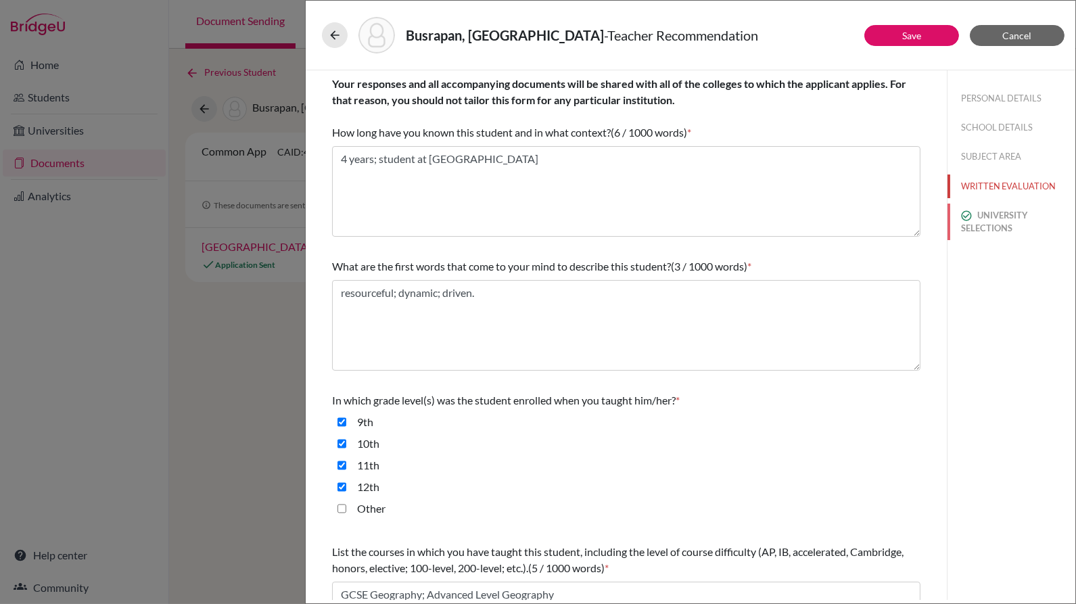
click at [989, 222] on button "UNIVERSITY SELECTIONS" at bounding box center [1011, 222] width 128 height 37
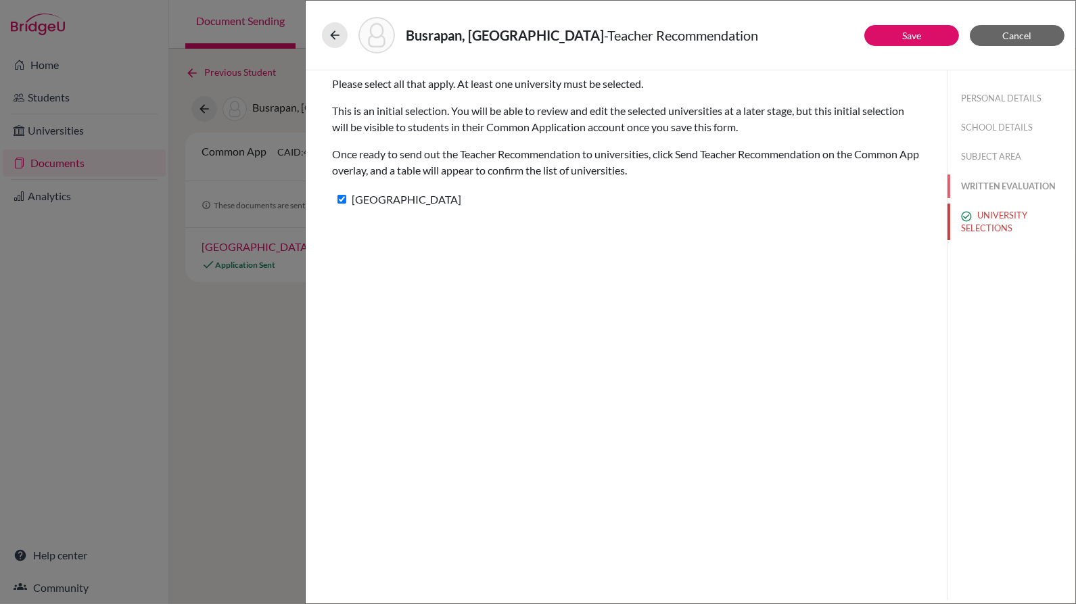
click at [1005, 185] on button "WRITTEN EVALUATION" at bounding box center [1011, 186] width 128 height 24
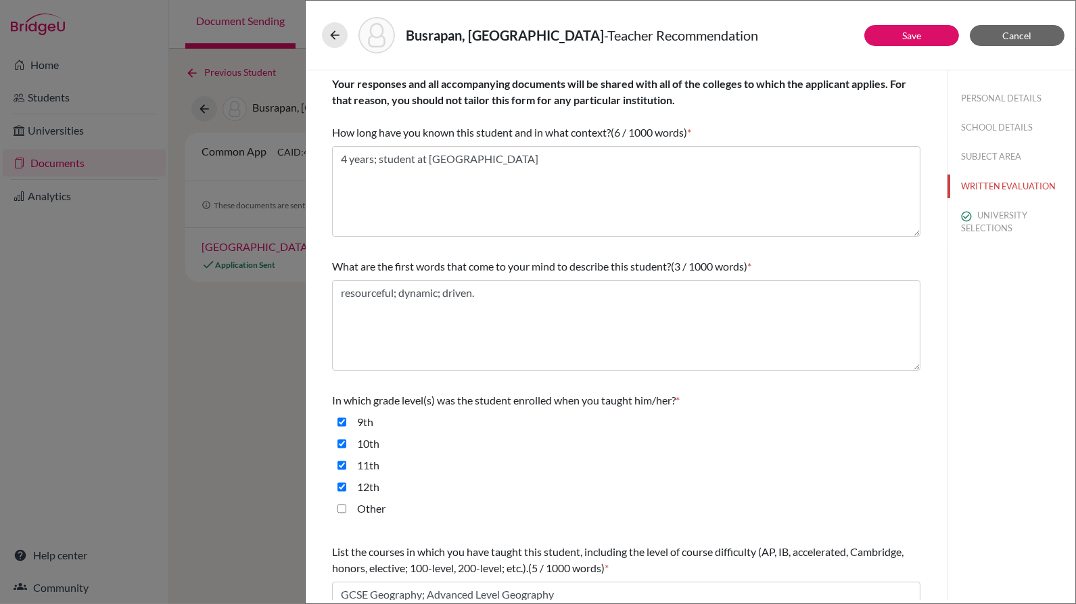
click at [1011, 141] on div "PERSONAL DETAILS SCHOOL DETAILS SUBJECT AREA WRITTEN EVALUATION UNIVERSITY SELE…" at bounding box center [1011, 160] width 128 height 181
click at [1001, 161] on button "SUBJECT AREA" at bounding box center [1011, 157] width 128 height 24
select select "4"
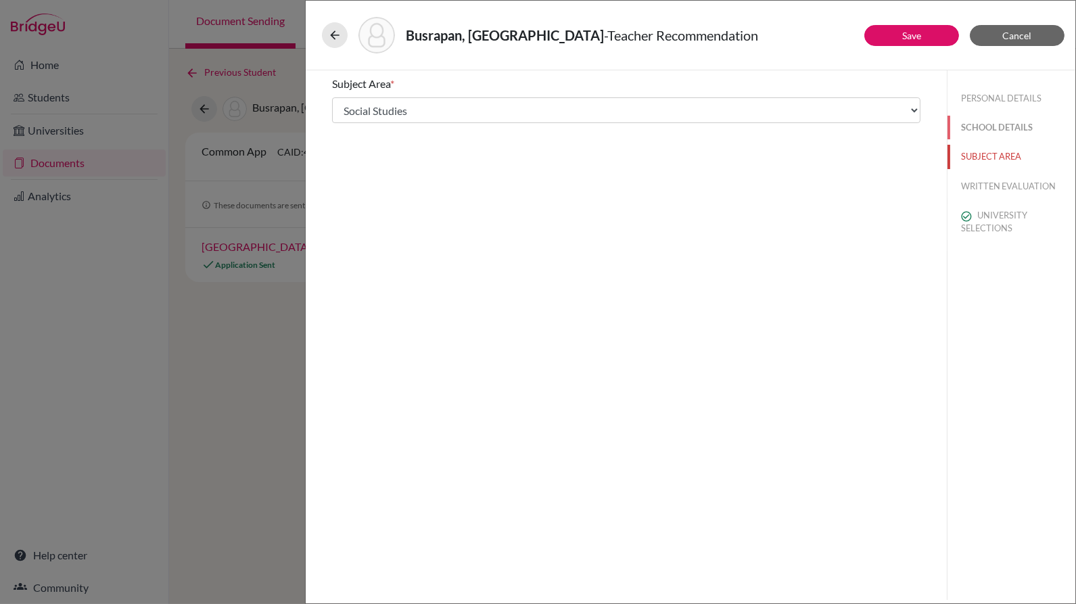
click at [1008, 131] on button "SCHOOL DETAILS" at bounding box center [1011, 128] width 128 height 24
click at [1020, 92] on button "PERSONAL DETAILS" at bounding box center [1011, 99] width 128 height 24
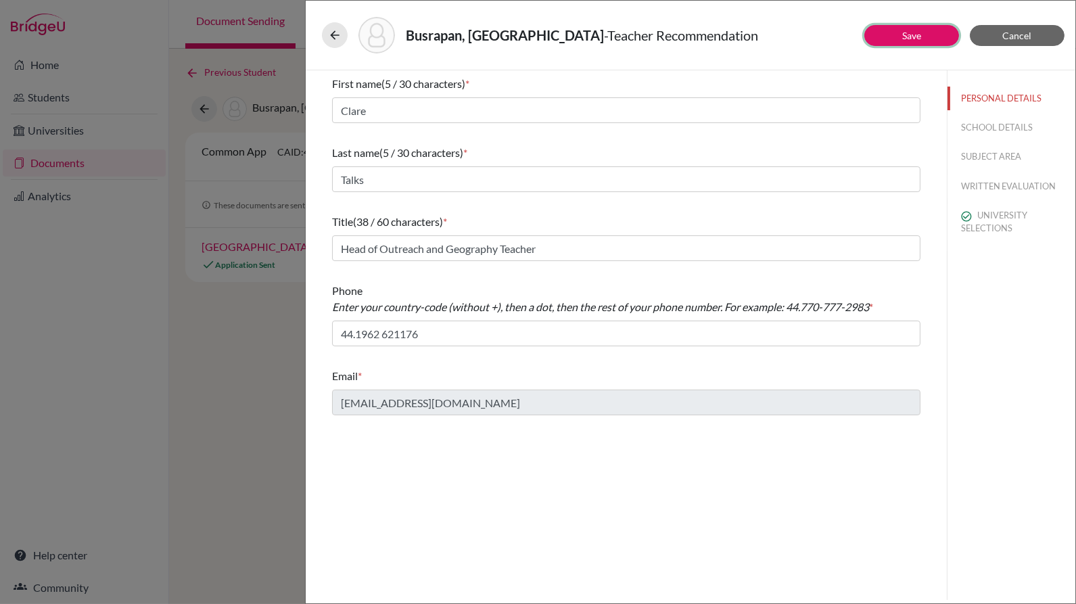
click at [929, 37] on button "Save" at bounding box center [911, 35] width 95 height 21
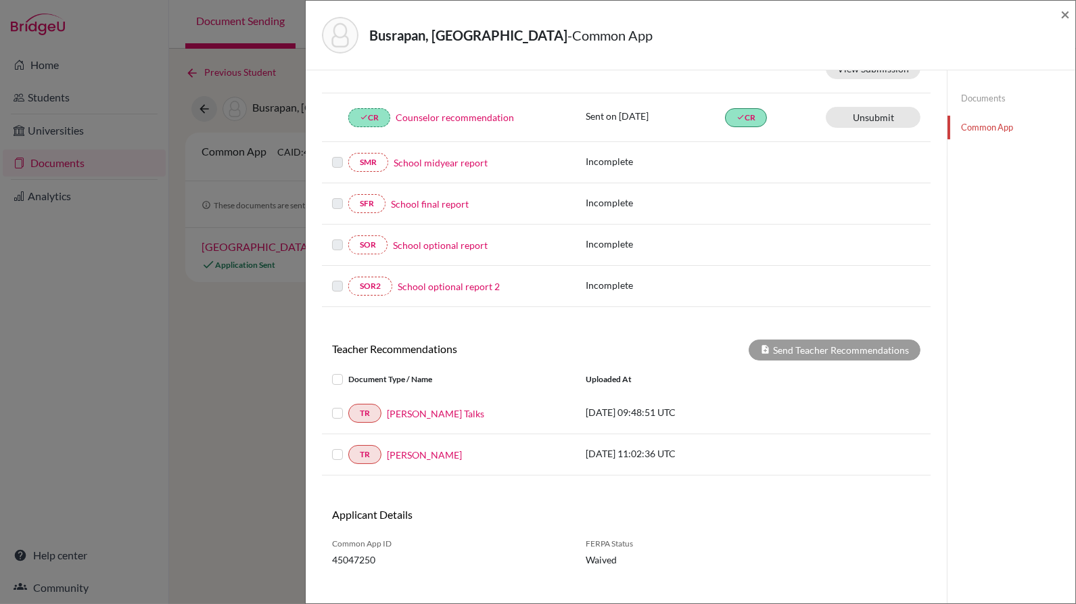
scroll to position [235, 0]
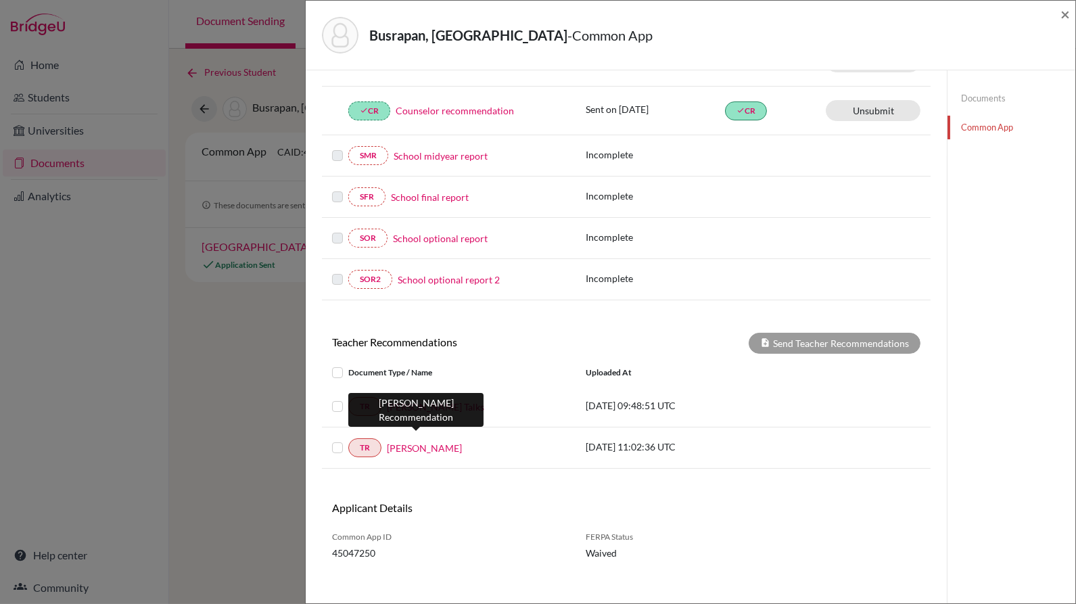
click at [399, 441] on link "Andrew Reeve" at bounding box center [424, 448] width 75 height 14
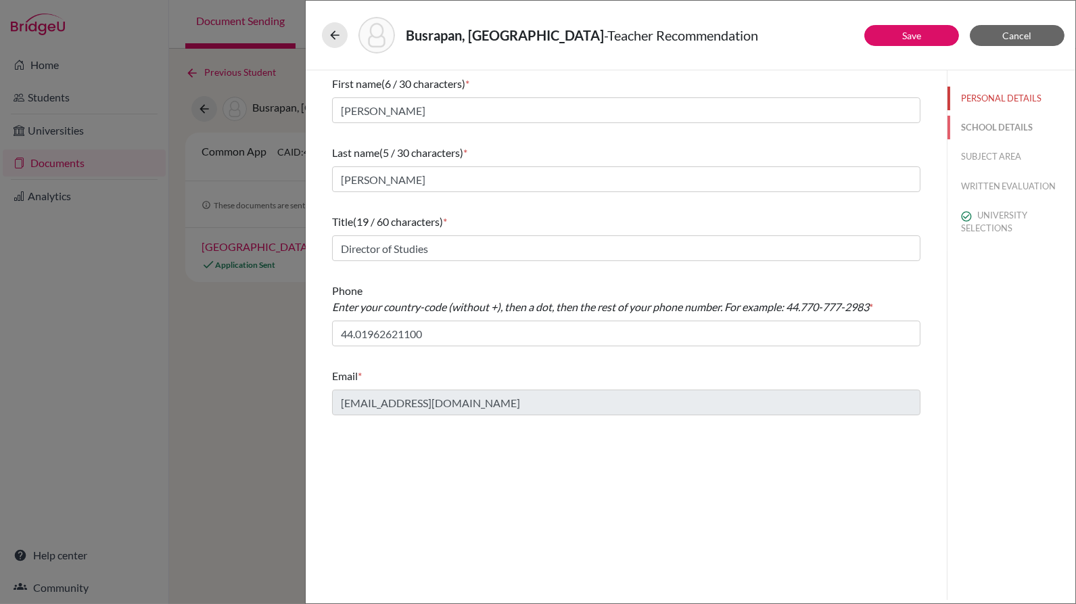
click at [1012, 127] on button "SCHOOL DETAILS" at bounding box center [1011, 128] width 128 height 24
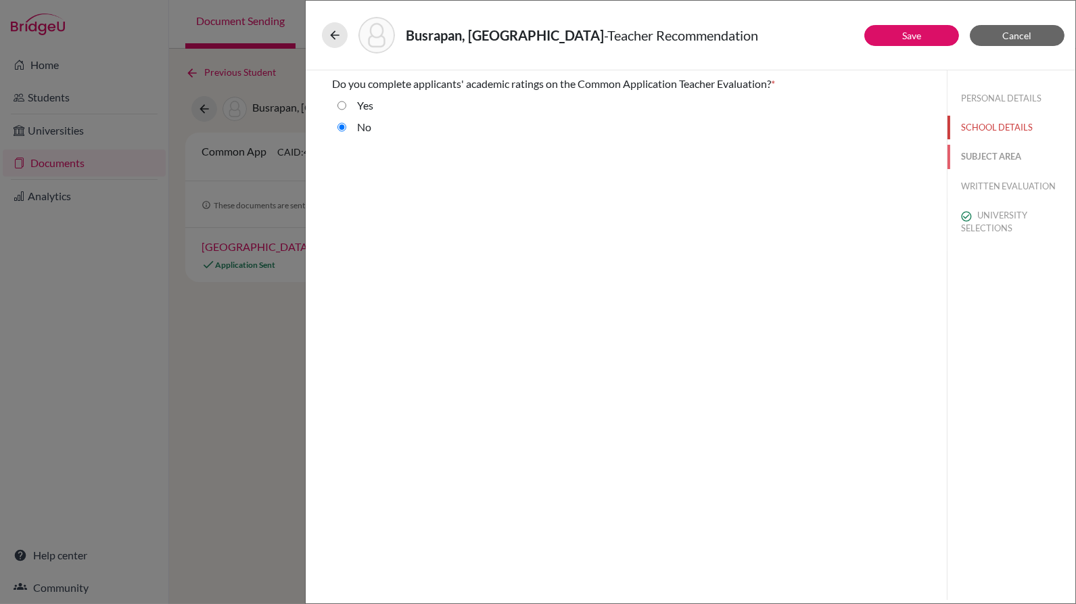
click at [999, 158] on button "SUBJECT AREA" at bounding box center [1011, 157] width 128 height 24
select select "4"
click at [996, 187] on button "WRITTEN EVALUATION" at bounding box center [1011, 186] width 128 height 24
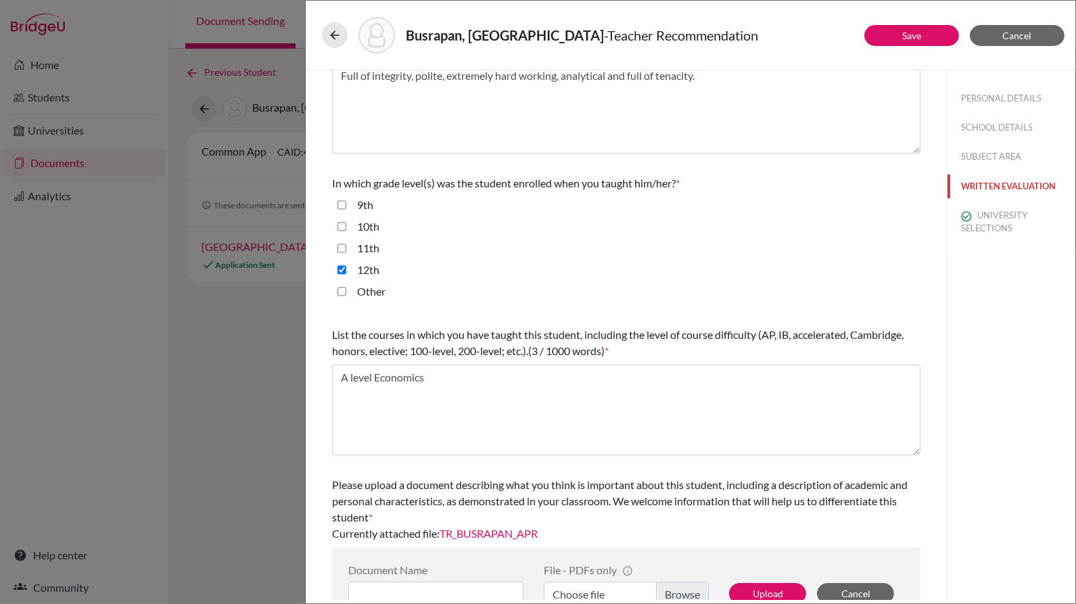
scroll to position [249, 0]
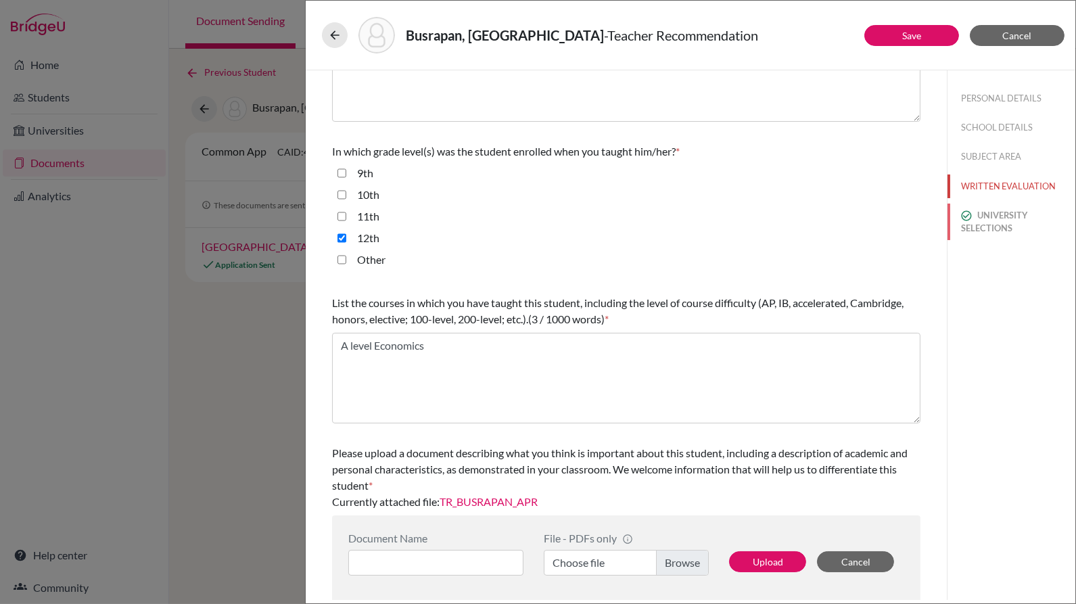
click at [983, 228] on button "UNIVERSITY SELECTIONS" at bounding box center [1011, 222] width 128 height 37
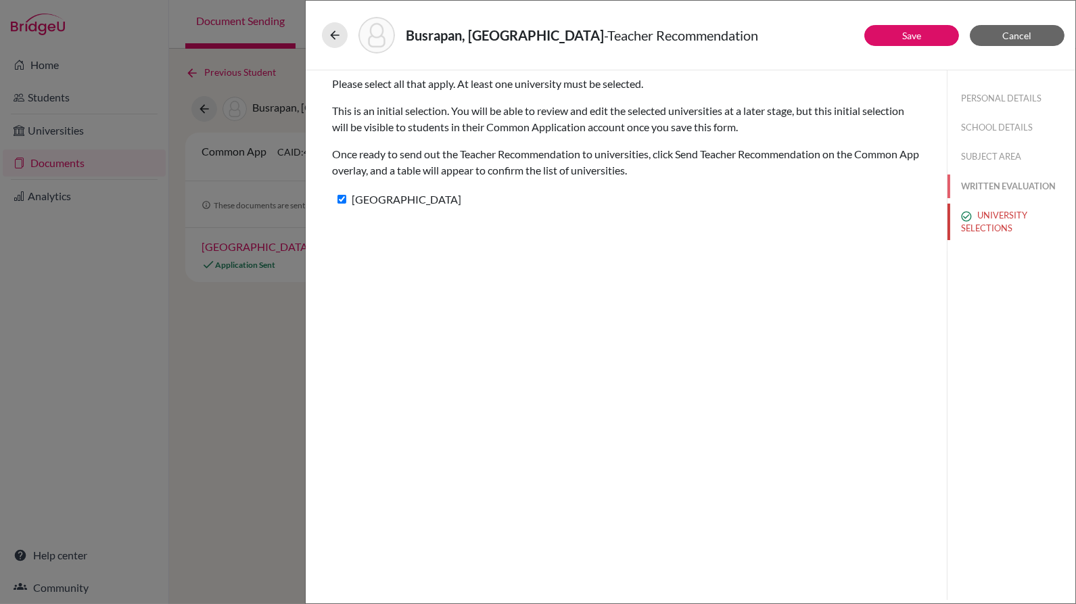
click at [1014, 186] on button "WRITTEN EVALUATION" at bounding box center [1011, 186] width 128 height 24
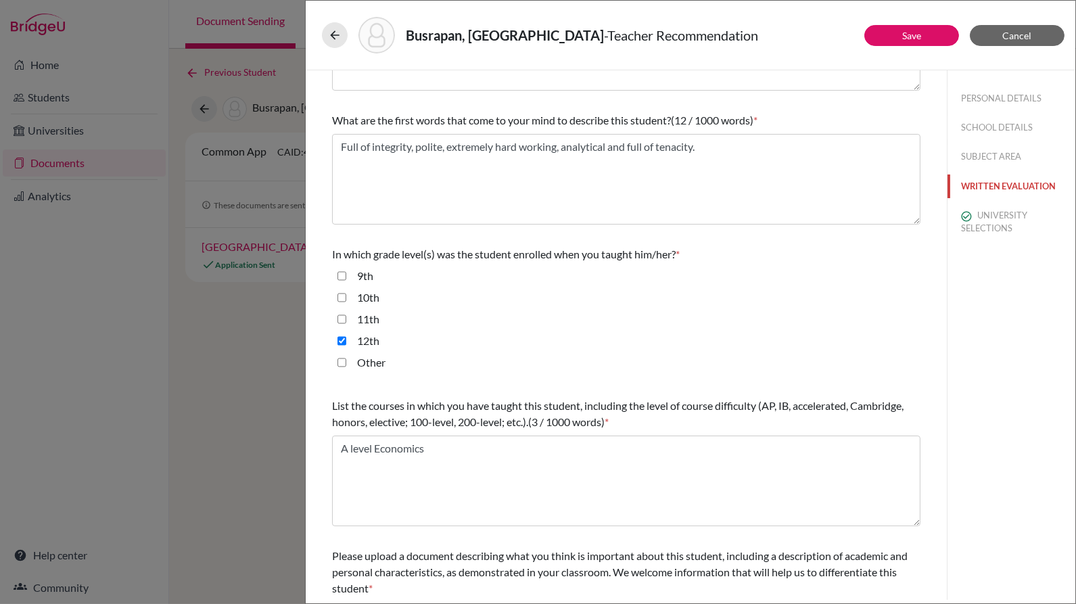
scroll to position [249, 0]
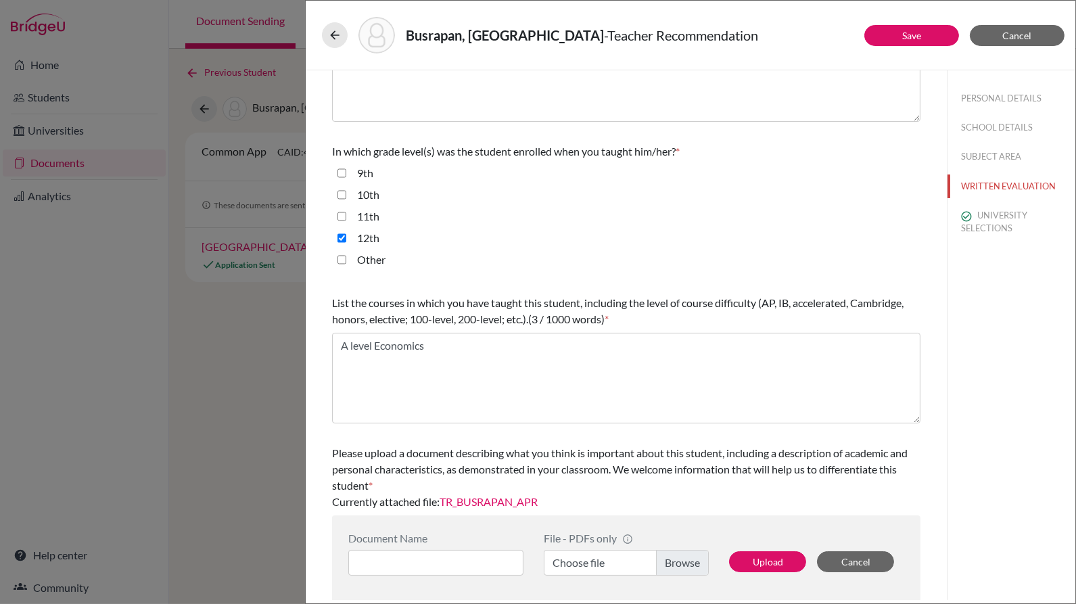
click at [513, 497] on link "TR_BUSRAPAN_APR" at bounding box center [489, 501] width 98 height 13
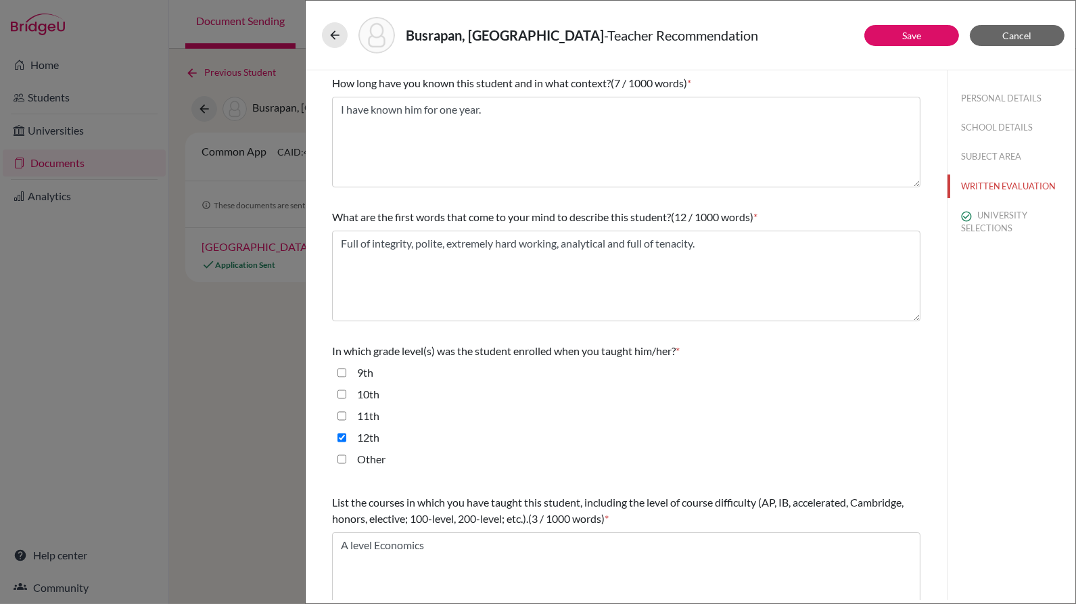
scroll to position [48, 0]
click at [968, 220] on button "UNIVERSITY SELECTIONS" at bounding box center [1011, 222] width 128 height 37
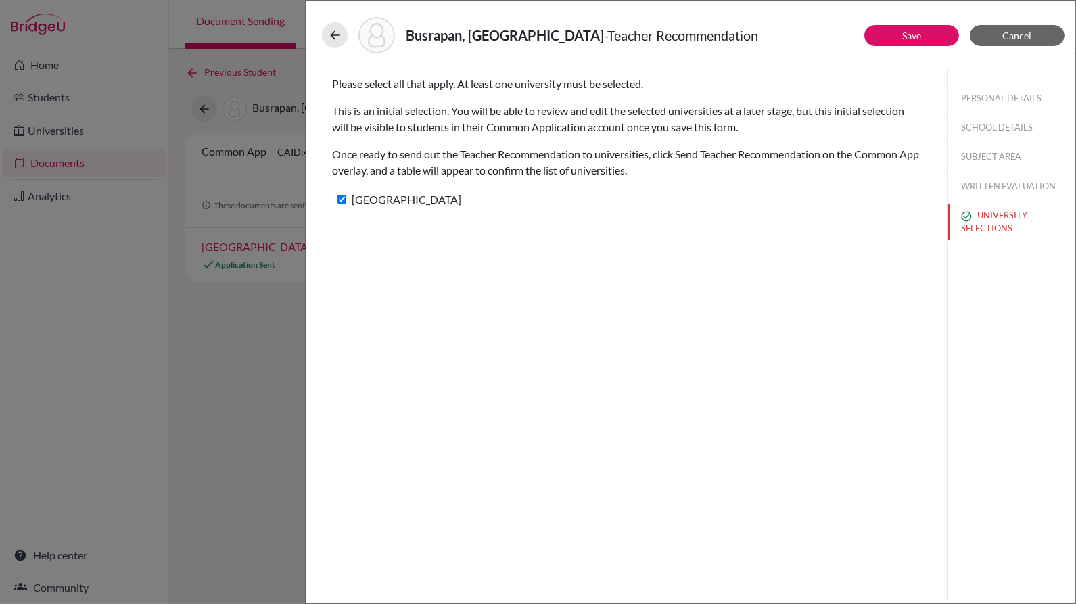
click at [980, 196] on button "WRITTEN EVALUATION" at bounding box center [1011, 186] width 128 height 24
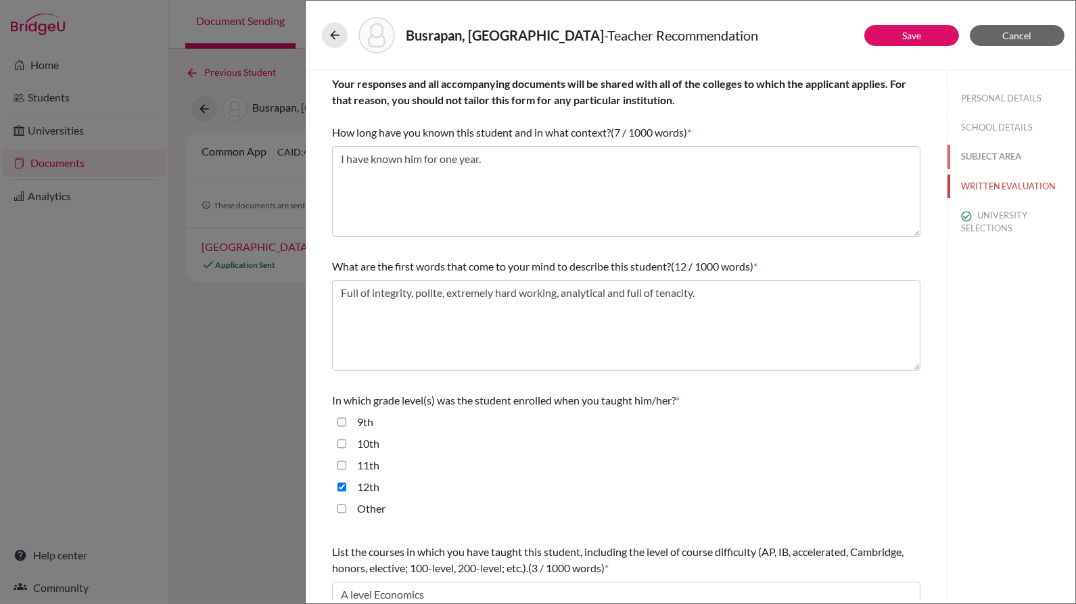
click at [992, 162] on button "SUBJECT AREA" at bounding box center [1011, 157] width 128 height 24
select select "4"
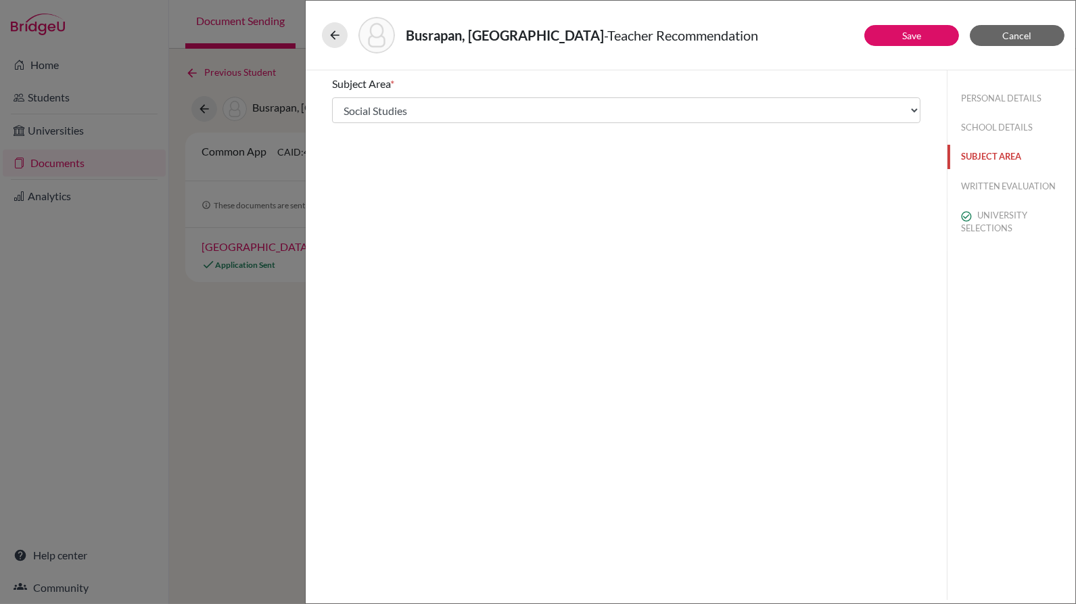
click at [989, 149] on button "SUBJECT AREA" at bounding box center [1011, 157] width 128 height 24
click at [1001, 109] on button "PERSONAL DETAILS" at bounding box center [1011, 99] width 128 height 24
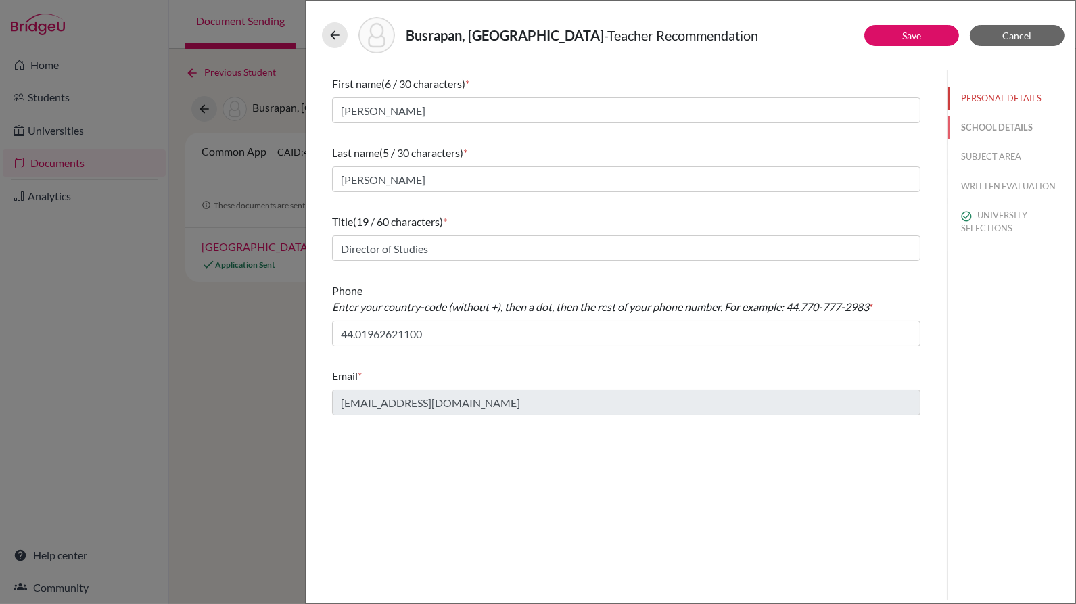
click at [988, 135] on button "SCHOOL DETAILS" at bounding box center [1011, 128] width 128 height 24
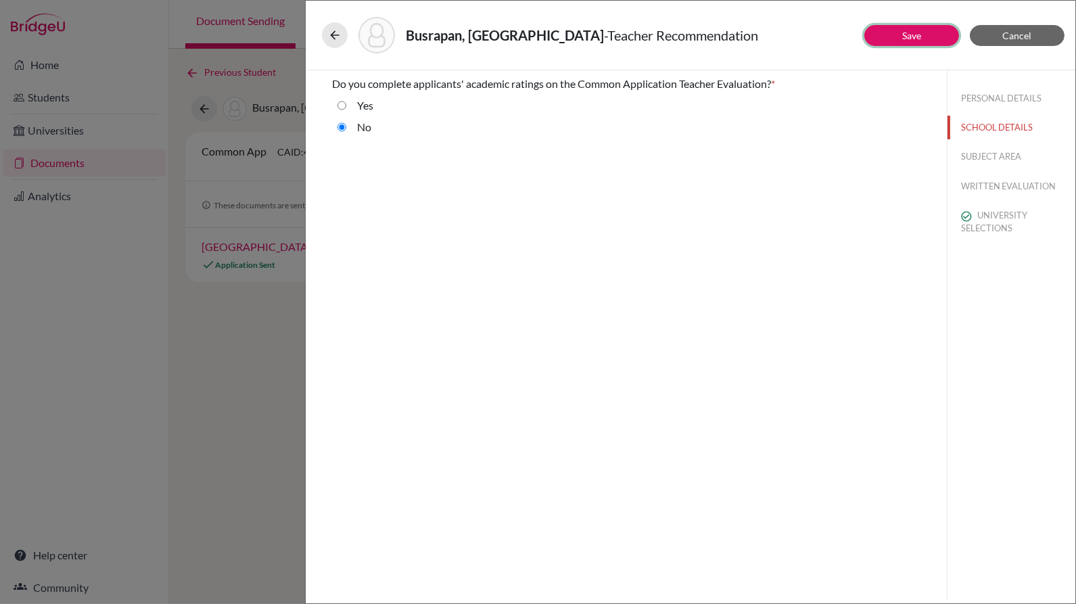
click at [911, 34] on link "Save" at bounding box center [911, 35] width 19 height 11
click at [339, 36] on icon at bounding box center [335, 35] width 14 height 14
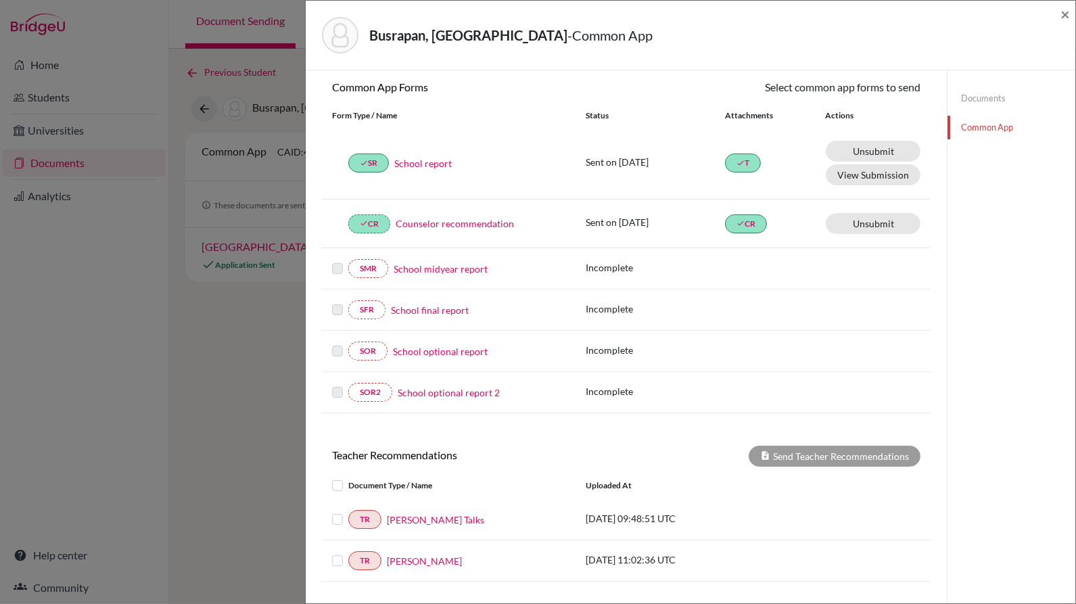
scroll to position [235, 0]
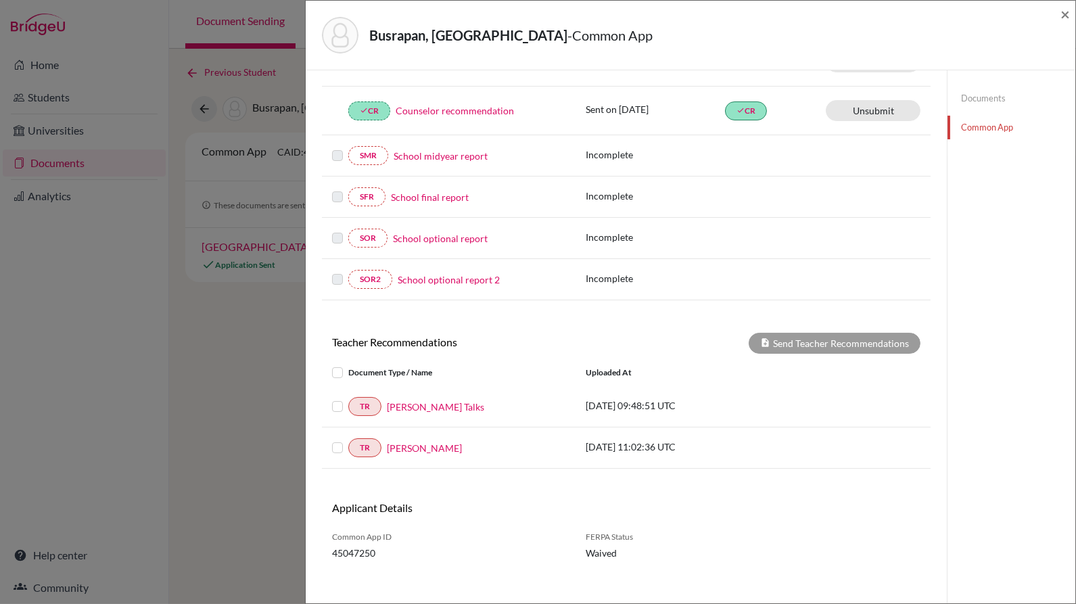
click at [348, 440] on label at bounding box center [348, 440] width 0 height 0
click at [0, 0] on input "checkbox" at bounding box center [0, 0] width 0 height 0
click at [348, 398] on label at bounding box center [348, 398] width 0 height 0
click at [0, 0] on input "checkbox" at bounding box center [0, 0] width 0 height 0
click at [348, 365] on label at bounding box center [348, 365] width 0 height 0
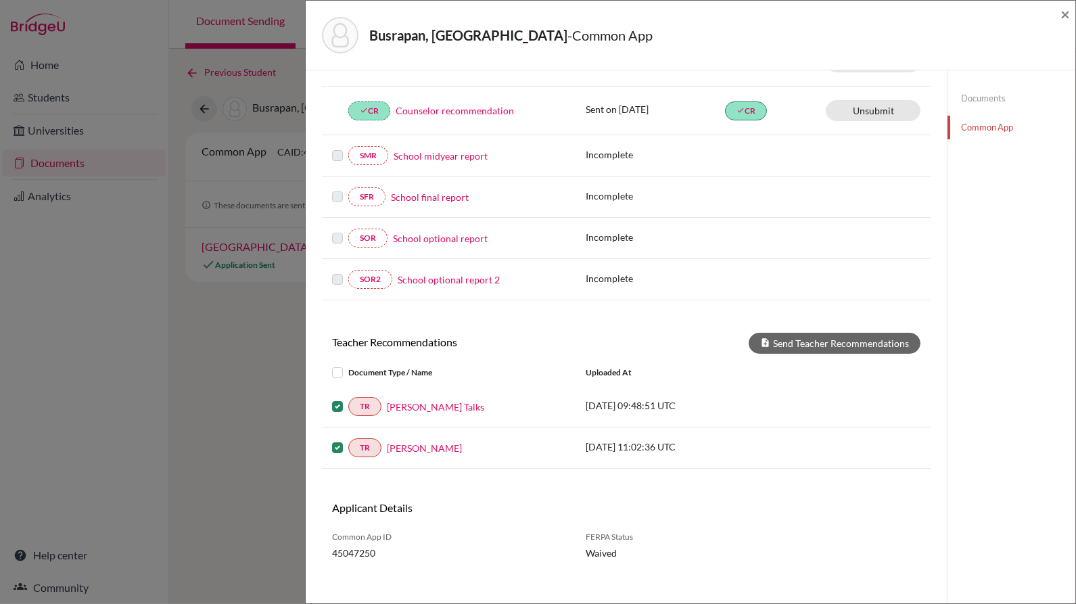
click at [0, 0] on input "checkbox" at bounding box center [0, 0] width 0 height 0
click at [860, 333] on button "Send Teacher Recommendations" at bounding box center [835, 343] width 172 height 21
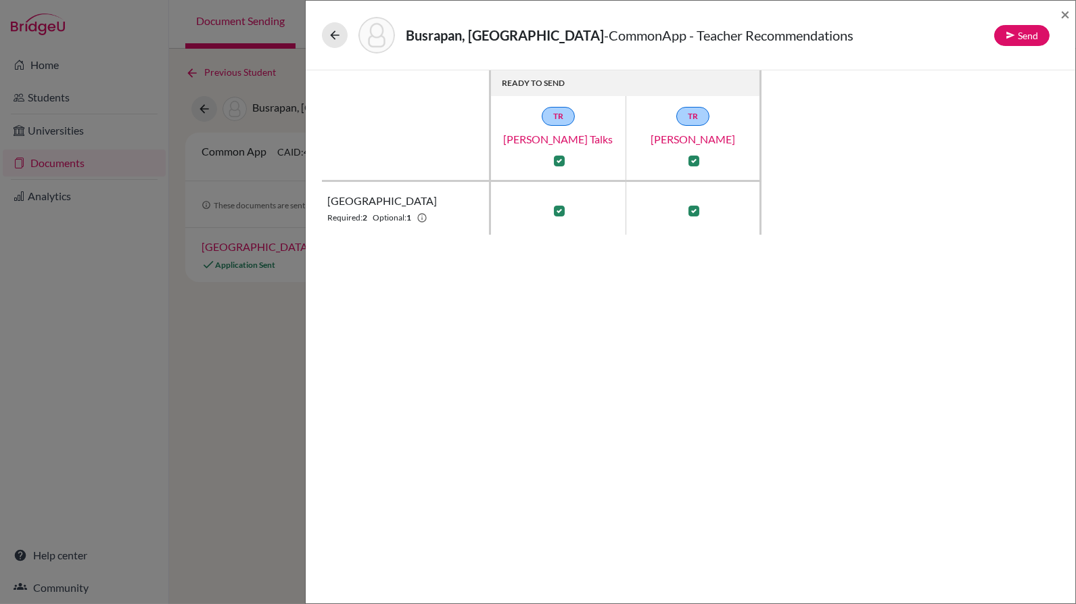
click at [561, 141] on link "[PERSON_NAME] Talks" at bounding box center [558, 139] width 135 height 16
click at [325, 38] on button at bounding box center [335, 35] width 26 height 26
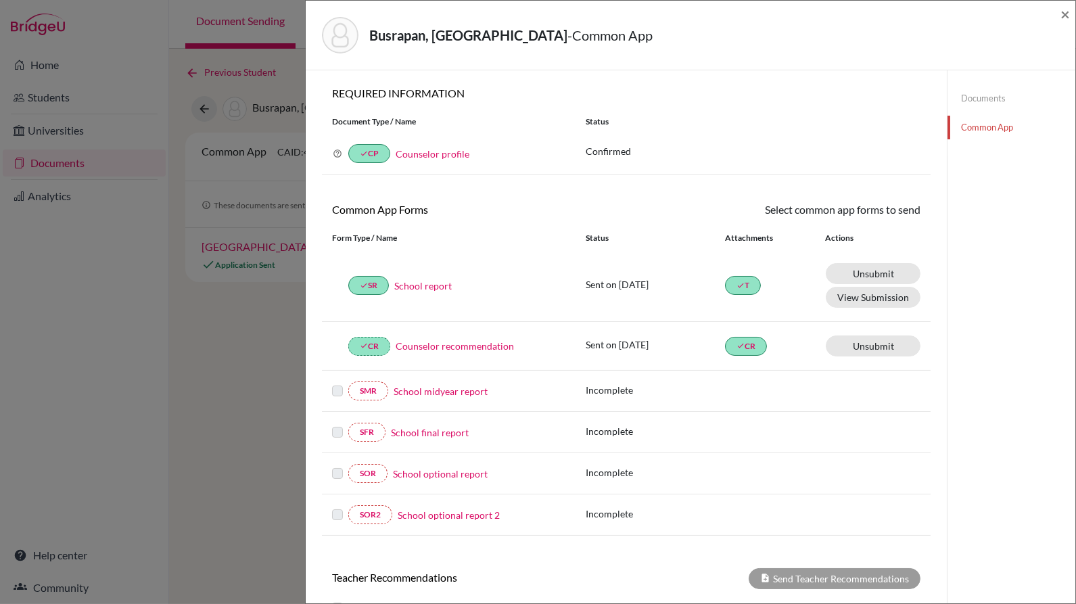
click at [961, 94] on link "Documents" at bounding box center [1011, 99] width 128 height 24
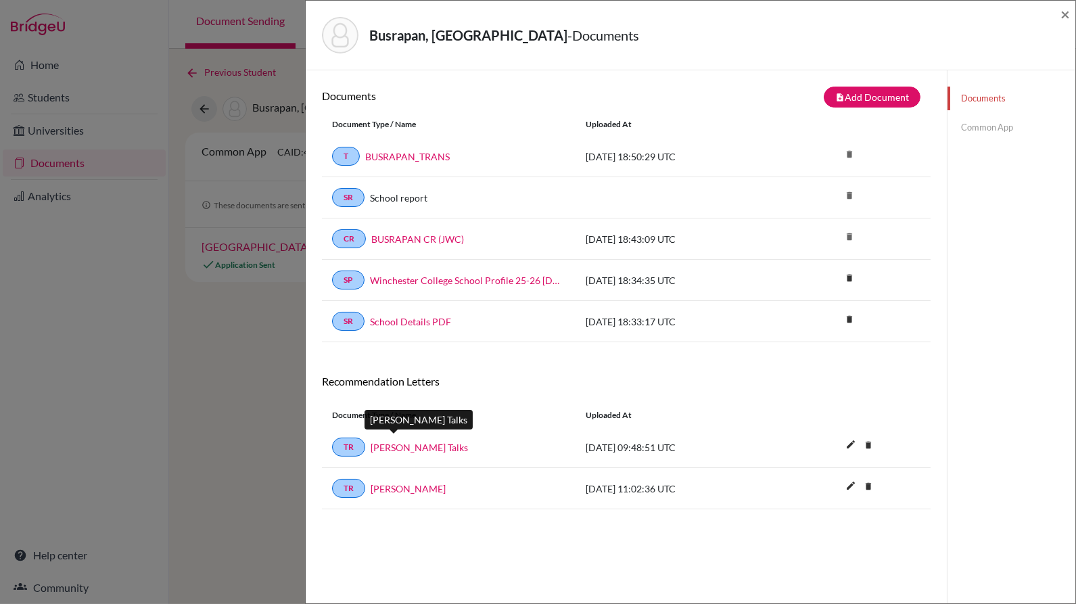
click at [394, 440] on link "[PERSON_NAME] Talks" at bounding box center [419, 447] width 97 height 14
click at [961, 132] on link "Common App" at bounding box center [1011, 128] width 128 height 24
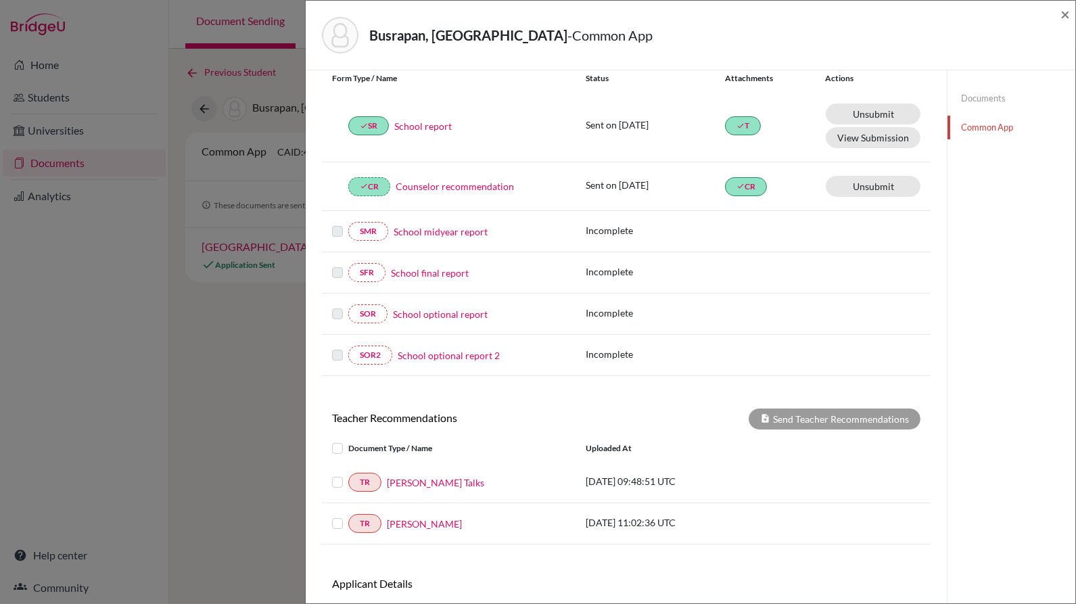
scroll to position [235, 0]
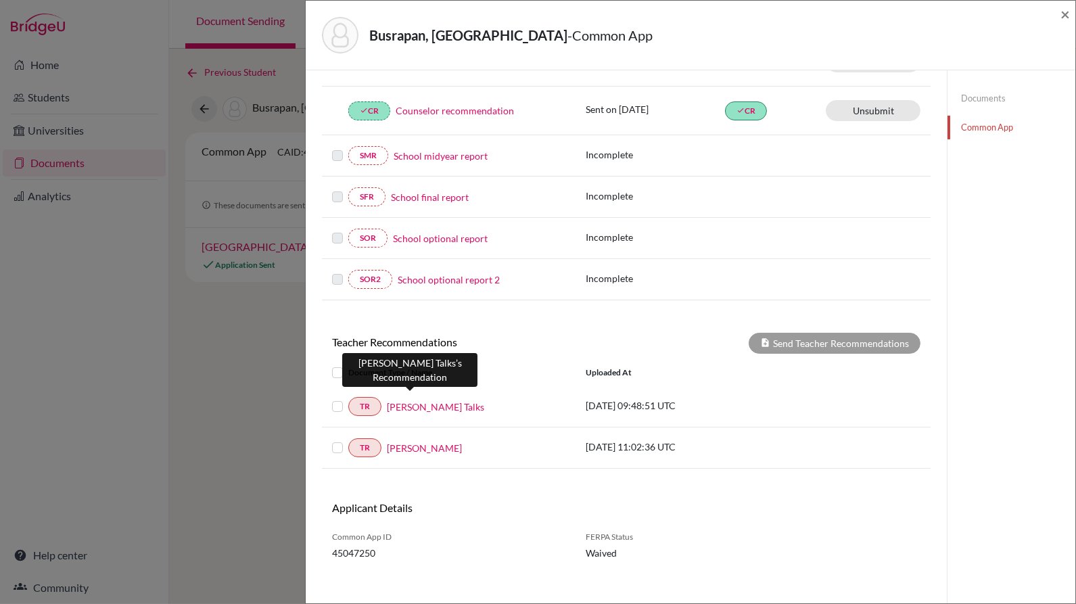
click at [415, 403] on link "Claire Talks" at bounding box center [435, 407] width 97 height 14
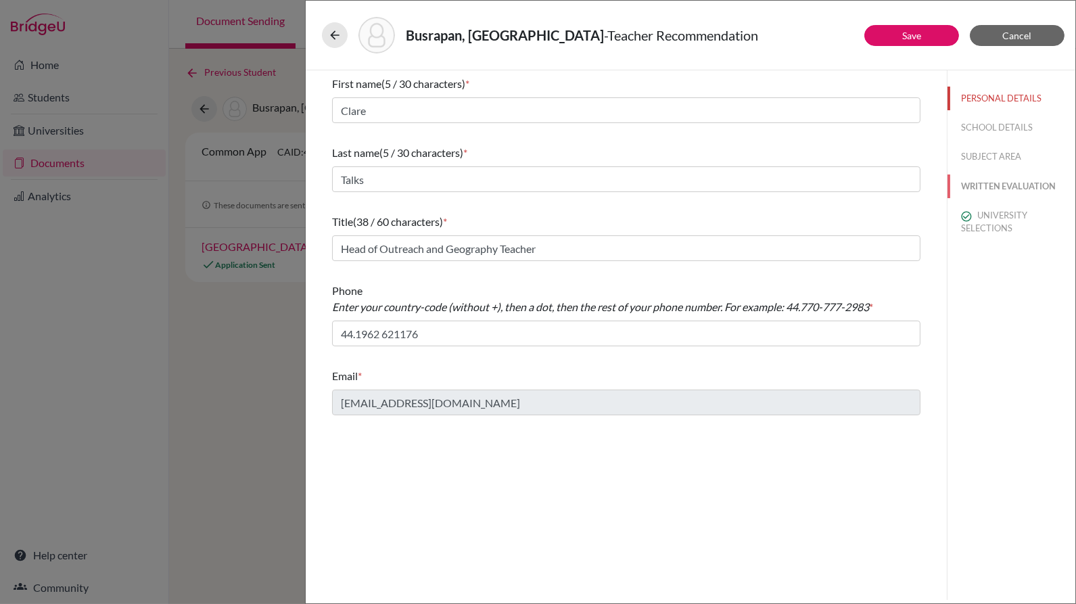
click at [1032, 194] on button "WRITTEN EVALUATION" at bounding box center [1011, 186] width 128 height 24
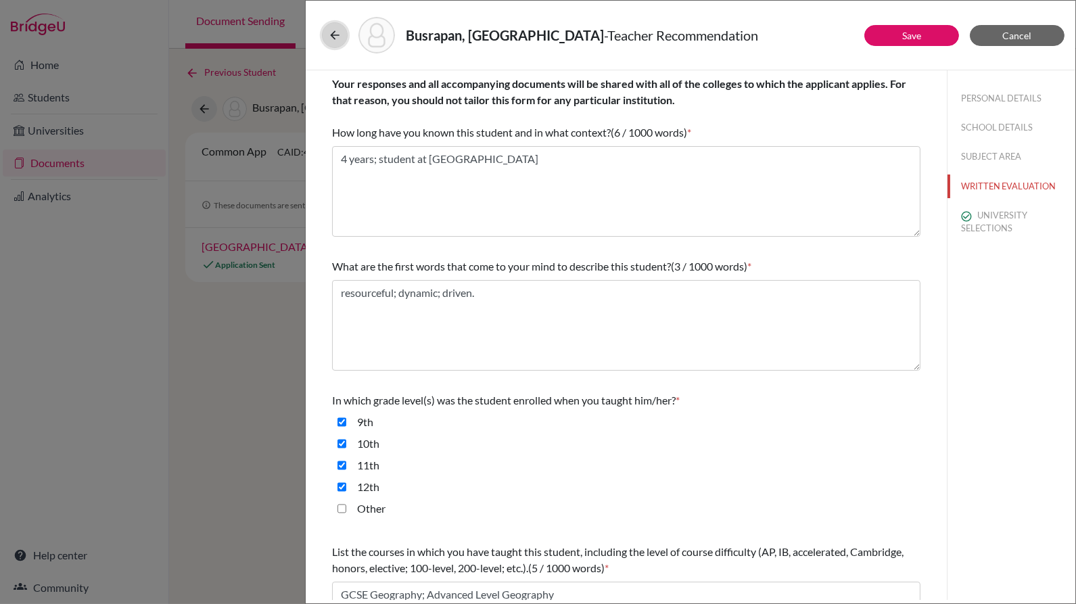
click at [334, 33] on icon at bounding box center [335, 35] width 14 height 14
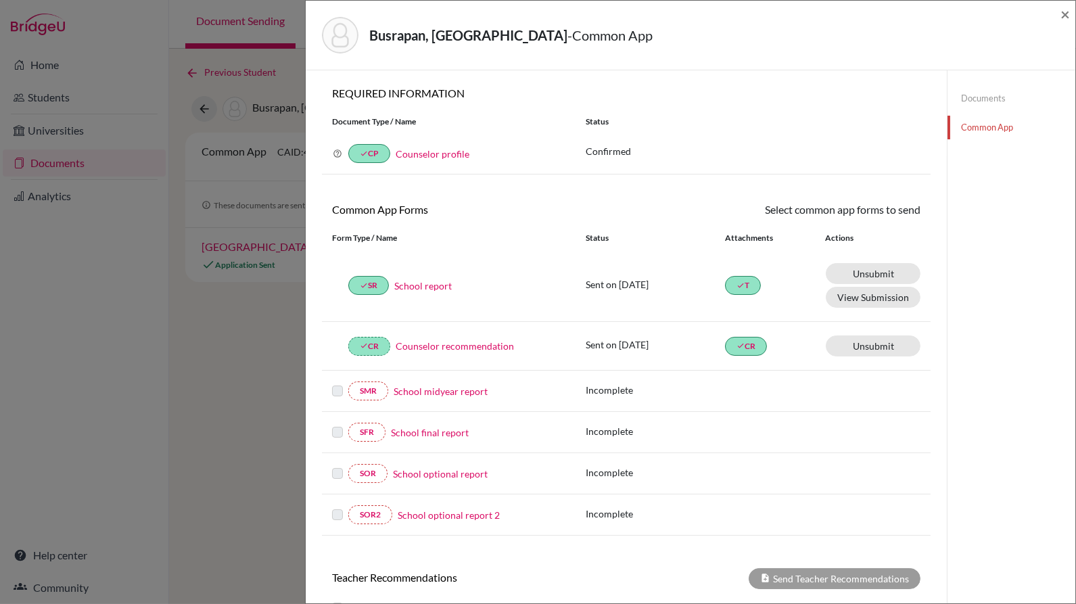
scroll to position [235, 0]
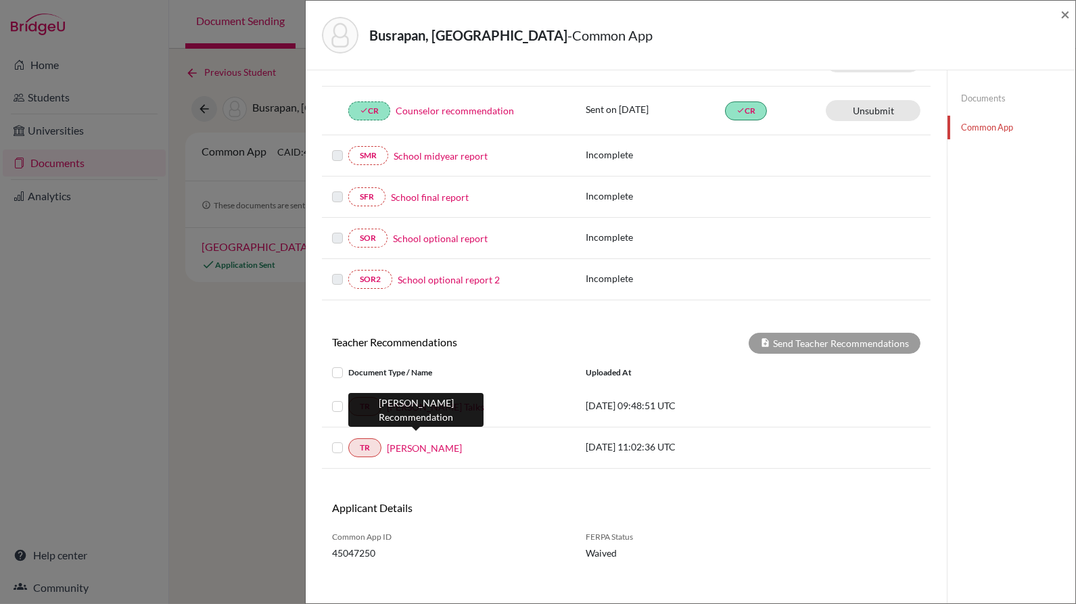
click at [436, 441] on link "Andrew Reeve" at bounding box center [424, 448] width 75 height 14
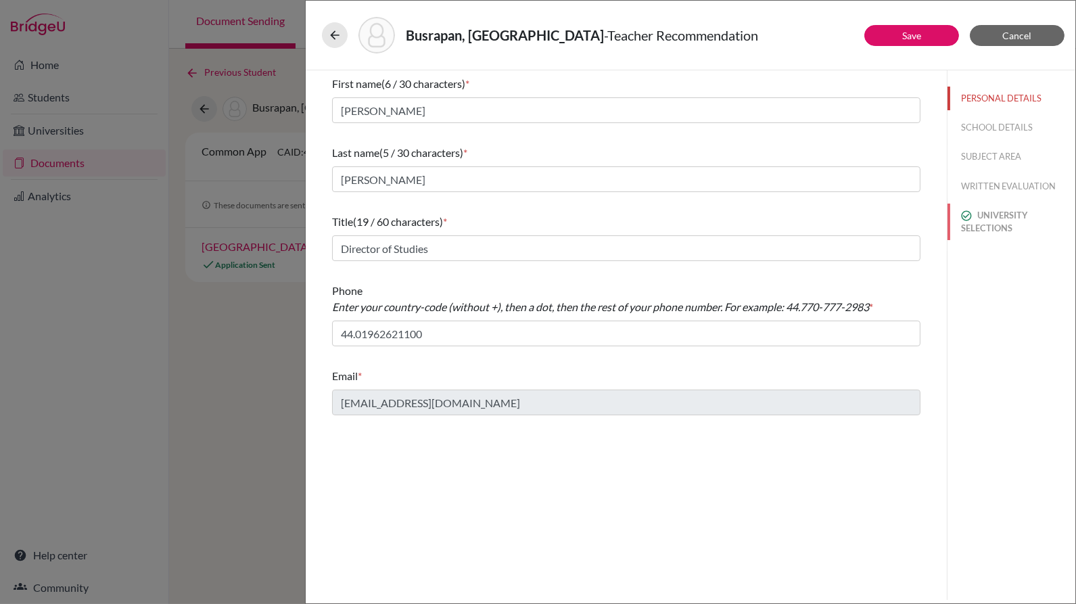
click at [1019, 225] on button "UNIVERSITY SELECTIONS" at bounding box center [1011, 222] width 128 height 37
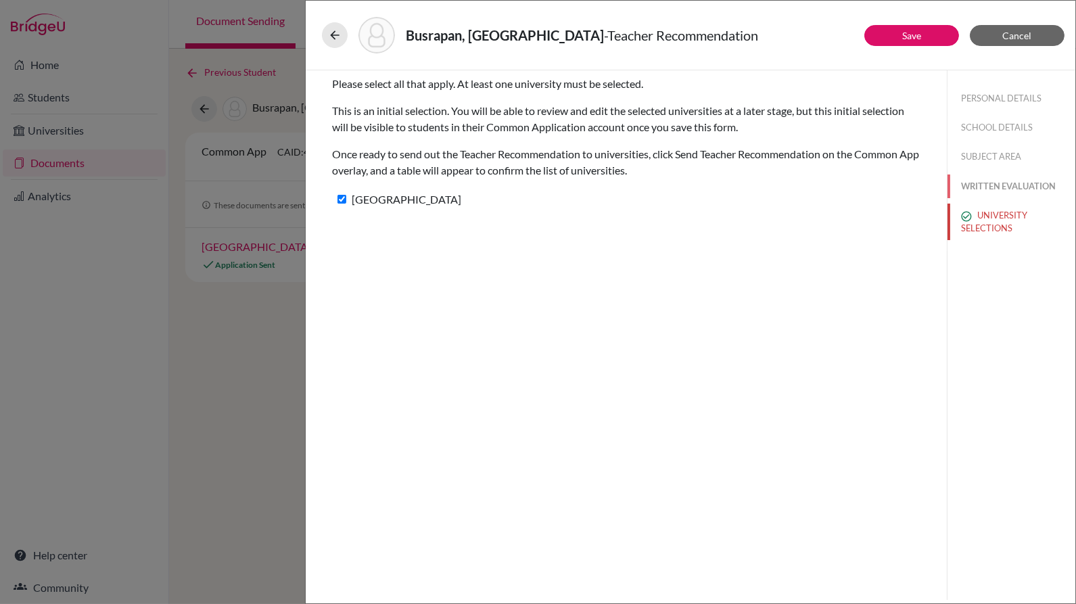
click at [1041, 175] on button "WRITTEN EVALUATION" at bounding box center [1011, 186] width 128 height 24
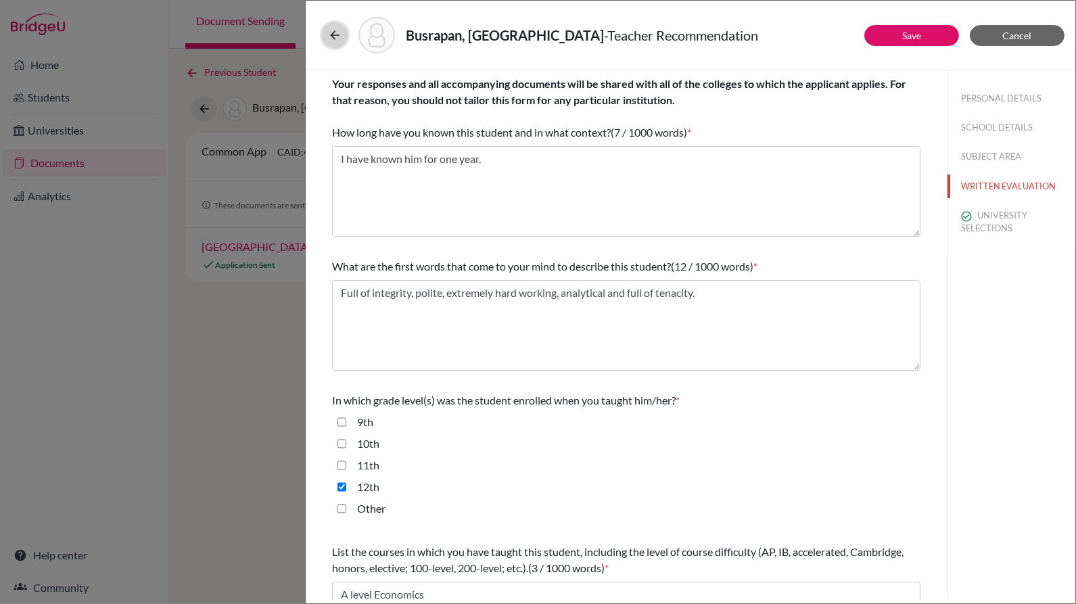
click at [336, 38] on icon at bounding box center [335, 35] width 14 height 14
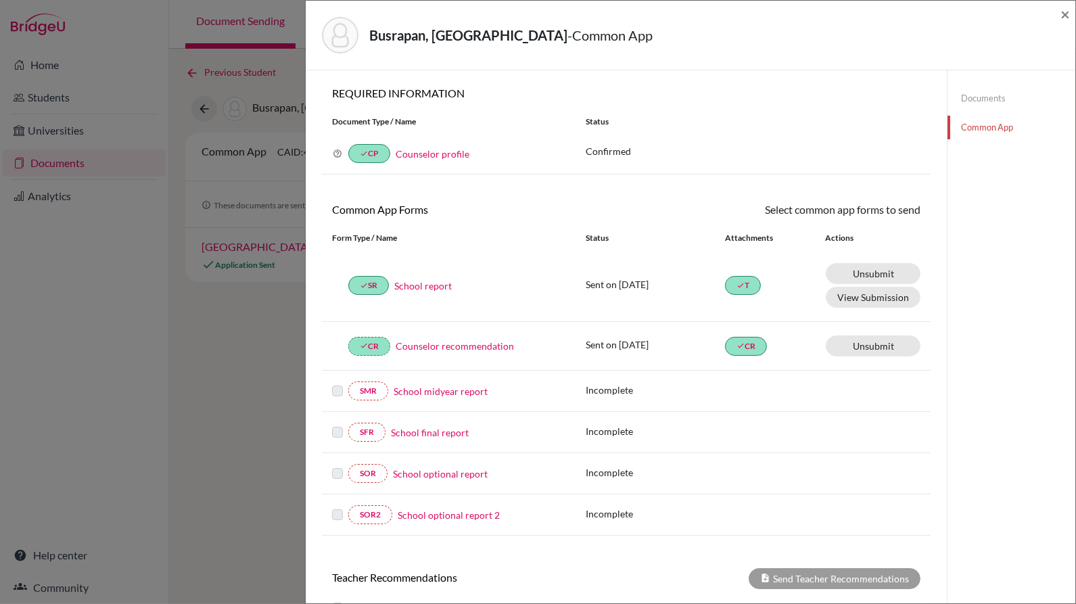
scroll to position [235, 0]
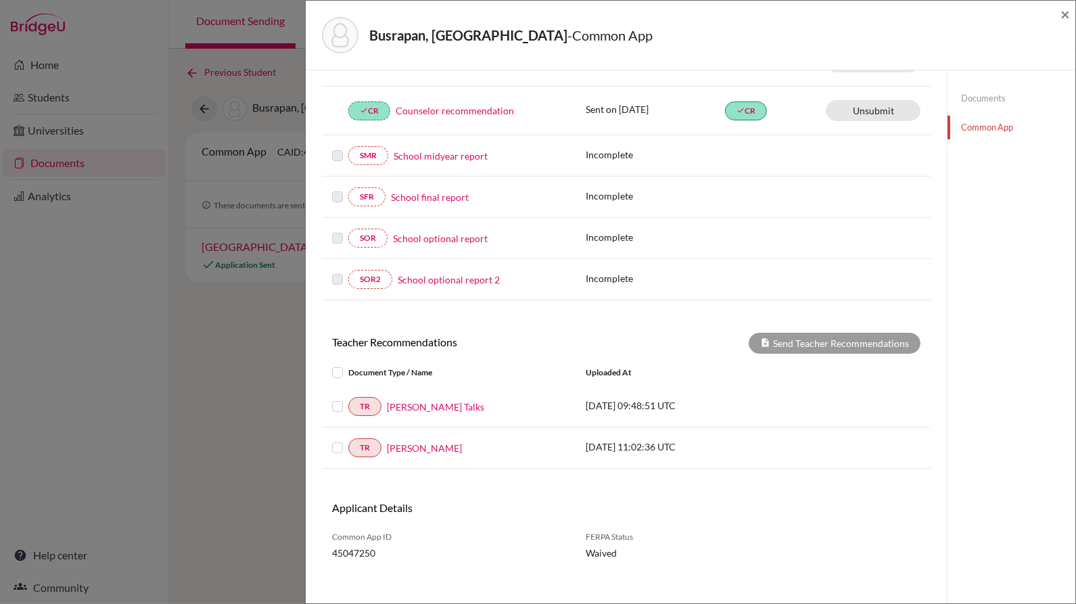
click at [991, 100] on link "Documents" at bounding box center [1011, 99] width 128 height 24
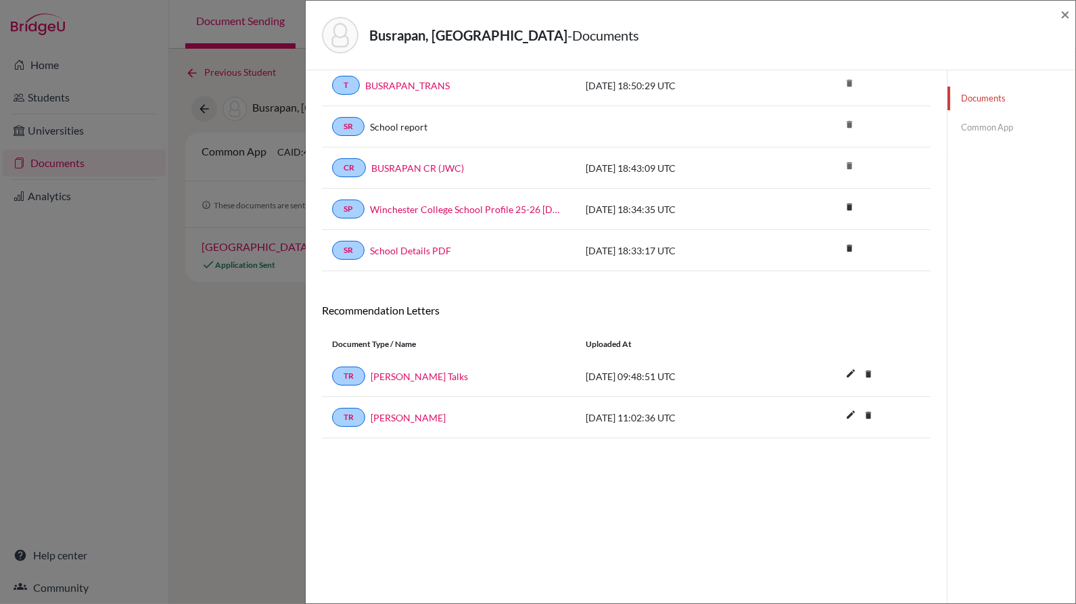
scroll to position [70, 0]
click at [985, 122] on link "Common App" at bounding box center [1011, 128] width 128 height 24
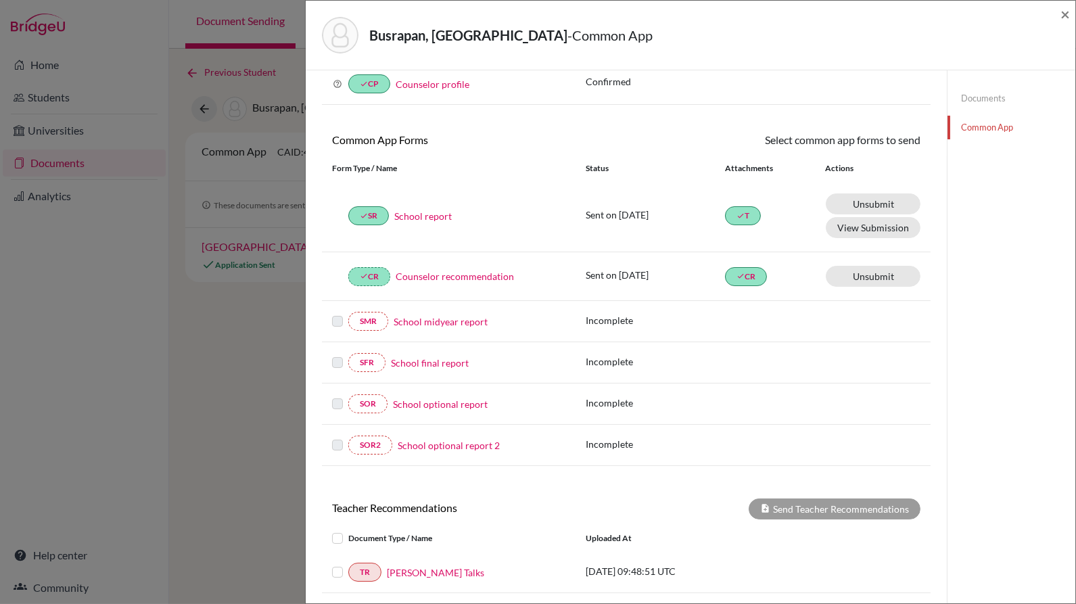
scroll to position [235, 0]
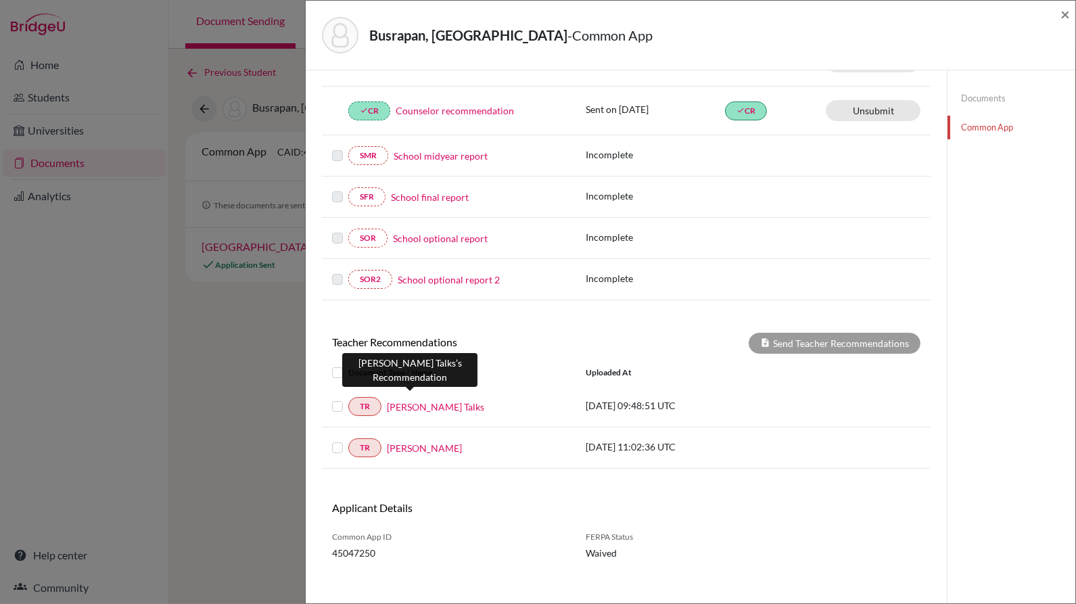
click at [414, 400] on link "Claire Talks" at bounding box center [435, 407] width 97 height 14
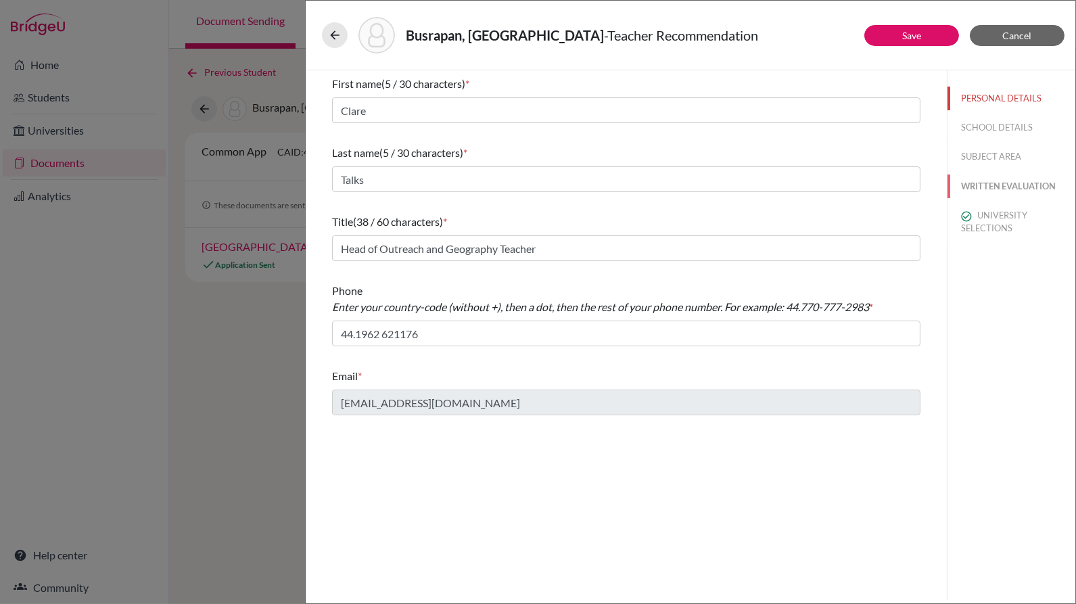
click at [977, 185] on button "WRITTEN EVALUATION" at bounding box center [1011, 186] width 128 height 24
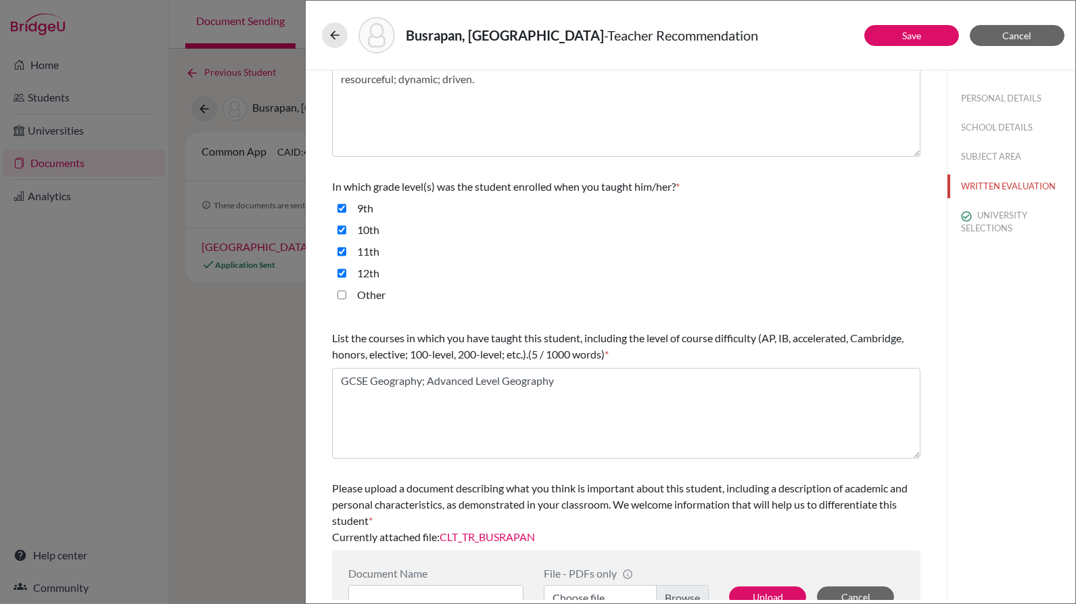
scroll to position [249, 0]
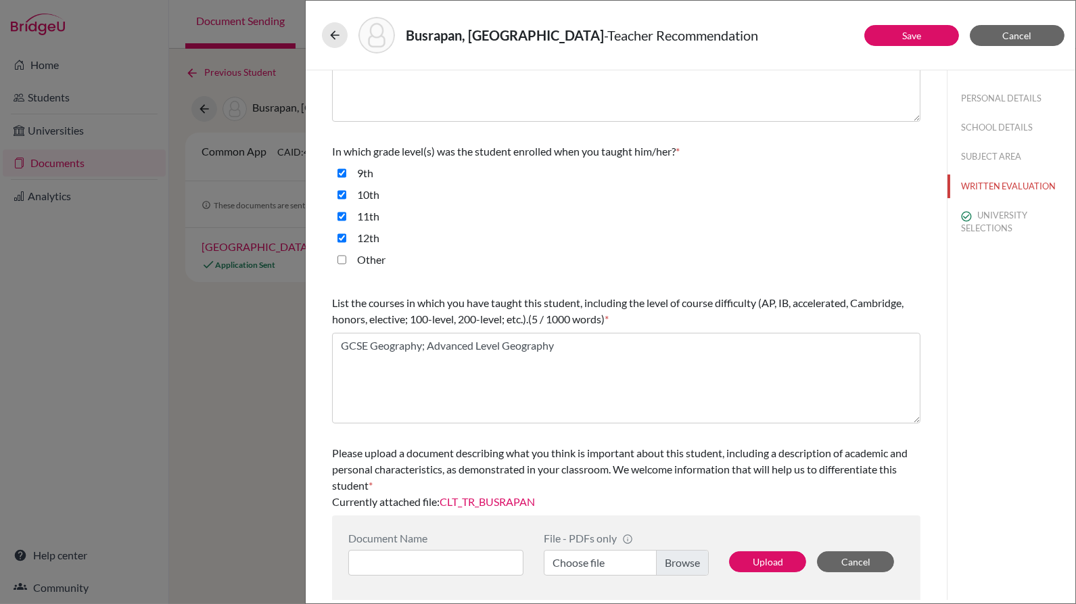
click at [514, 504] on link "CLT_TR_BUSRAPAN" at bounding box center [487, 501] width 95 height 13
click at [345, 30] on button at bounding box center [335, 35] width 26 height 26
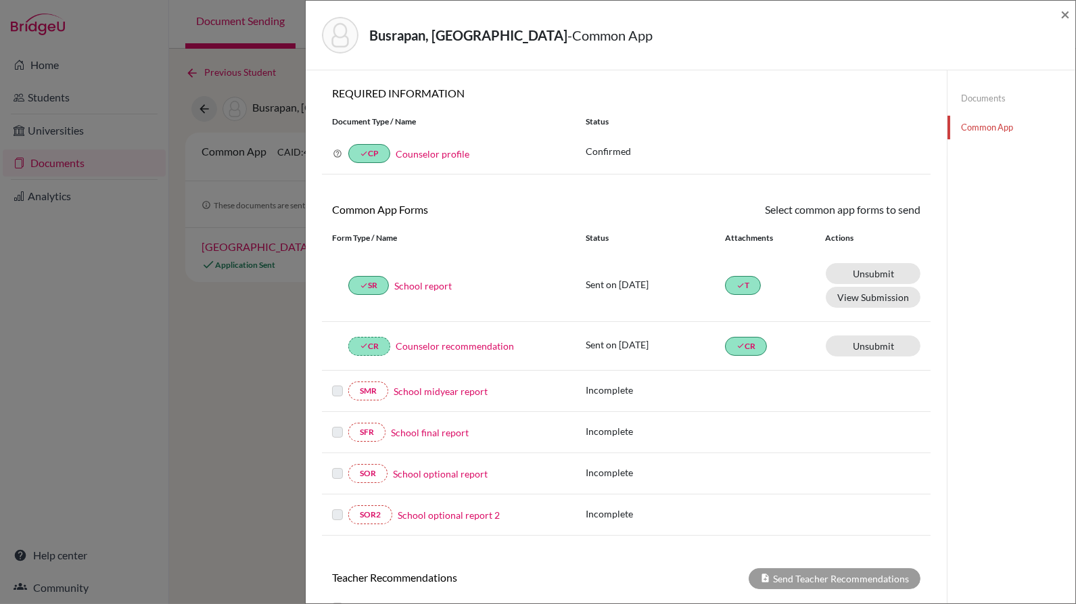
click at [970, 100] on link "Documents" at bounding box center [1011, 99] width 128 height 24
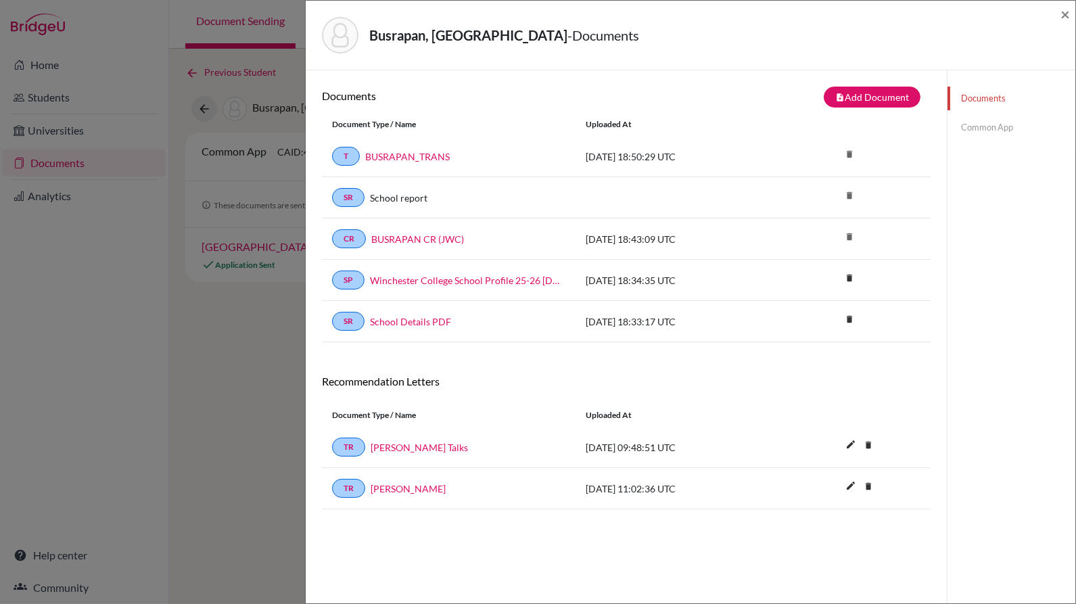
click at [973, 125] on link "Common App" at bounding box center [1011, 128] width 128 height 24
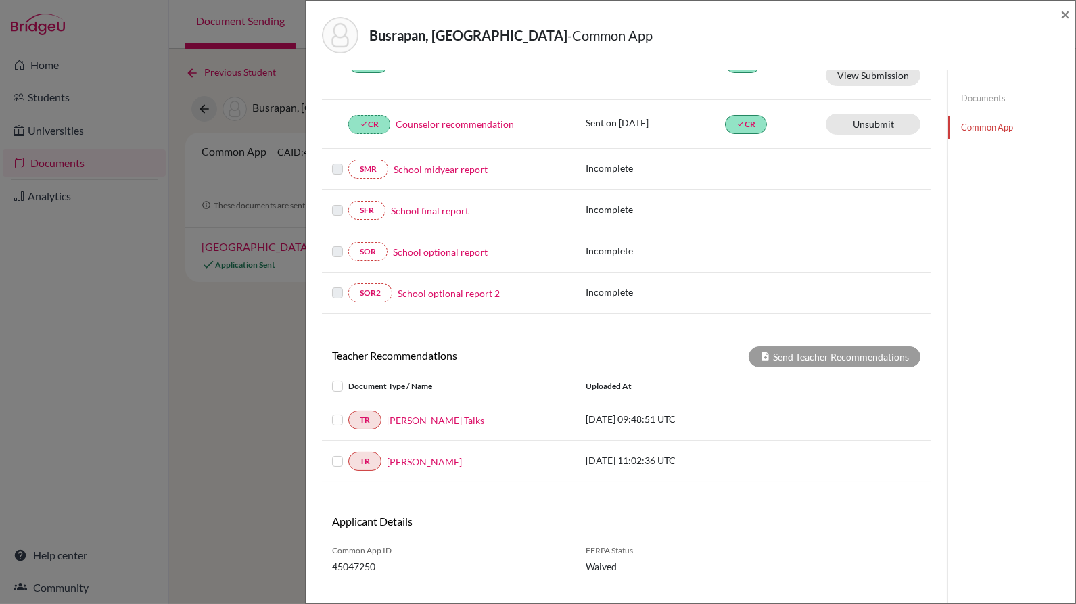
scroll to position [235, 0]
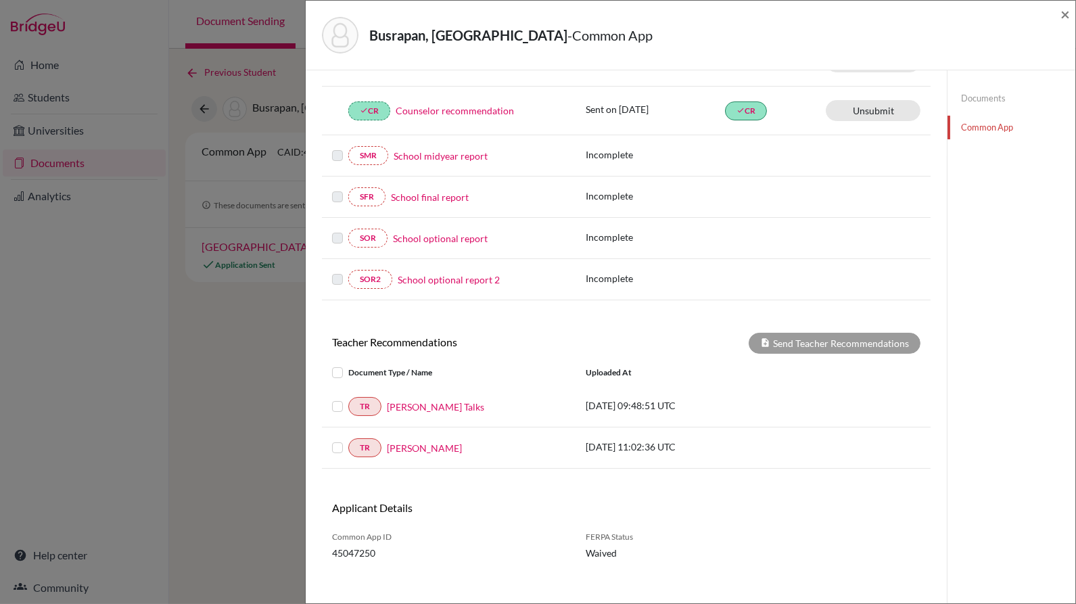
click at [968, 91] on link "Documents" at bounding box center [1011, 99] width 128 height 24
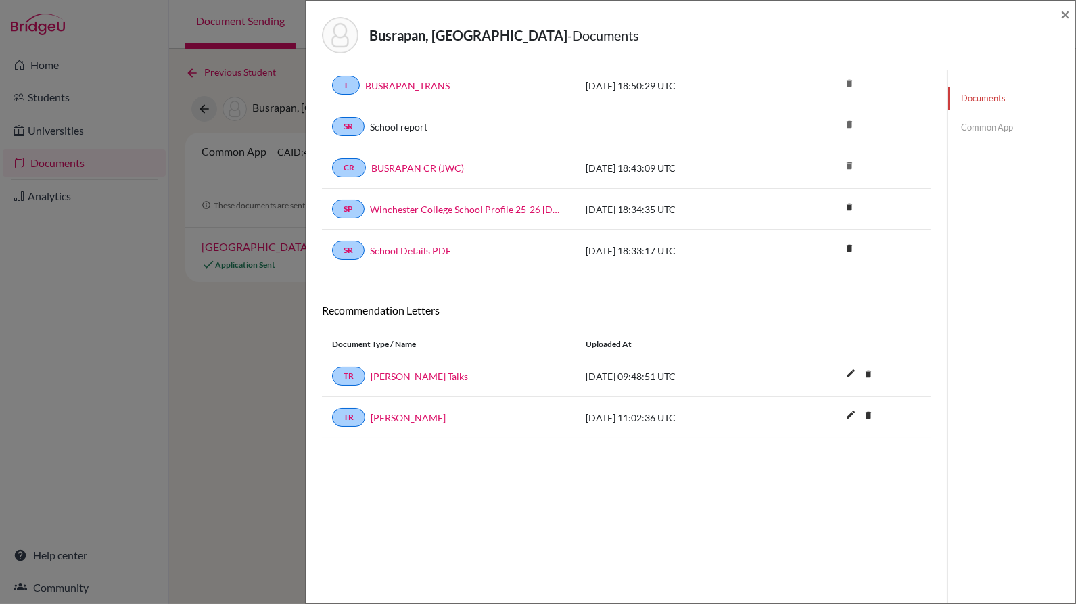
scroll to position [70, 0]
click at [400, 373] on link "Claire Talks" at bounding box center [419, 378] width 97 height 14
click at [843, 408] on icon "edit" at bounding box center [851, 416] width 22 height 22
click at [680, 295] on div "Documents note_add Add Document Document type Change explanation for Common App…" at bounding box center [626, 229] width 609 height 425
click at [895, 416] on button "Cancel" at bounding box center [911, 419] width 52 height 19
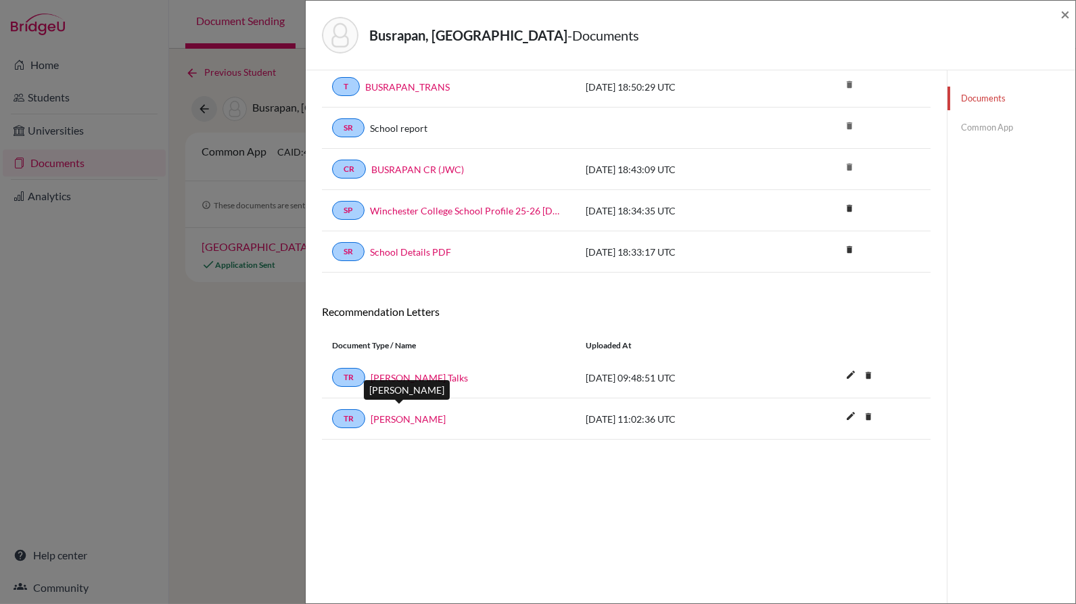
click at [404, 412] on link "Andrew Reeve" at bounding box center [408, 419] width 75 height 14
click at [382, 376] on link "Claire Talks" at bounding box center [419, 378] width 97 height 14
click at [993, 136] on link "Common App" at bounding box center [1011, 128] width 128 height 24
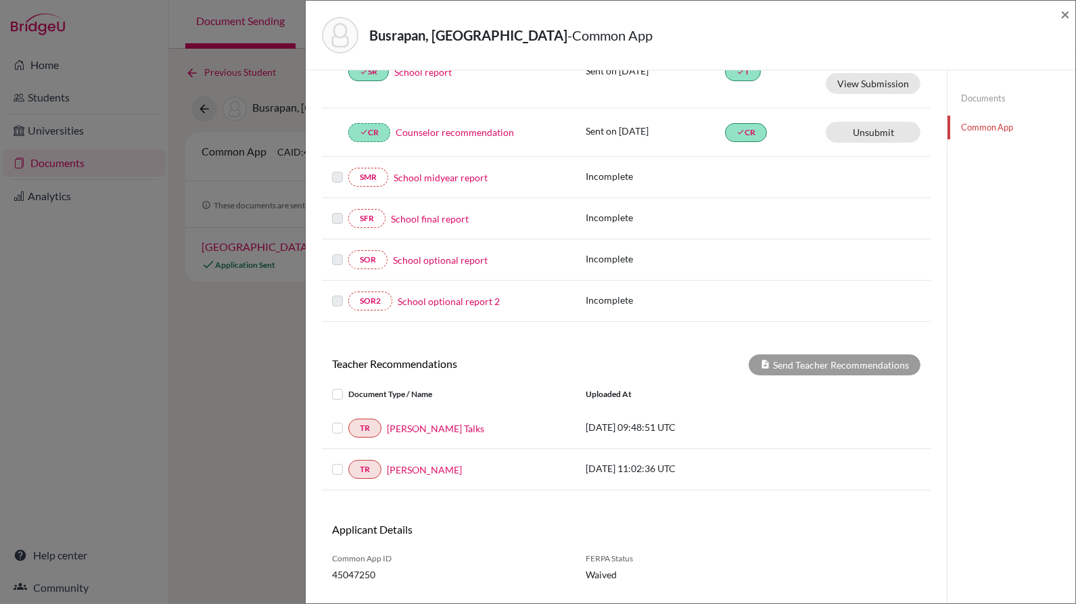
scroll to position [235, 0]
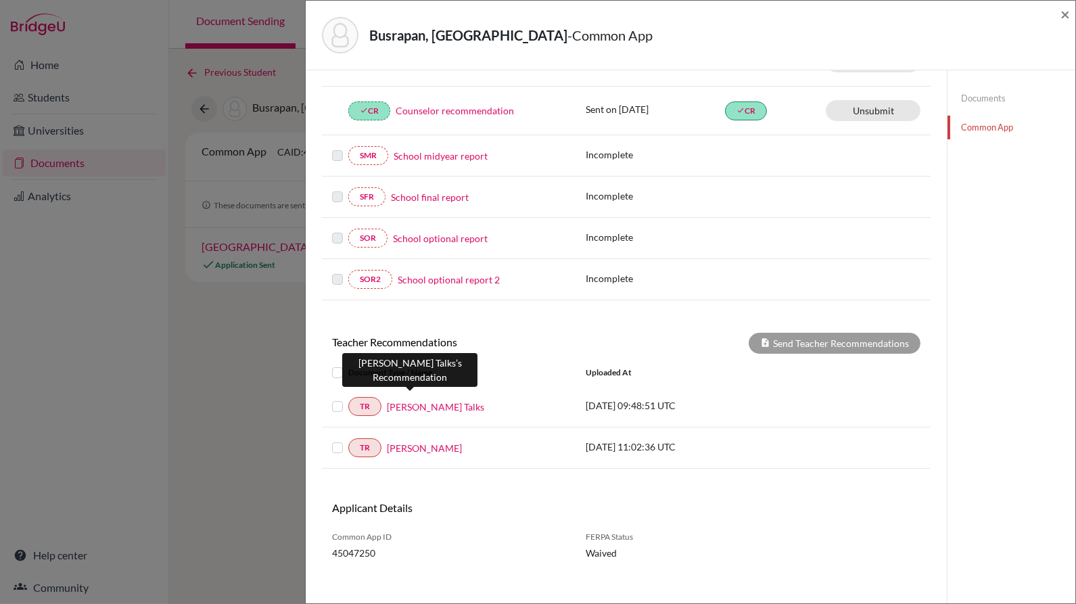
click at [401, 400] on link "Claire Talks" at bounding box center [435, 407] width 97 height 14
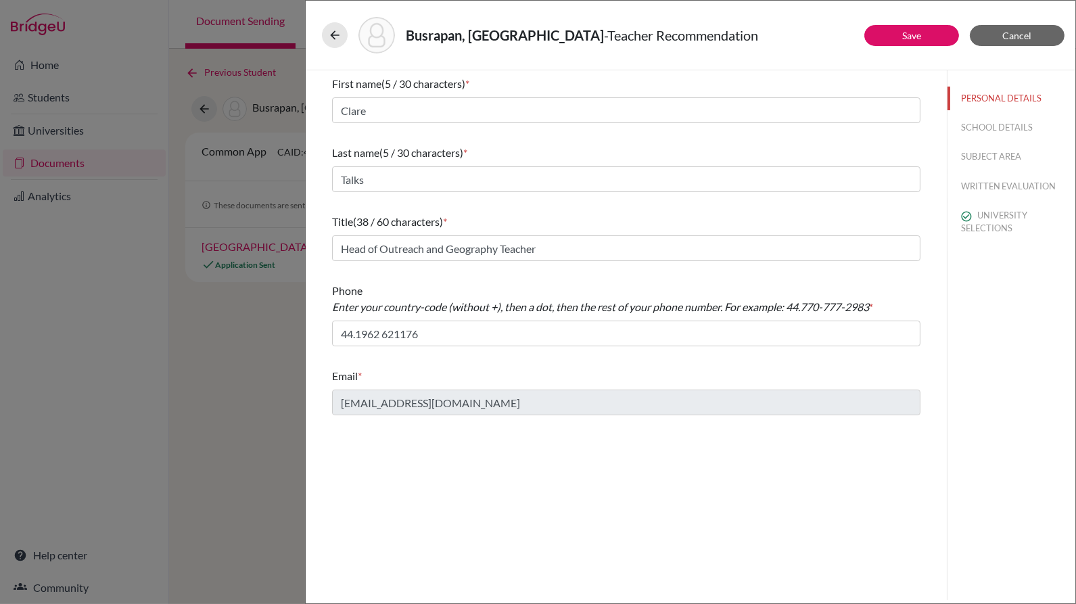
click at [989, 172] on div "PERSONAL DETAILS SCHOOL DETAILS SUBJECT AREA WRITTEN EVALUATION UNIVERSITY SELE…" at bounding box center [1011, 160] width 128 height 181
click at [998, 180] on button "WRITTEN EVALUATION" at bounding box center [1011, 186] width 128 height 24
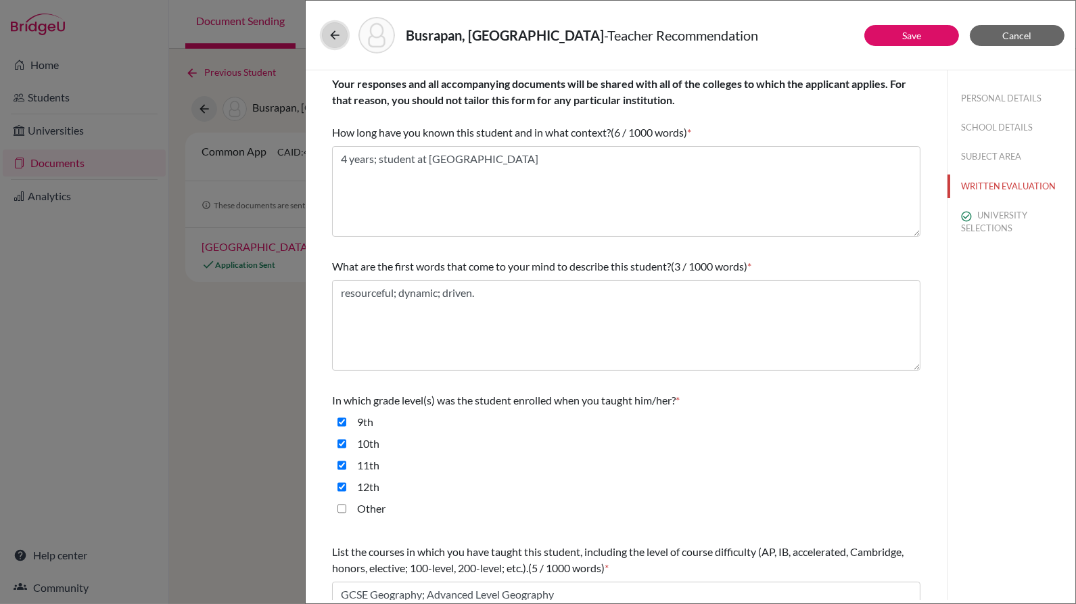
click at [335, 37] on icon at bounding box center [335, 35] width 14 height 14
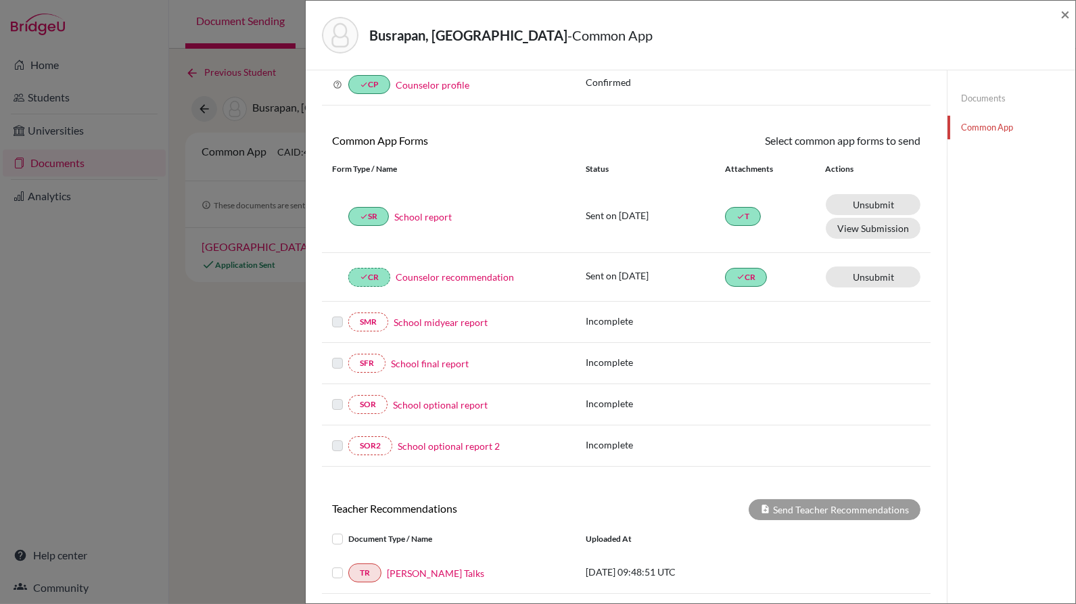
scroll to position [235, 0]
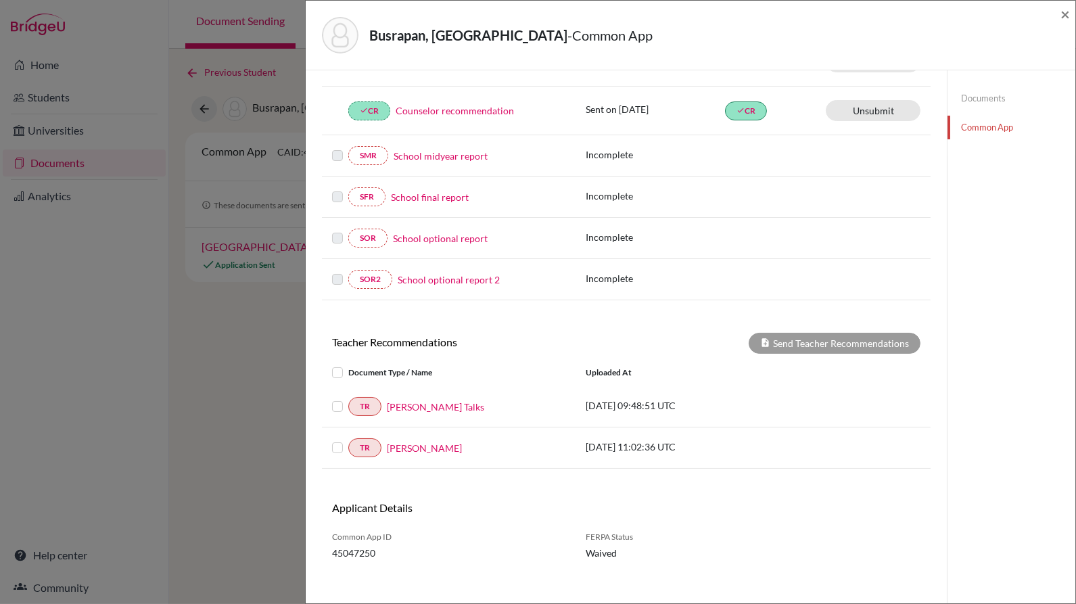
click at [970, 99] on link "Documents" at bounding box center [1011, 99] width 128 height 24
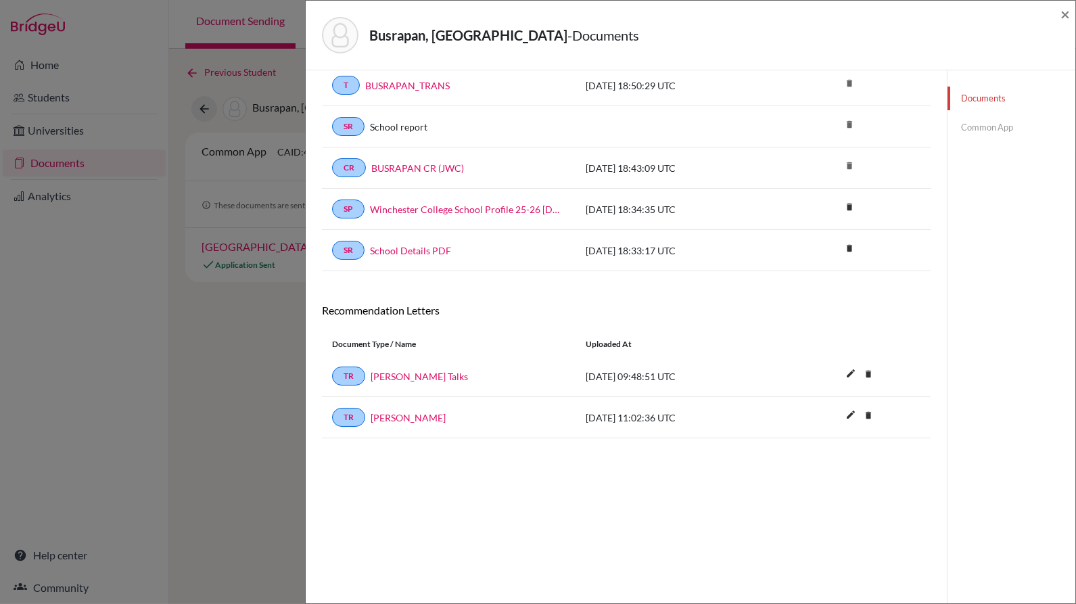
scroll to position [70, 0]
click at [409, 371] on link "Claire Talks" at bounding box center [419, 378] width 97 height 14
click at [1064, 107] on link "Documents" at bounding box center [1011, 99] width 128 height 24
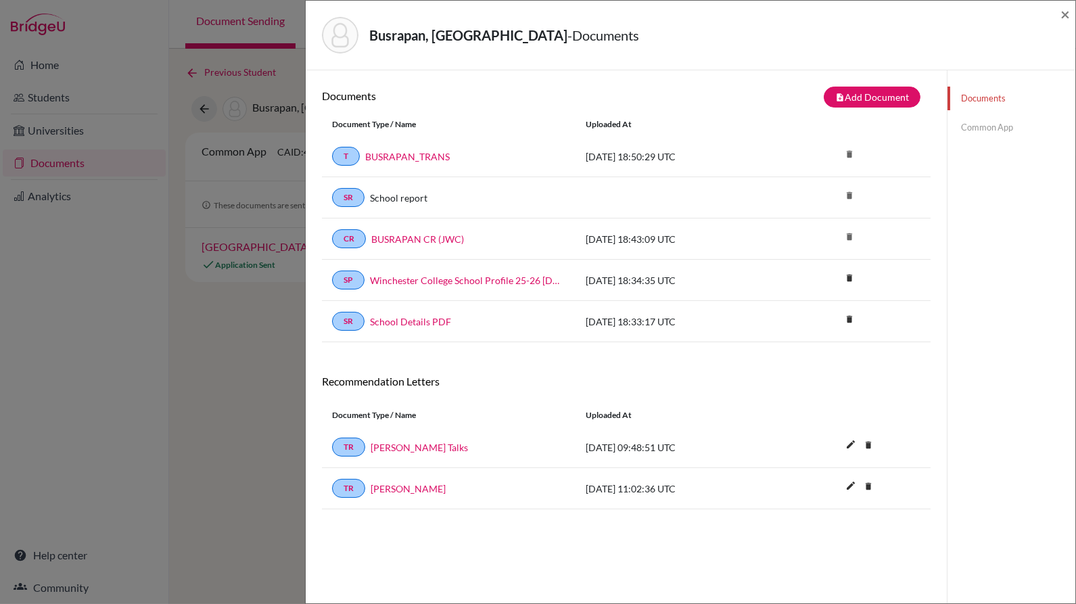
click at [991, 118] on link "Common App" at bounding box center [1011, 128] width 128 height 24
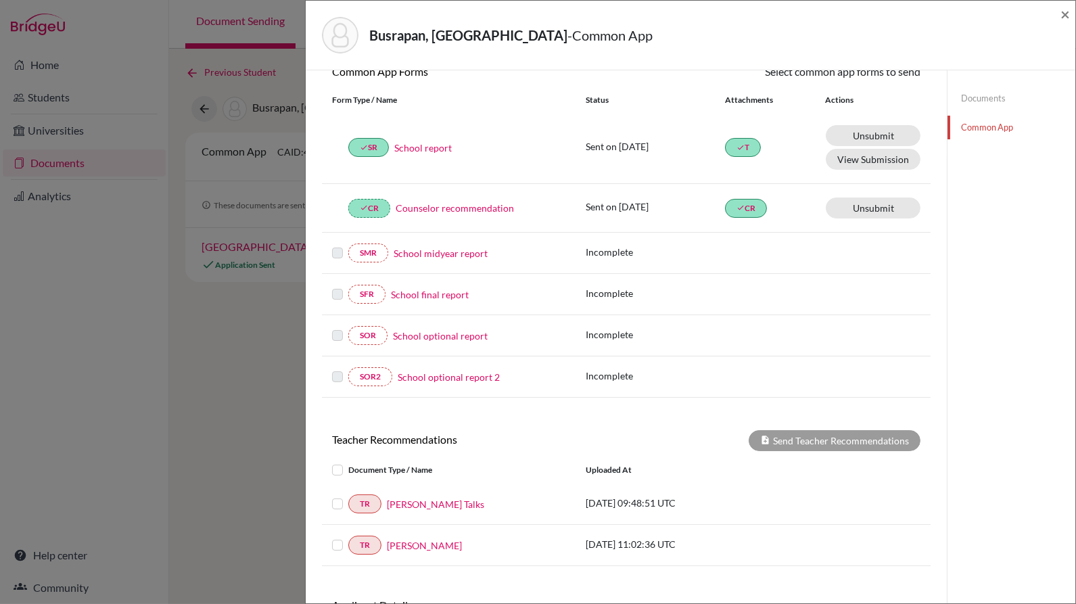
scroll to position [235, 0]
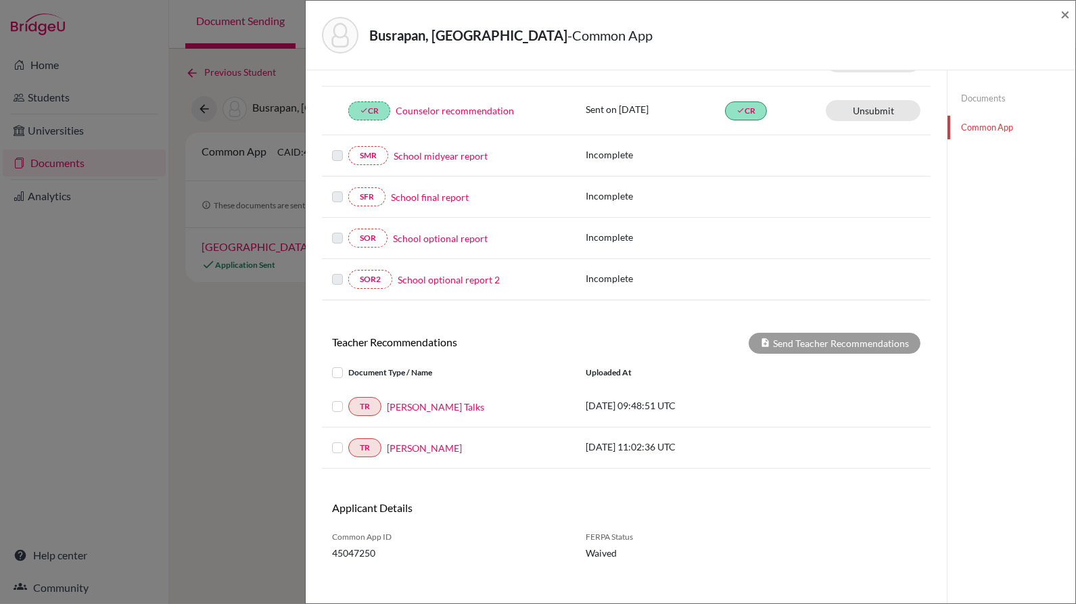
click at [348, 365] on label at bounding box center [348, 365] width 0 height 0
click at [0, 0] on input "checkbox" at bounding box center [0, 0] width 0 height 0
click at [966, 105] on link "Documents" at bounding box center [1011, 99] width 128 height 24
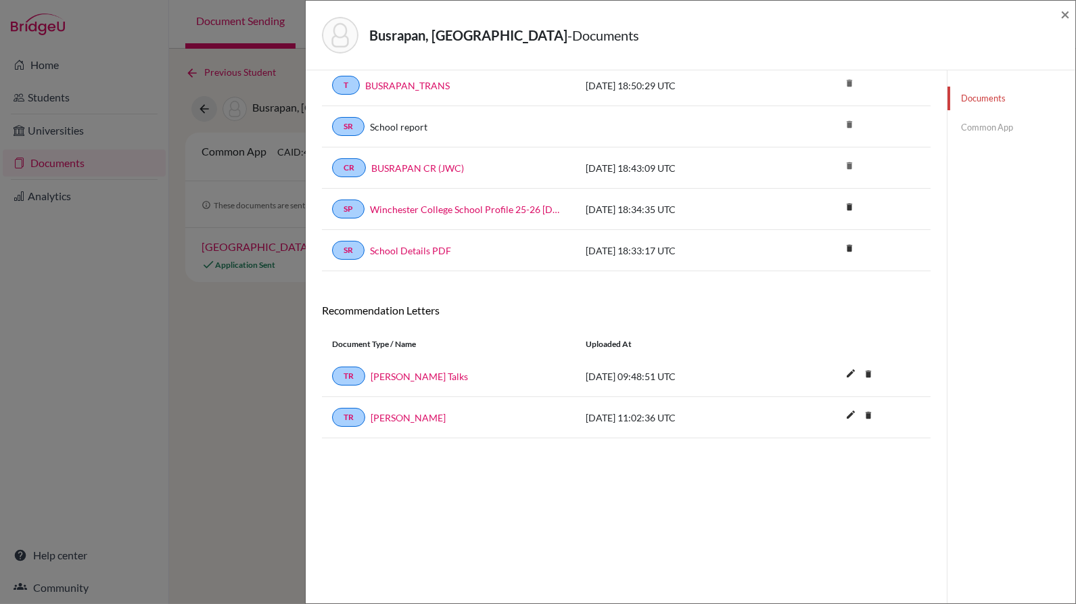
scroll to position [70, 0]
click at [983, 131] on link "Common App" at bounding box center [1011, 128] width 128 height 24
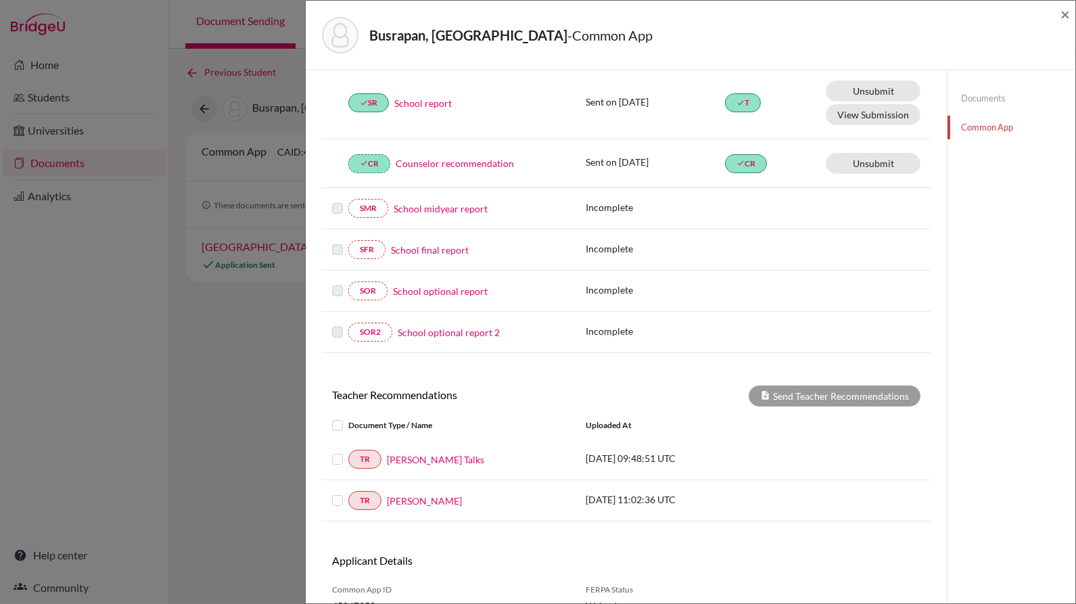
scroll to position [197, 0]
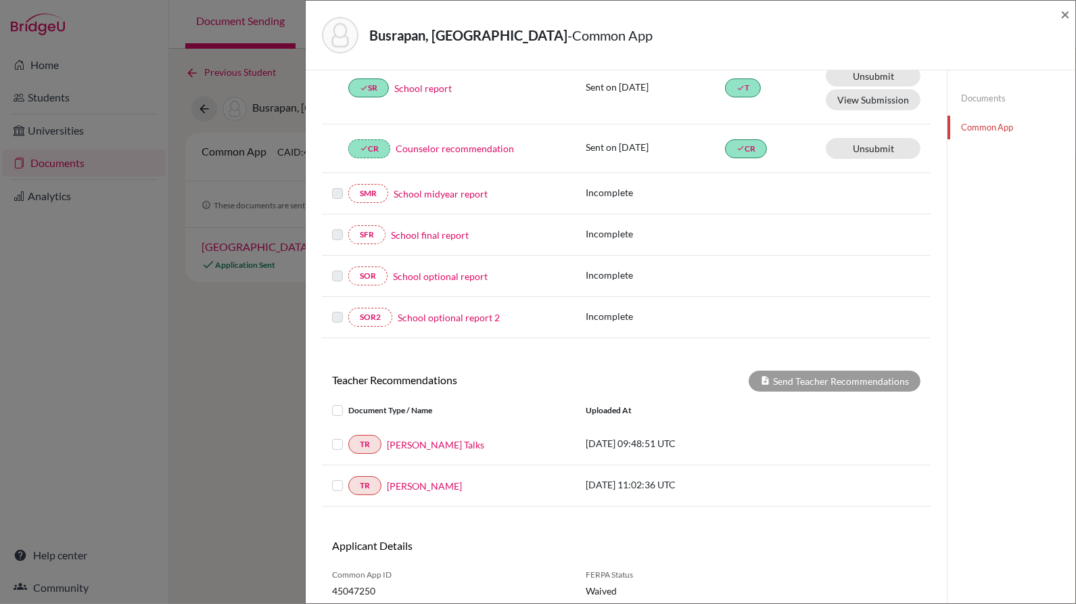
click at [348, 402] on label at bounding box center [348, 402] width 0 height 0
click at [0, 0] on input "checkbox" at bounding box center [0, 0] width 0 height 0
click at [959, 96] on link "Documents" at bounding box center [1011, 99] width 128 height 24
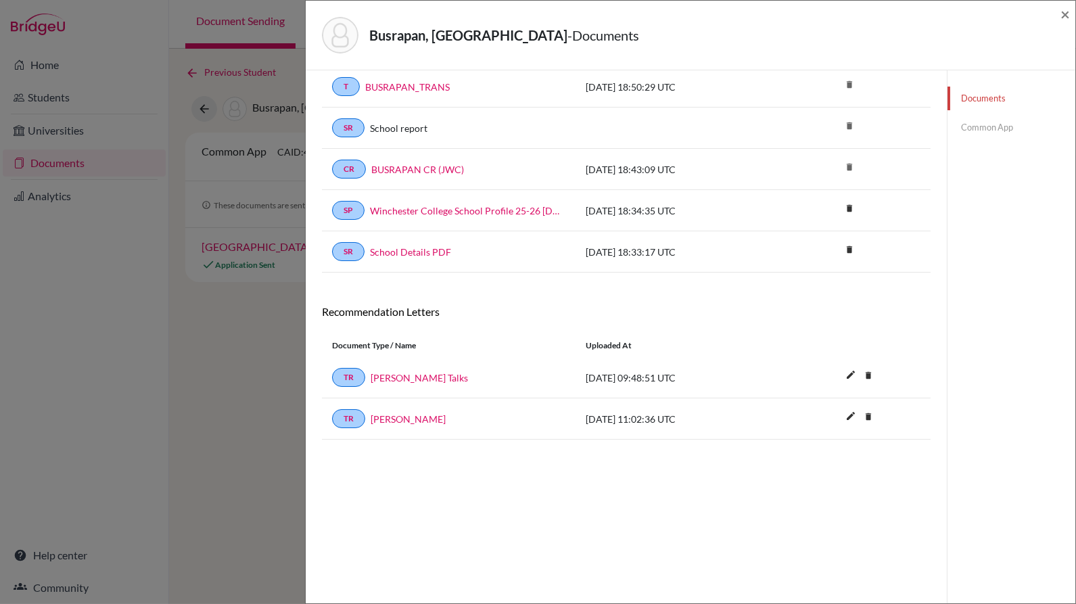
click at [967, 124] on link "Common App" at bounding box center [1011, 128] width 128 height 24
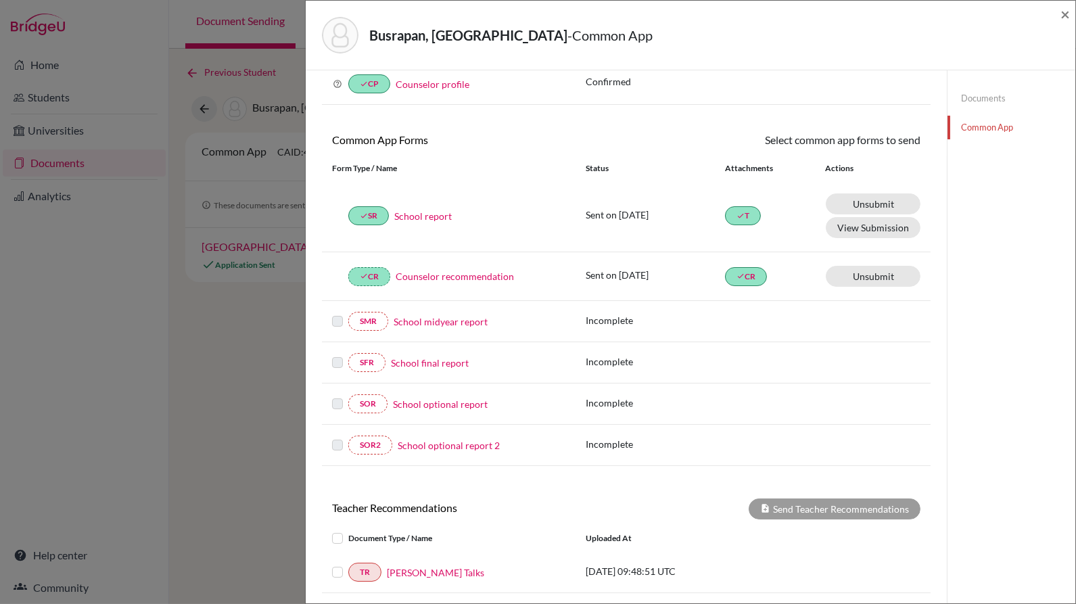
scroll to position [235, 0]
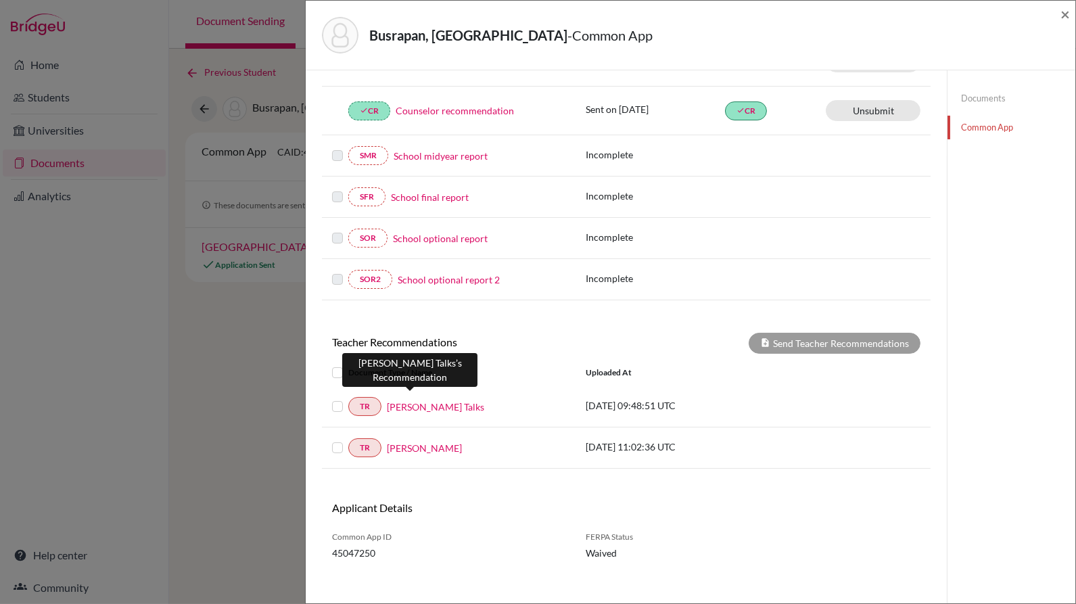
click at [425, 403] on link "[PERSON_NAME] Talks" at bounding box center [435, 407] width 97 height 14
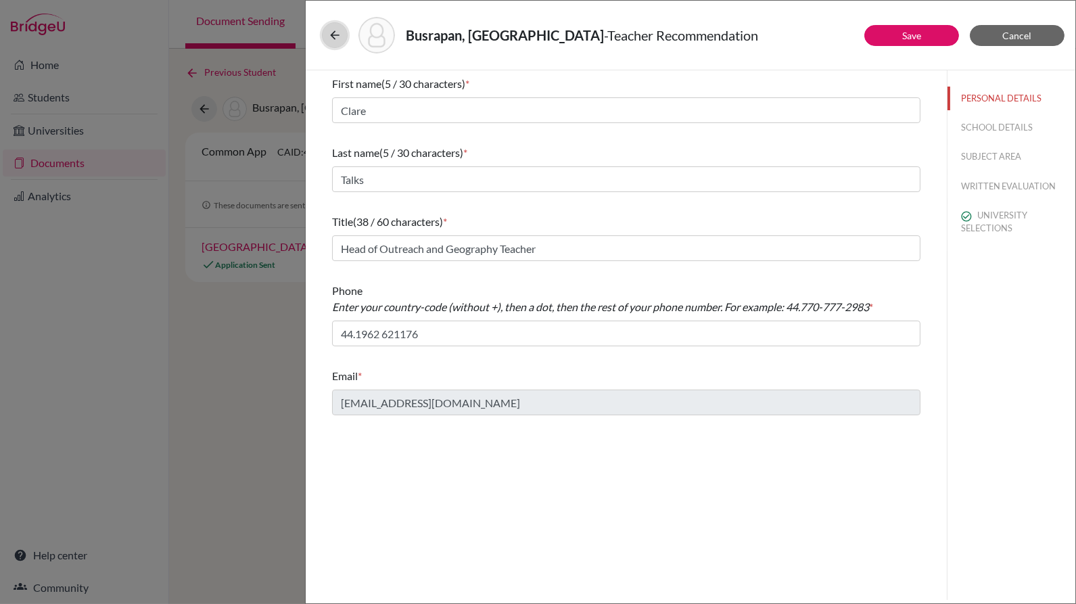
click at [323, 40] on button at bounding box center [335, 35] width 26 height 26
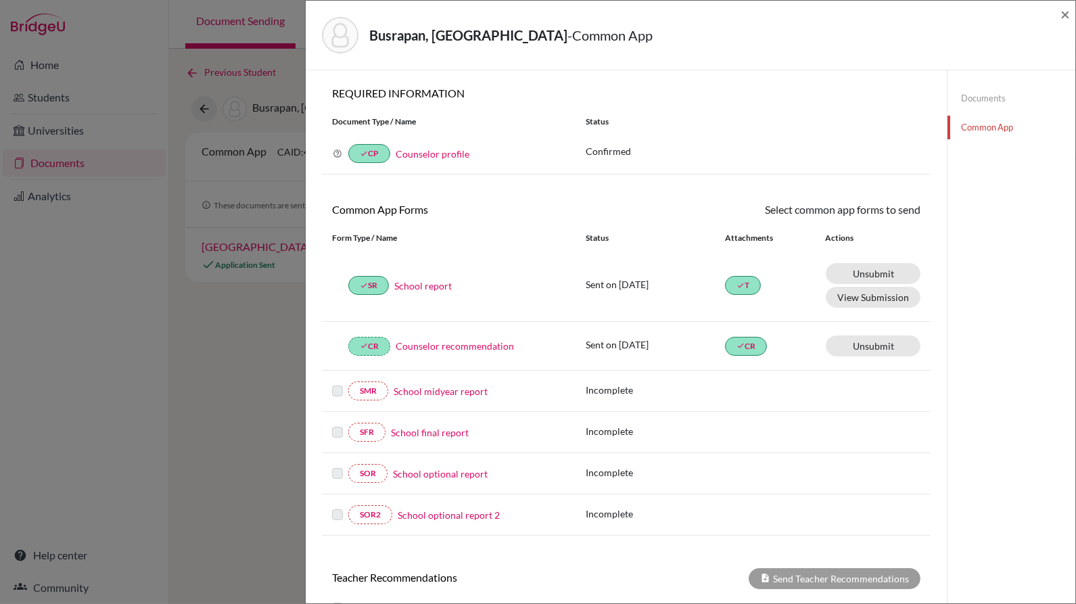
click at [991, 88] on link "Documents" at bounding box center [1011, 99] width 128 height 24
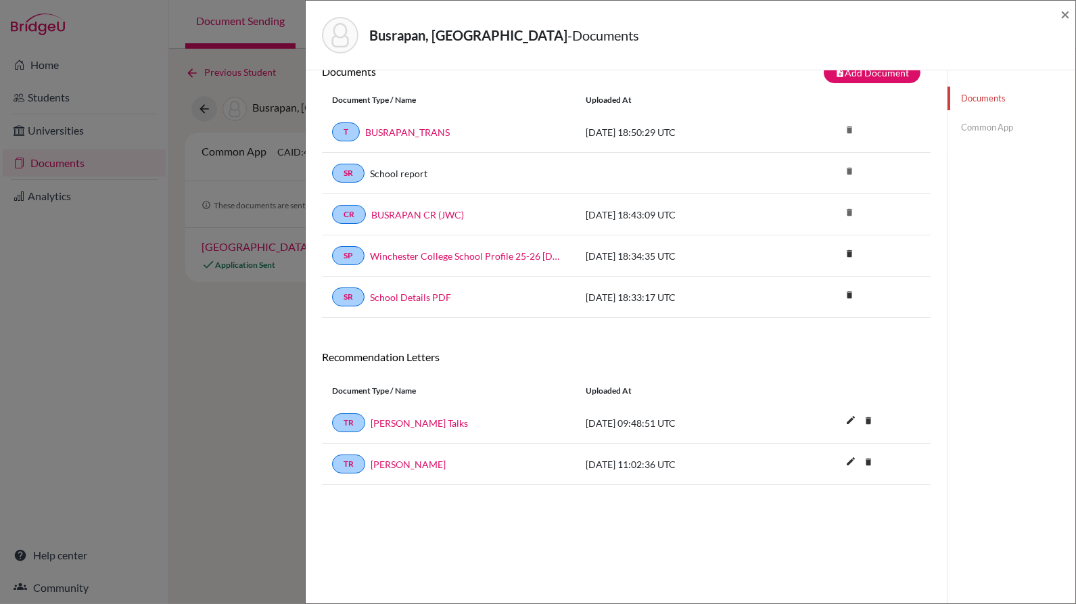
scroll to position [26, 0]
click at [966, 127] on link "Common App" at bounding box center [1011, 128] width 128 height 24
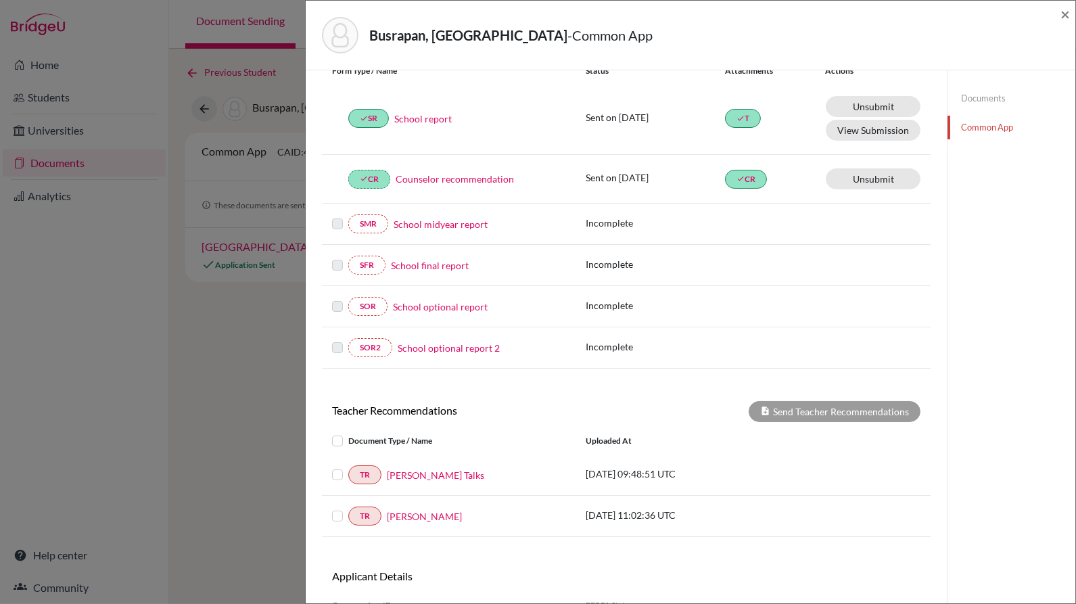
scroll to position [235, 0]
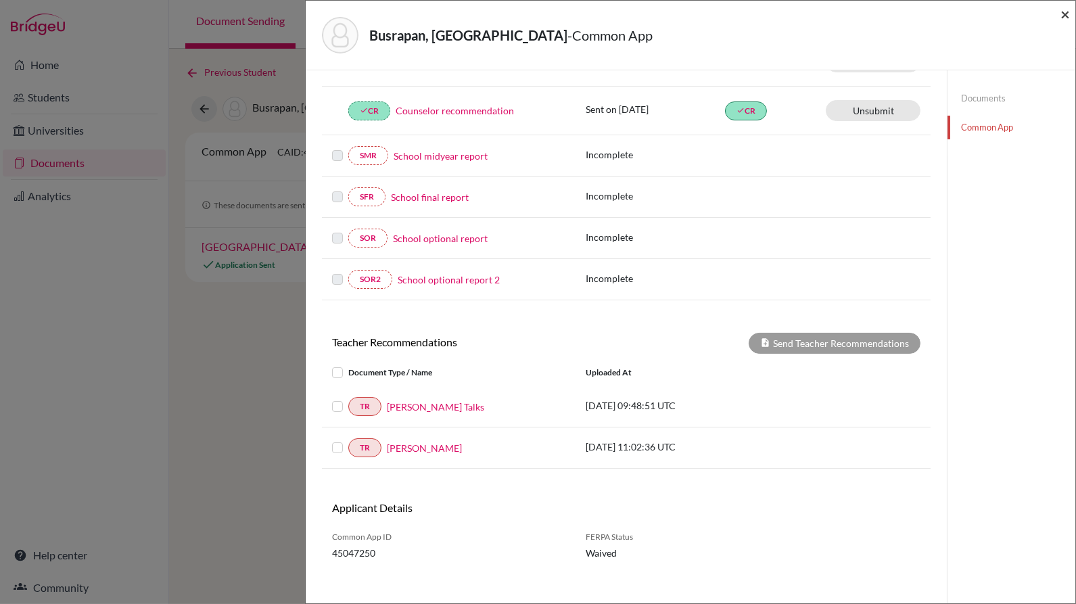
click at [1065, 14] on span "×" at bounding box center [1064, 14] width 9 height 20
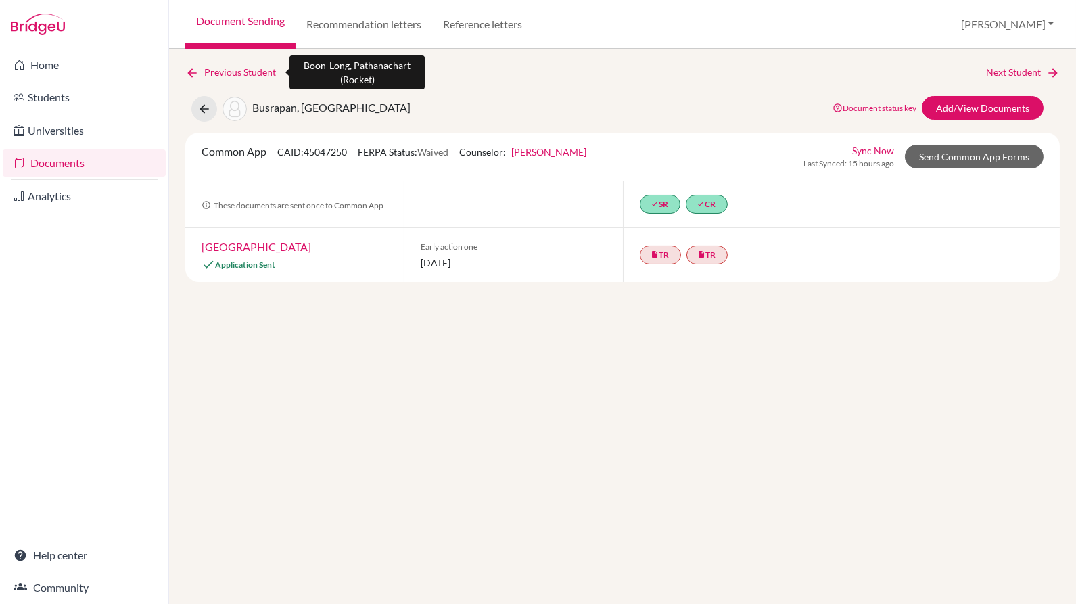
click at [266, 72] on link "Previous Student" at bounding box center [235, 72] width 101 height 15
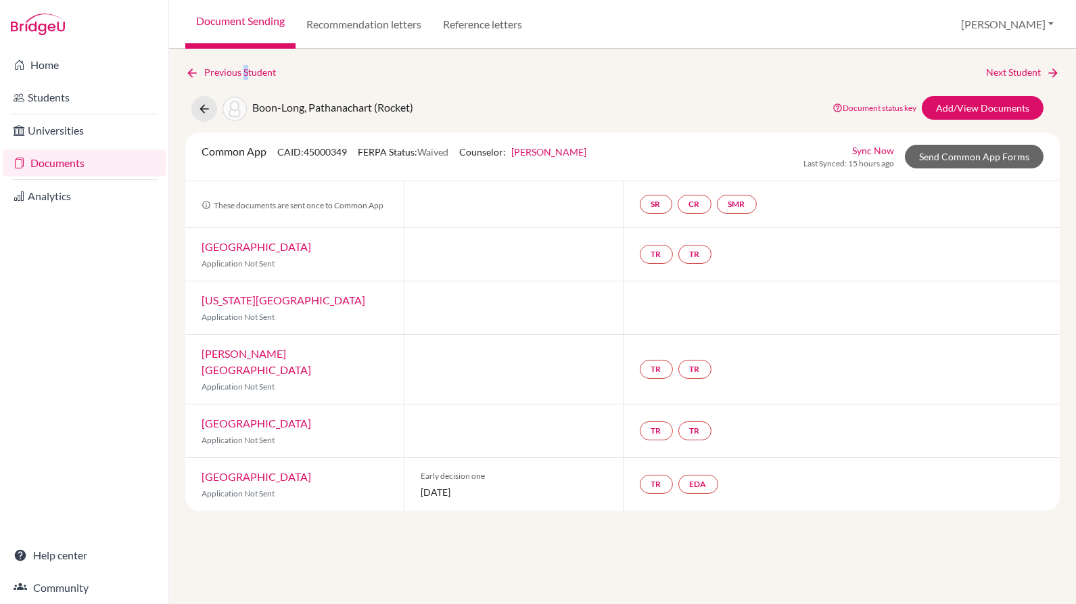
drag, startPoint x: 245, startPoint y: 63, endPoint x: 239, endPoint y: 71, distance: 10.1
click at [239, 71] on div "Previous Student Next Student Boon-Long, Pathanachart (Rocket) Document status …" at bounding box center [622, 326] width 907 height 555
click at [239, 71] on link "Previous Student" at bounding box center [235, 72] width 101 height 15
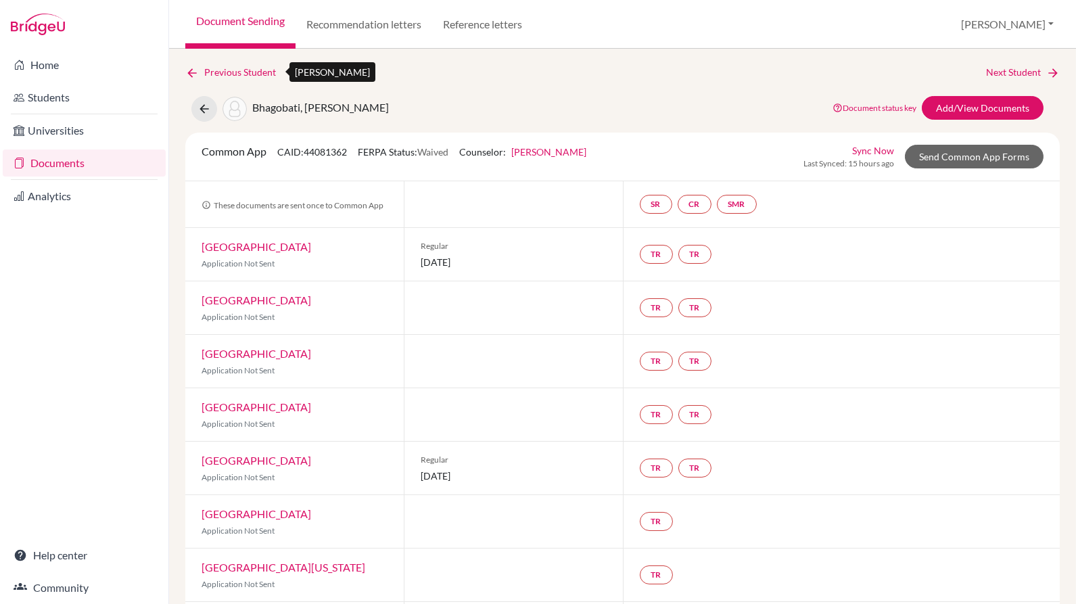
click at [239, 71] on link "Previous Student" at bounding box center [235, 72] width 101 height 15
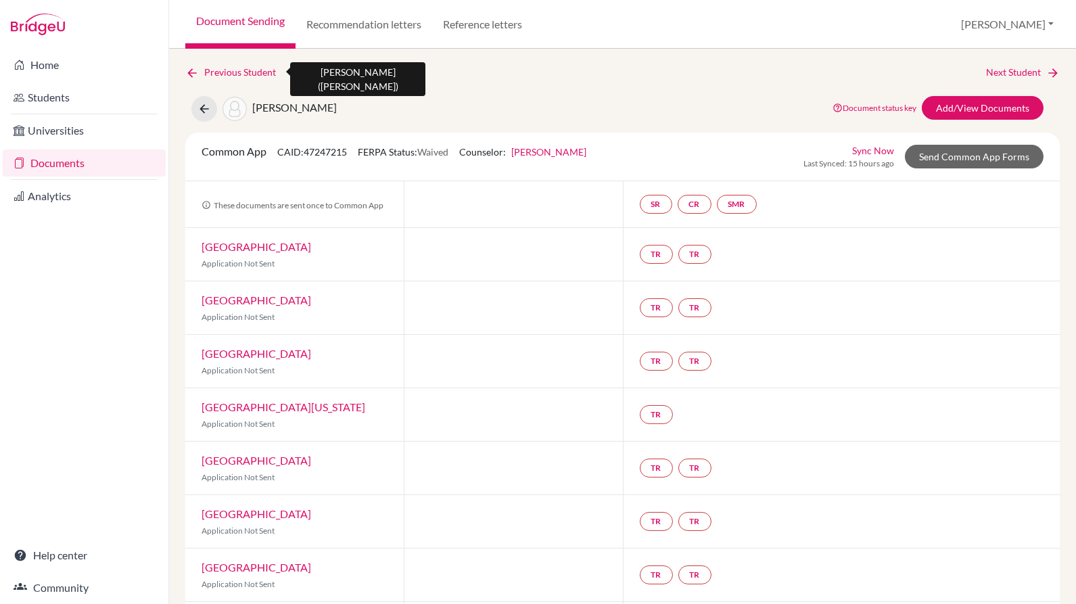
click at [239, 71] on link "Previous Student" at bounding box center [235, 72] width 101 height 15
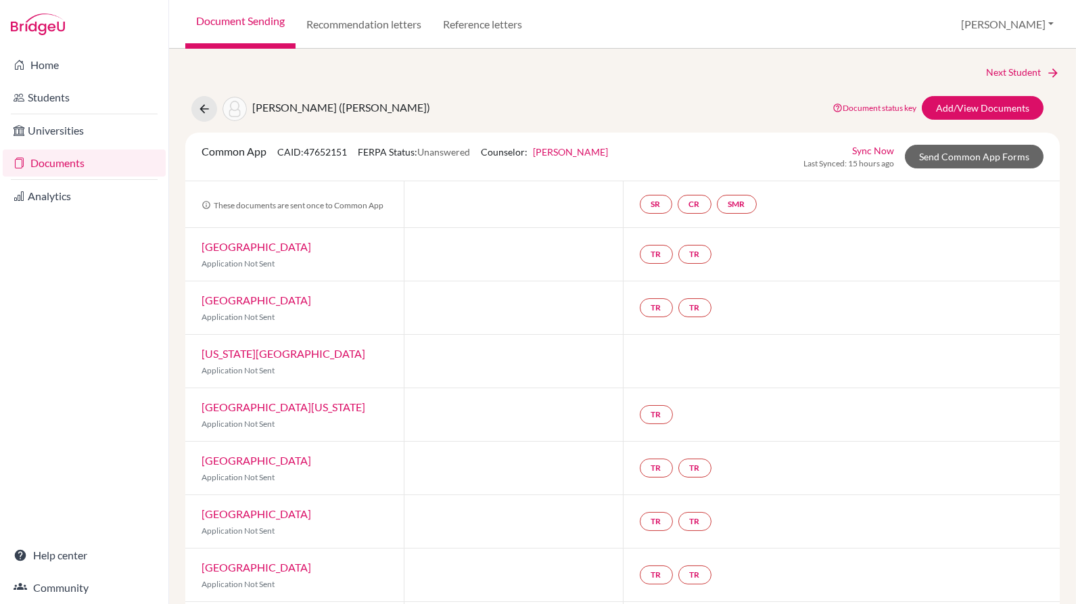
click at [239, 71] on div "Next Student" at bounding box center [622, 72] width 874 height 15
click at [243, 37] on link "Document Sending" at bounding box center [240, 24] width 110 height 49
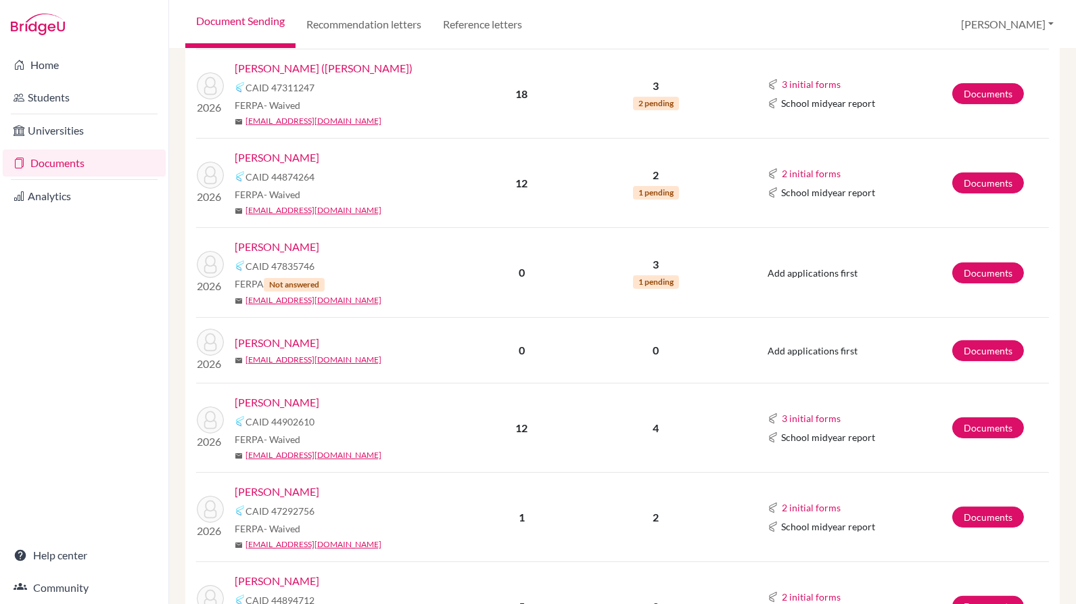
scroll to position [695, 0]
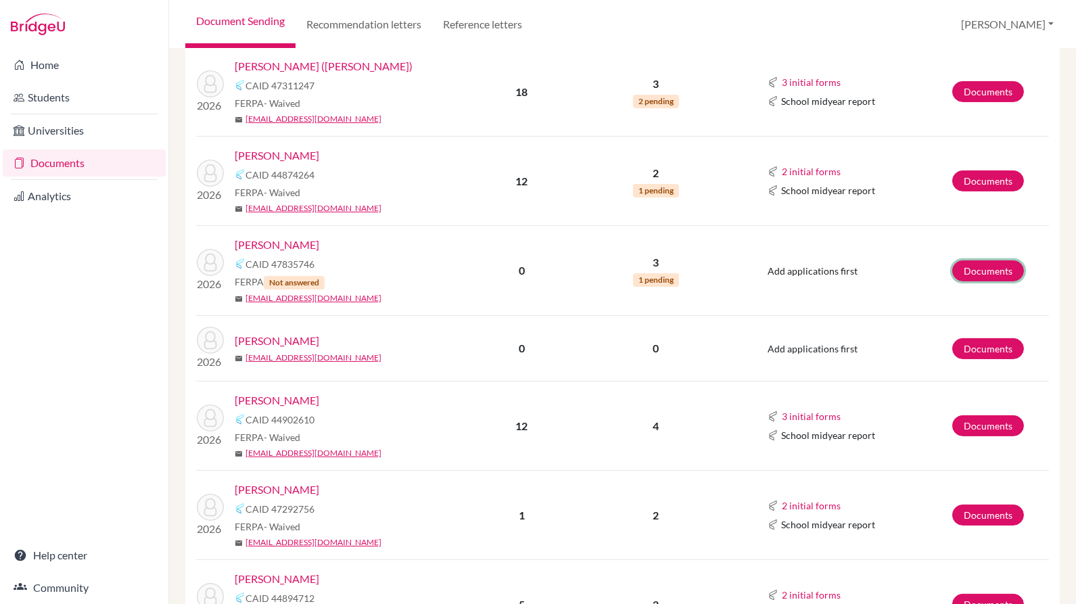
click at [957, 264] on link "Documents" at bounding box center [988, 270] width 72 height 21
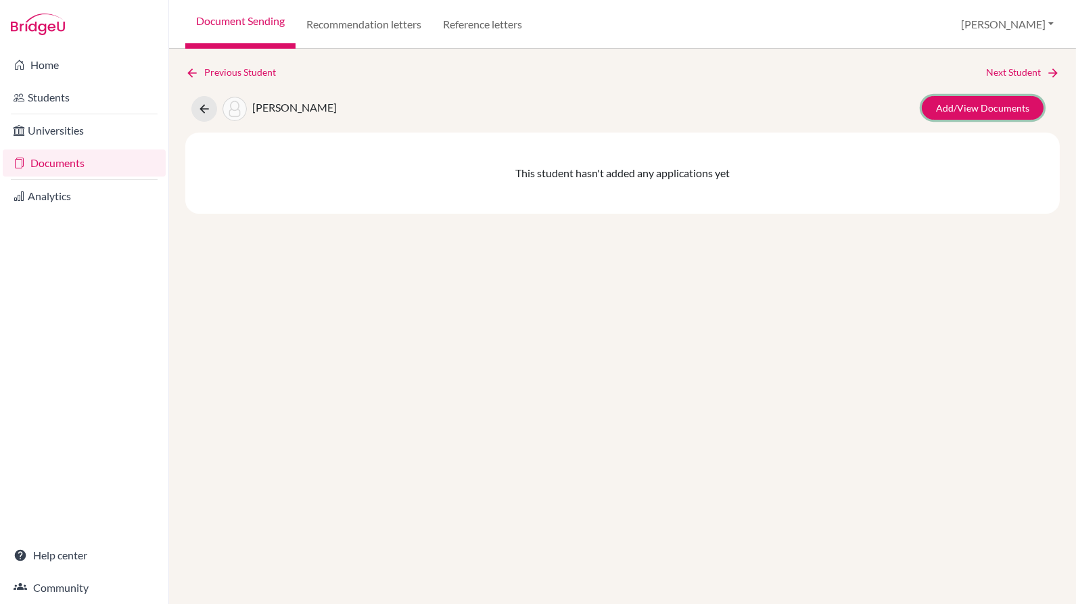
click at [995, 98] on link "Add/View Documents" at bounding box center [983, 108] width 122 height 24
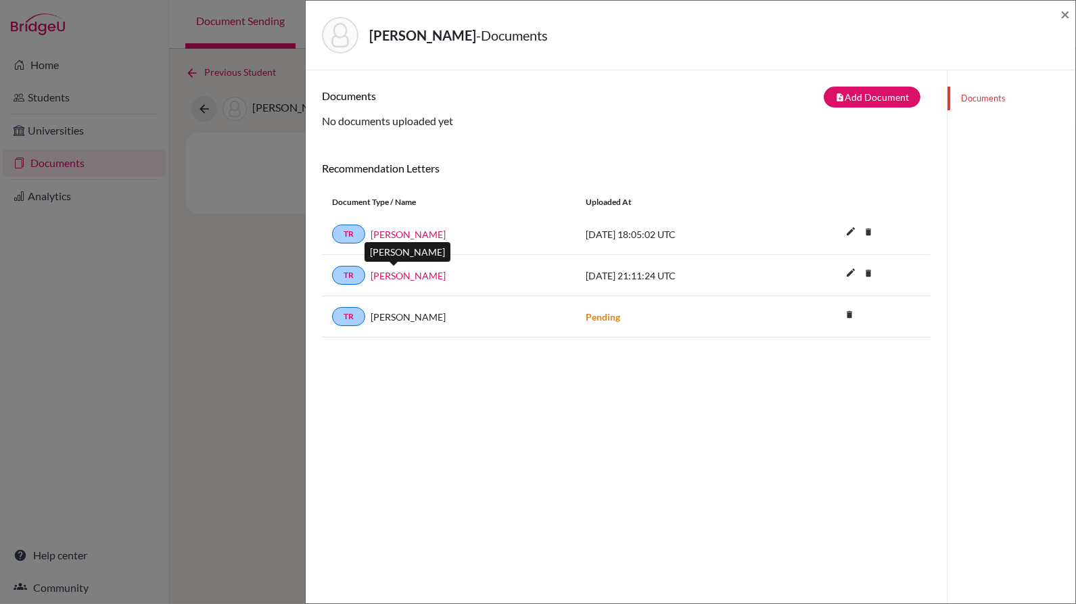
click at [389, 268] on link "[PERSON_NAME]" at bounding box center [408, 275] width 75 height 14
click at [398, 231] on link "[PERSON_NAME]" at bounding box center [408, 234] width 75 height 14
click at [1068, 8] on span "×" at bounding box center [1064, 14] width 9 height 20
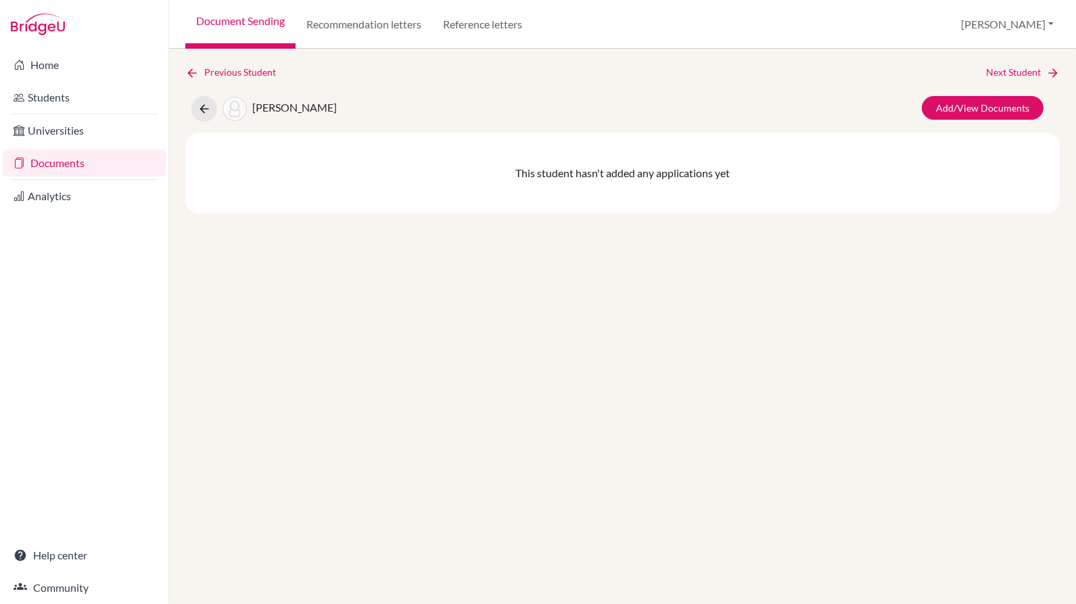
click at [274, 22] on link "Document Sending" at bounding box center [240, 24] width 110 height 49
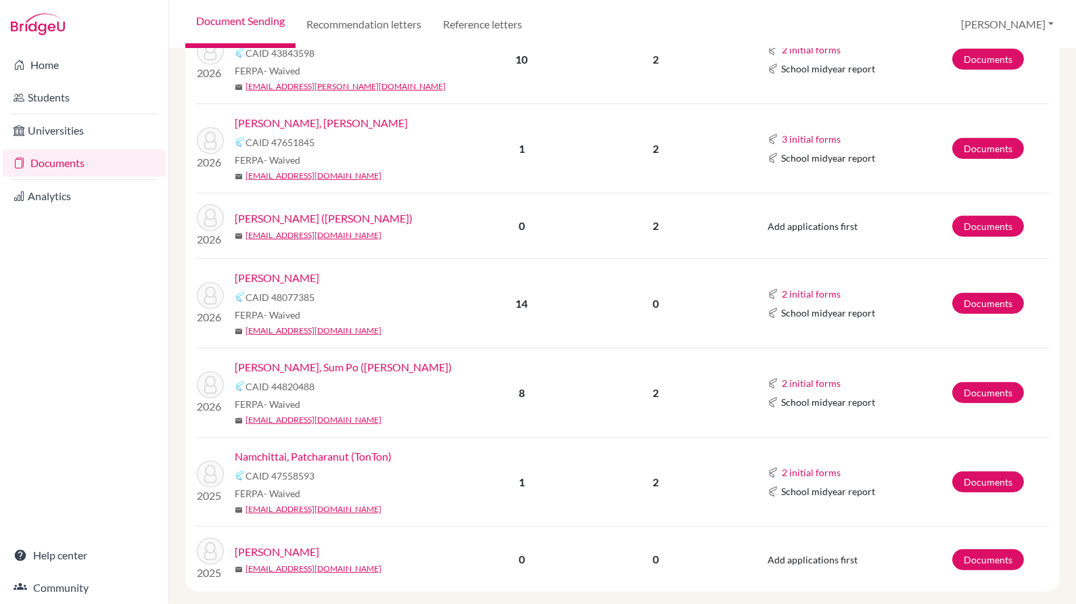
scroll to position [1482, 0]
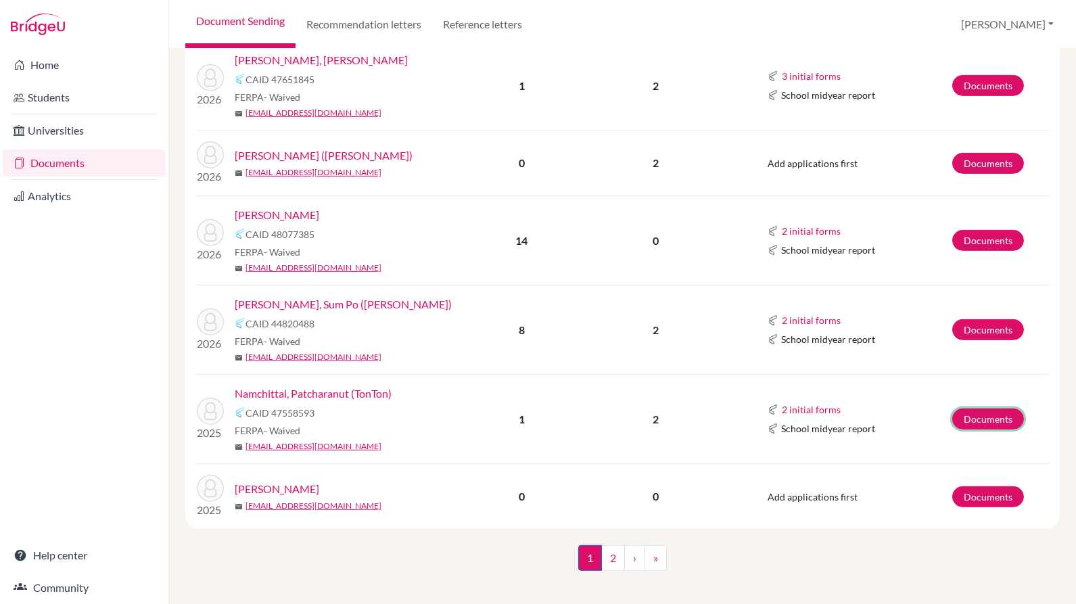
click at [994, 413] on link "Documents" at bounding box center [988, 418] width 72 height 21
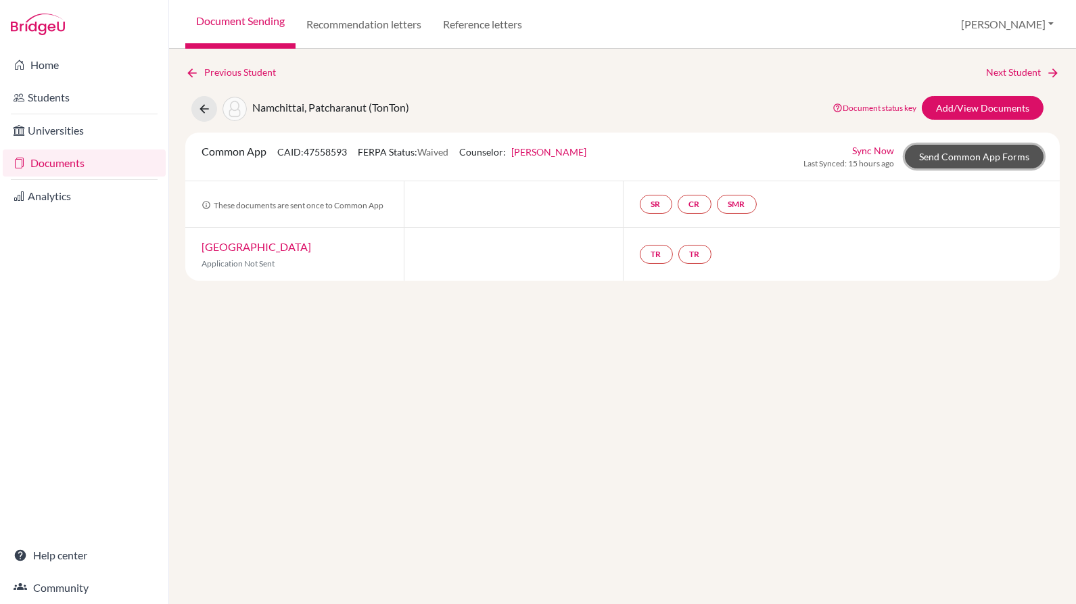
click at [945, 156] on link "Send Common App Forms" at bounding box center [974, 157] width 139 height 24
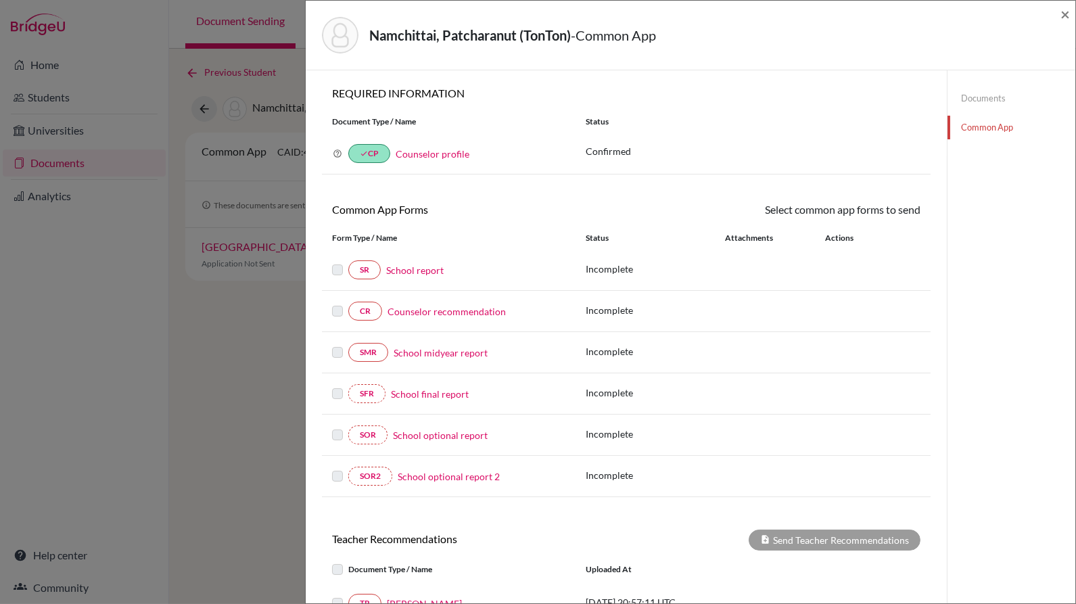
click at [957, 91] on link "Documents" at bounding box center [1011, 99] width 128 height 24
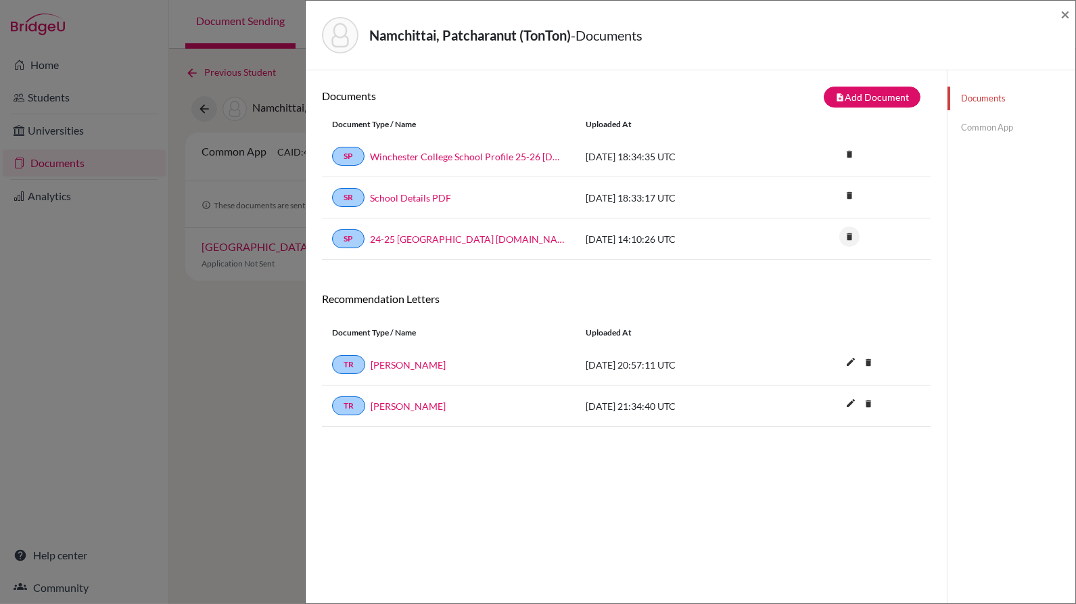
click at [839, 228] on icon "delete" at bounding box center [849, 237] width 20 height 20
click at [795, 304] on button "Delete" at bounding box center [809, 312] width 62 height 21
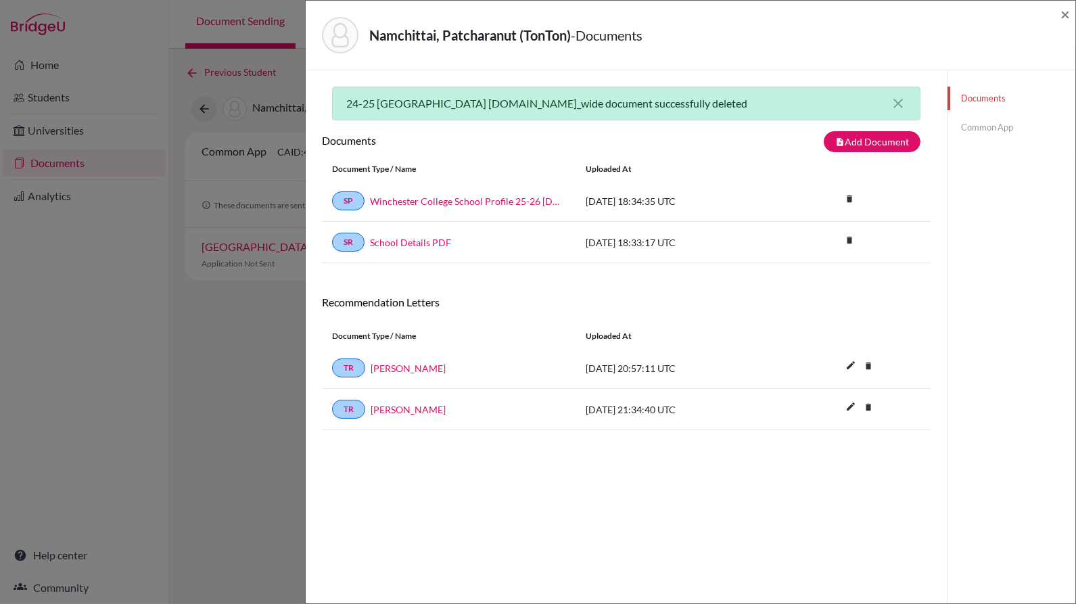
click at [986, 125] on link "Common App" at bounding box center [1011, 128] width 128 height 24
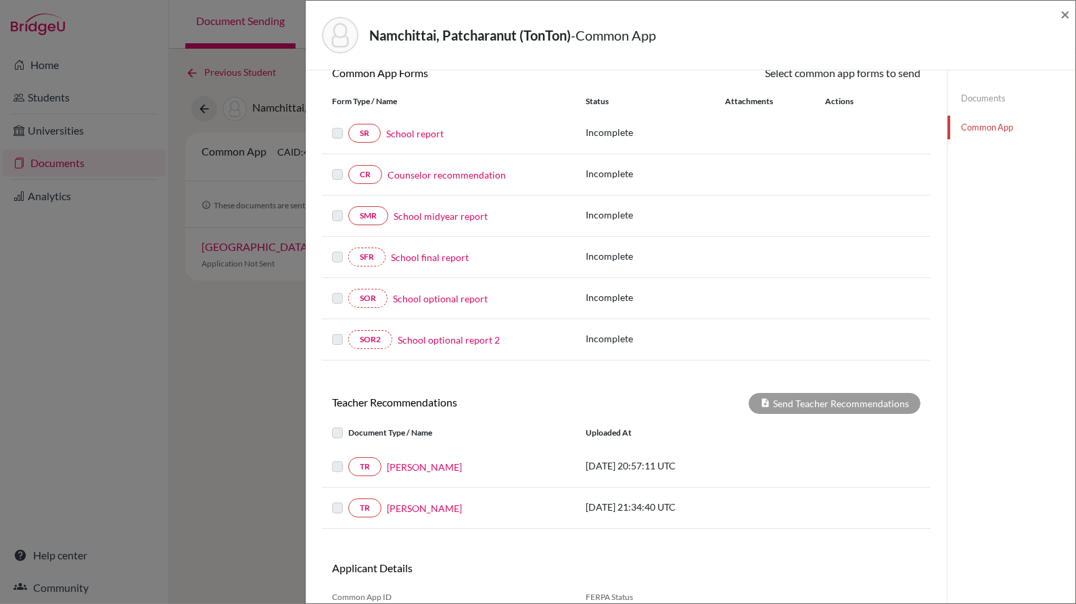
scroll to position [197, 0]
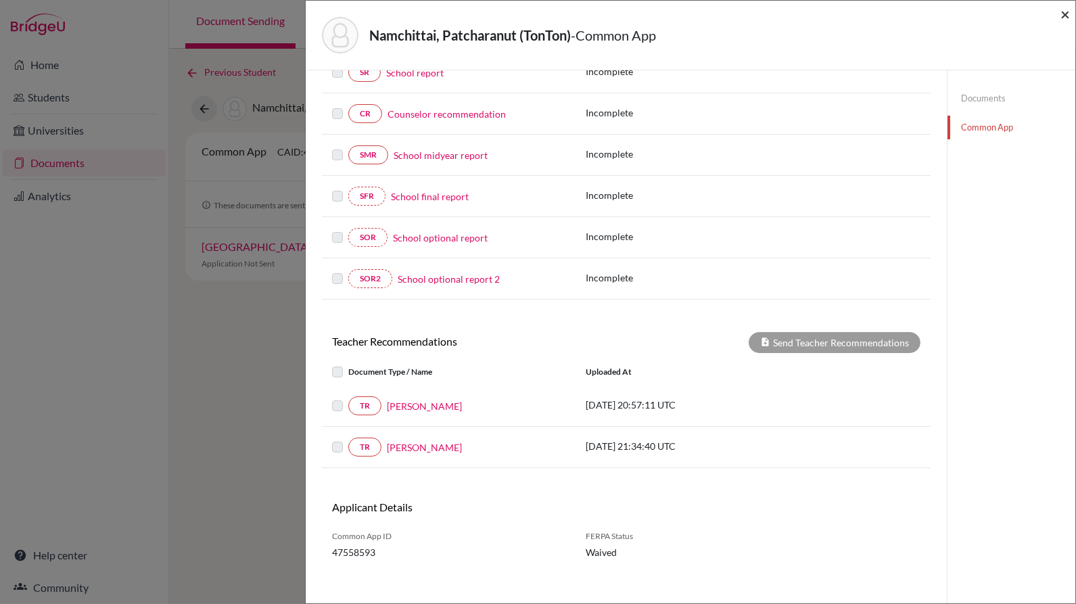
click at [1066, 16] on span "×" at bounding box center [1064, 14] width 9 height 20
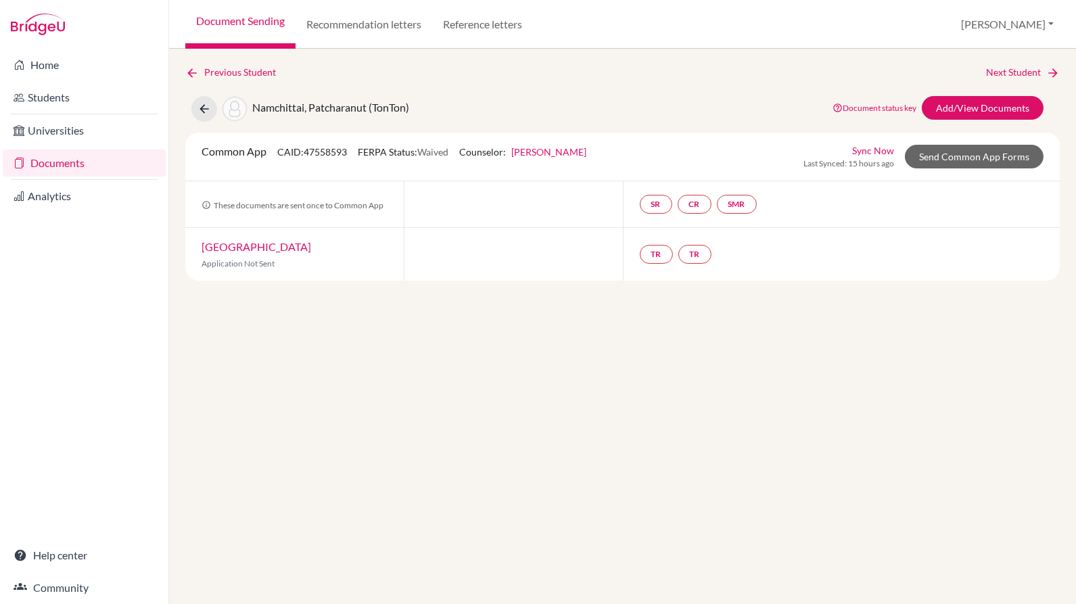
click at [220, 25] on link "Document Sending" at bounding box center [240, 24] width 110 height 49
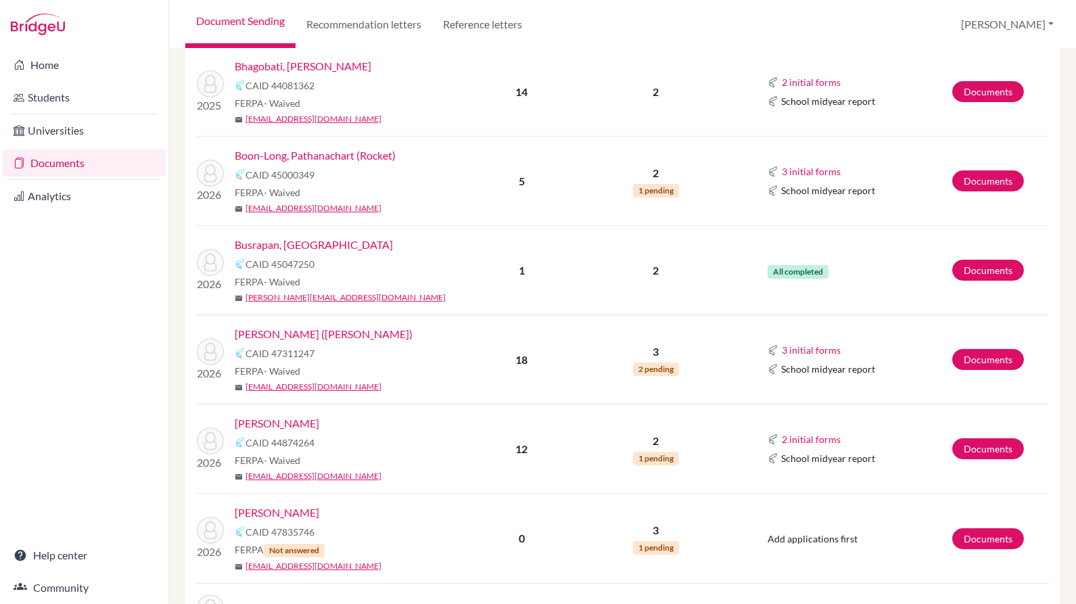
scroll to position [426, 0]
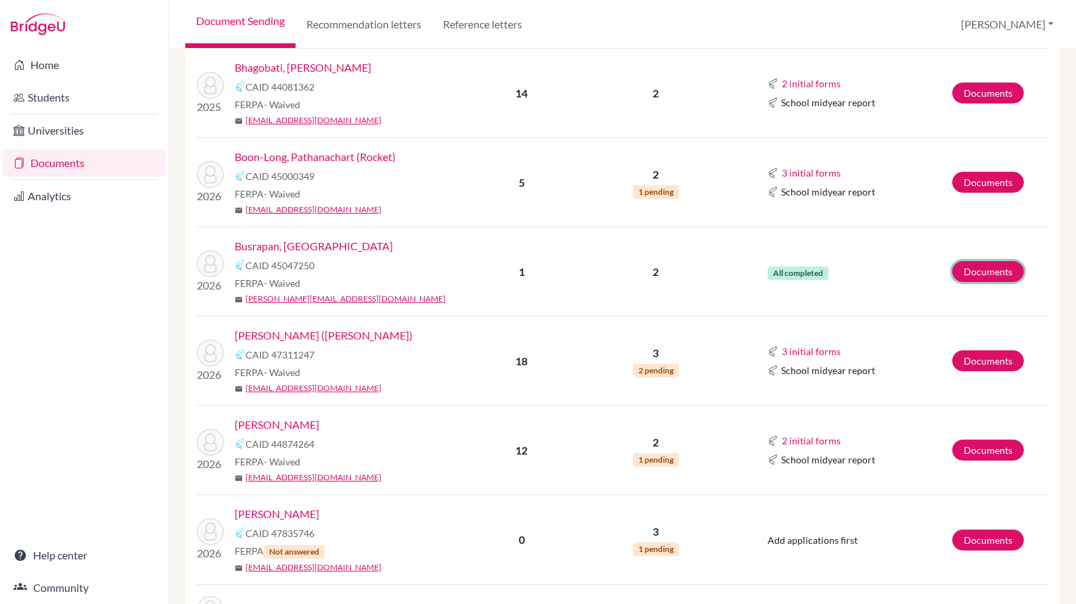
click at [968, 264] on link "Documents" at bounding box center [988, 271] width 72 height 21
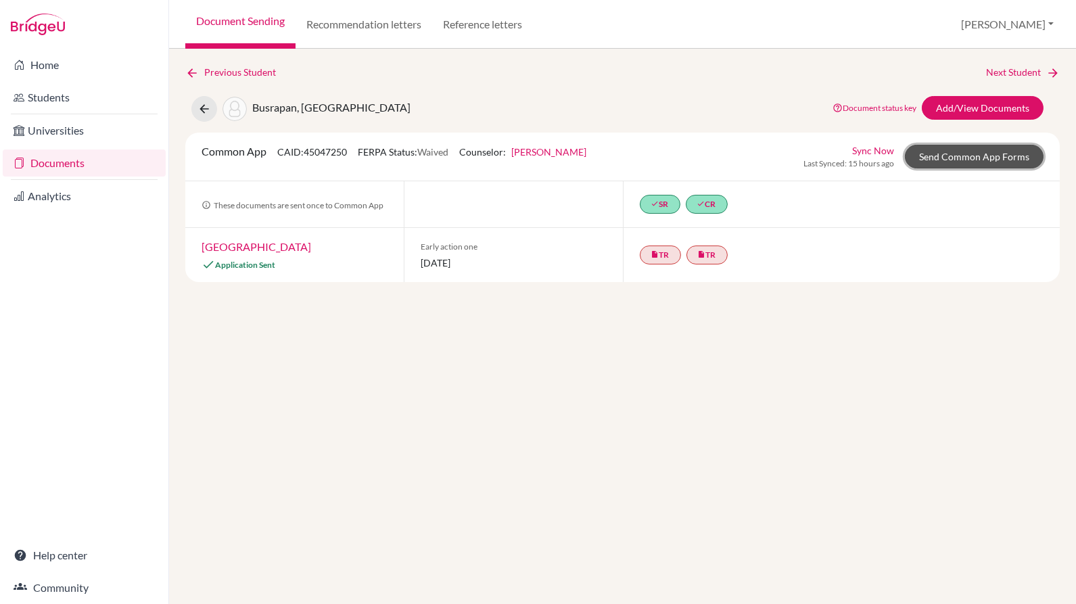
click at [979, 158] on link "Send Common App Forms" at bounding box center [974, 157] width 139 height 24
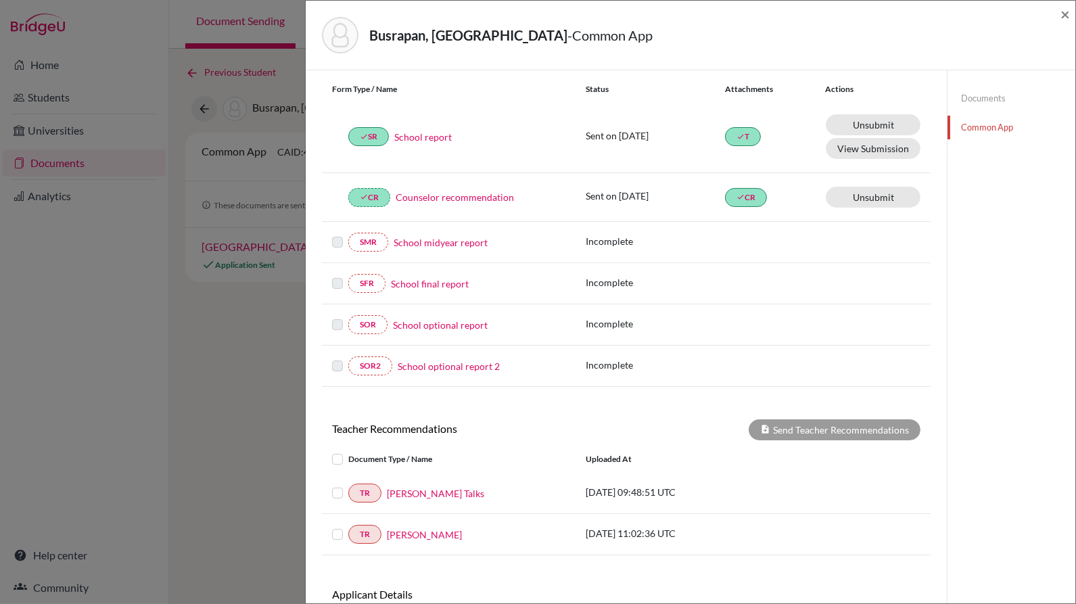
scroll to position [235, 0]
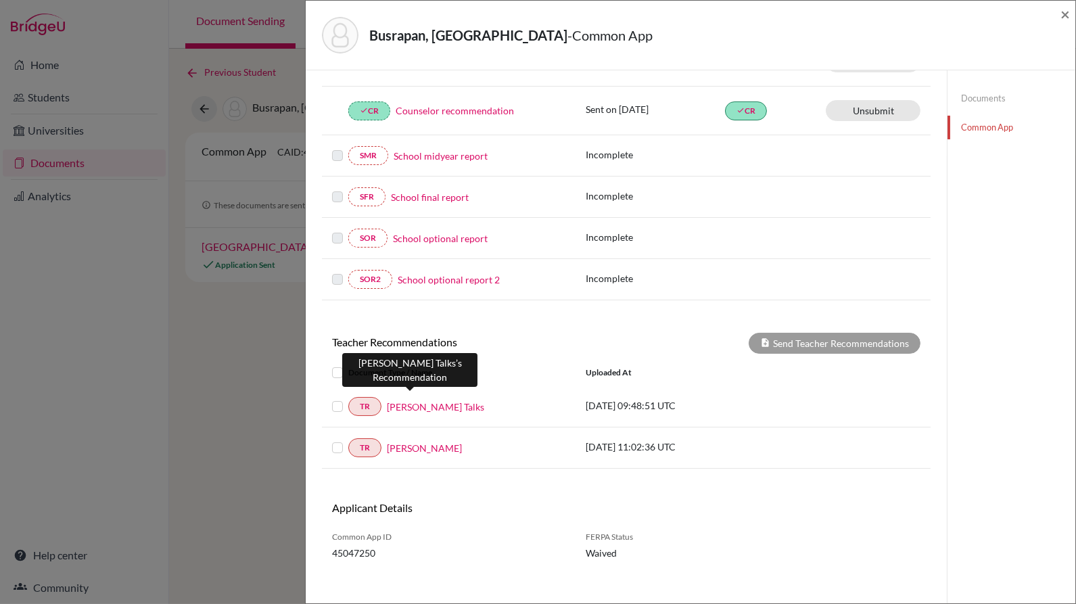
click at [418, 400] on link "[PERSON_NAME] Talks" at bounding box center [435, 407] width 97 height 14
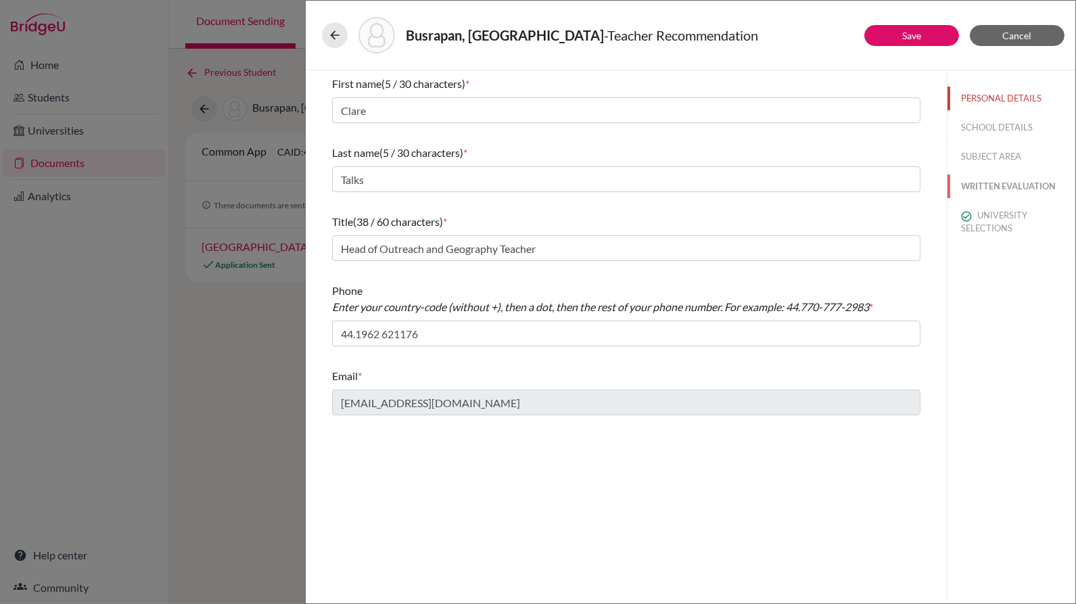
click at [959, 180] on button "WRITTEN EVALUATION" at bounding box center [1011, 186] width 128 height 24
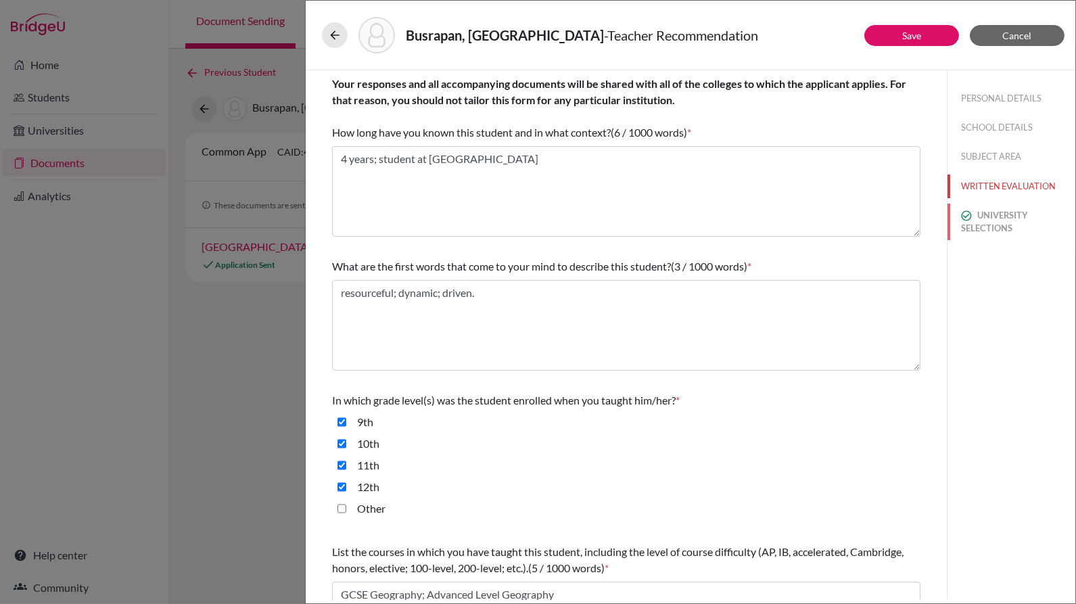
click at [982, 223] on button "UNIVERSITY SELECTIONS" at bounding box center [1011, 222] width 128 height 37
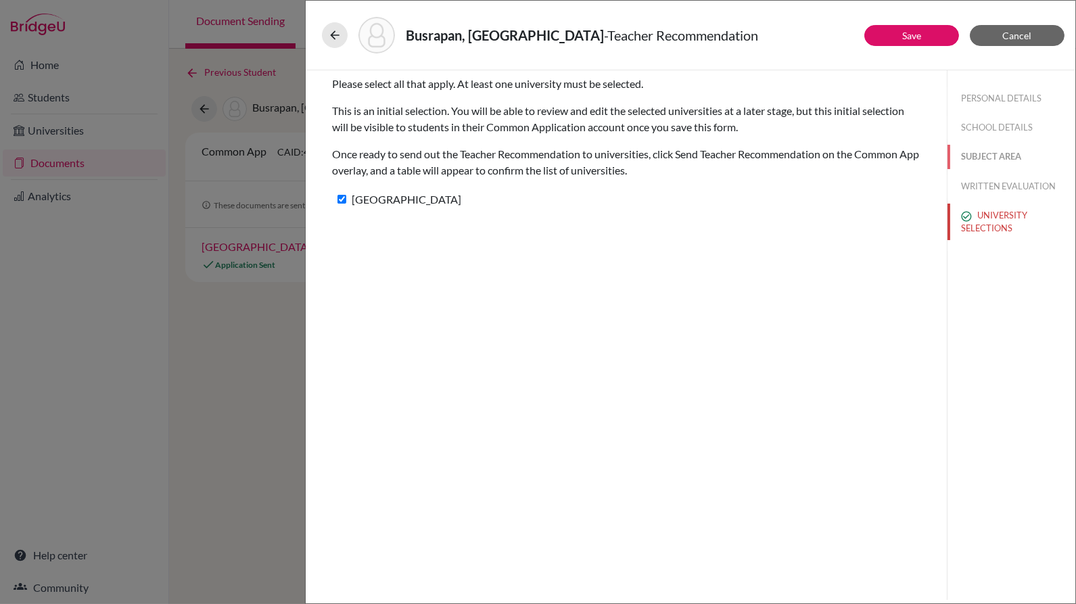
click at [1003, 149] on button "SUBJECT AREA" at bounding box center [1011, 157] width 128 height 24
select select "4"
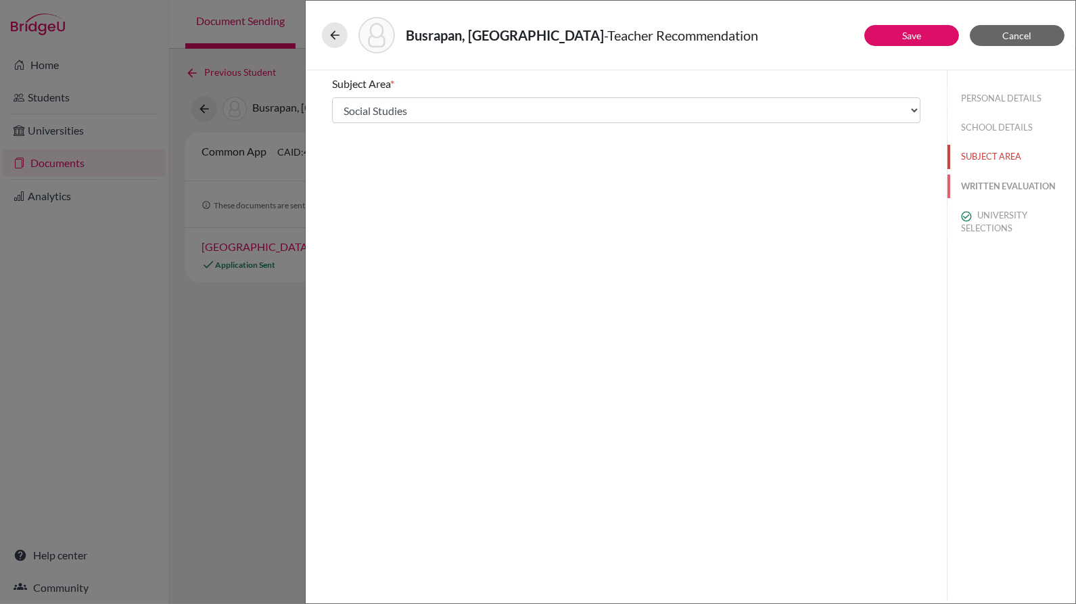
click at [993, 181] on button "WRITTEN EVALUATION" at bounding box center [1011, 186] width 128 height 24
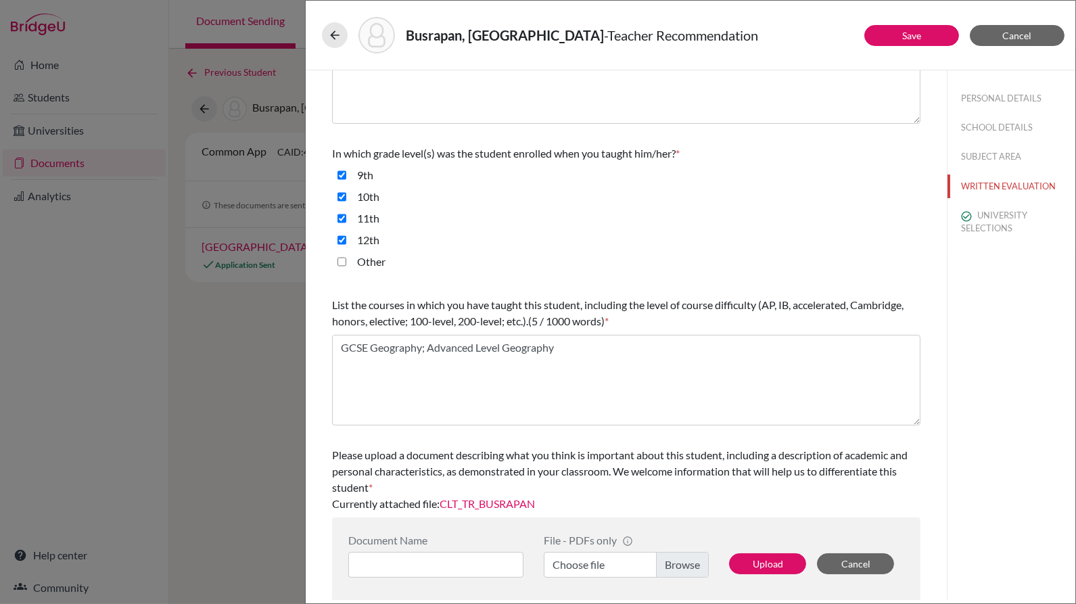
scroll to position [249, 0]
click at [501, 498] on link "CLT_TR_BUSRAPAN" at bounding box center [487, 501] width 95 height 13
click at [337, 33] on icon at bounding box center [335, 35] width 14 height 14
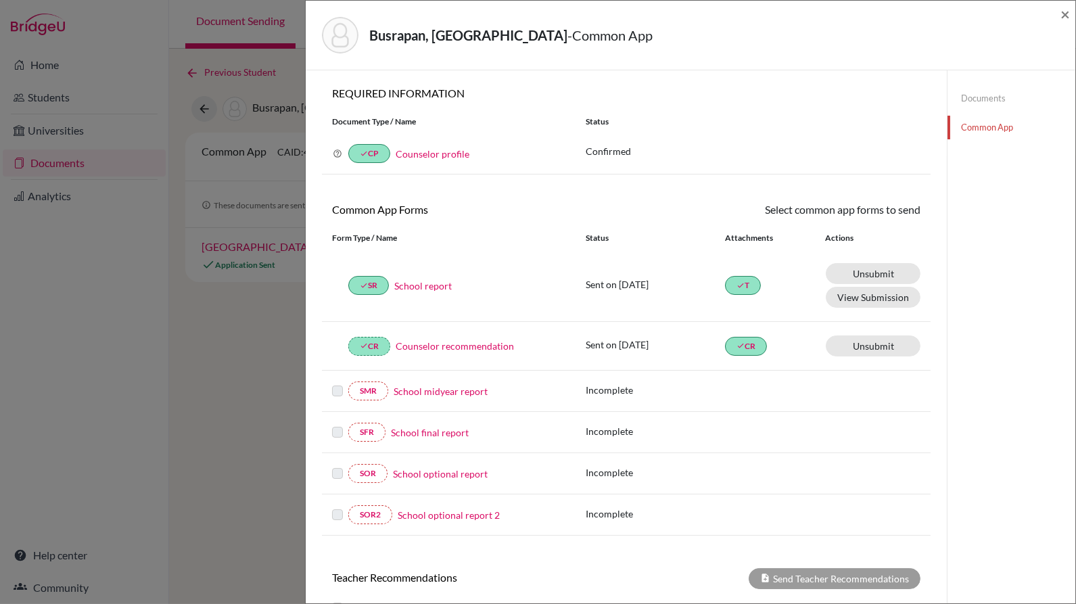
scroll to position [235, 0]
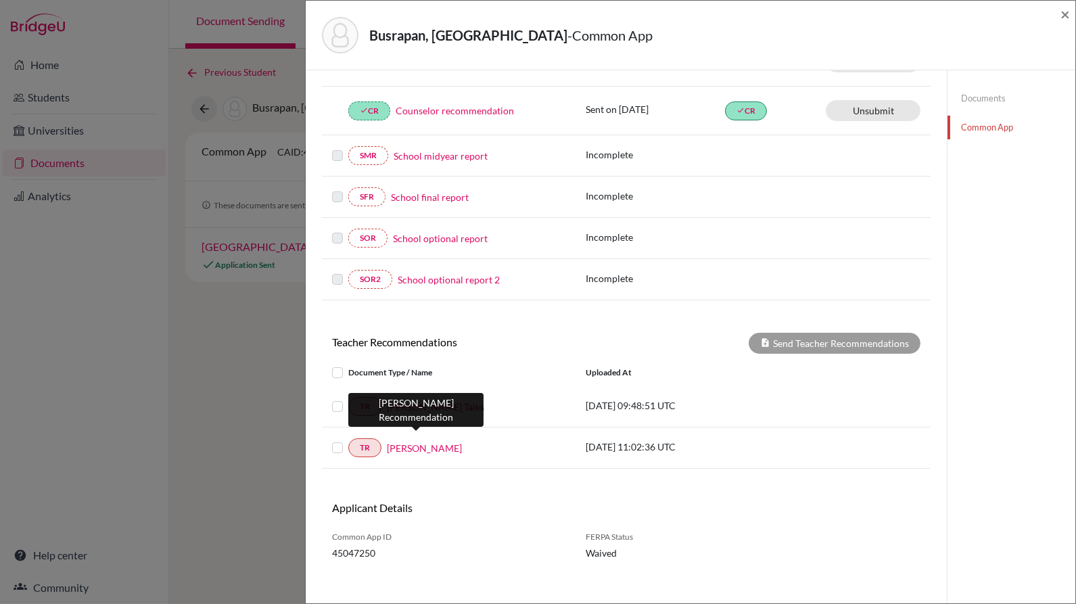
click at [429, 444] on link "[PERSON_NAME]" at bounding box center [424, 448] width 75 height 14
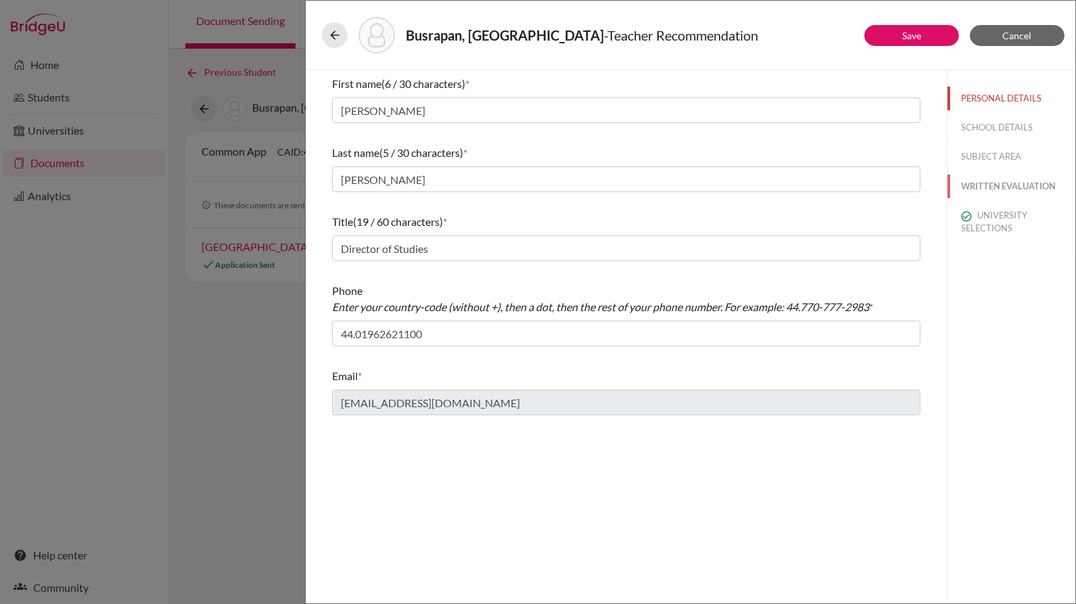
click at [996, 191] on button "WRITTEN EVALUATION" at bounding box center [1011, 186] width 128 height 24
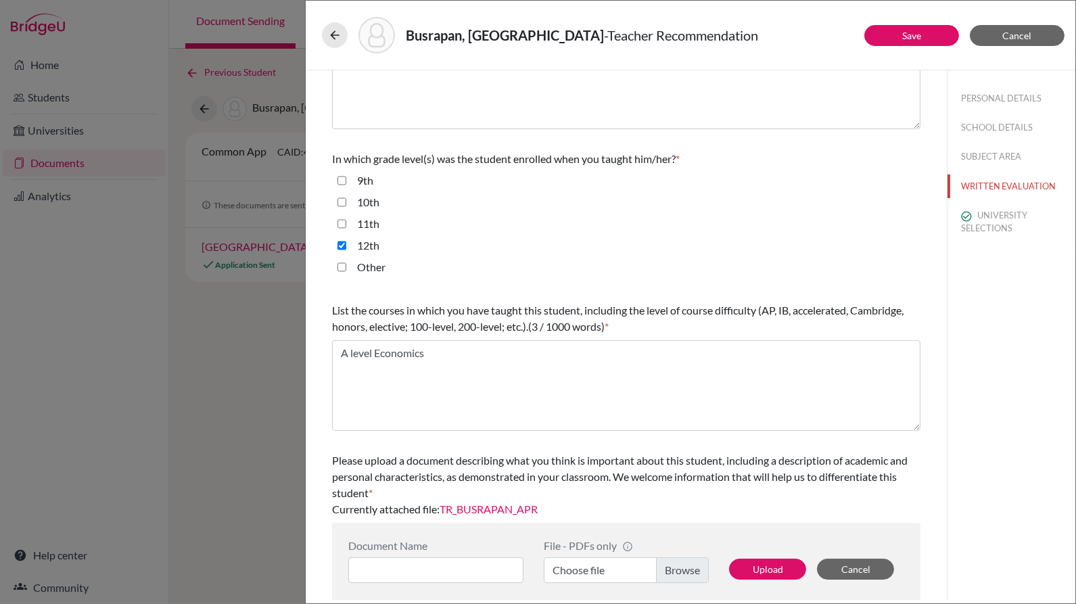
scroll to position [249, 0]
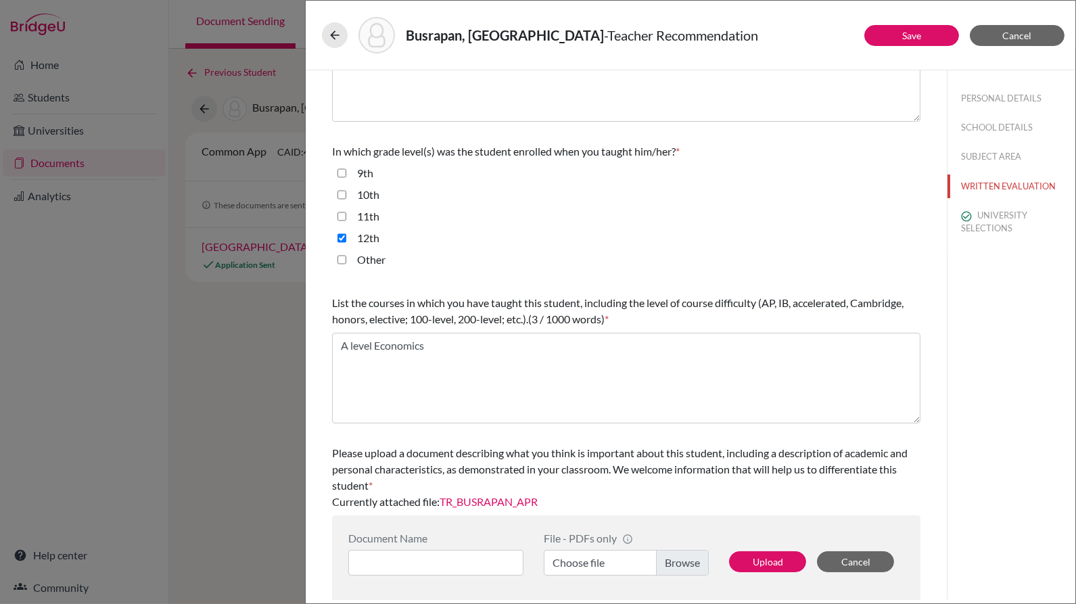
click at [472, 498] on link "TR_BUSRAPAN_APR" at bounding box center [489, 501] width 98 height 13
click at [335, 32] on icon at bounding box center [335, 35] width 14 height 14
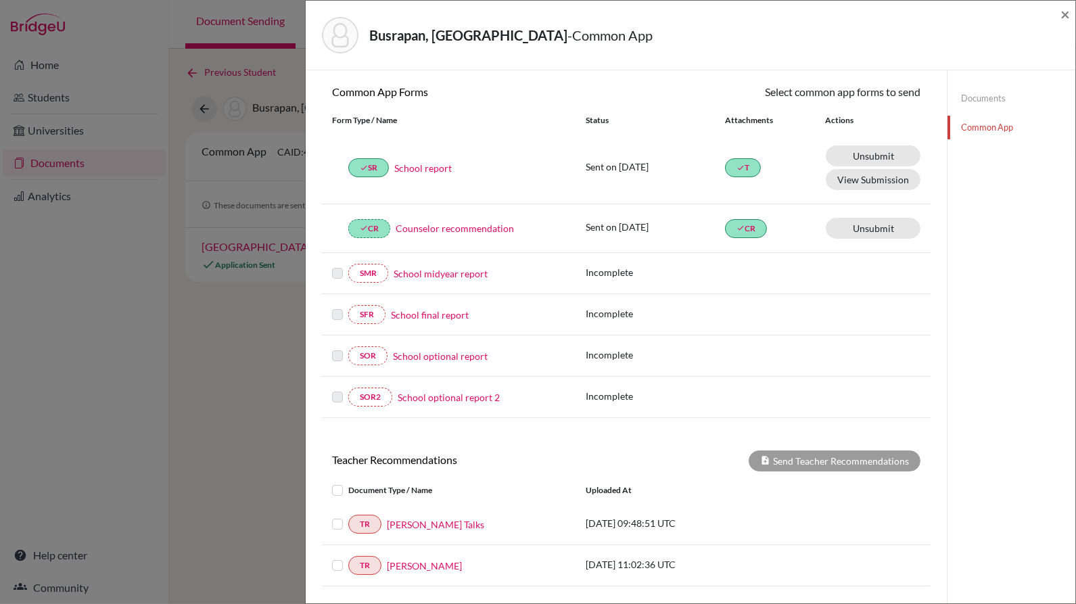
scroll to position [235, 0]
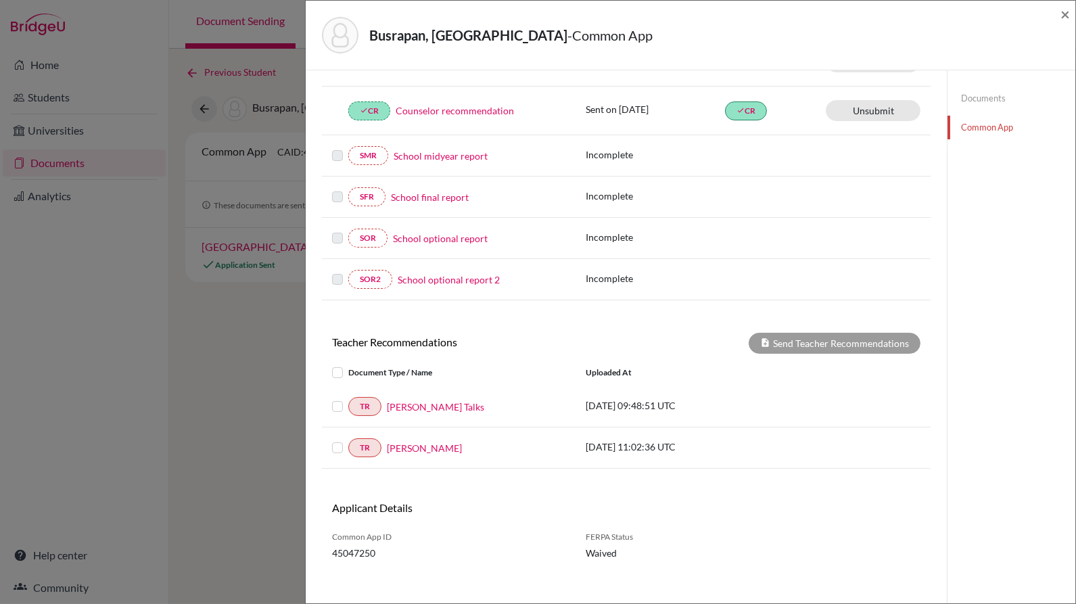
click at [416, 400] on link "[PERSON_NAME] Talks" at bounding box center [435, 407] width 97 height 14
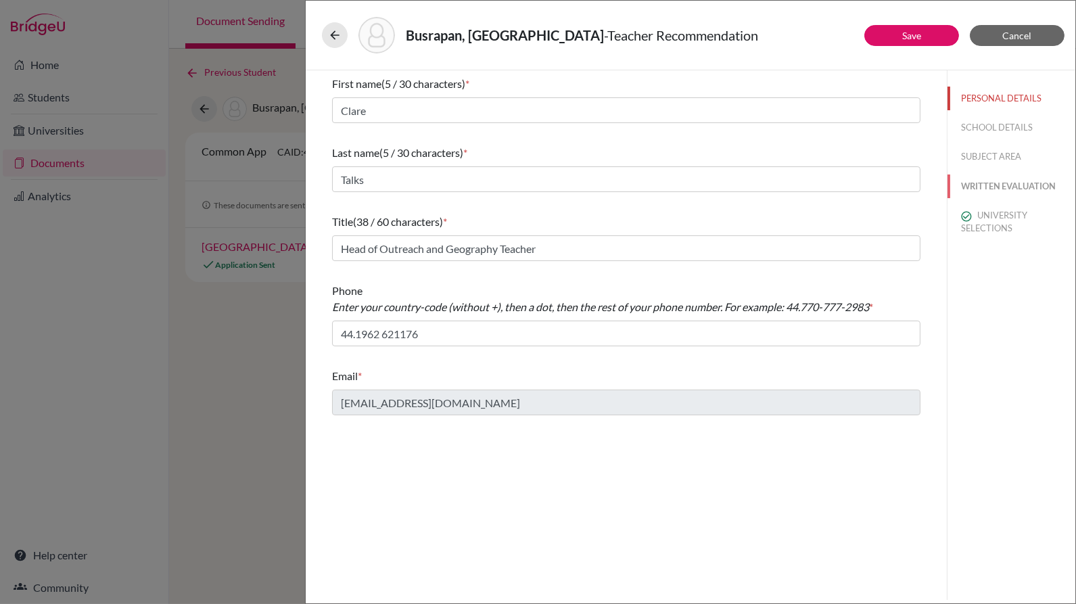
click at [1009, 174] on button "WRITTEN EVALUATION" at bounding box center [1011, 186] width 128 height 24
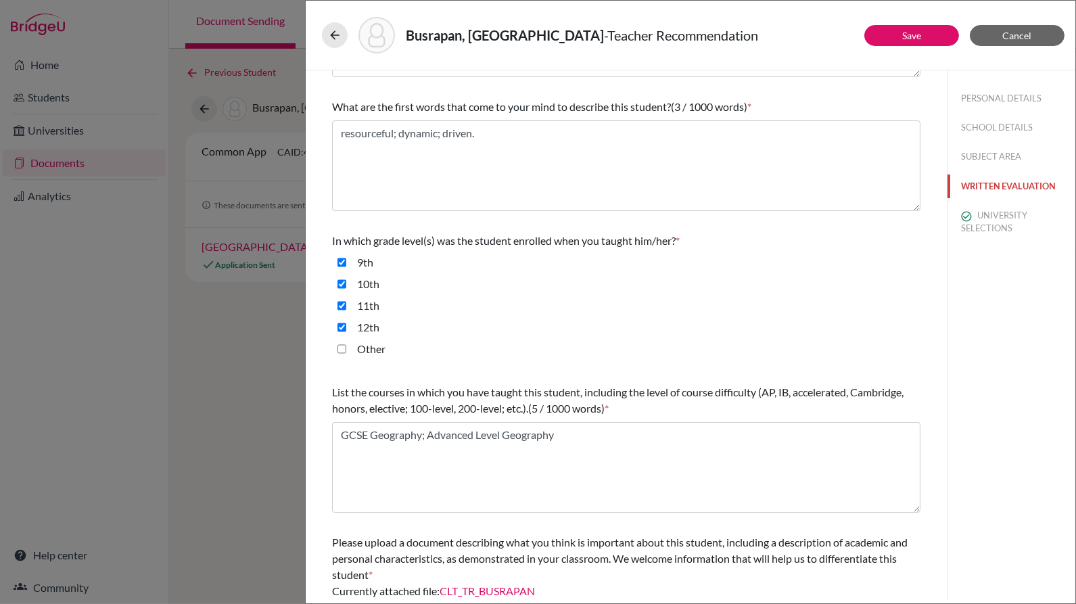
scroll to position [249, 0]
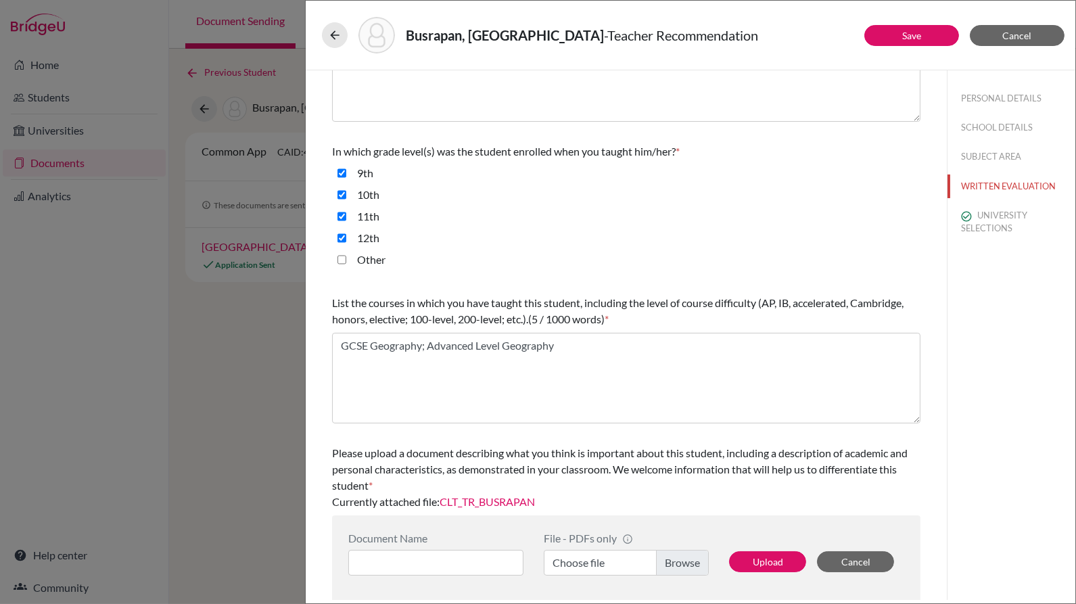
click at [498, 497] on link "CLT_TR_BUSRAPAN" at bounding box center [487, 501] width 95 height 13
click at [339, 37] on icon at bounding box center [335, 35] width 14 height 14
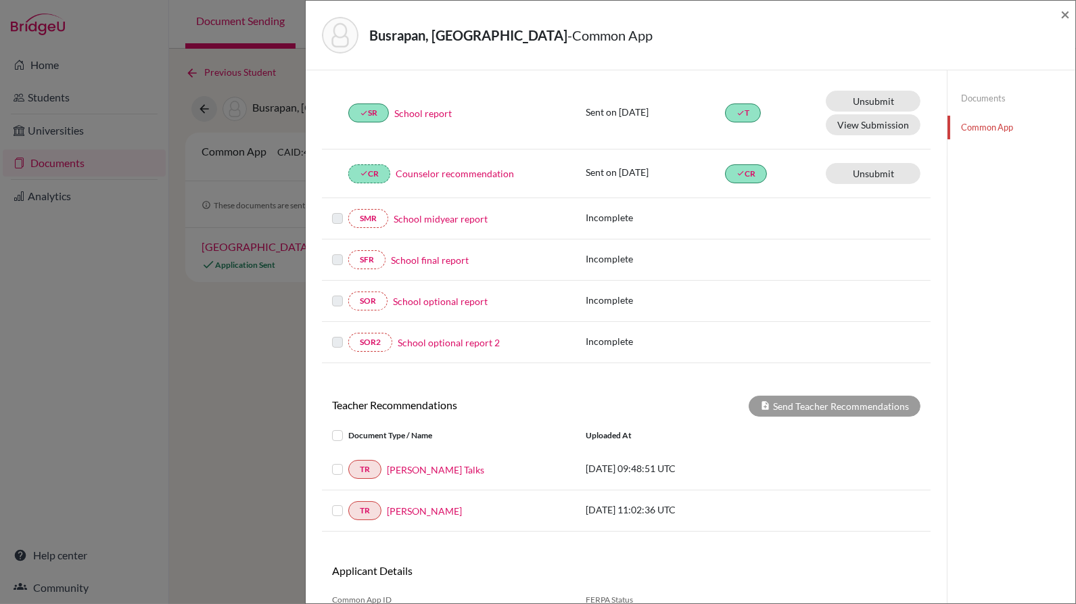
scroll to position [235, 0]
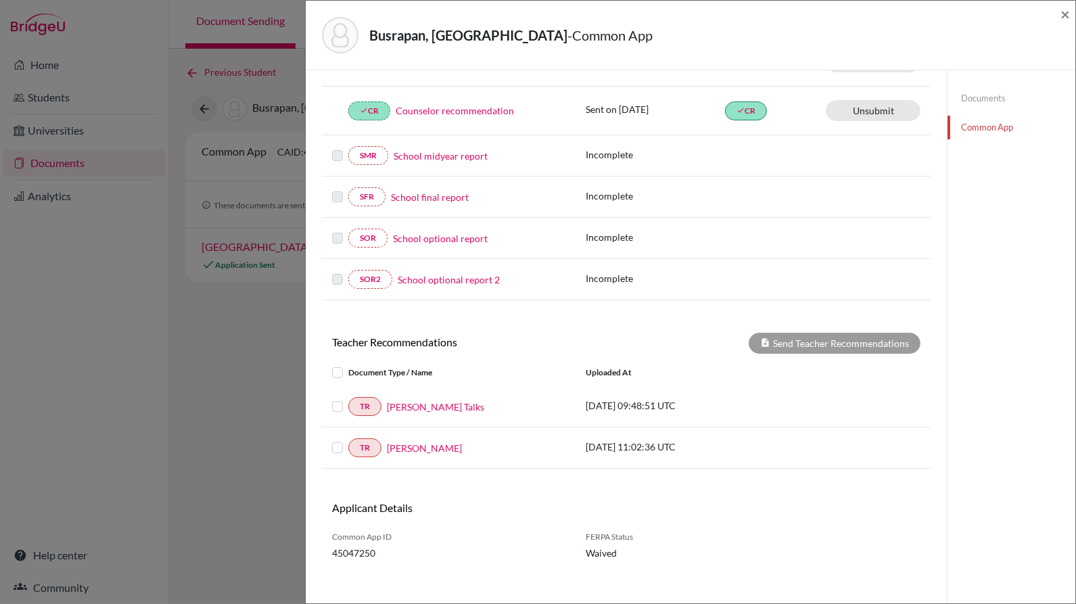
click at [348, 365] on label at bounding box center [348, 365] width 0 height 0
click at [0, 0] on input "checkbox" at bounding box center [0, 0] width 0 height 0
click at [818, 340] on button "Send Teacher Recommendations" at bounding box center [835, 343] width 172 height 21
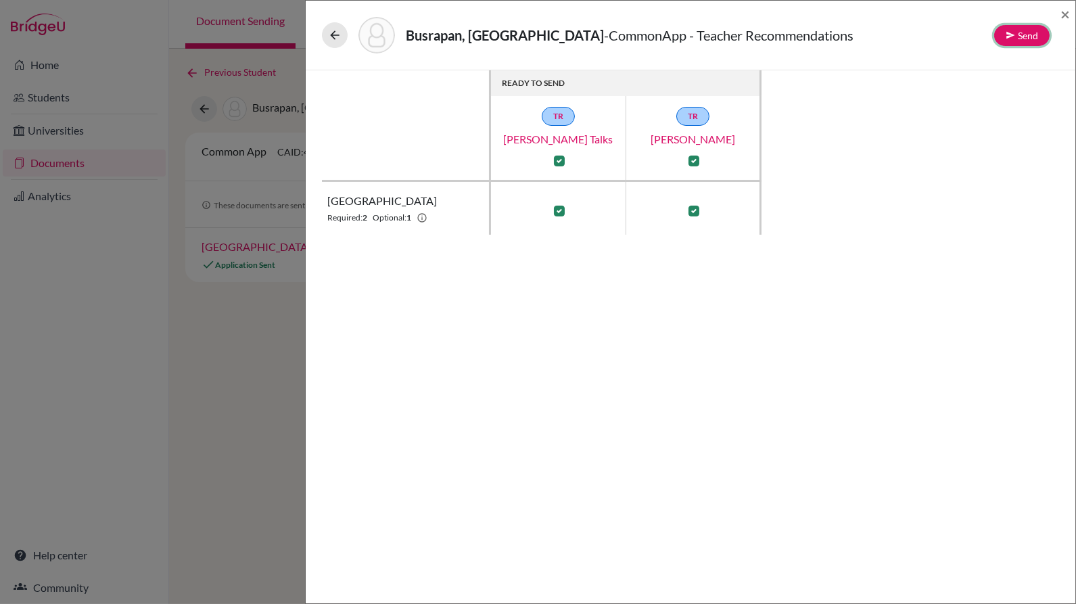
click at [1027, 34] on button "Send" at bounding box center [1021, 35] width 55 height 21
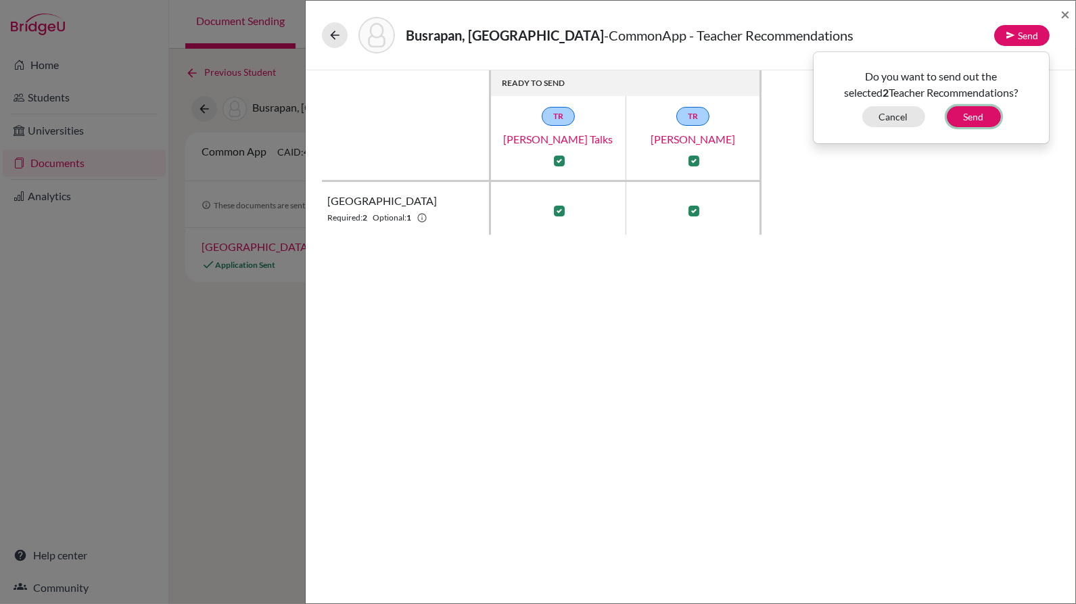
click at [977, 116] on button "Send" at bounding box center [974, 116] width 54 height 21
checkbox input "false"
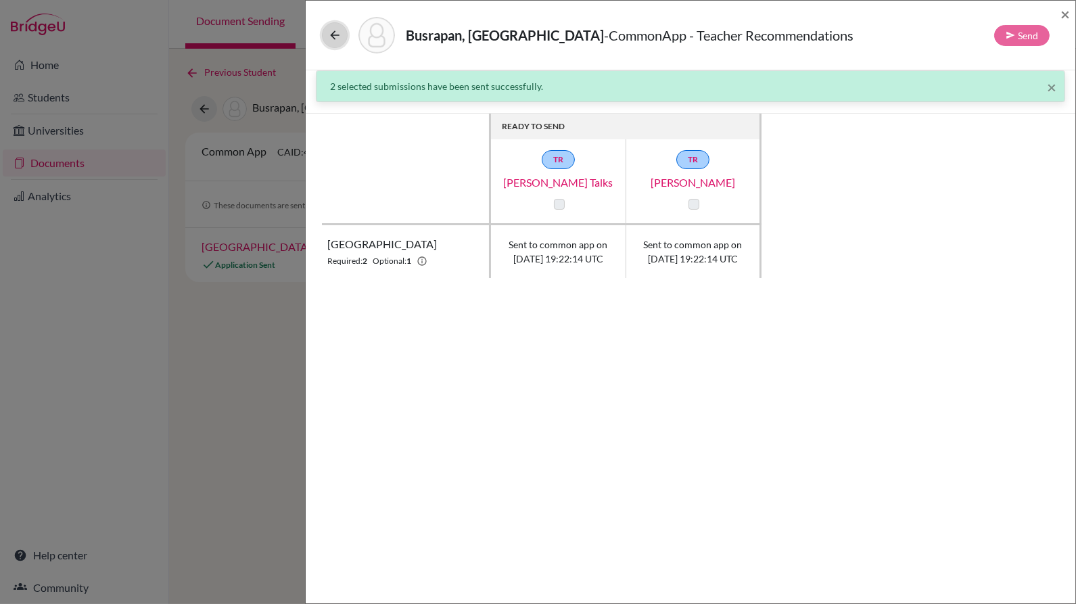
click at [342, 33] on button at bounding box center [335, 35] width 26 height 26
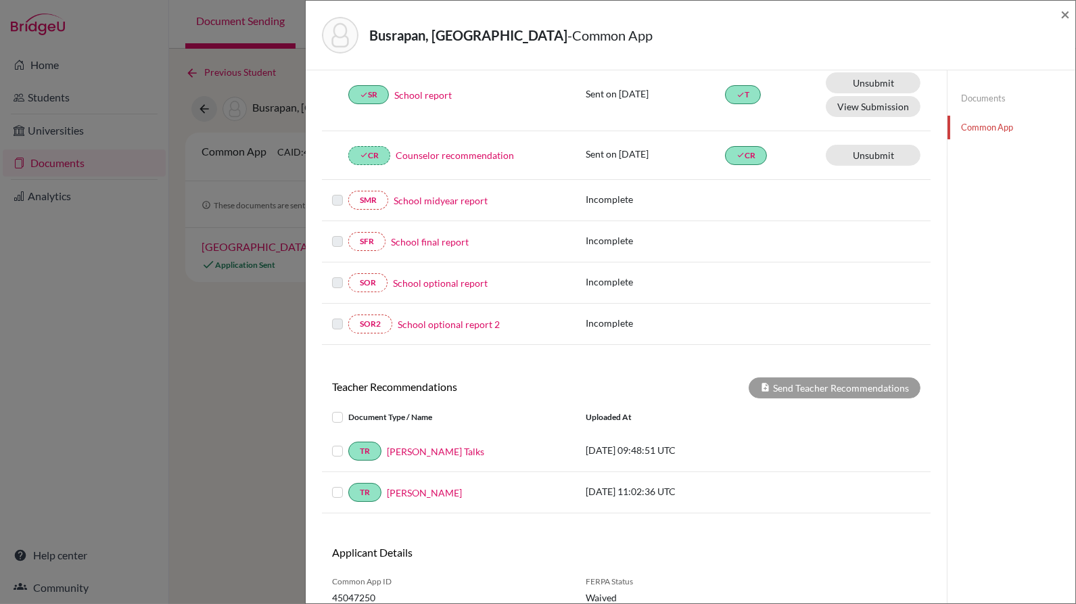
scroll to position [235, 0]
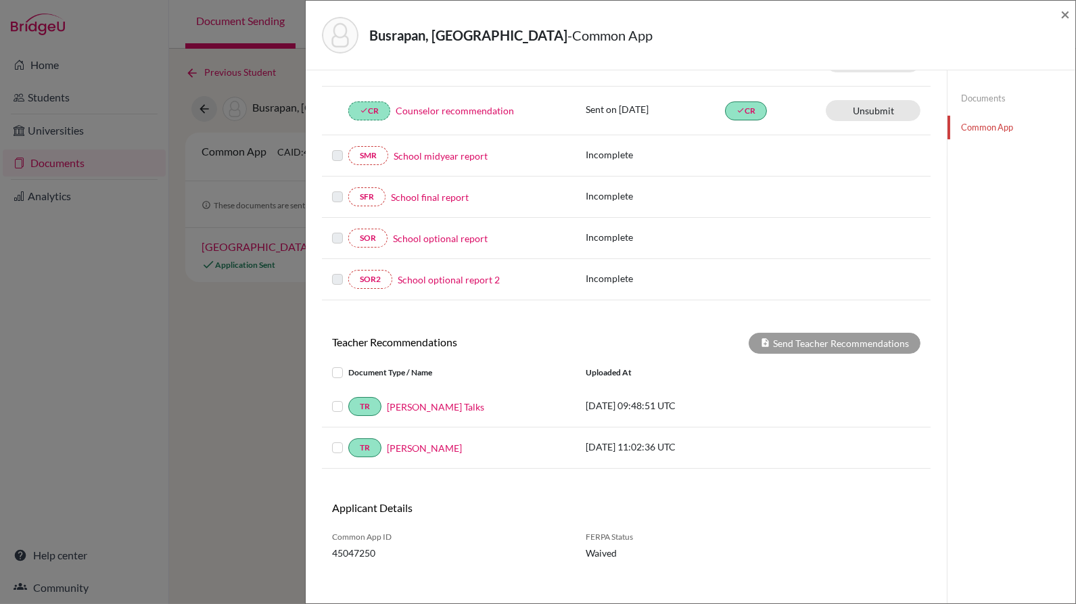
click at [348, 365] on label at bounding box center [348, 365] width 0 height 0
click at [0, 0] on input "checkbox" at bounding box center [0, 0] width 0 height 0
click at [830, 335] on button "Send Teacher Recommendations" at bounding box center [835, 343] width 172 height 21
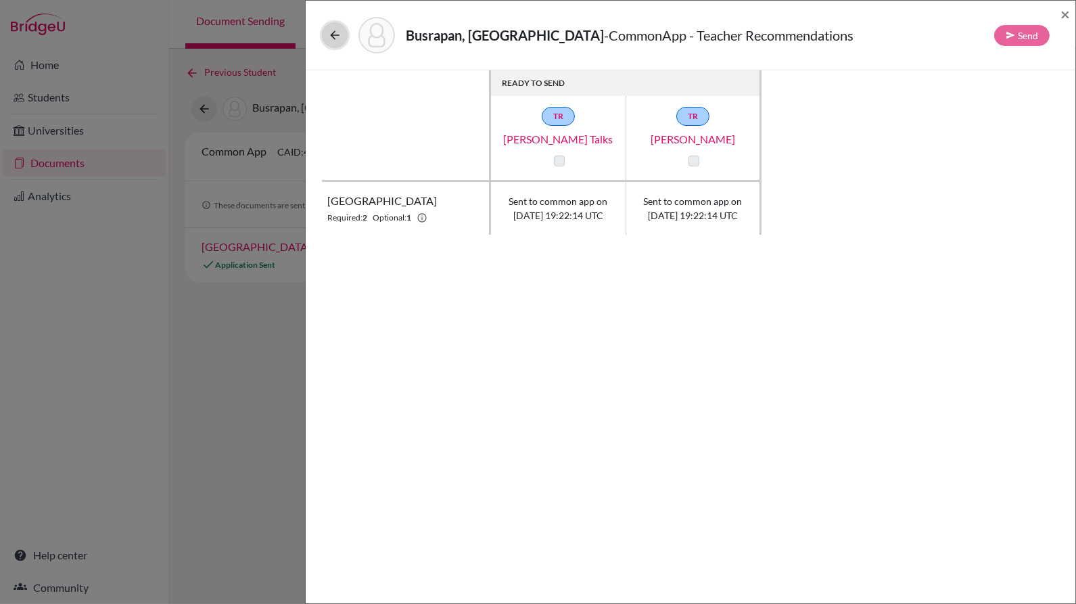
click at [328, 36] on icon at bounding box center [335, 35] width 14 height 14
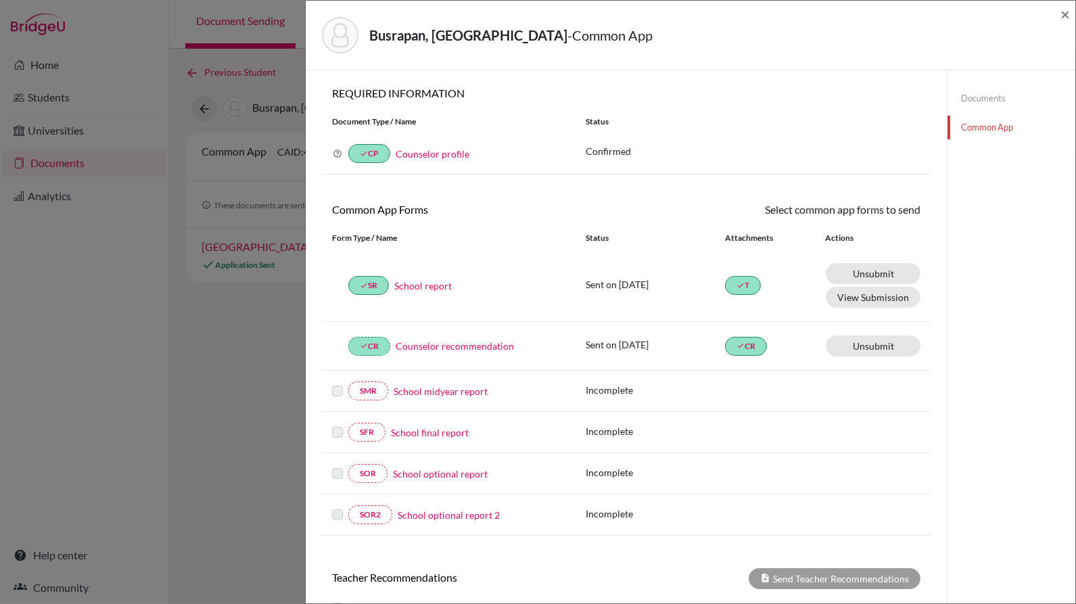
click at [985, 105] on link "Documents" at bounding box center [1011, 99] width 128 height 24
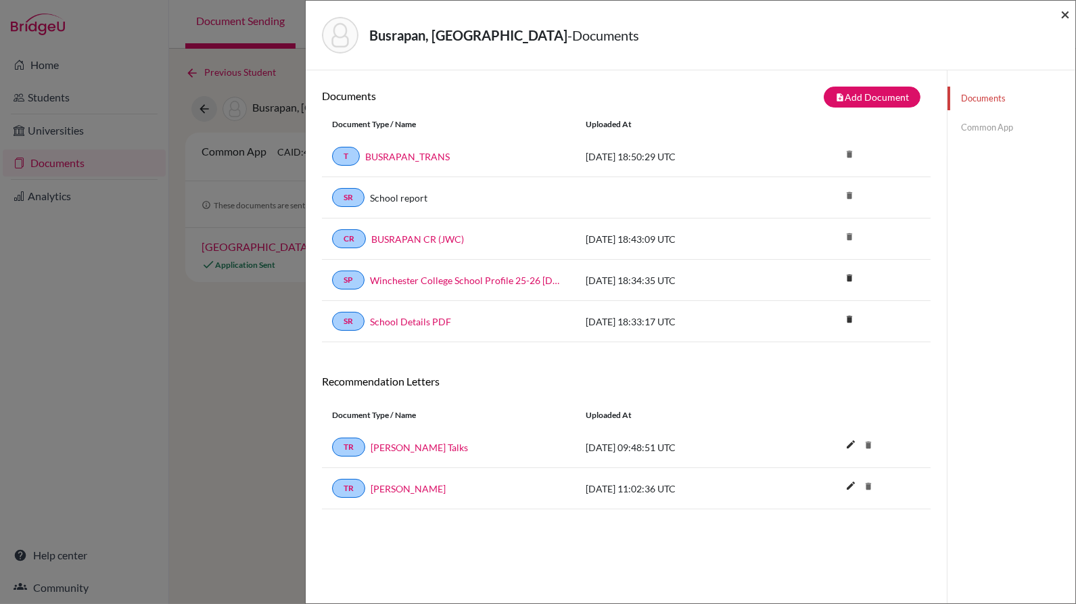
click at [1064, 11] on span "×" at bounding box center [1064, 14] width 9 height 20
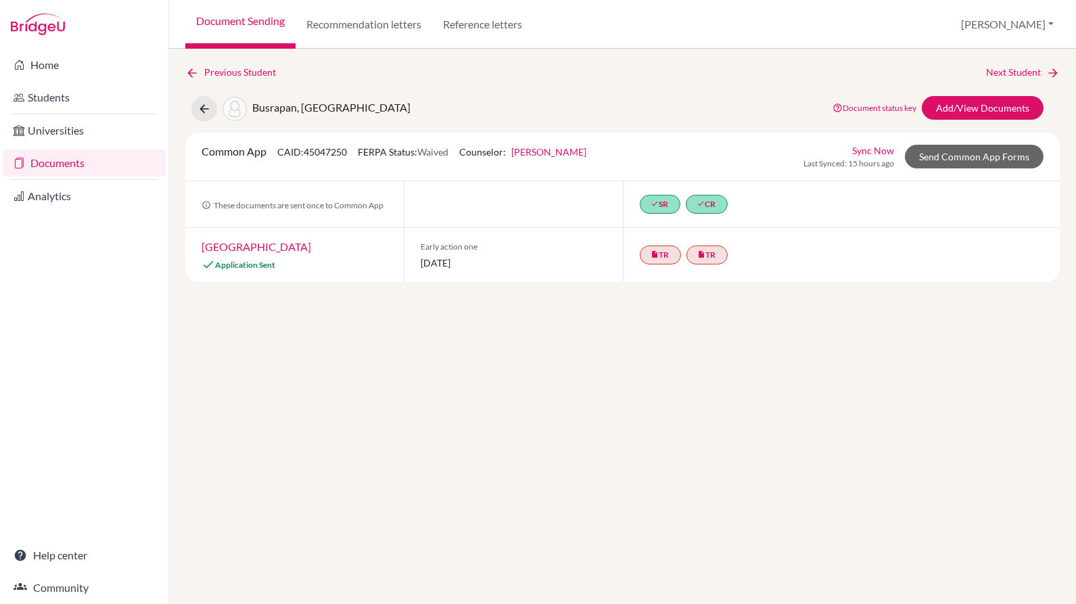
click at [264, 11] on link "Document Sending" at bounding box center [240, 24] width 110 height 49
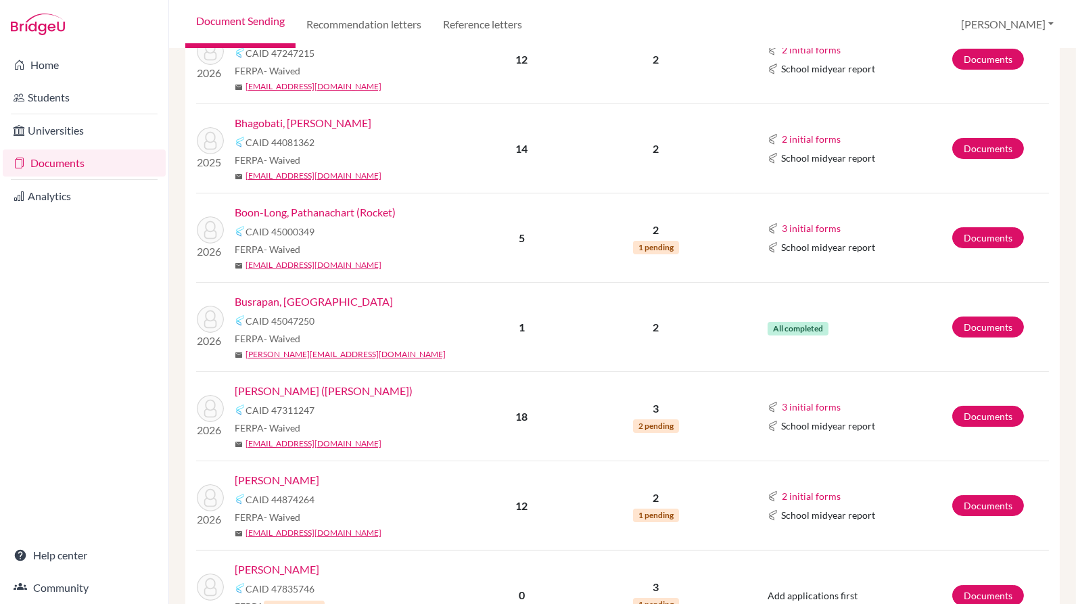
scroll to position [392, 0]
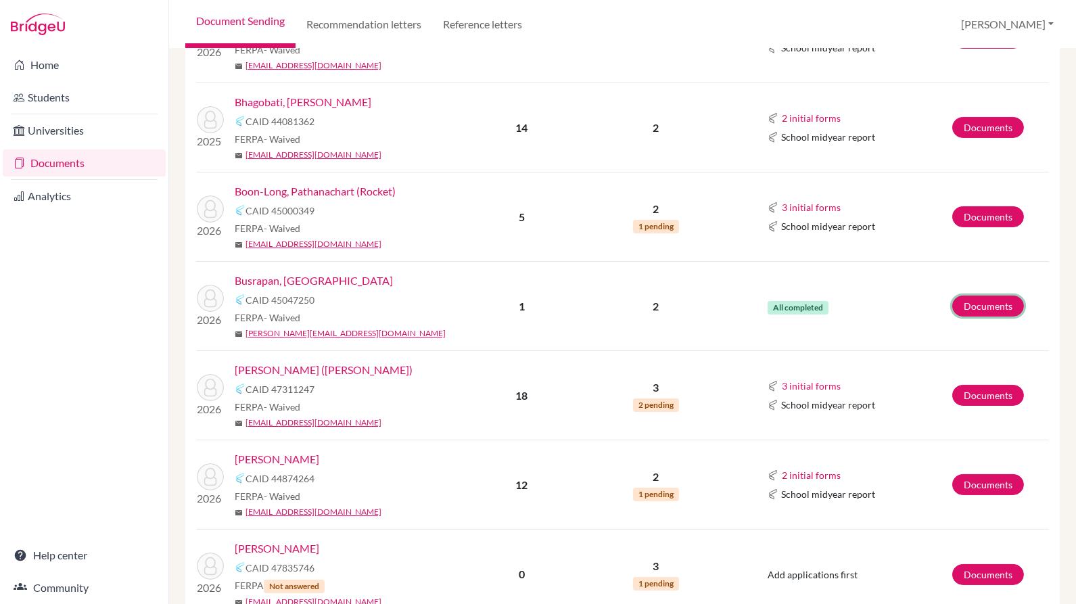
click at [993, 298] on link "Documents" at bounding box center [988, 306] width 72 height 21
